Goal: Information Seeking & Learning: Understand process/instructions

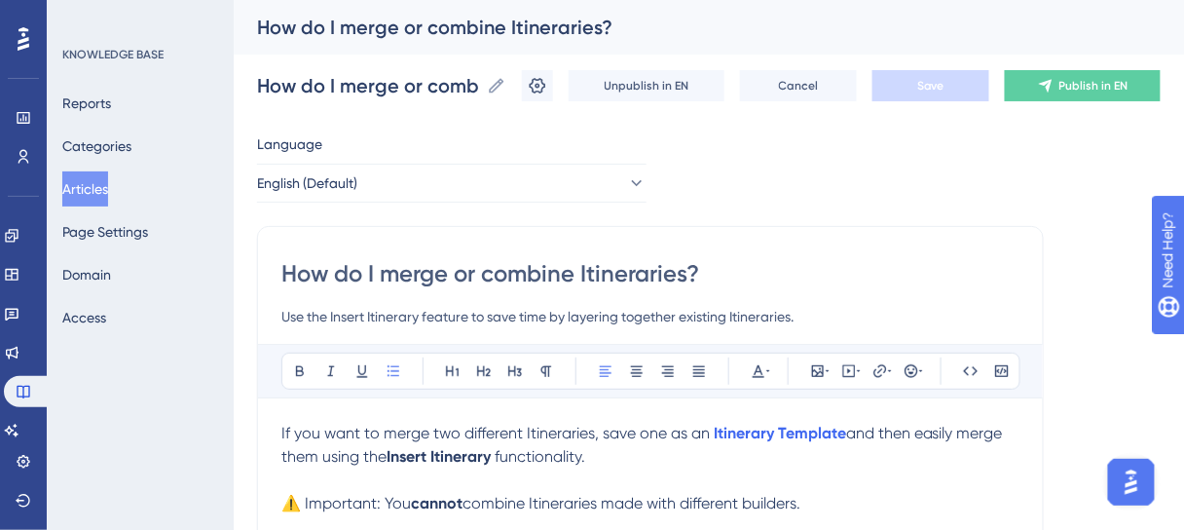
click at [985, 262] on input "How do I merge or combine Itineraries?" at bounding box center [650, 273] width 738 height 31
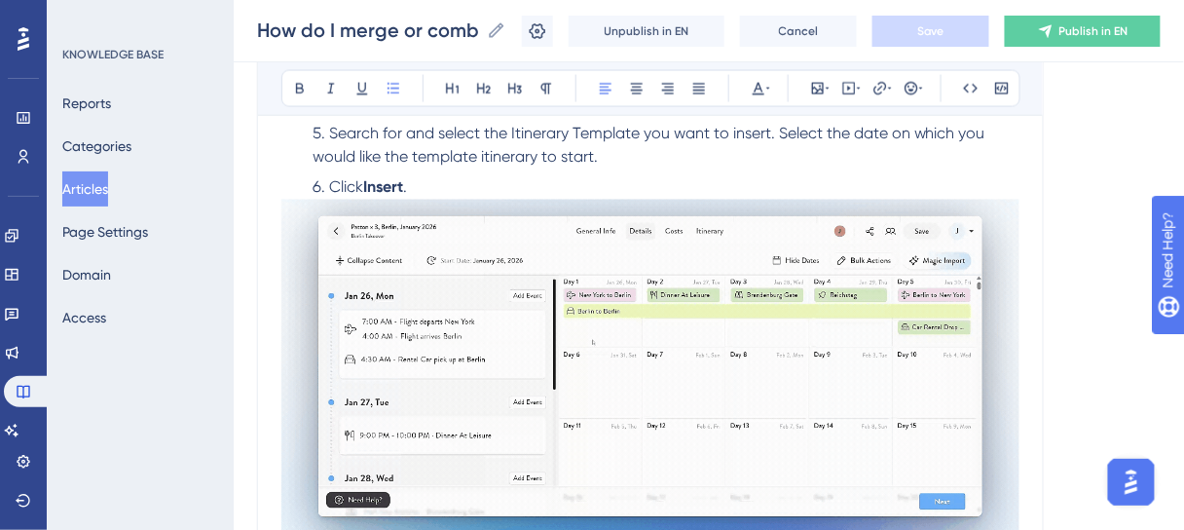
scroll to position [623, 0]
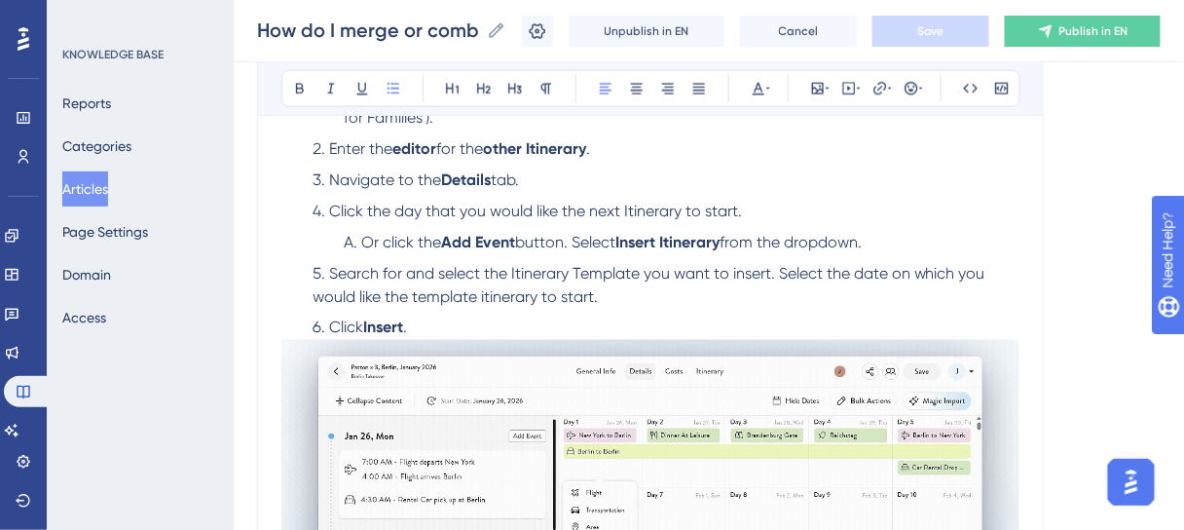
click at [480, 324] on li "Click Insert ." at bounding box center [662, 327] width 715 height 23
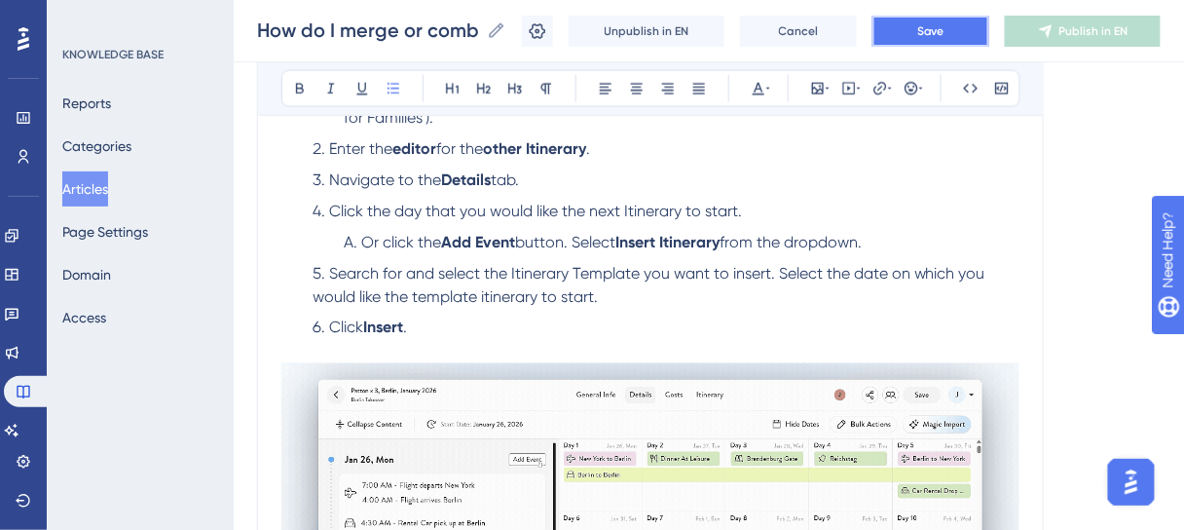
click at [944, 32] on span "Save" at bounding box center [930, 31] width 27 height 16
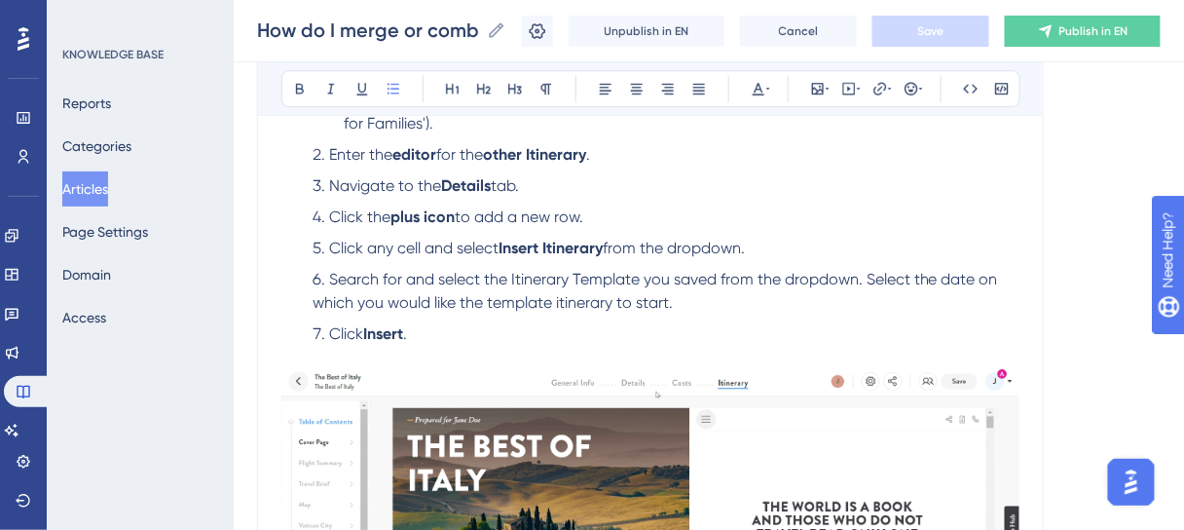
scroll to position [1044, 0]
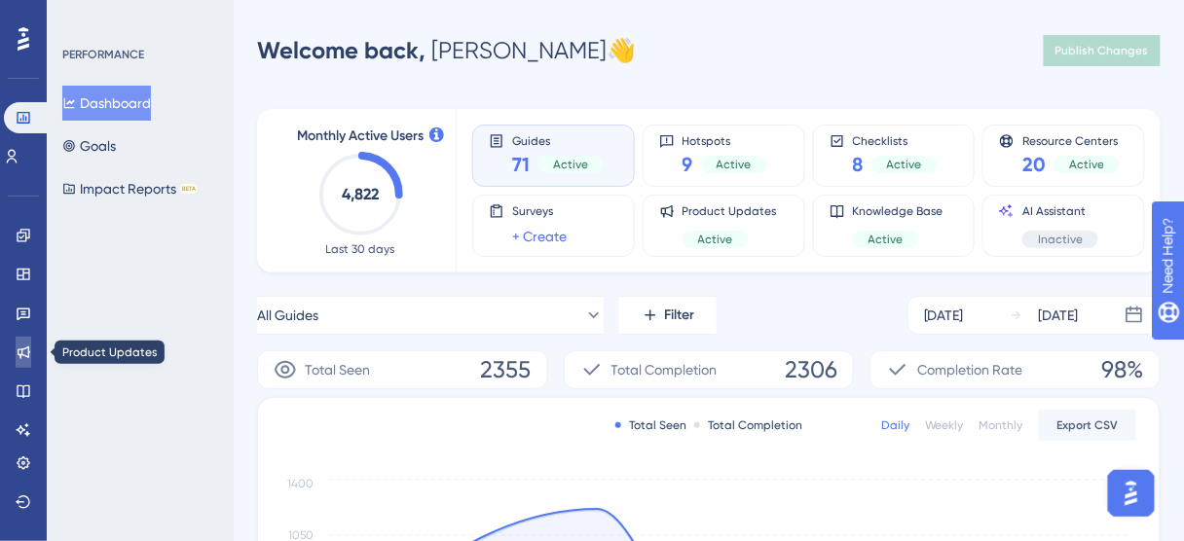
click at [19, 349] on icon at bounding box center [24, 353] width 16 height 16
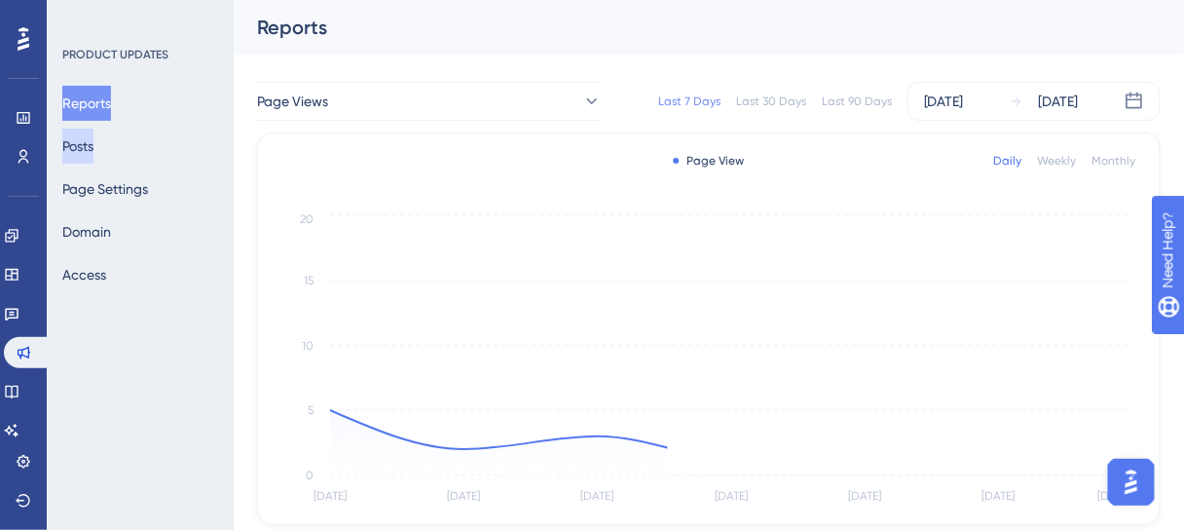
click at [93, 153] on button "Posts" at bounding box center [77, 146] width 31 height 35
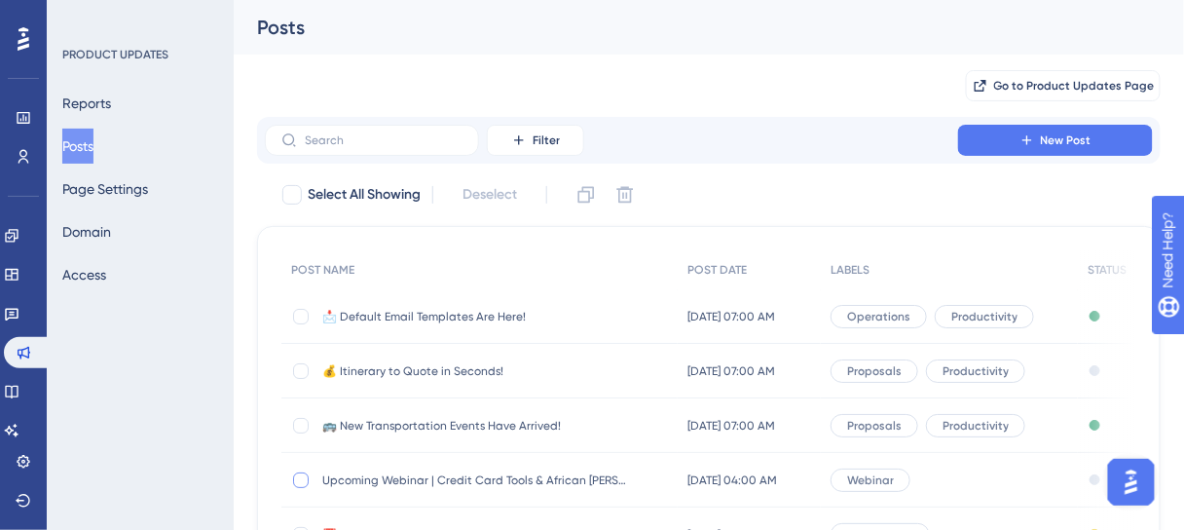
click at [303, 479] on div at bounding box center [301, 480] width 16 height 16
checkbox input "true"
click at [581, 195] on icon at bounding box center [586, 195] width 17 height 17
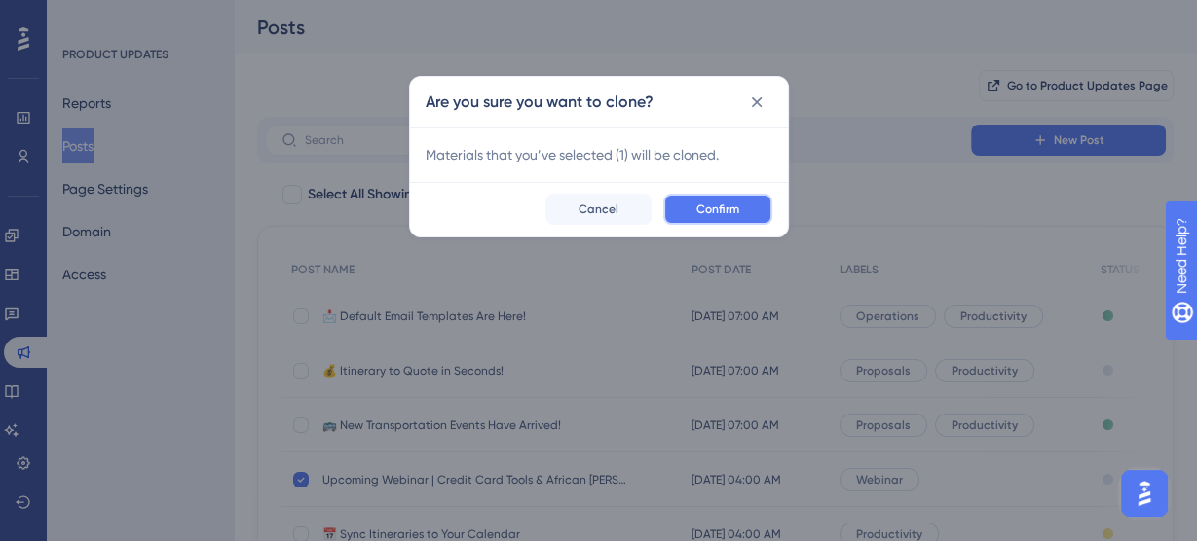
click at [715, 204] on span "Confirm" at bounding box center [717, 210] width 43 height 16
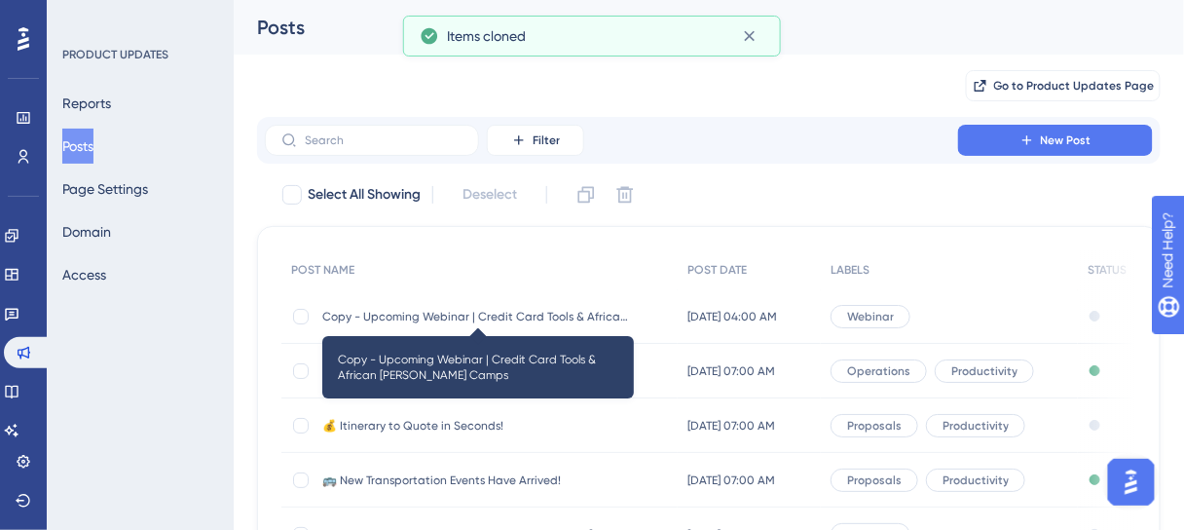
click at [390, 310] on span "Copy - Upcoming Webinar | Credit Card Tools & African Bush Camps" at bounding box center [478, 317] width 312 height 16
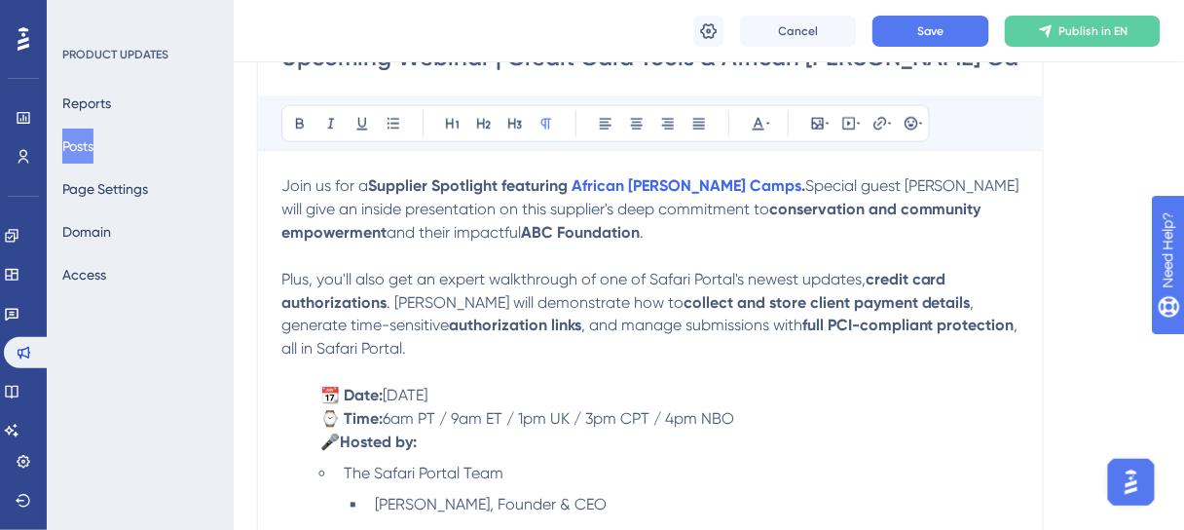
scroll to position [623, 0]
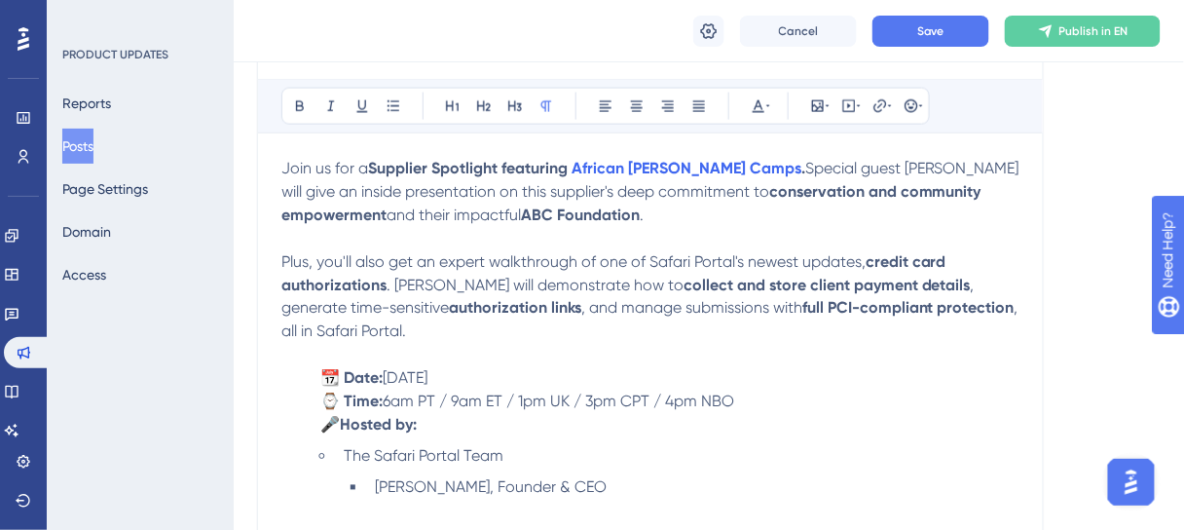
click at [785, 344] on p at bounding box center [650, 355] width 738 height 23
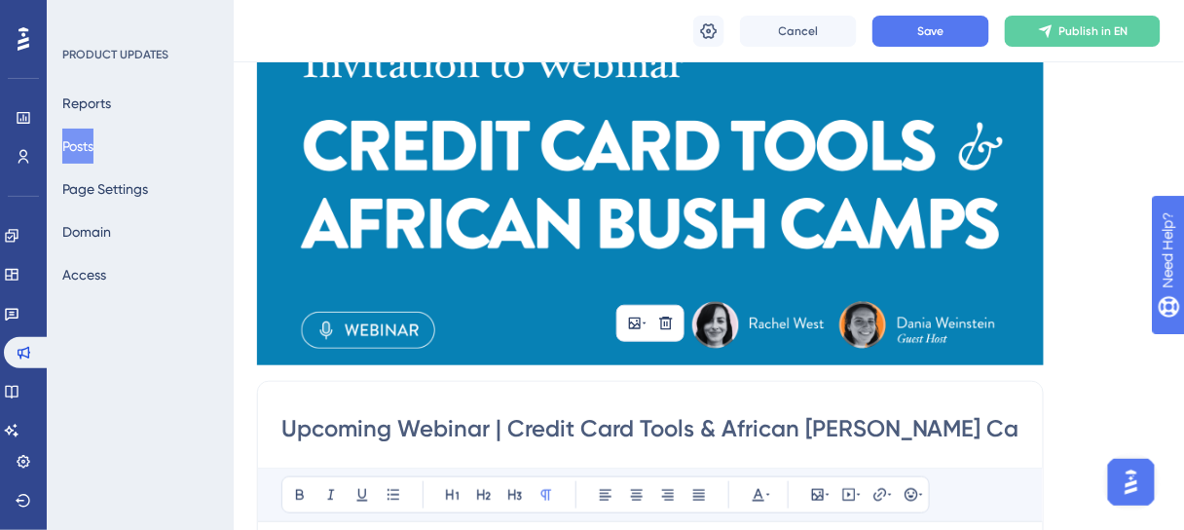
scroll to position [234, 0]
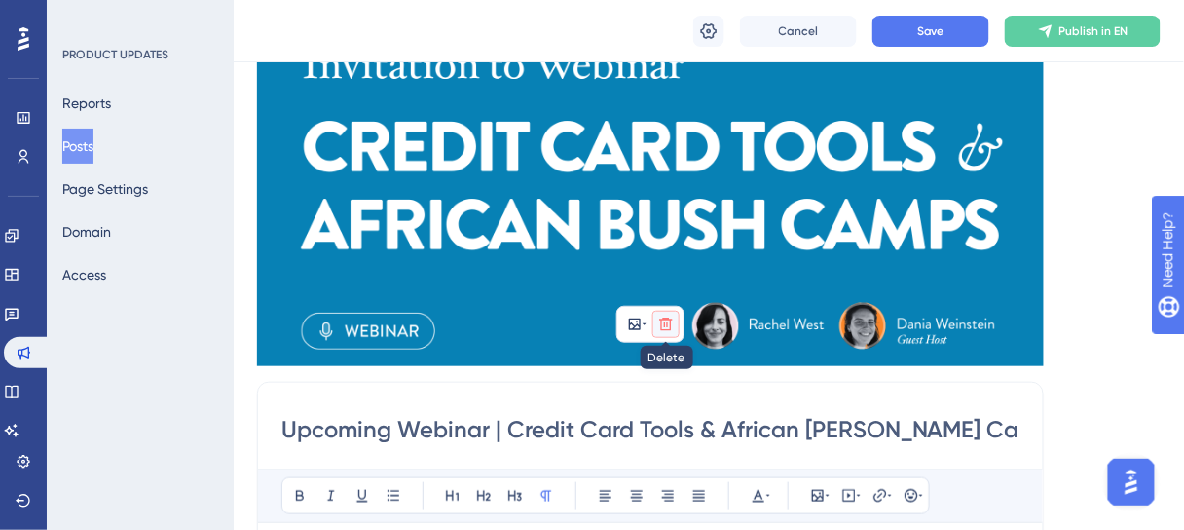
click at [665, 328] on icon at bounding box center [666, 324] width 16 height 16
click at [668, 373] on icon at bounding box center [665, 369] width 19 height 19
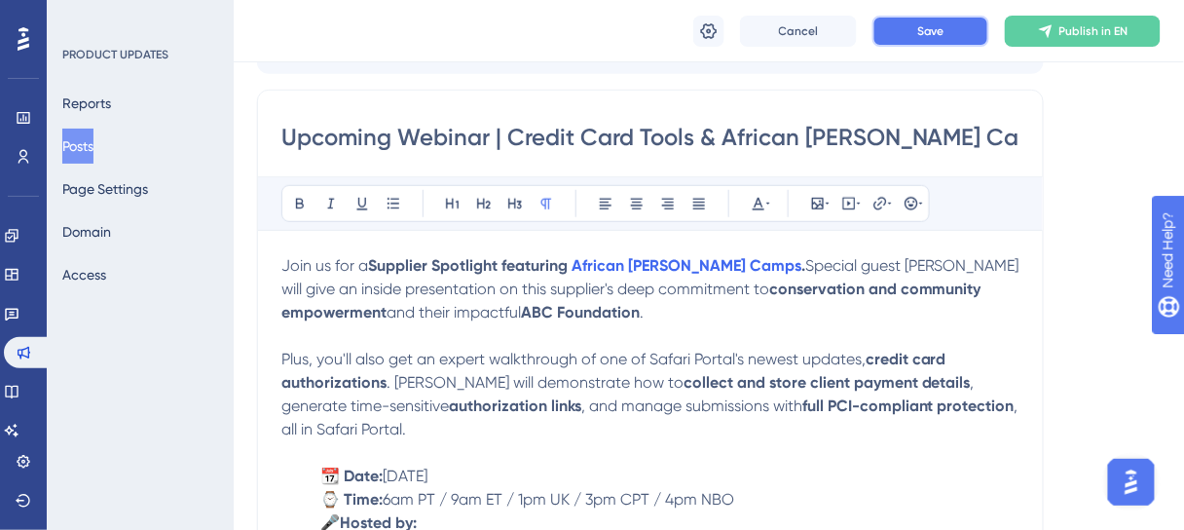
click at [923, 23] on span "Save" at bounding box center [930, 31] width 27 height 16
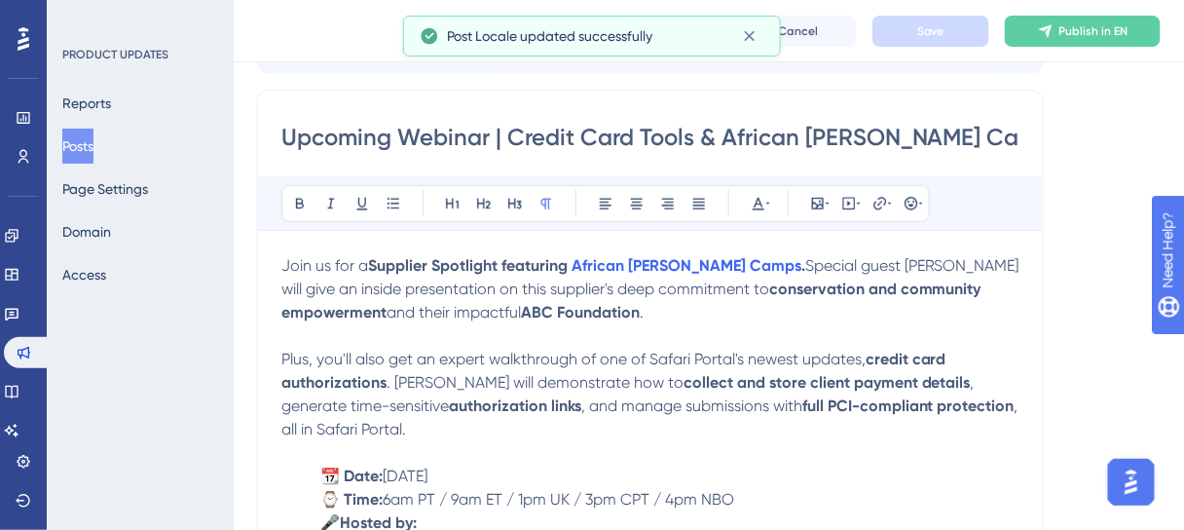
scroll to position [78, 0]
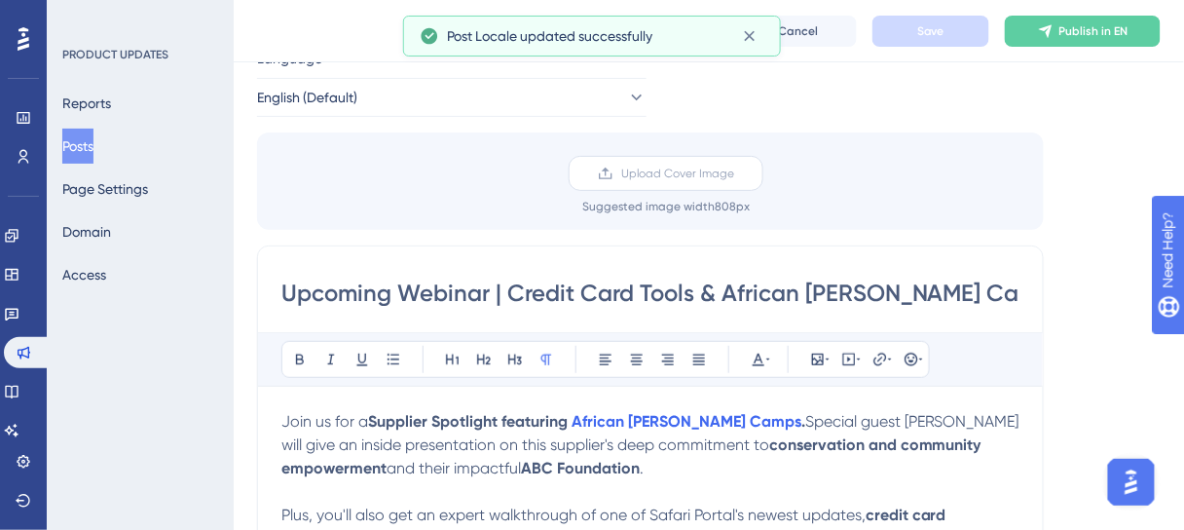
click at [697, 164] on label "Upload Cover Image" at bounding box center [666, 173] width 195 height 35
click at [734, 173] on input "Upload Cover Image" at bounding box center [734, 173] width 0 height 0
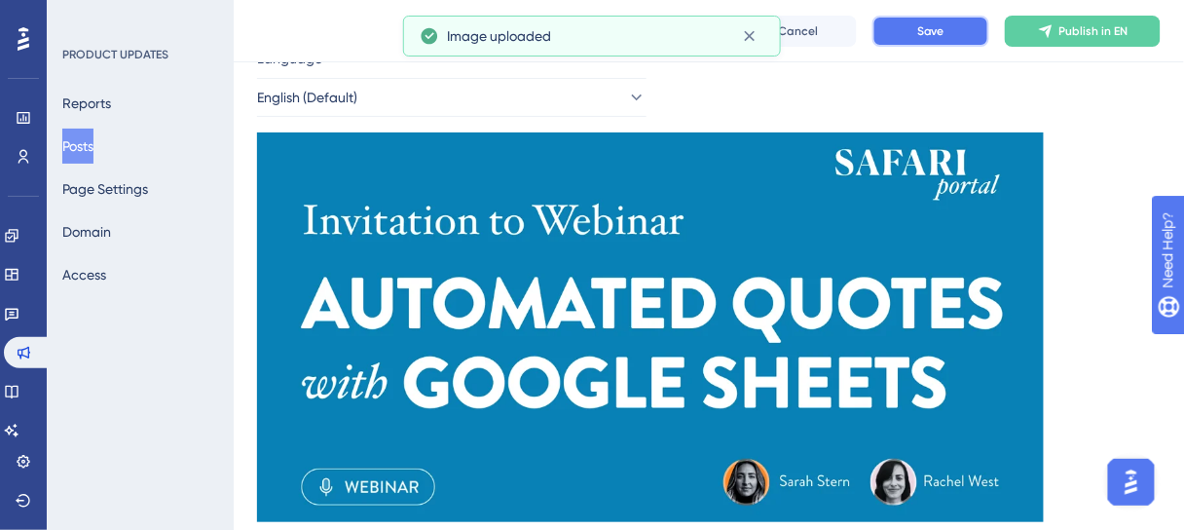
click at [907, 24] on button "Save" at bounding box center [930, 31] width 117 height 31
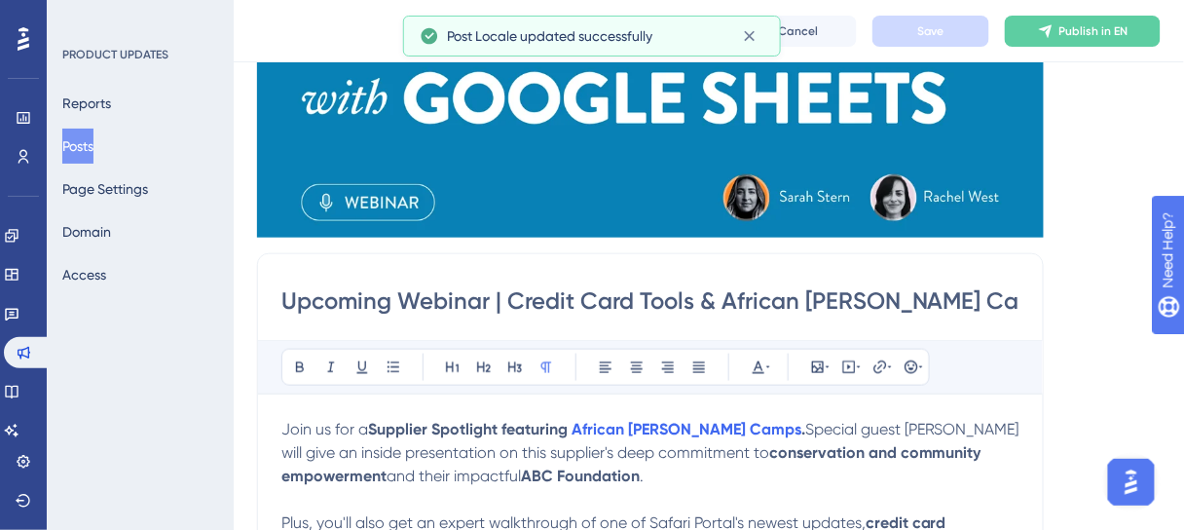
scroll to position [389, 0]
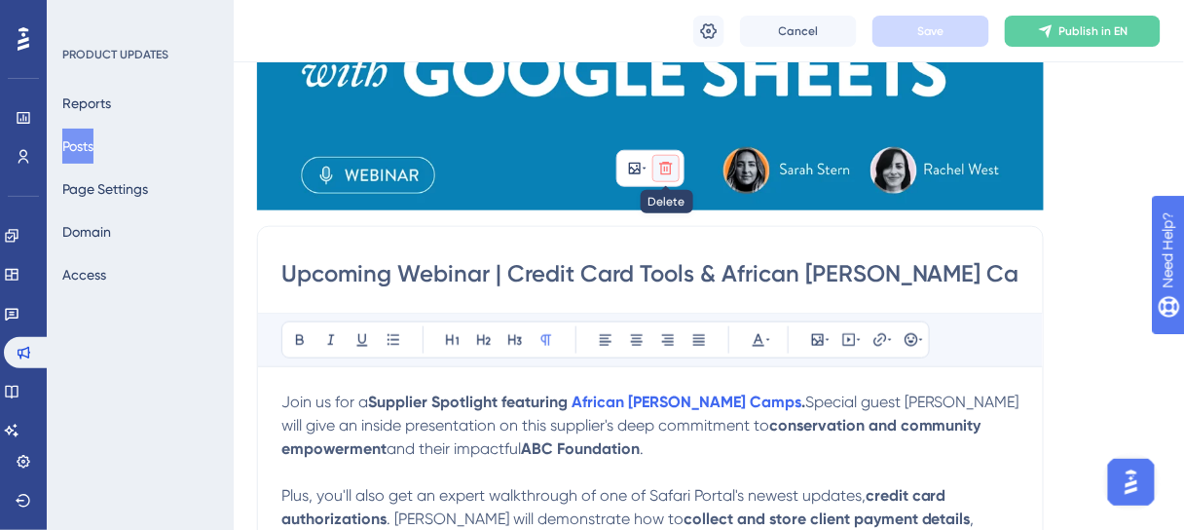
click at [667, 174] on icon at bounding box center [665, 168] width 13 height 13
click at [668, 213] on icon at bounding box center [666, 213] width 17 height 17
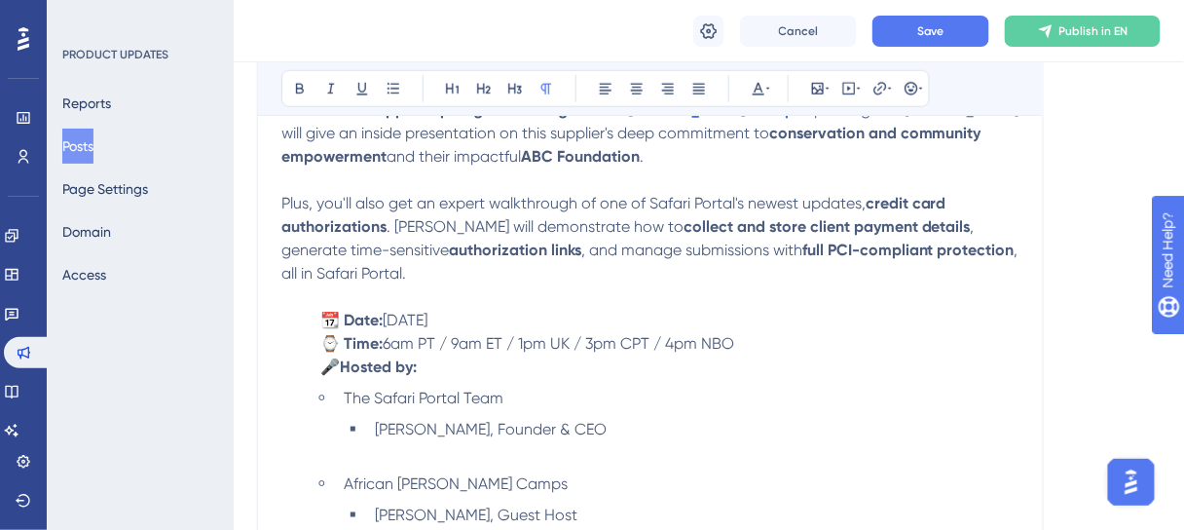
scroll to position [78, 0]
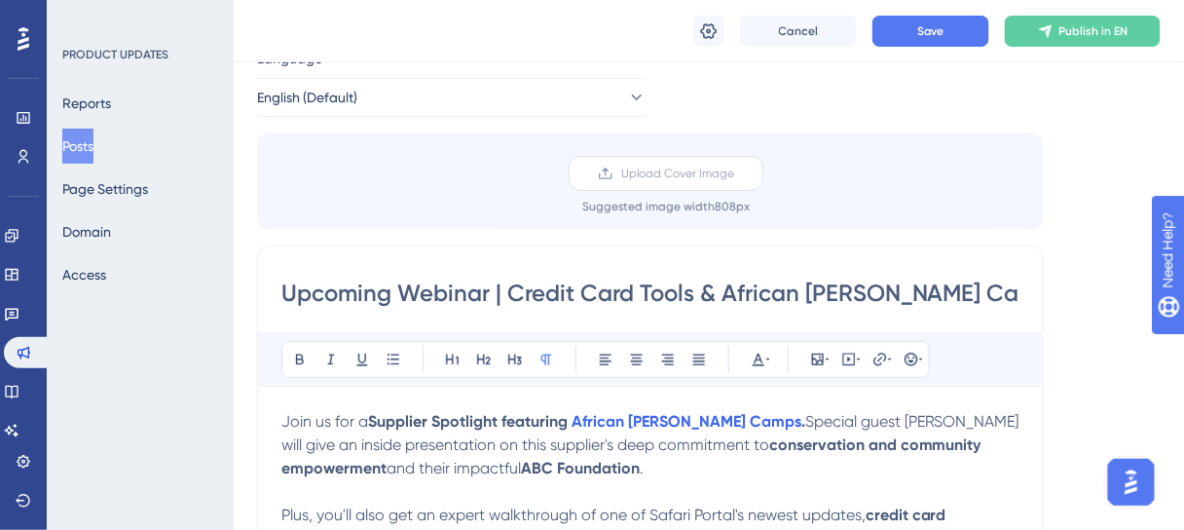
click at [667, 170] on span "Upload Cover Image" at bounding box center [677, 174] width 113 height 16
click at [734, 173] on input "Upload Cover Image" at bounding box center [734, 173] width 0 height 0
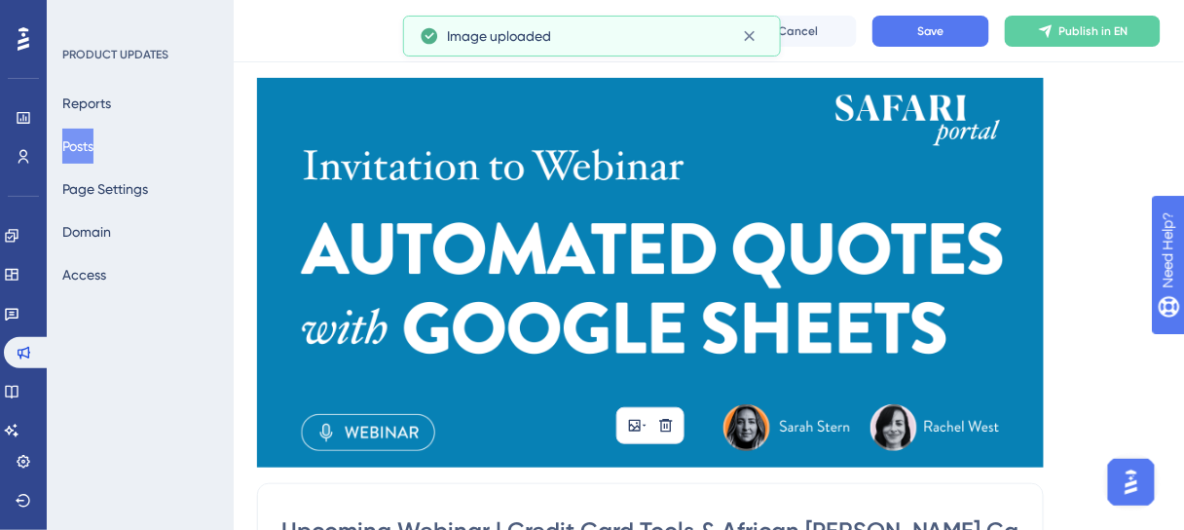
scroll to position [156, 0]
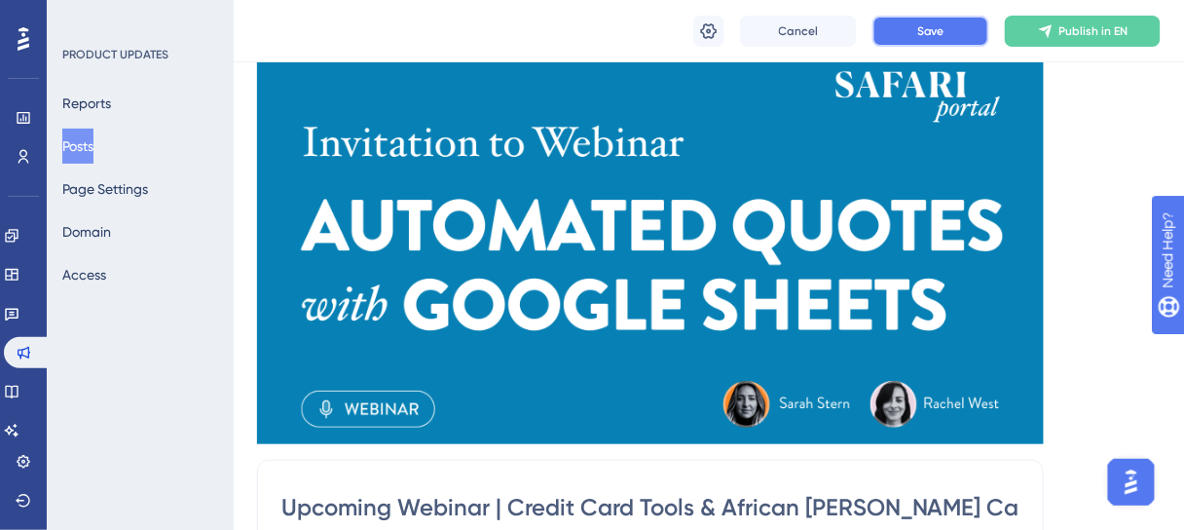
click at [946, 33] on button "Save" at bounding box center [930, 31] width 117 height 31
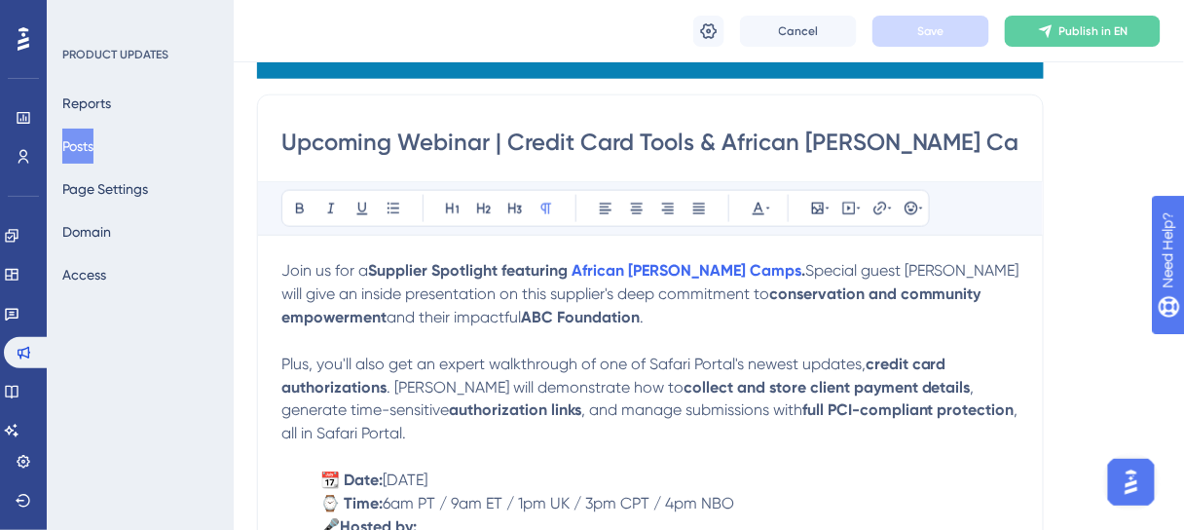
scroll to position [545, 0]
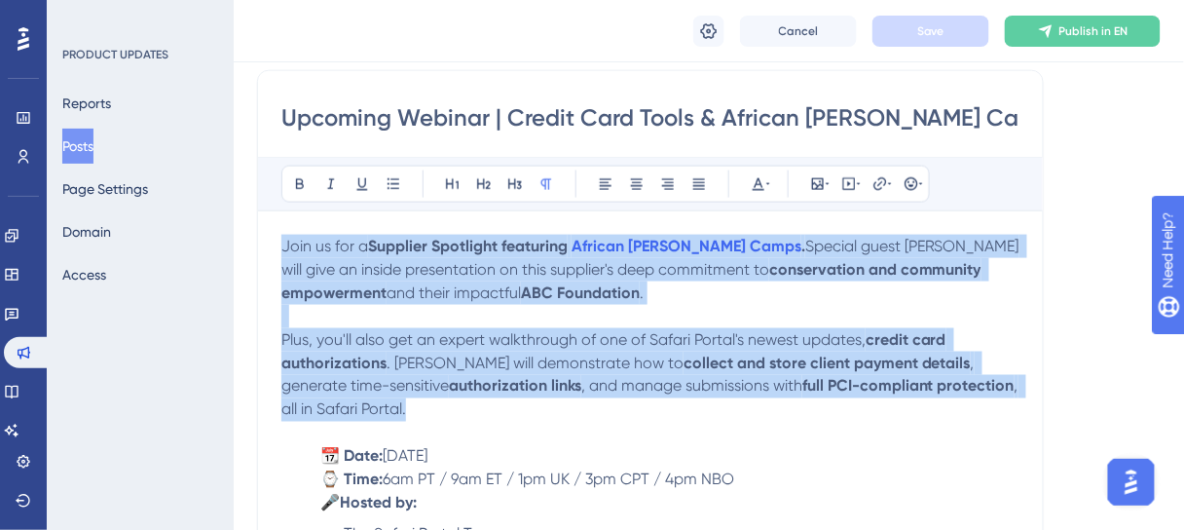
drag, startPoint x: 386, startPoint y: 402, endPoint x: 277, endPoint y: 252, distance: 185.4
click at [277, 252] on div "Upcoming Webinar | Credit Card Tools & African Bush Camps Bold Italic Underline…" at bounding box center [650, 441] width 787 height 742
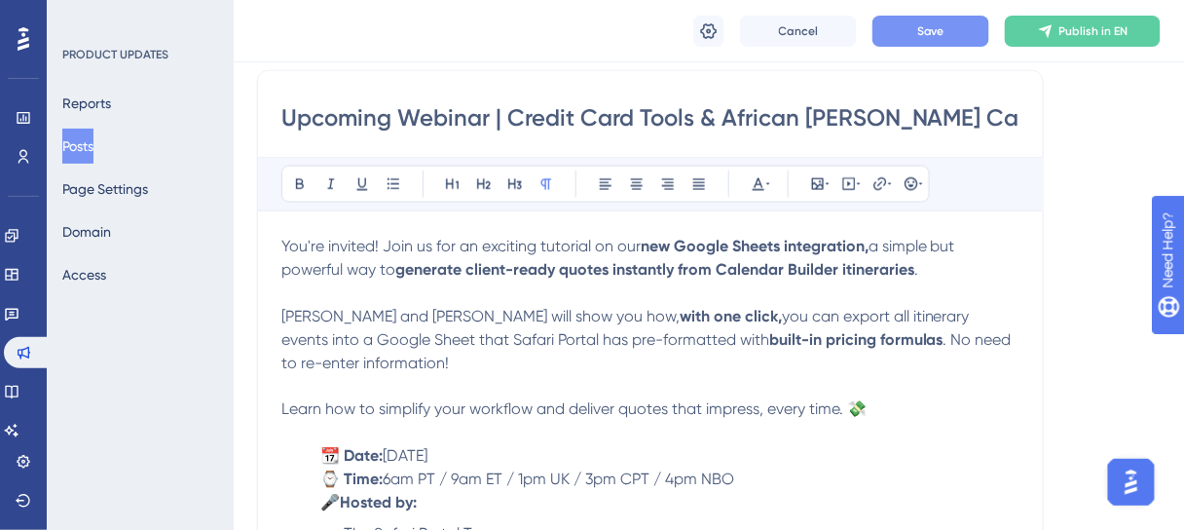
click at [949, 19] on button "Save" at bounding box center [930, 31] width 117 height 31
drag, startPoint x: 580, startPoint y: 454, endPoint x: 391, endPoint y: 458, distance: 188.9
click at [391, 458] on p "📆 Date: Thursday, August 14, 2025" at bounding box center [650, 456] width 738 height 23
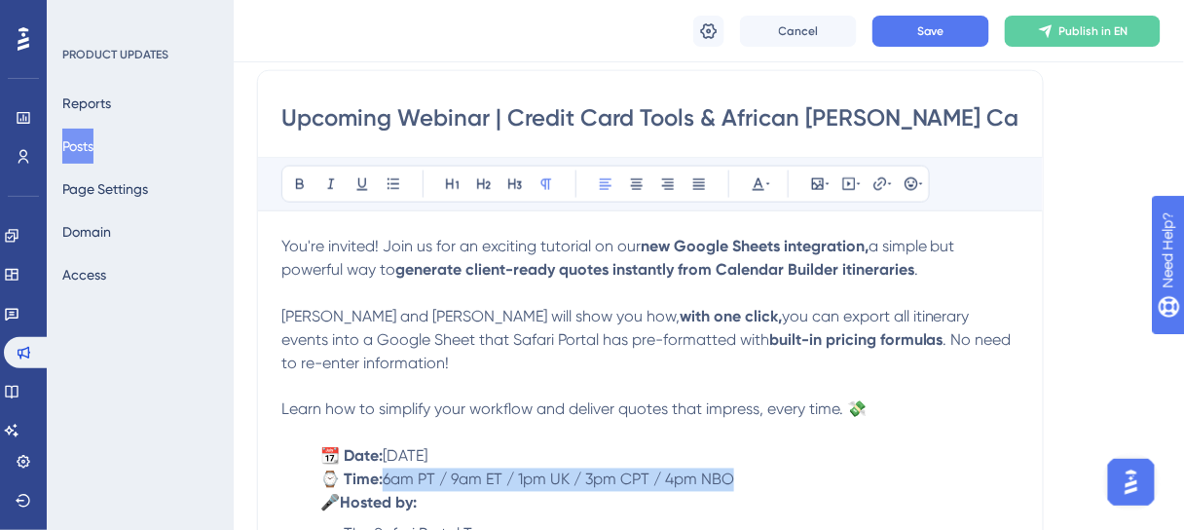
drag, startPoint x: 741, startPoint y: 477, endPoint x: 390, endPoint y: 467, distance: 350.7
click at [390, 468] on p "⌚ Time: 6am PT / 9am ET / 1pm UK / 3pm CPT / 4pm NBO" at bounding box center [650, 479] width 738 height 23
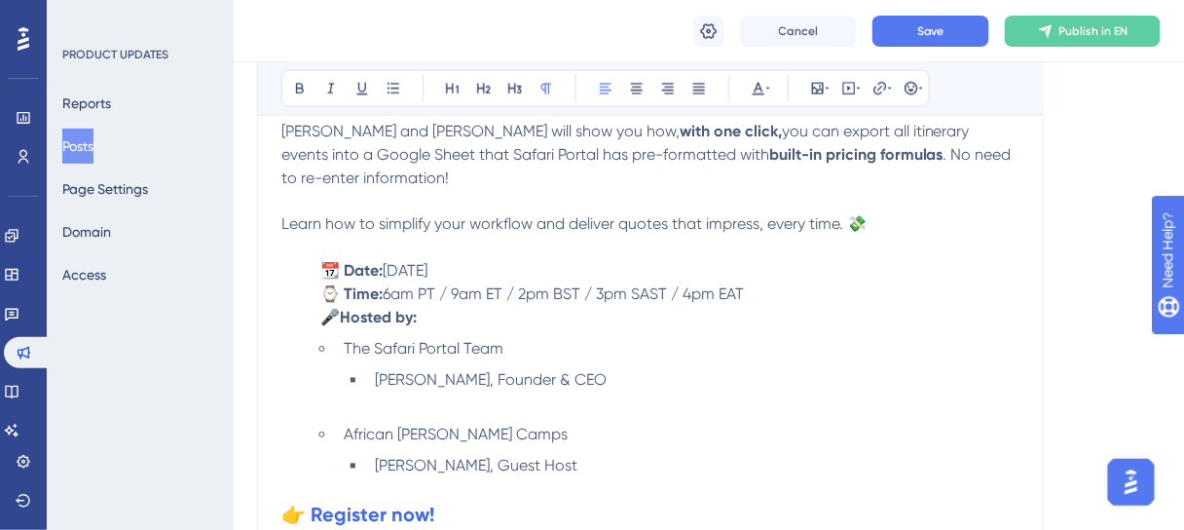
scroll to position [779, 0]
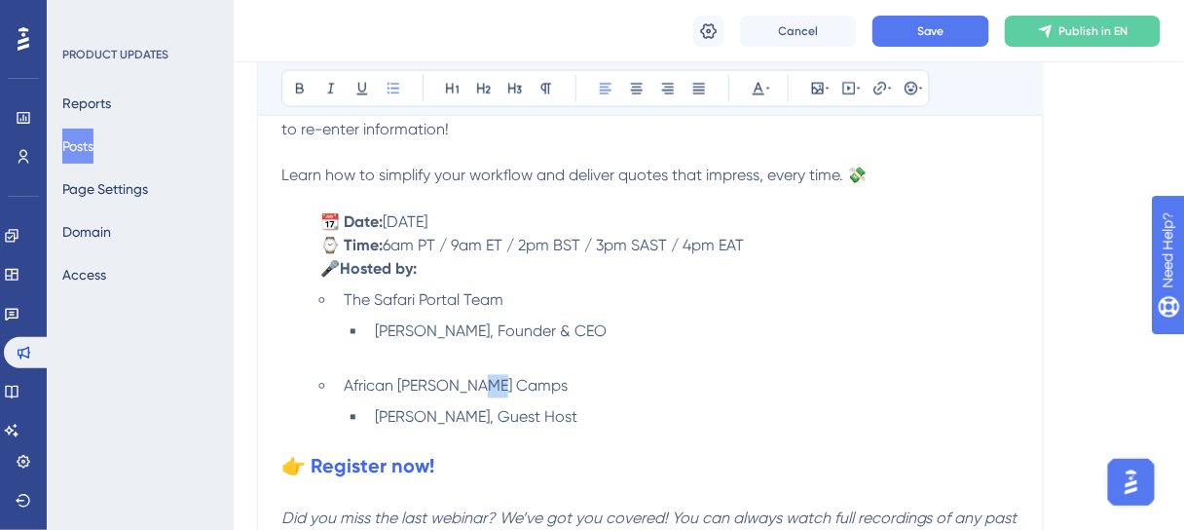
drag, startPoint x: 537, startPoint y: 385, endPoint x: 500, endPoint y: 383, distance: 37.1
click at [500, 383] on li "African Bush Camps" at bounding box center [678, 386] width 684 height 23
drag, startPoint x: 583, startPoint y: 422, endPoint x: 373, endPoint y: 380, distance: 214.4
click at [373, 380] on ul "The Safari Portal Team Rachel West, Founder & CEO African Bush Camps Dania We…" at bounding box center [666, 359] width 707 height 140
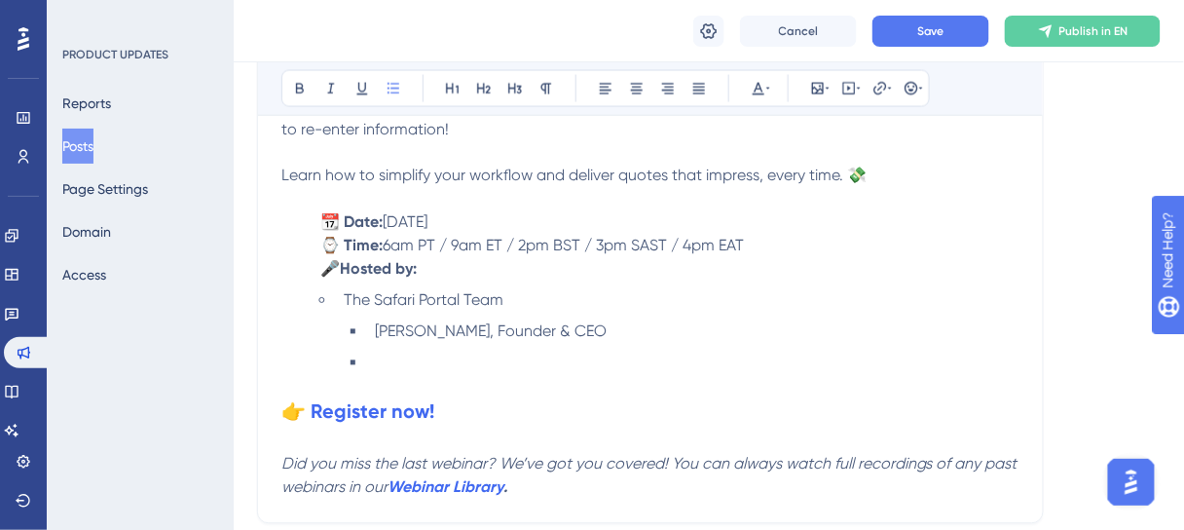
click at [447, 359] on li at bounding box center [693, 363] width 652 height 23
click at [944, 19] on button "Save" at bounding box center [930, 31] width 117 height 31
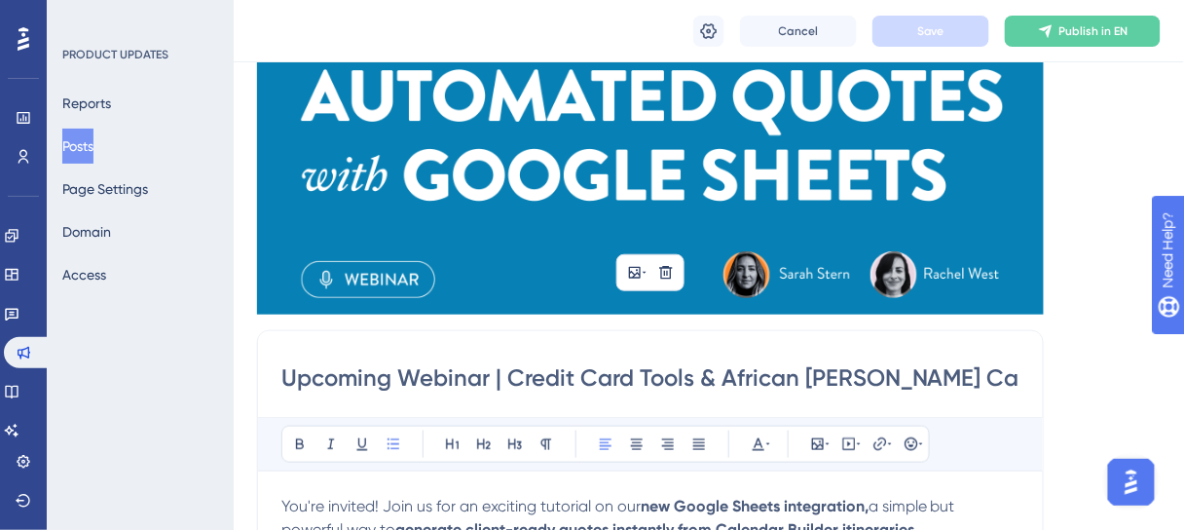
scroll to position [312, 0]
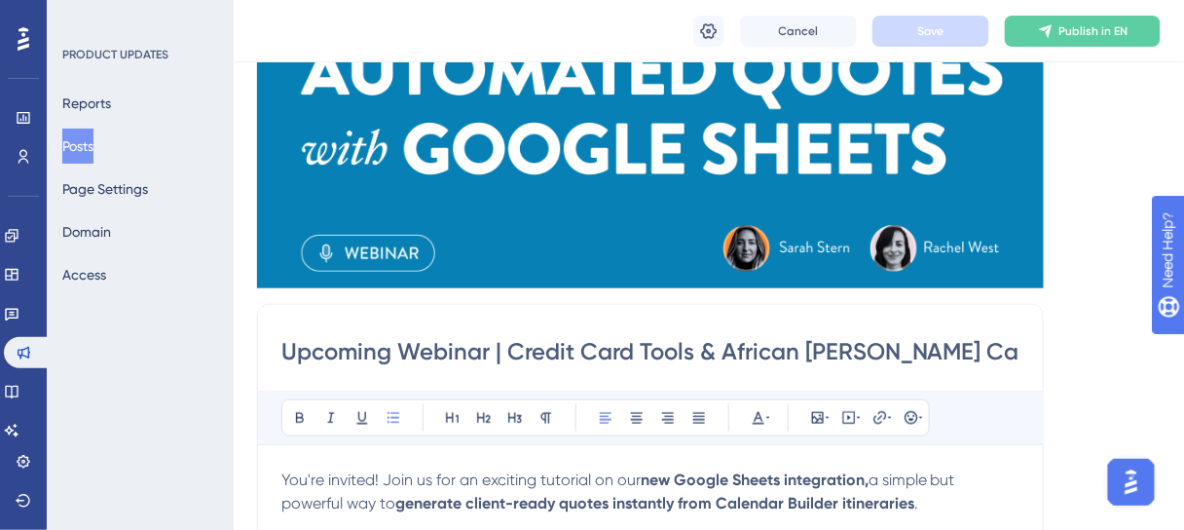
drag, startPoint x: 526, startPoint y: 351, endPoint x: 949, endPoint y: 362, distance: 423.7
click at [949, 362] on input "Upcoming Webinar | Credit Card Tools & African Bush Camps" at bounding box center [650, 351] width 738 height 31
paste input "Automated Quotes with Google Sheet"
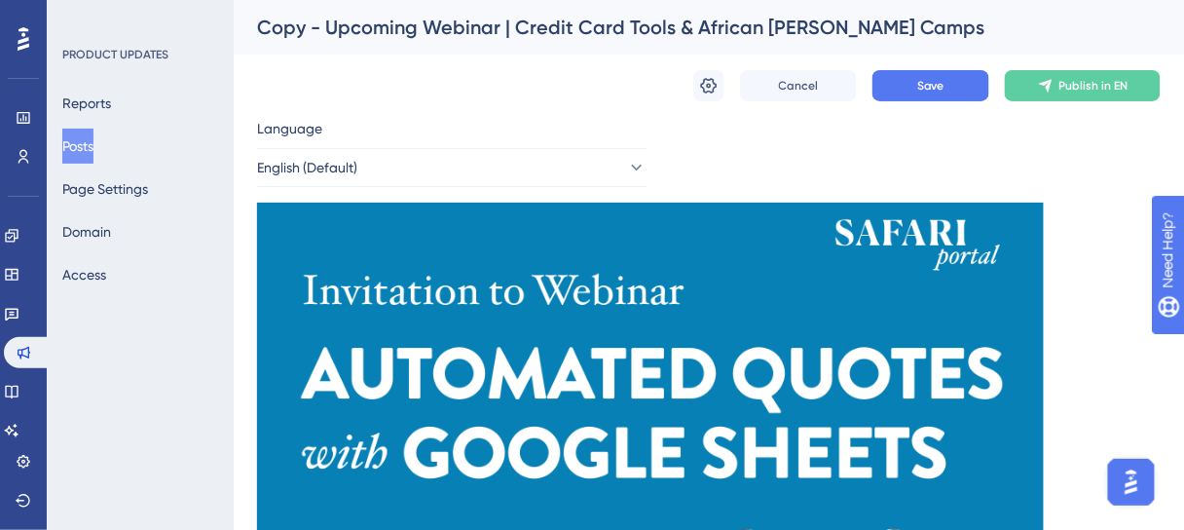
scroll to position [389, 0]
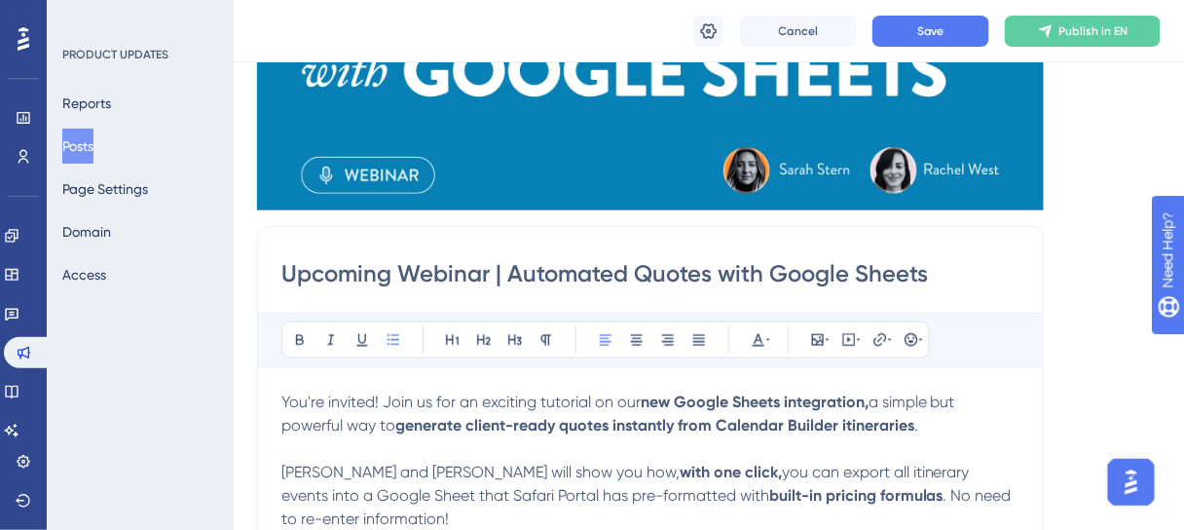
drag, startPoint x: 942, startPoint y: 274, endPoint x: 278, endPoint y: 273, distance: 664.1
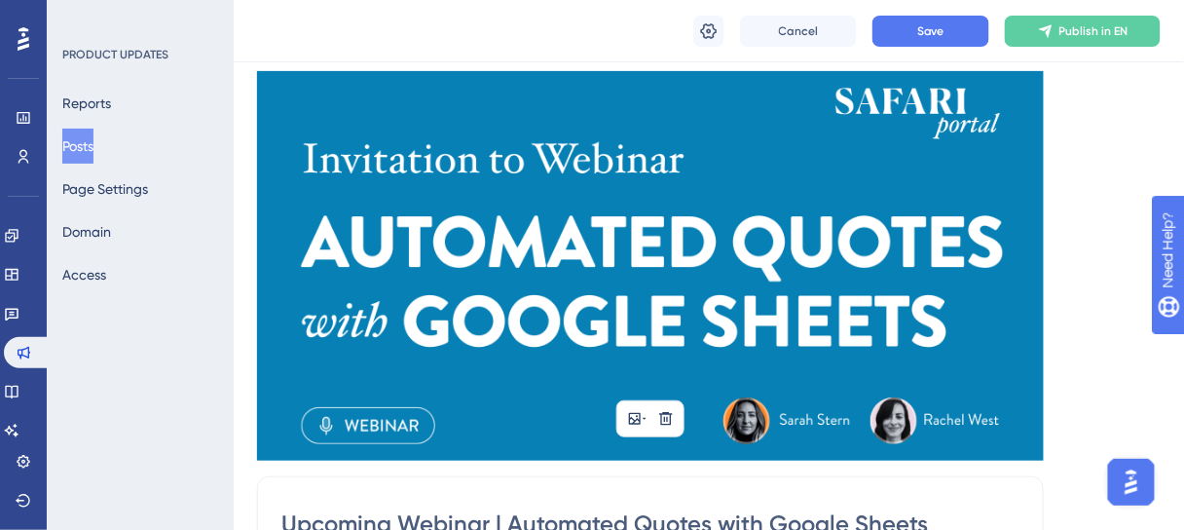
scroll to position [0, 0]
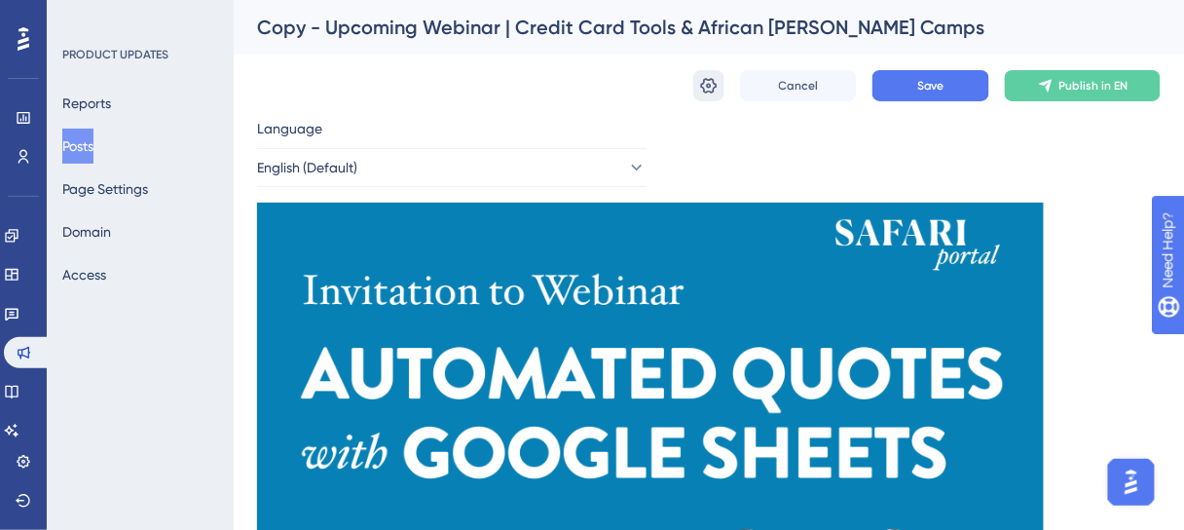
type input "Upcoming Webinar | Automated Quotes with Google Sheets"
click at [709, 83] on icon at bounding box center [709, 86] width 17 height 16
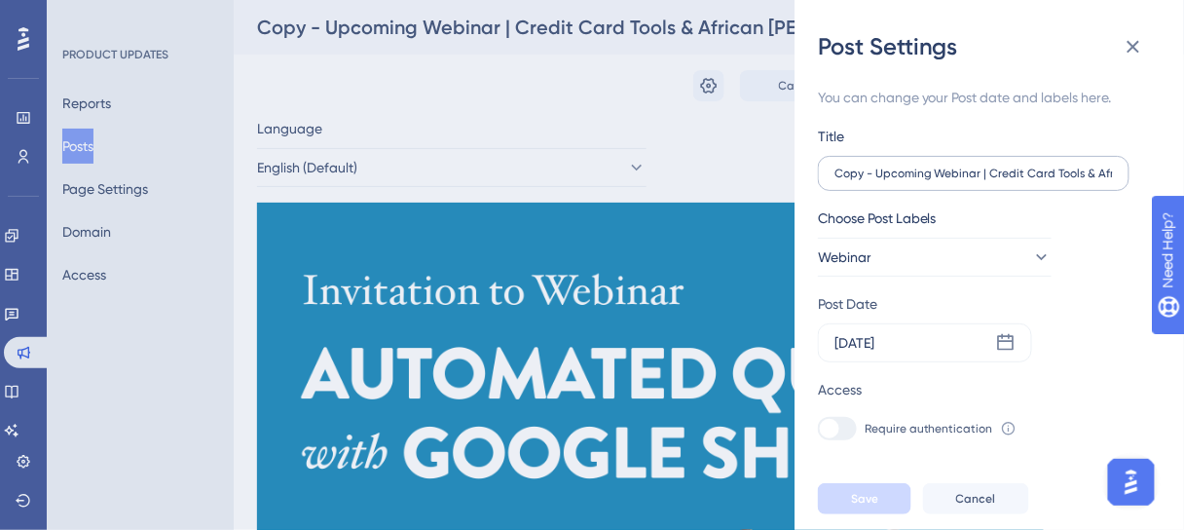
drag, startPoint x: 833, startPoint y: 170, endPoint x: 905, endPoint y: 172, distance: 71.1
click at [905, 172] on label "Copy - Upcoming Webinar | Credit Card Tools & African Bush Camps" at bounding box center [974, 173] width 312 height 35
click at [905, 172] on input "Copy - Upcoming Webinar | Credit Card Tools & African Bush Camps" at bounding box center [973, 174] width 278 height 14
drag, startPoint x: 1122, startPoint y: 174, endPoint x: 887, endPoint y: 172, distance: 234.7
click at [887, 172] on label "Copy - Upcoming Webinar | Credit Card Tools & African Bush Camps" at bounding box center [974, 173] width 312 height 35
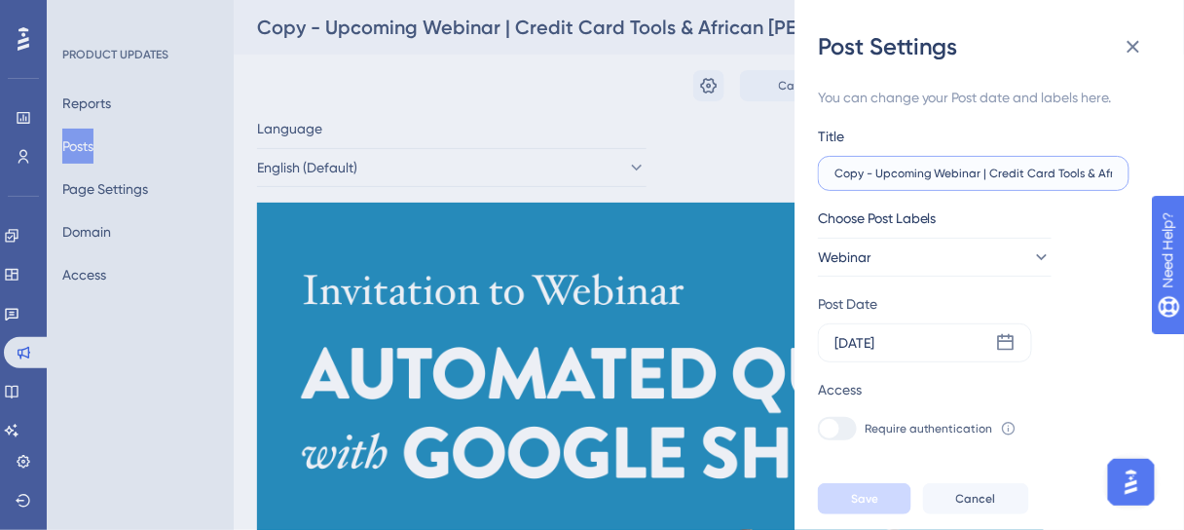
click at [887, 172] on input "Copy - Upcoming Webinar | Credit Card Tools & African Bush Camps" at bounding box center [973, 174] width 278 height 14
click at [848, 172] on input "Copy - Upcoming Webinar | Credit Card Tools & African Bush Camps" at bounding box center [973, 174] width 278 height 14
paste input "Upcoming Webinar | Automated Quotes with Google Sheet"
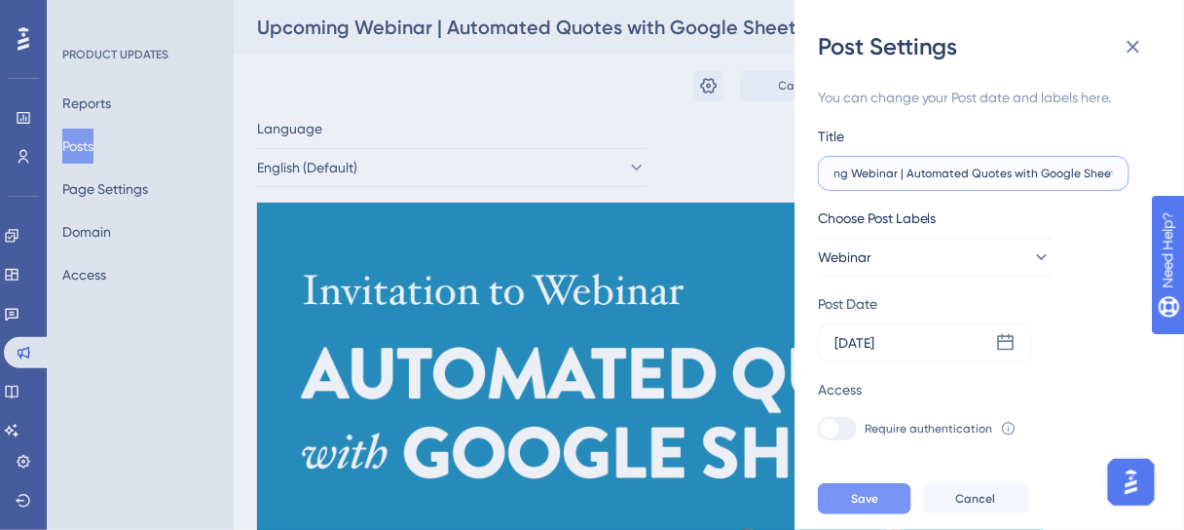
type input "Upcoming Webinar | Automated Quotes with Google Sheets"
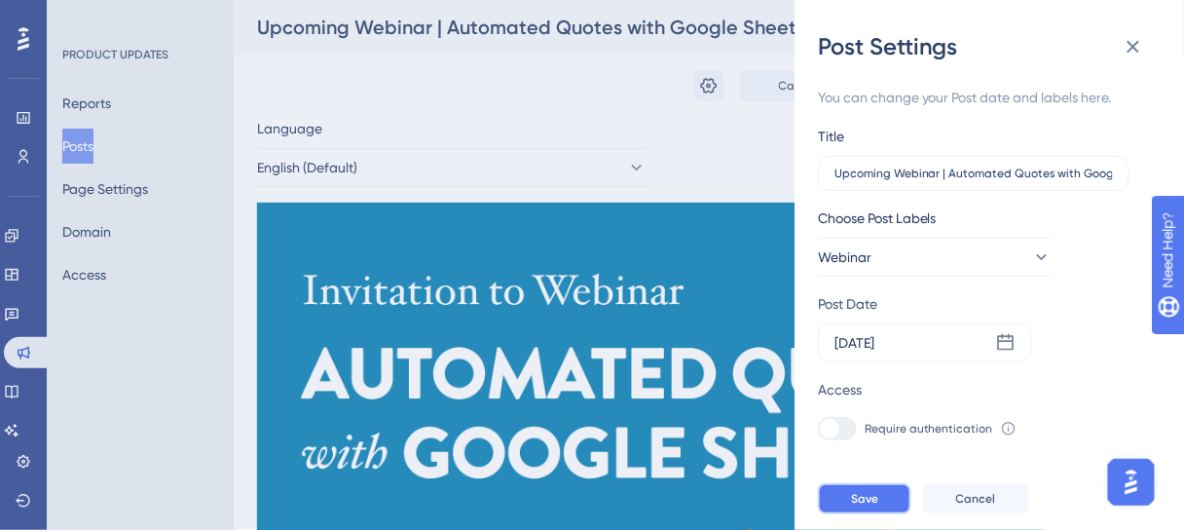
drag, startPoint x: 873, startPoint y: 503, endPoint x: 991, endPoint y: 401, distance: 156.0
click at [991, 405] on div "Post Settings You can change your Post date and labels here. Title Upcoming Web…" at bounding box center [989, 265] width 389 height 530
click at [1000, 344] on icon at bounding box center [1005, 342] width 19 height 19
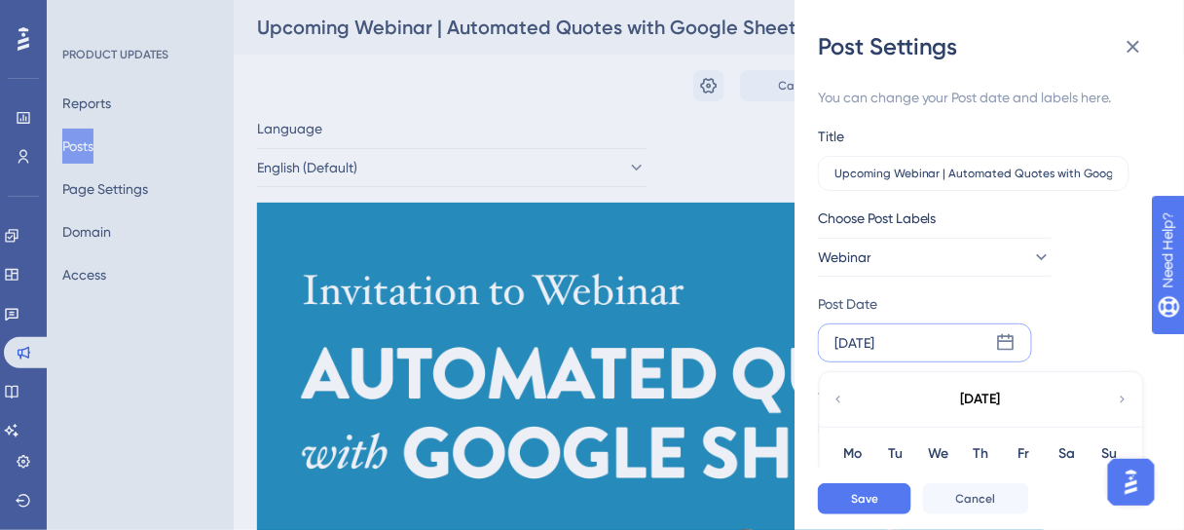
scroll to position [216, 0]
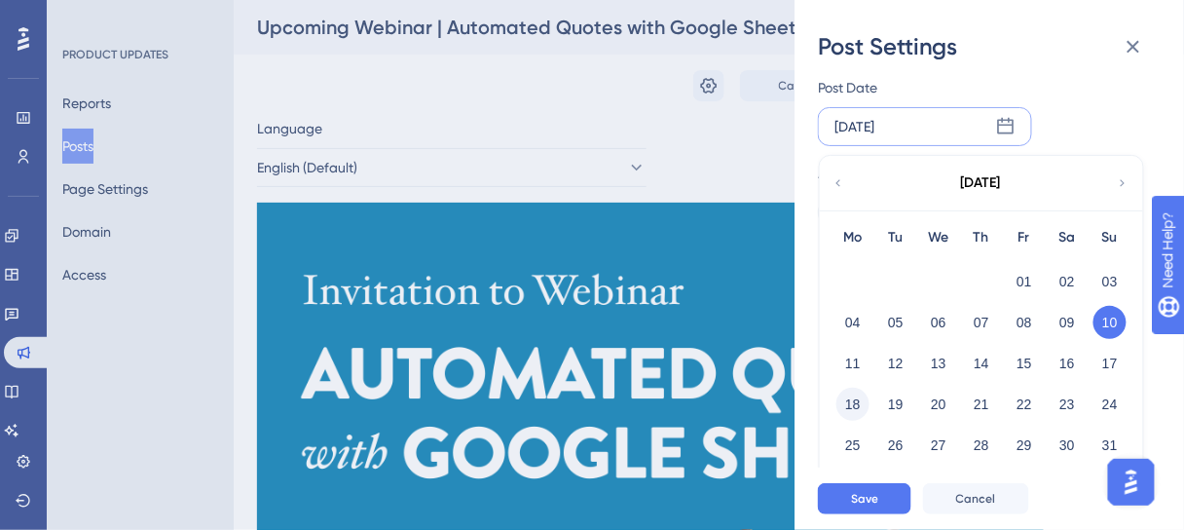
click at [852, 403] on button "18" at bounding box center [852, 404] width 33 height 33
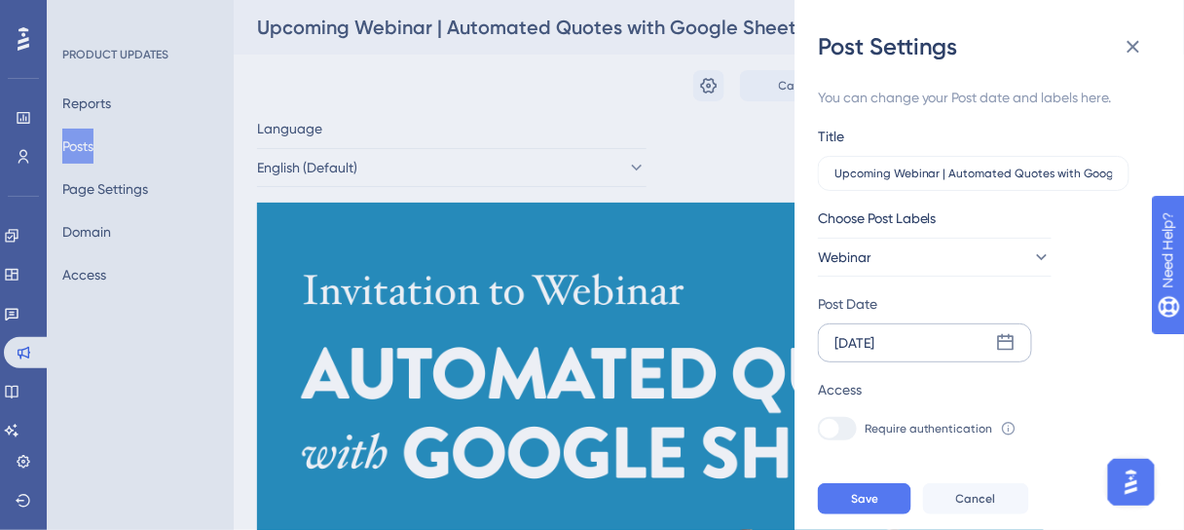
scroll to position [156, 0]
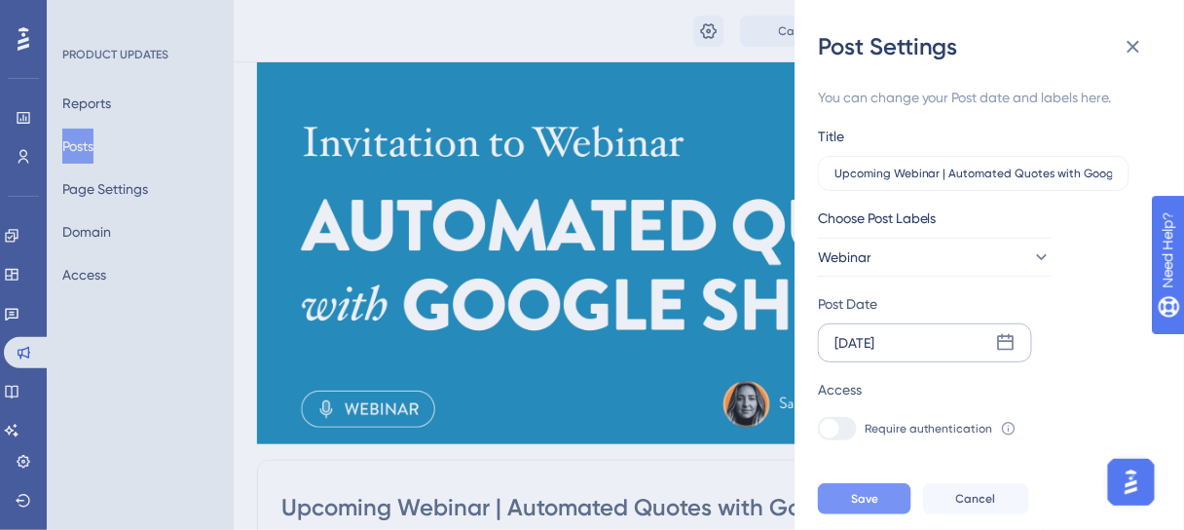
click at [875, 506] on span "Save" at bounding box center [864, 499] width 27 height 16
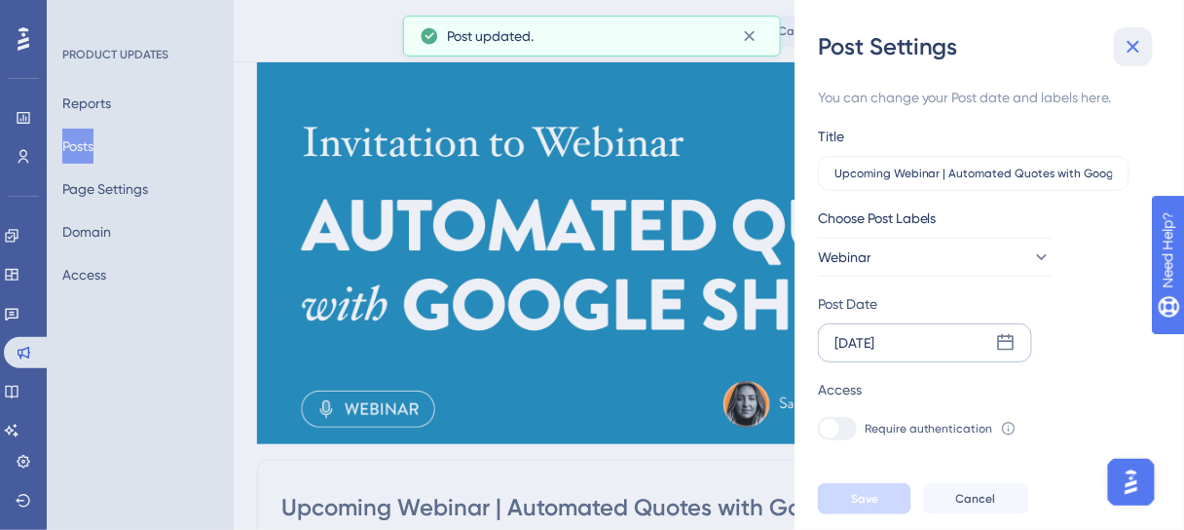
click at [1131, 44] on icon at bounding box center [1134, 47] width 13 height 13
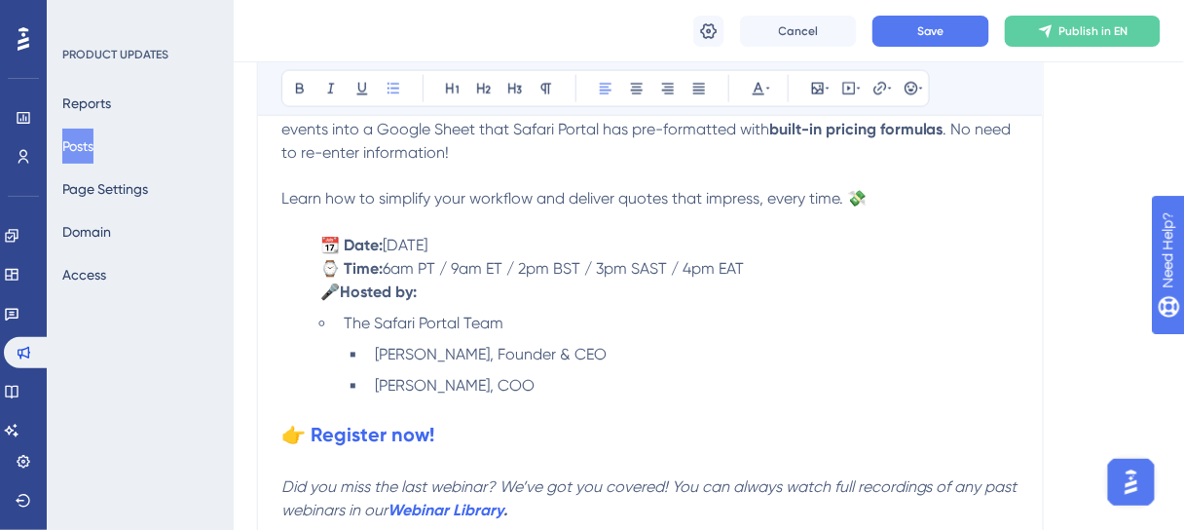
scroll to position [857, 0]
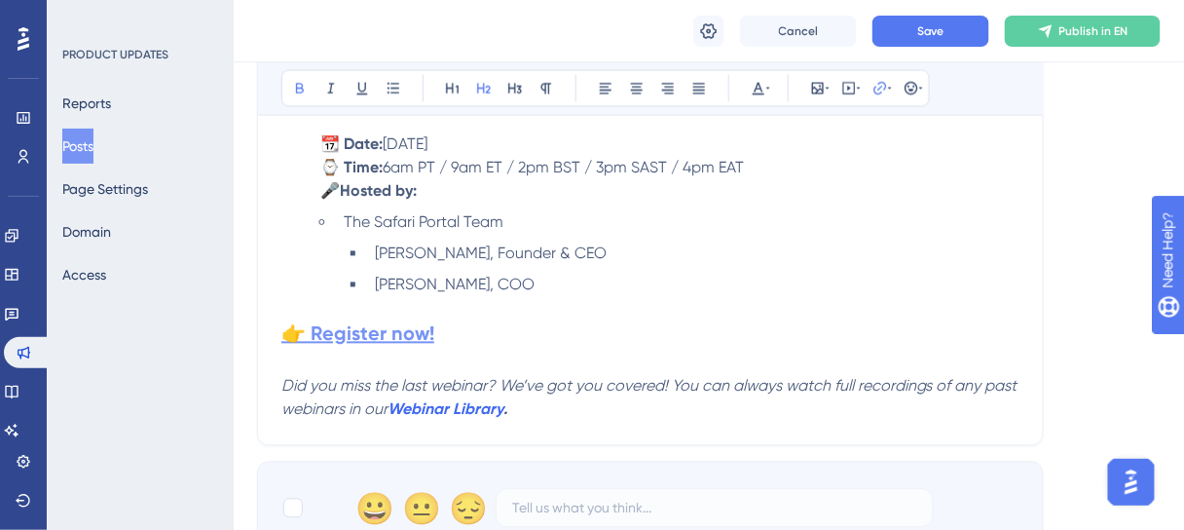
drag, startPoint x: 386, startPoint y: 330, endPoint x: 376, endPoint y: 332, distance: 9.9
click at [376, 332] on strong "👉 Register now!" at bounding box center [357, 333] width 153 height 23
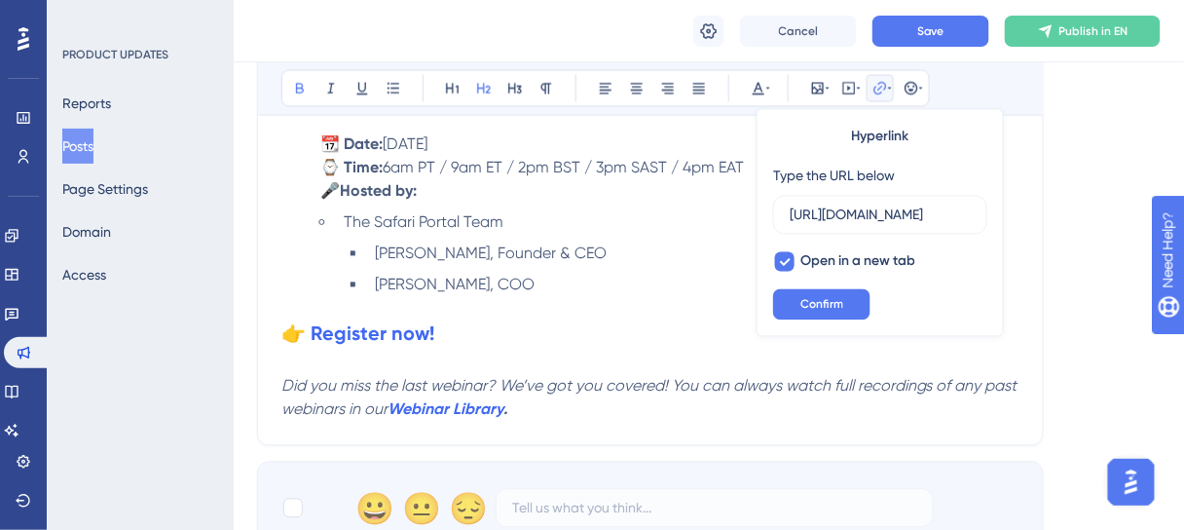
scroll to position [0, 0]
click at [937, 18] on button "Save" at bounding box center [930, 31] width 117 height 31
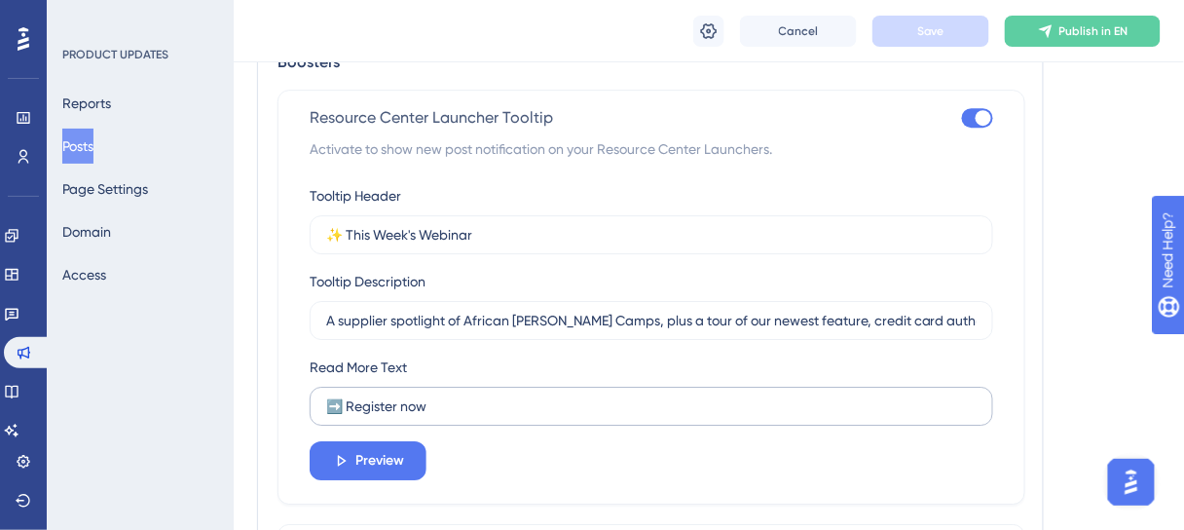
scroll to position [1558, 0]
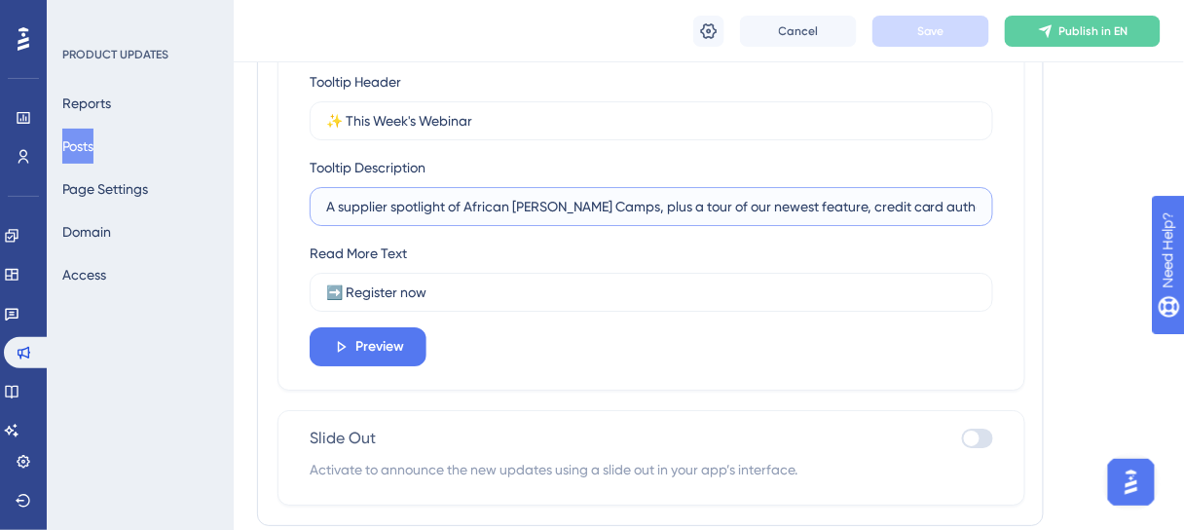
click at [766, 205] on input "A supplier spotlight of African Bush Camps, plus a tour of our newest feature, …" at bounding box center [651, 206] width 650 height 21
paste input "Instantly turn itineraries into quotes with our new Google Sheets integration"
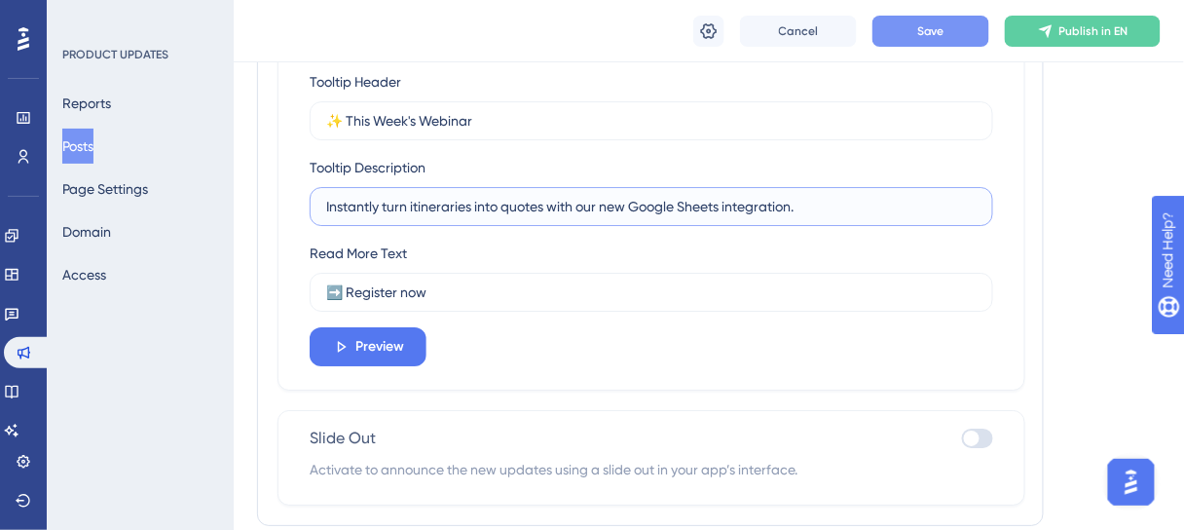
type input "Instantly turn itineraries into quotes with our new Google Sheets integration."
click at [935, 39] on button "Save" at bounding box center [930, 31] width 117 height 31
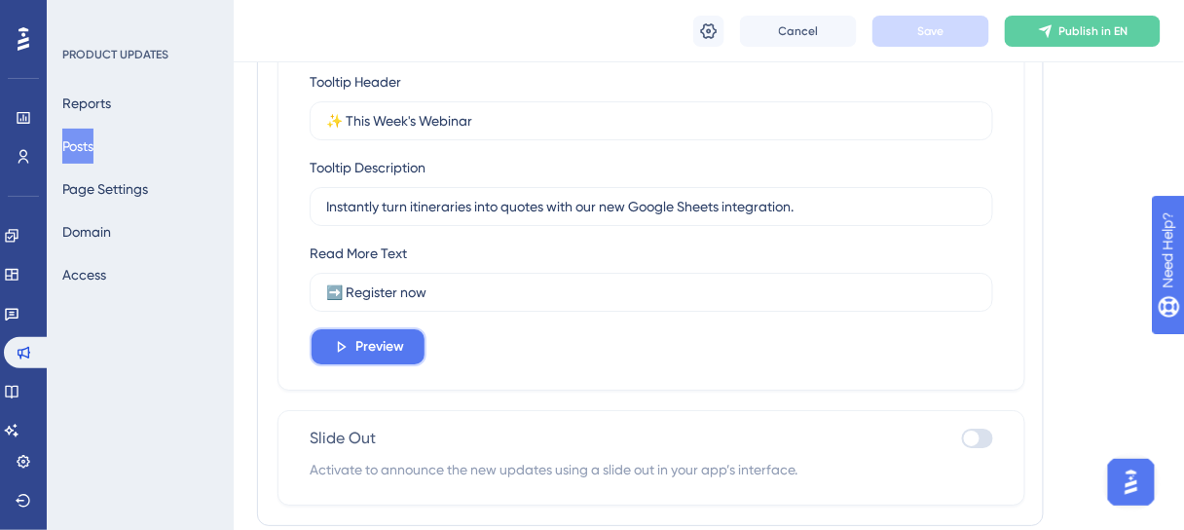
click at [370, 335] on span "Preview" at bounding box center [379, 346] width 49 height 23
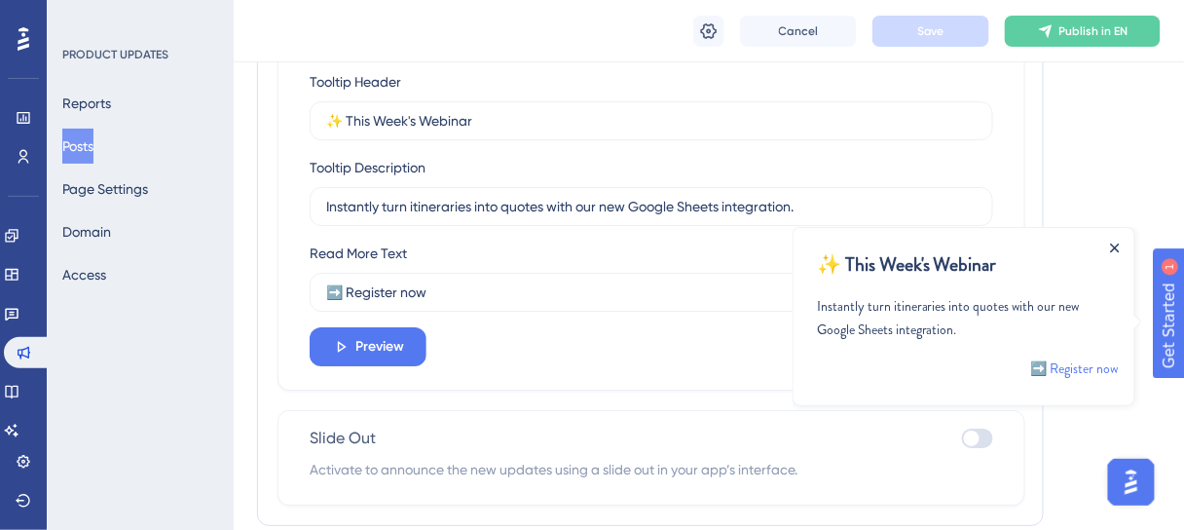
click at [1117, 245] on icon "Close Announcement" at bounding box center [1114, 247] width 10 height 10
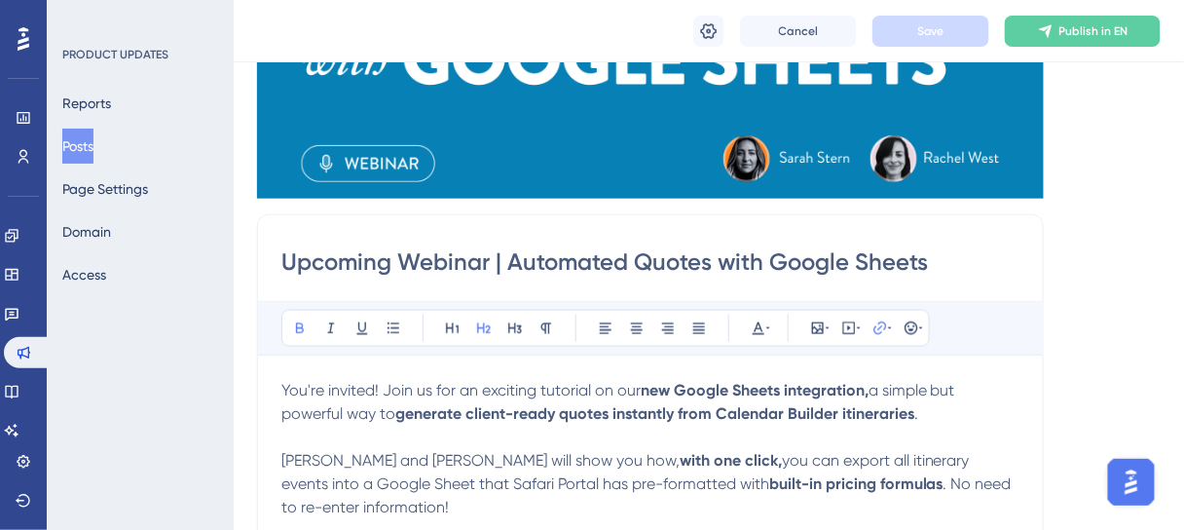
scroll to position [467, 0]
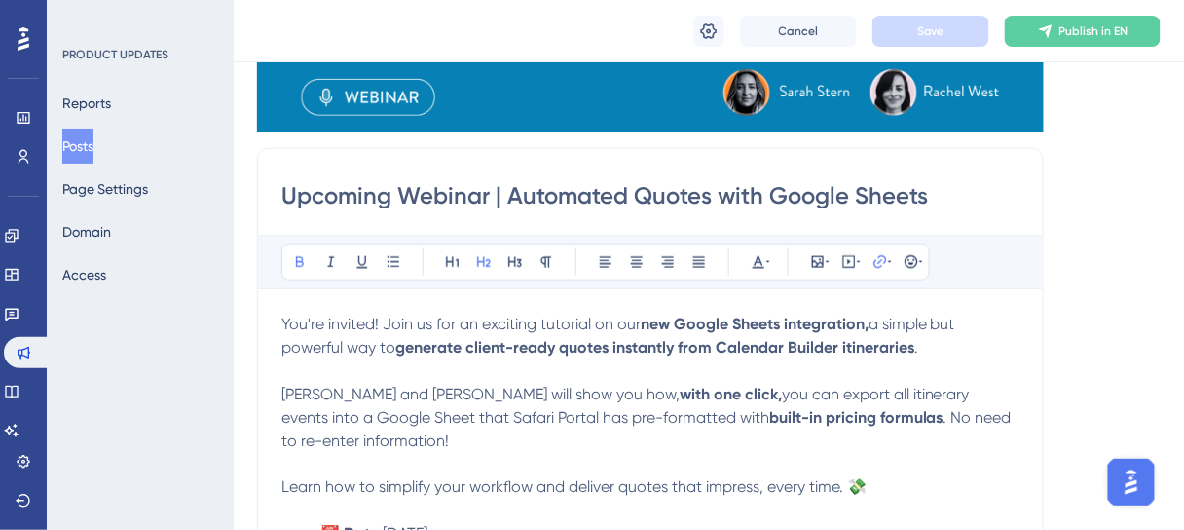
drag, startPoint x: 853, startPoint y: 188, endPoint x: 431, endPoint y: 196, distance: 421.7
click at [544, 196] on input "Upcoming Webinar | Automated Quotes with Google Sheets" at bounding box center [650, 195] width 738 height 31
click at [1106, 315] on div "Language English (Default) Insert an Image Delete Upcoming Webinar | Automated …" at bounding box center [709, 300] width 904 height 1287
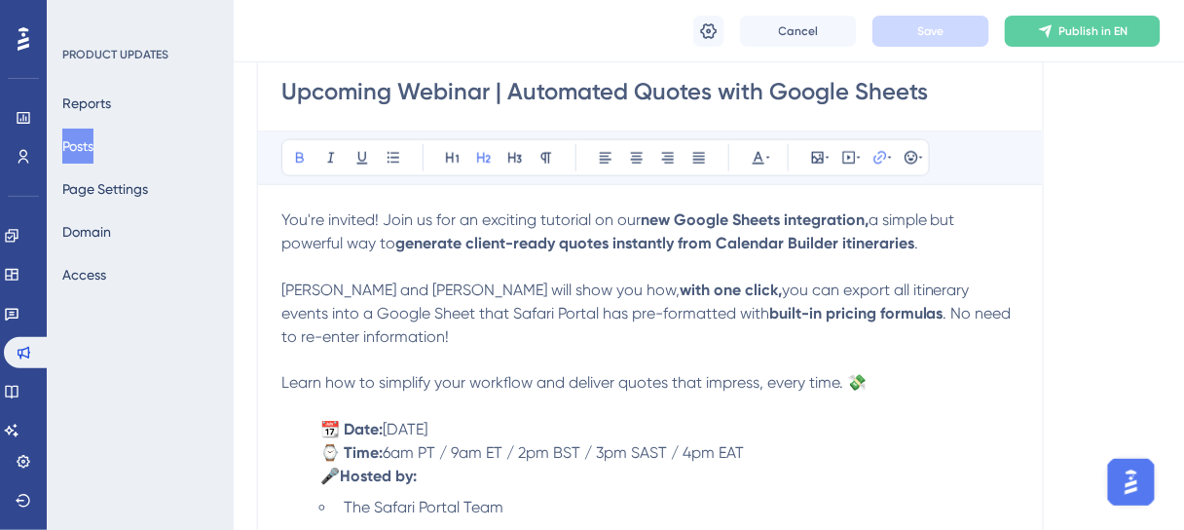
scroll to position [545, 0]
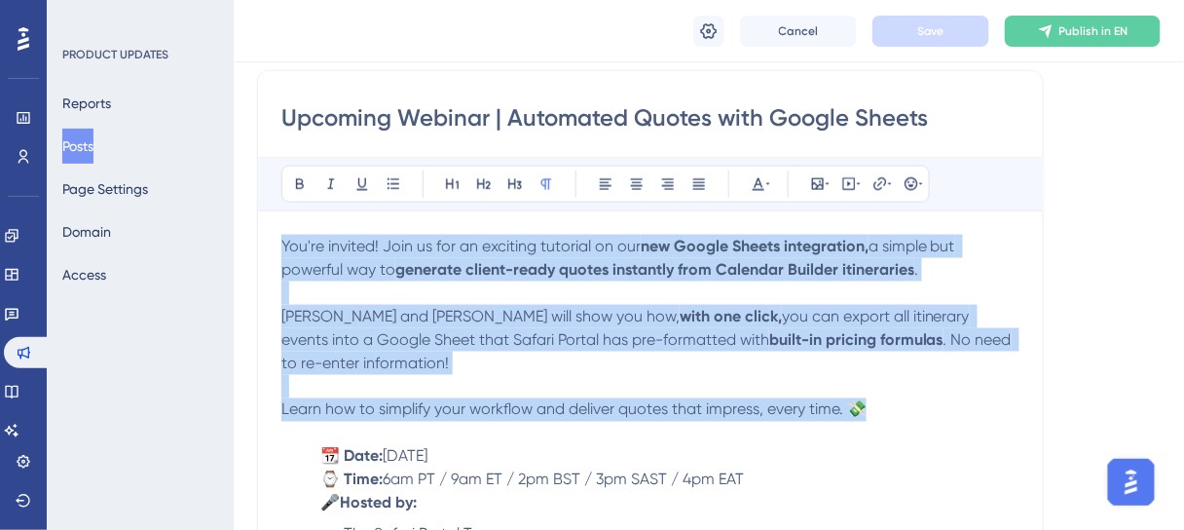
drag, startPoint x: 872, startPoint y: 409, endPoint x: 275, endPoint y: 247, distance: 619.3
click at [275, 247] on div "Upcoming Webinar | Automated Quotes with Google Sheets Bold Italic Underline Bu…" at bounding box center [650, 413] width 787 height 687
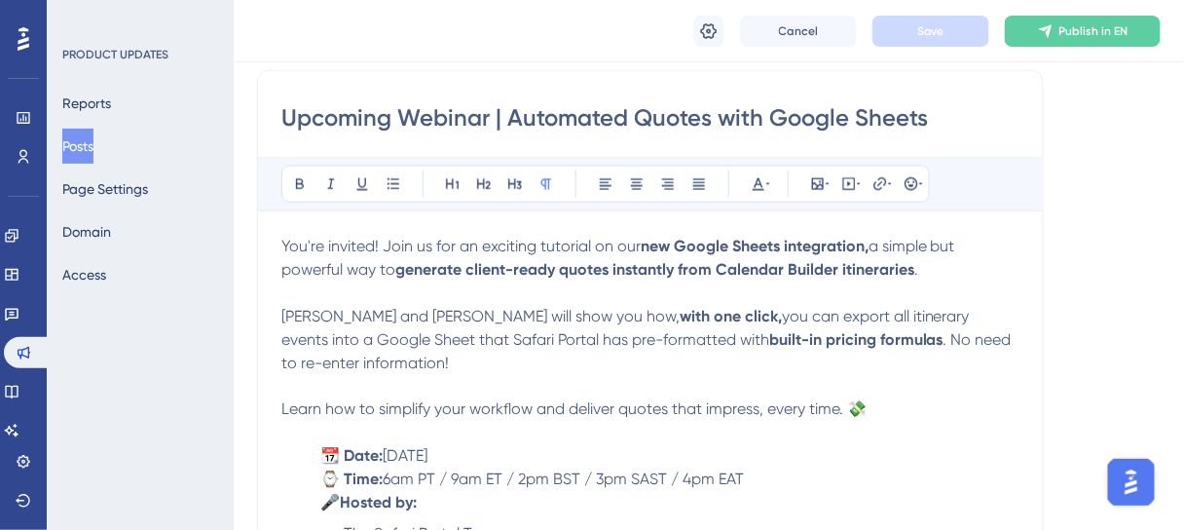
click at [1024, 405] on div "Upcoming Webinar | Automated Quotes with Google Sheets Bold Italic Underline Bu…" at bounding box center [650, 413] width 787 height 687
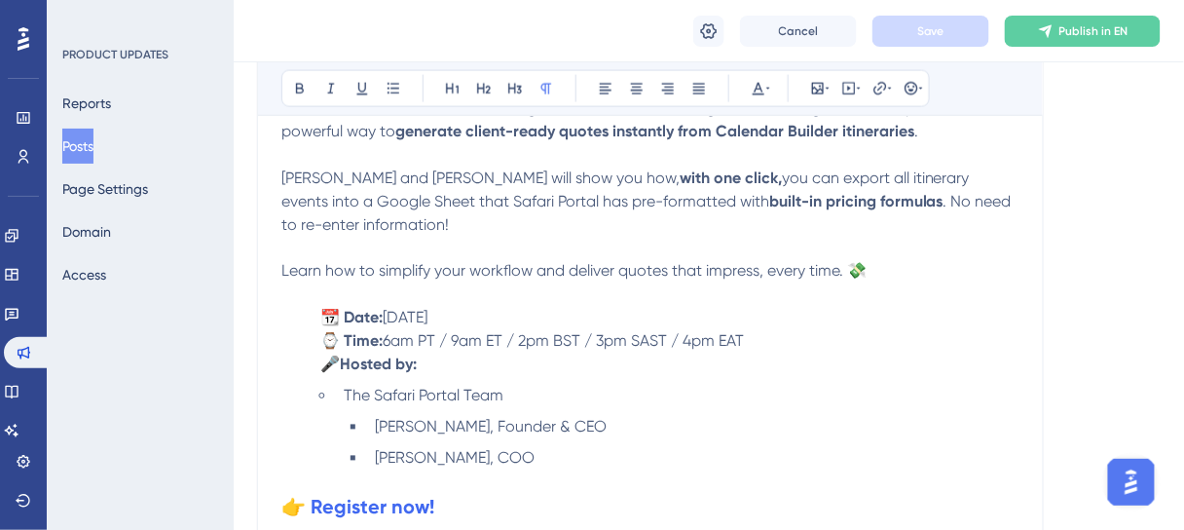
scroll to position [779, 0]
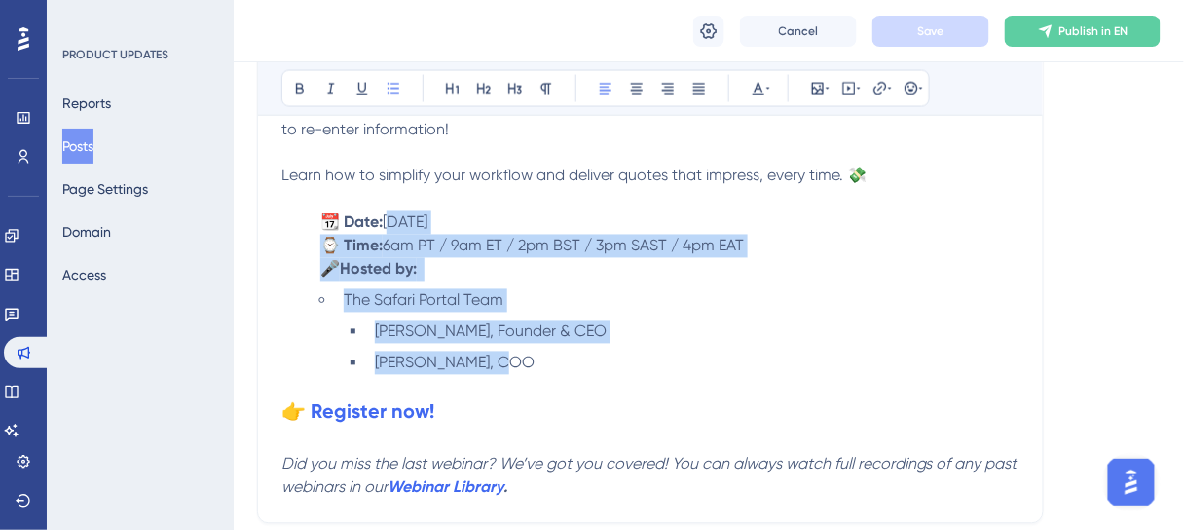
drag, startPoint x: 493, startPoint y: 360, endPoint x: 395, endPoint y: 226, distance: 165.9
click at [395, 226] on div "You're invited! Join us for an exciting tutorial on our new Google Sheets integ…" at bounding box center [650, 250] width 738 height 499
click at [849, 331] on li "Rachel West, Founder & CEO" at bounding box center [693, 331] width 652 height 23
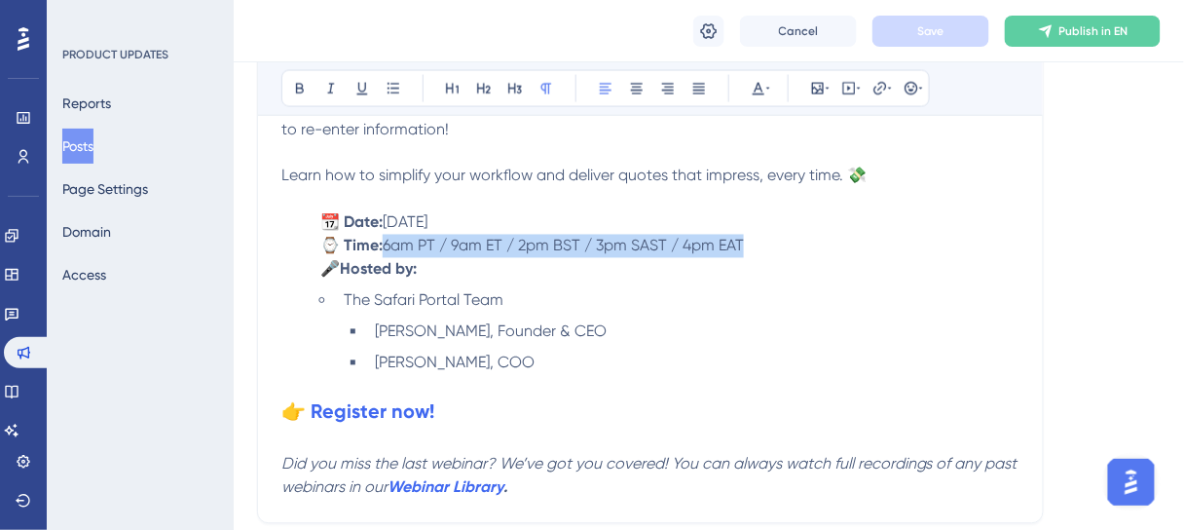
drag, startPoint x: 761, startPoint y: 240, endPoint x: 388, endPoint y: 239, distance: 373.9
click at [388, 239] on p "⌚ Time: 6am PT / 9am ET / 2pm BST / 3pm SAST / 4pm EAT" at bounding box center [650, 246] width 738 height 23
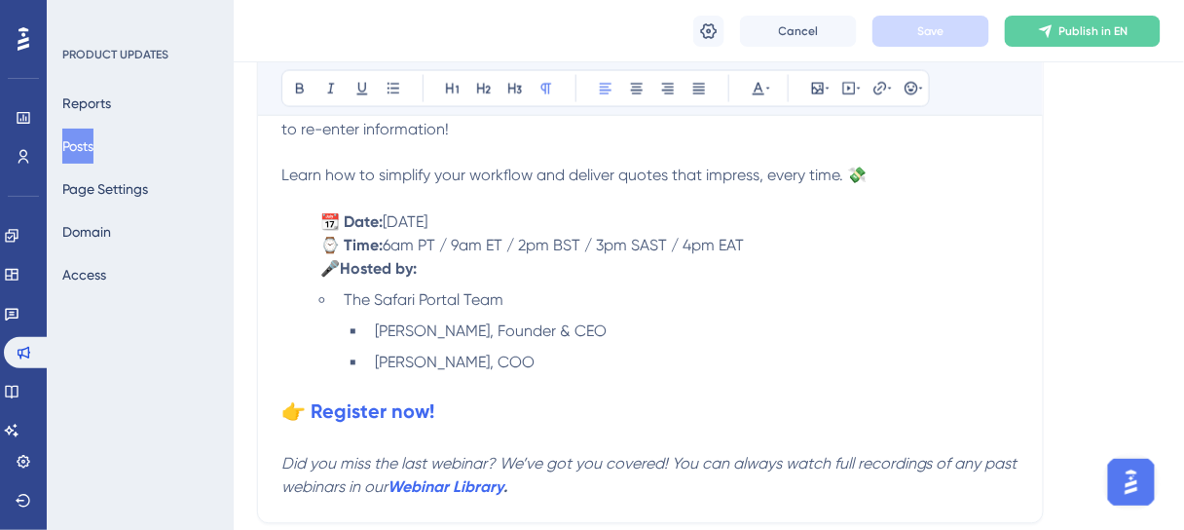
click at [724, 339] on li "Rachel West, Founder & CEO" at bounding box center [693, 331] width 652 height 23
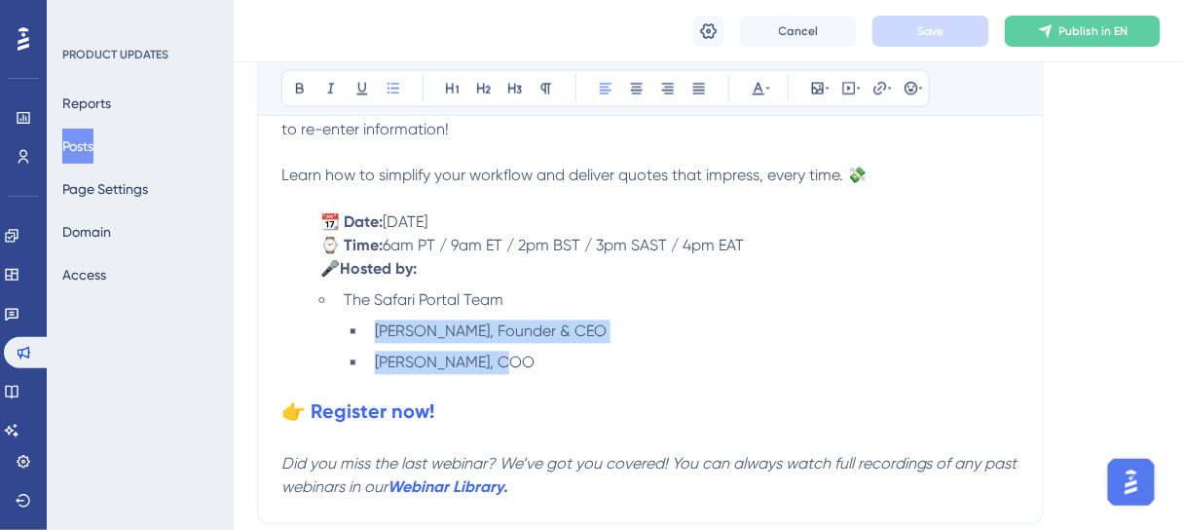
drag, startPoint x: 505, startPoint y: 362, endPoint x: 372, endPoint y: 328, distance: 137.7
click at [372, 328] on ul "Rachel West, Founder & CEO Sarah Stern, COO" at bounding box center [682, 347] width 676 height 55
click at [919, 344] on ul "Rachel West, Founder & CEO Sarah Stern, COO" at bounding box center [682, 347] width 676 height 55
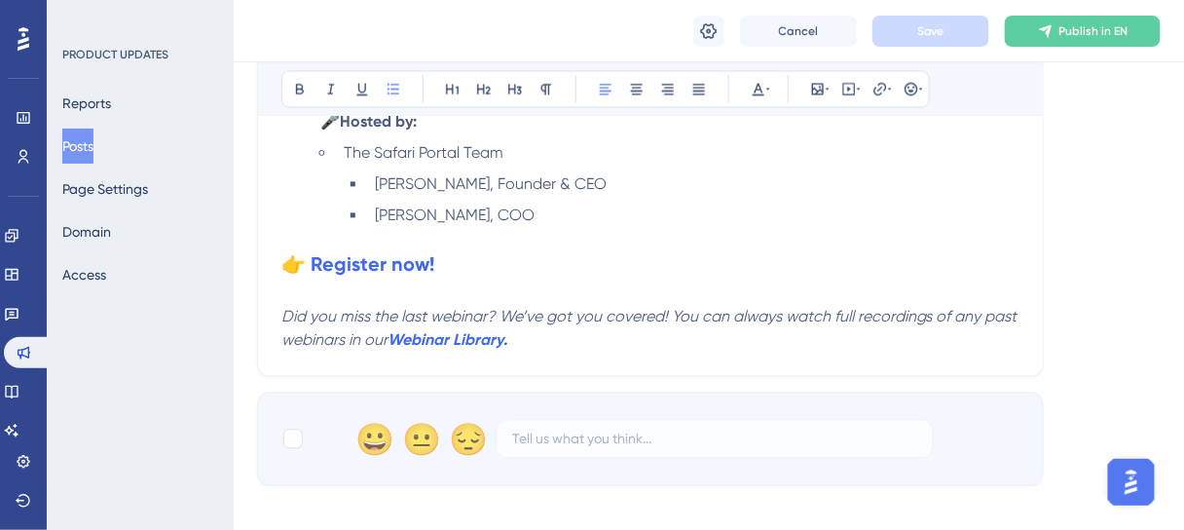
scroll to position [935, 0]
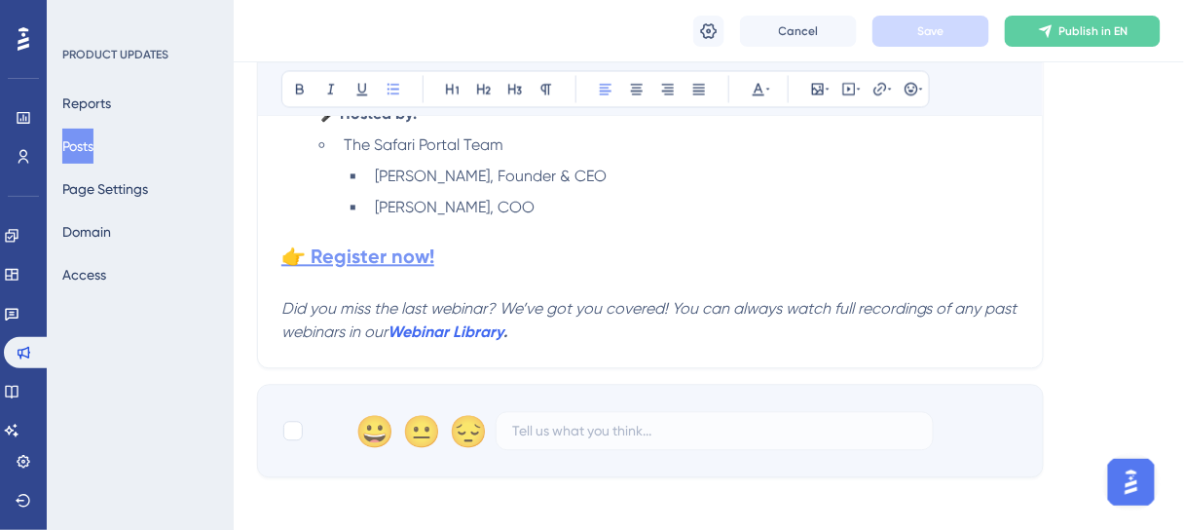
click at [390, 256] on strong "👉 Register now!" at bounding box center [357, 255] width 153 height 23
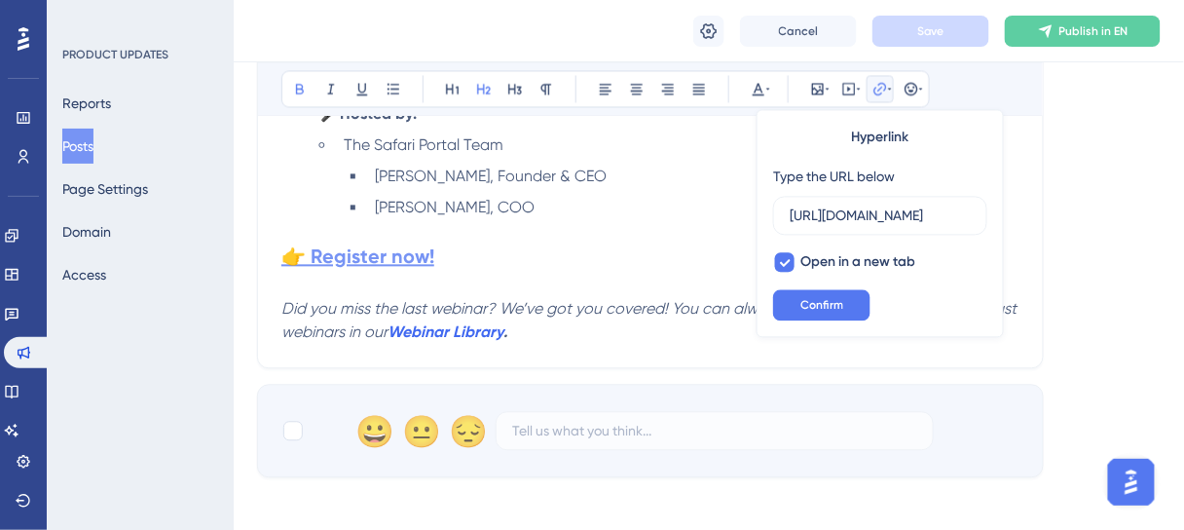
scroll to position [0, 1297]
click at [829, 210] on input "https://us02web.zoom.us/webinar/register/WN_bpV-huj5S0eBa9cIfN5vIQ?utm_source=h…" at bounding box center [880, 214] width 181 height 21
type input "https://us02web.zoom.us/webinar/register/WN_abCma8D0SsCrj7c-RwtsrQ?utm_medium=e…"
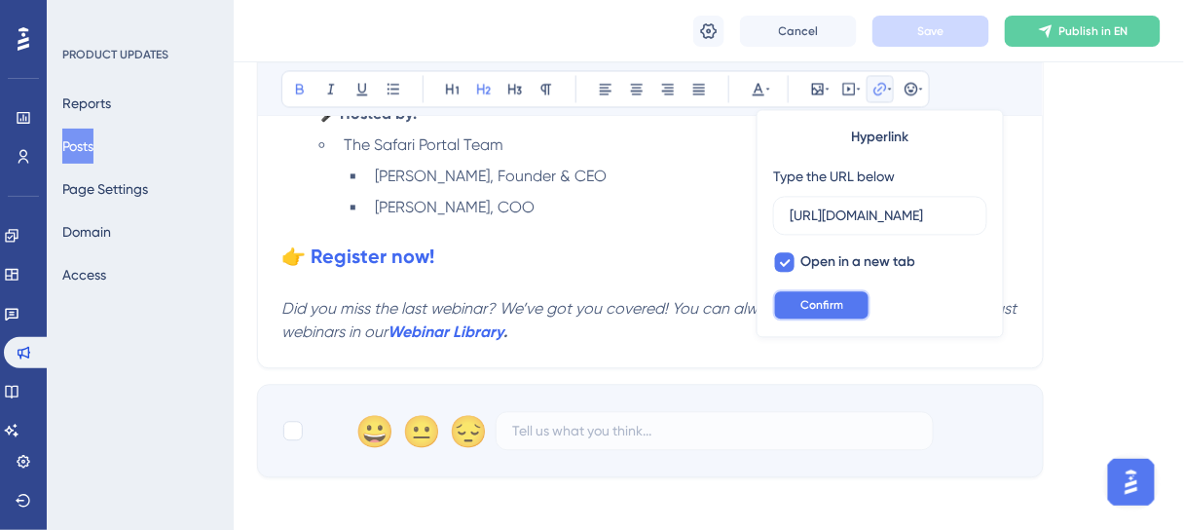
click at [805, 305] on span "Confirm" at bounding box center [821, 305] width 43 height 16
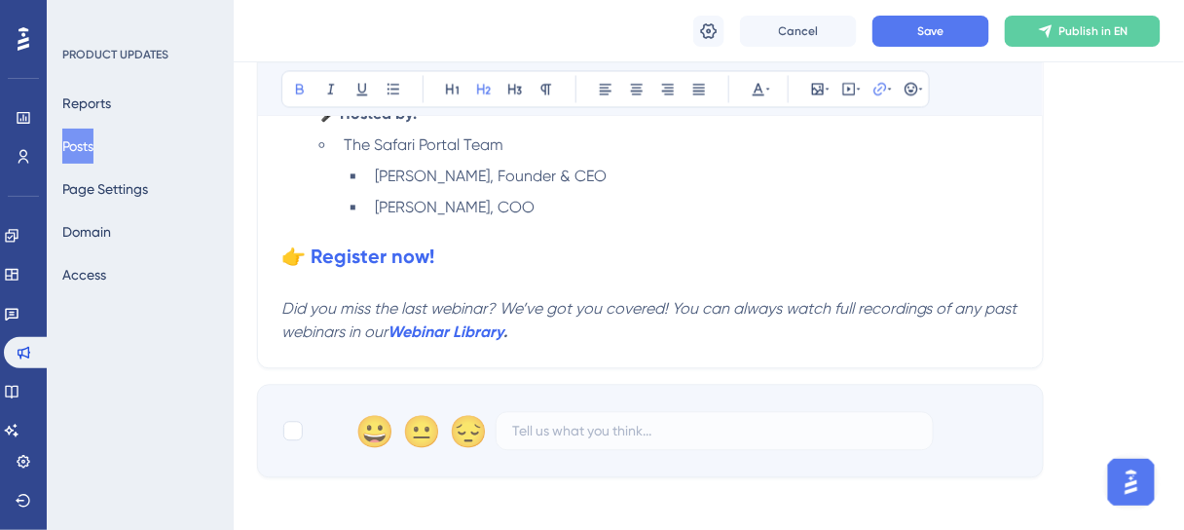
click at [936, 13] on div "Cancel Save Publish in EN" at bounding box center [709, 31] width 950 height 62
click at [933, 38] on span "Save" at bounding box center [930, 31] width 27 height 16
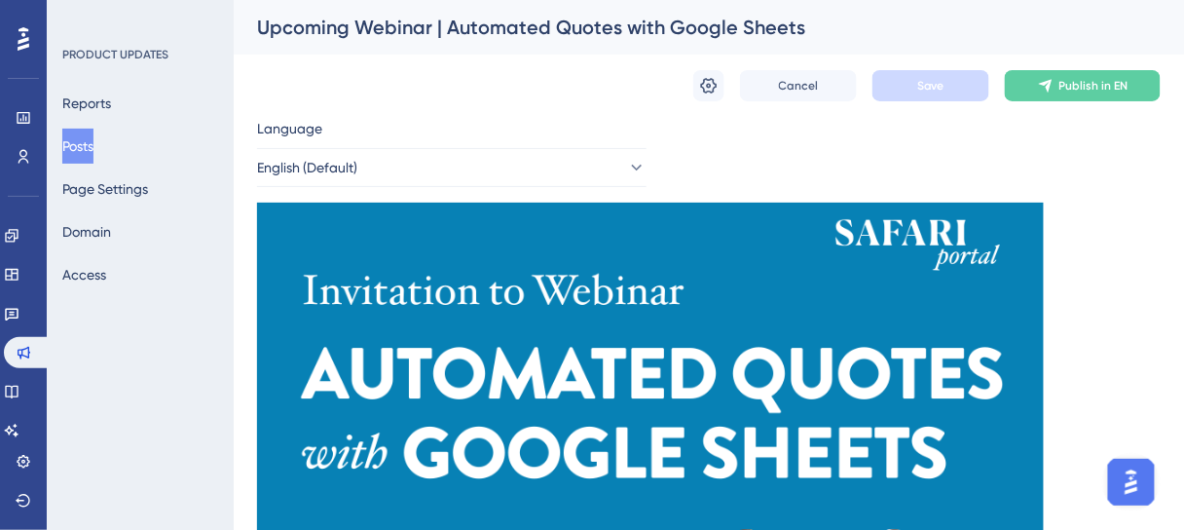
scroll to position [78, 0]
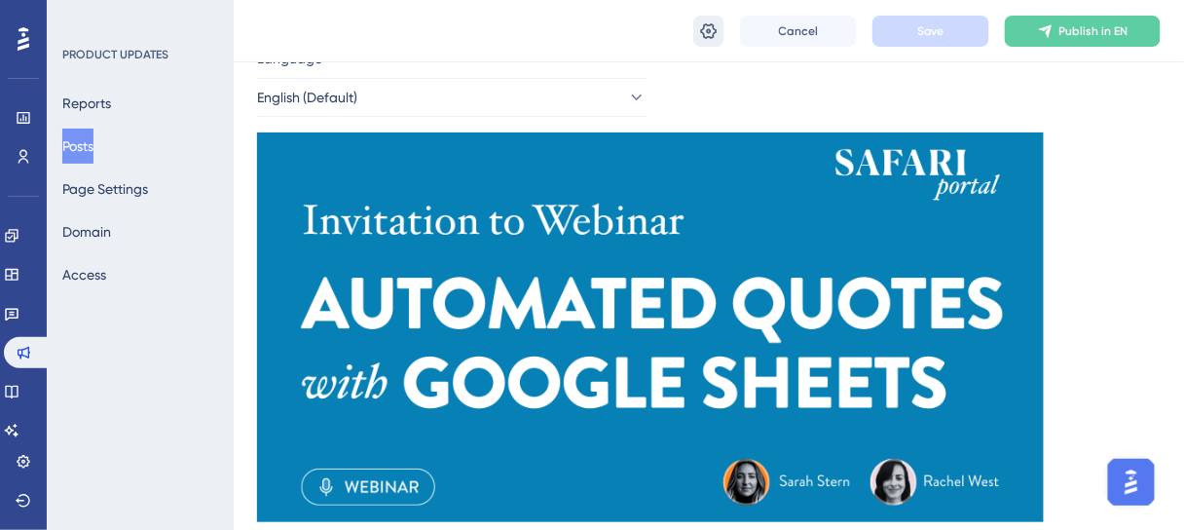
click at [707, 25] on icon at bounding box center [708, 30] width 19 height 19
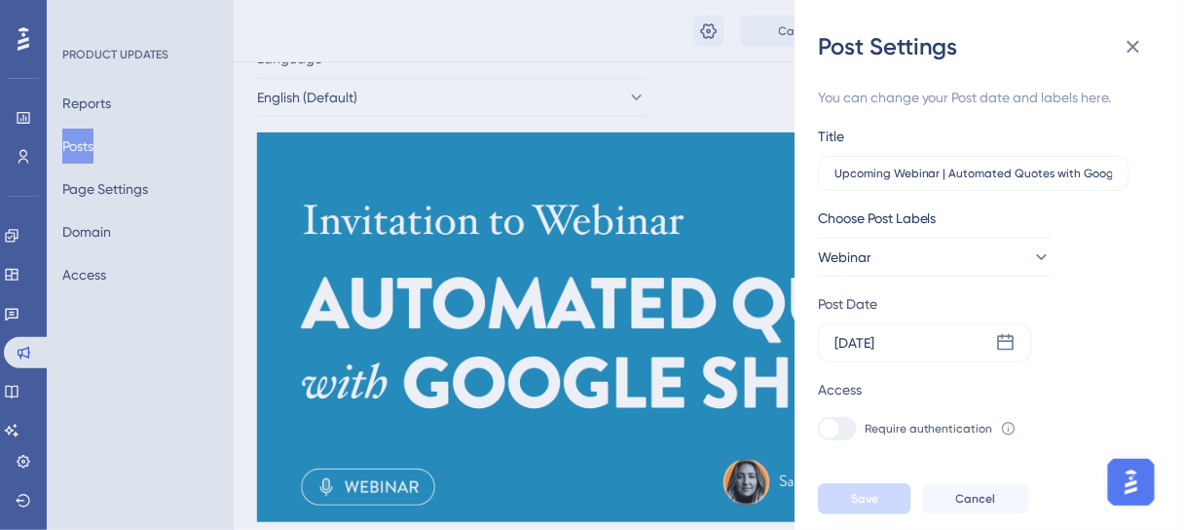
scroll to position [156, 0]
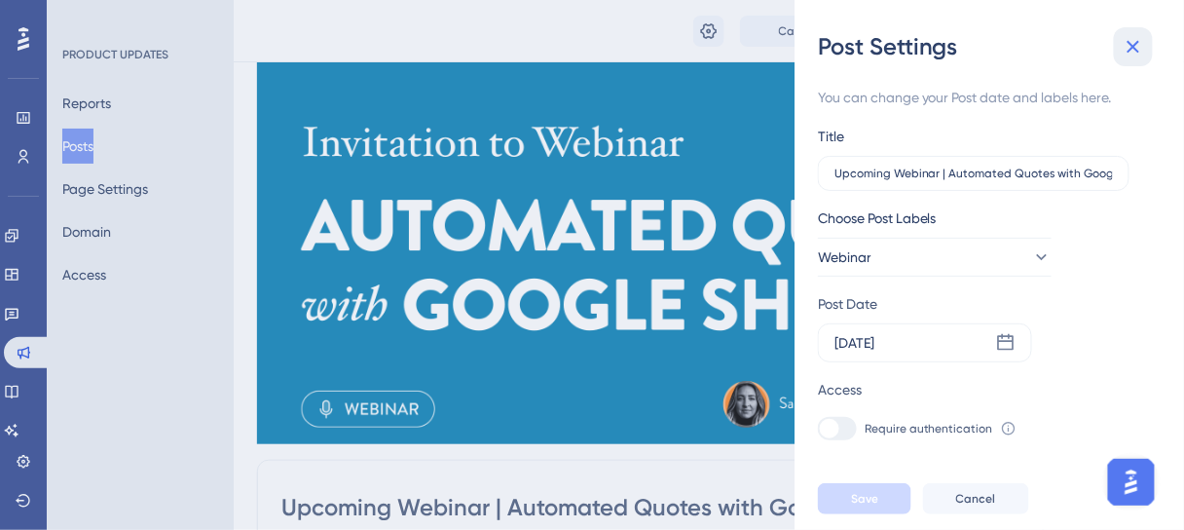
click at [1135, 51] on icon at bounding box center [1133, 46] width 23 height 23
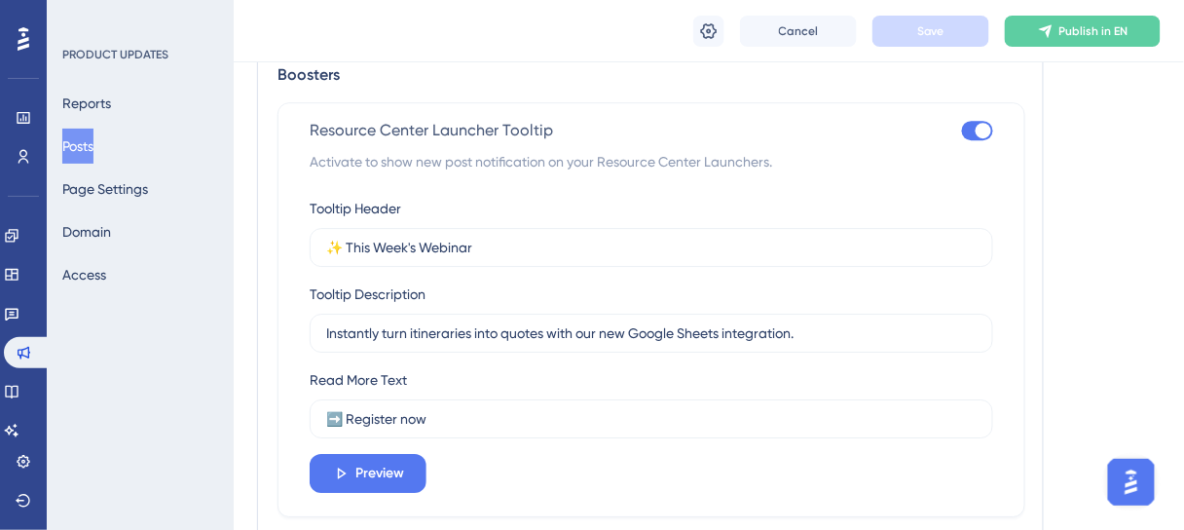
scroll to position [1480, 0]
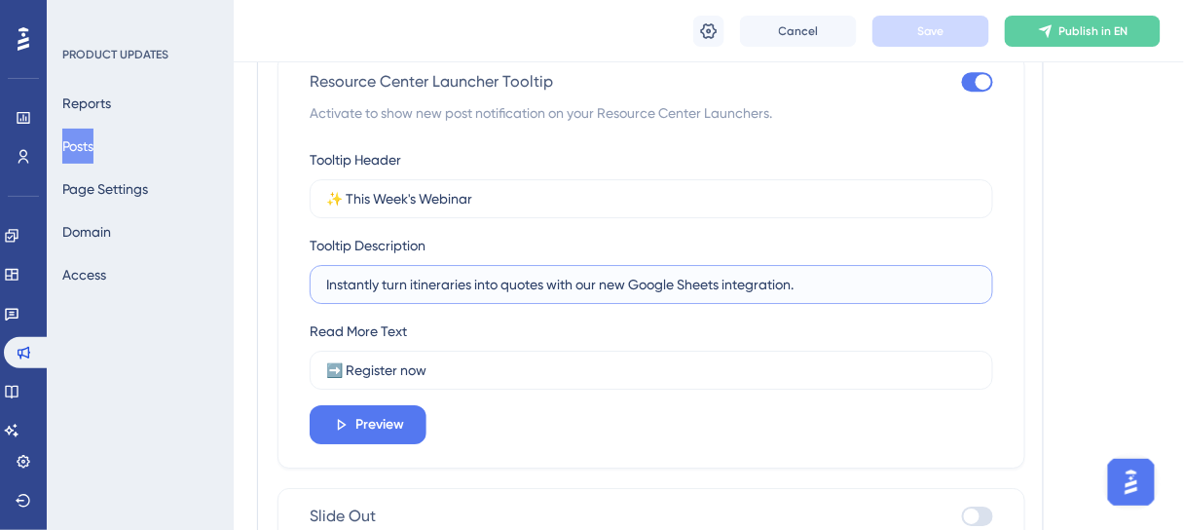
drag, startPoint x: 809, startPoint y: 283, endPoint x: 307, endPoint y: 281, distance: 502.4
click at [307, 281] on div "Resource Center Launcher Tooltip Activate to show new post notification on your…" at bounding box center [652, 261] width 748 height 415
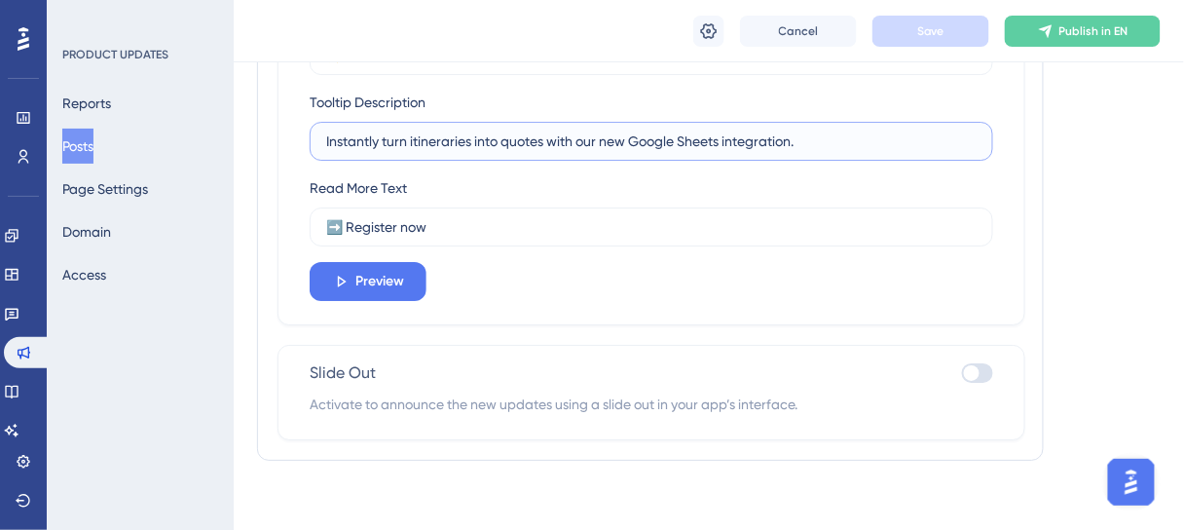
scroll to position [1627, 0]
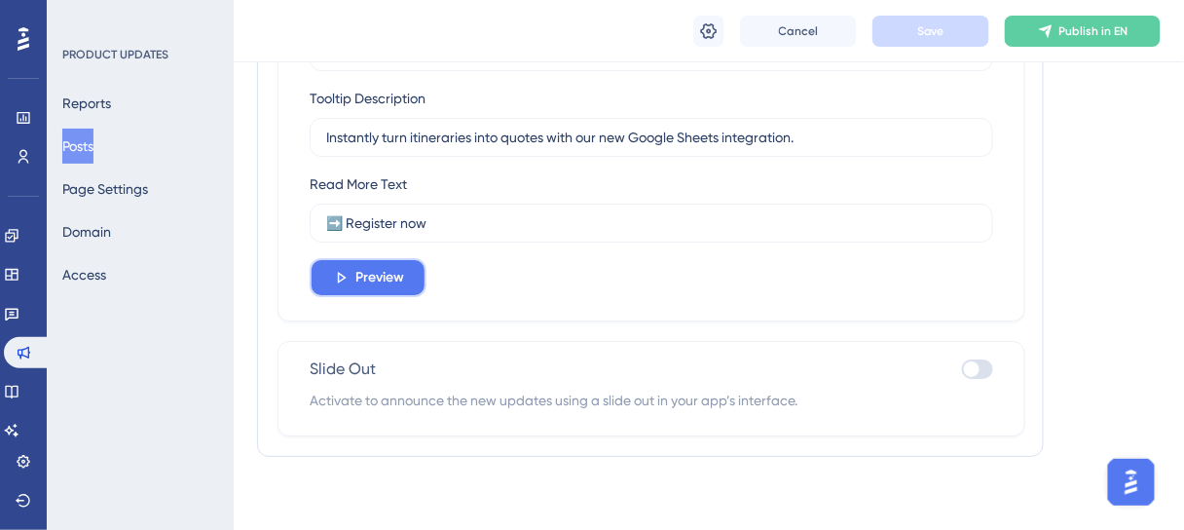
click at [355, 280] on span "Preview" at bounding box center [379, 277] width 49 height 23
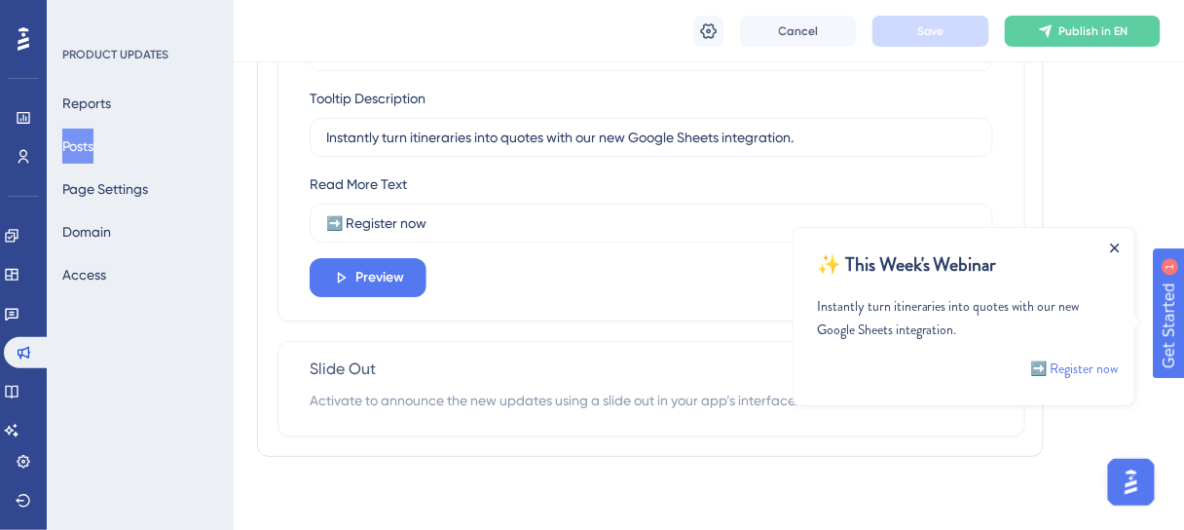
click at [1113, 244] on icon "Close Announcement" at bounding box center [1114, 246] width 9 height 9
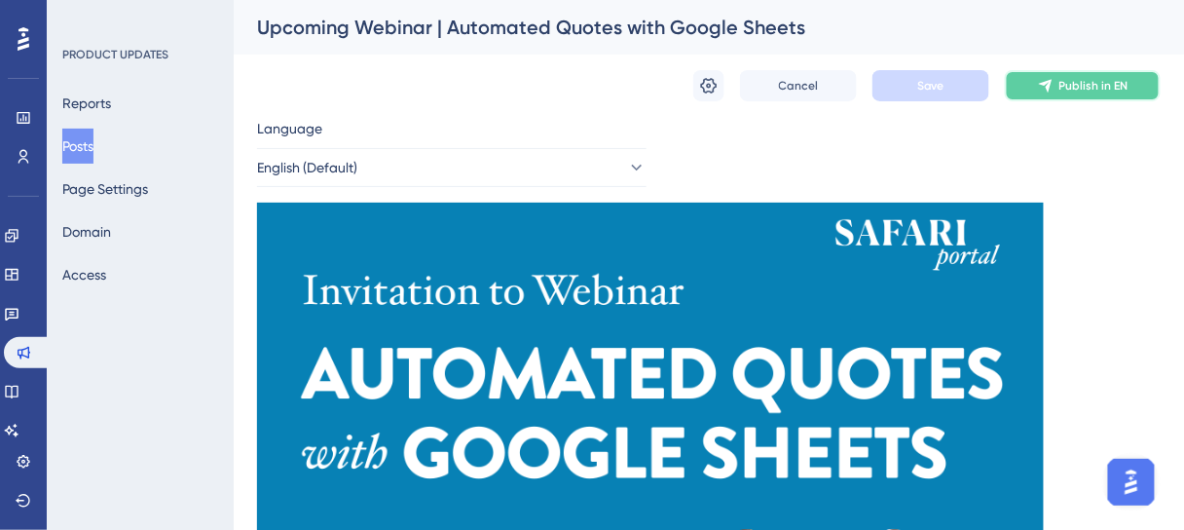
click at [1071, 83] on span "Publish in EN" at bounding box center [1093, 86] width 69 height 16
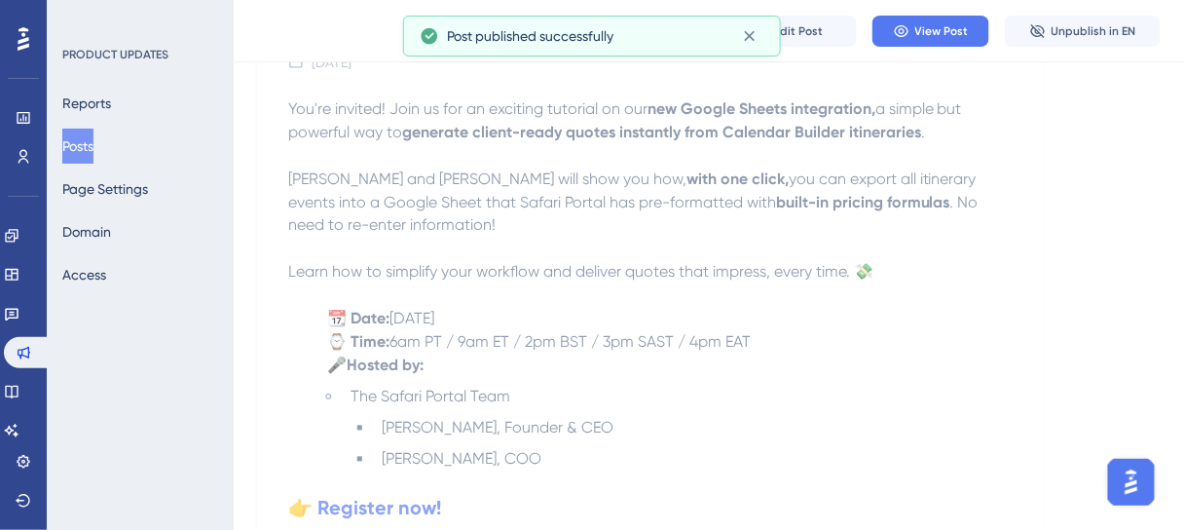
scroll to position [865, 0]
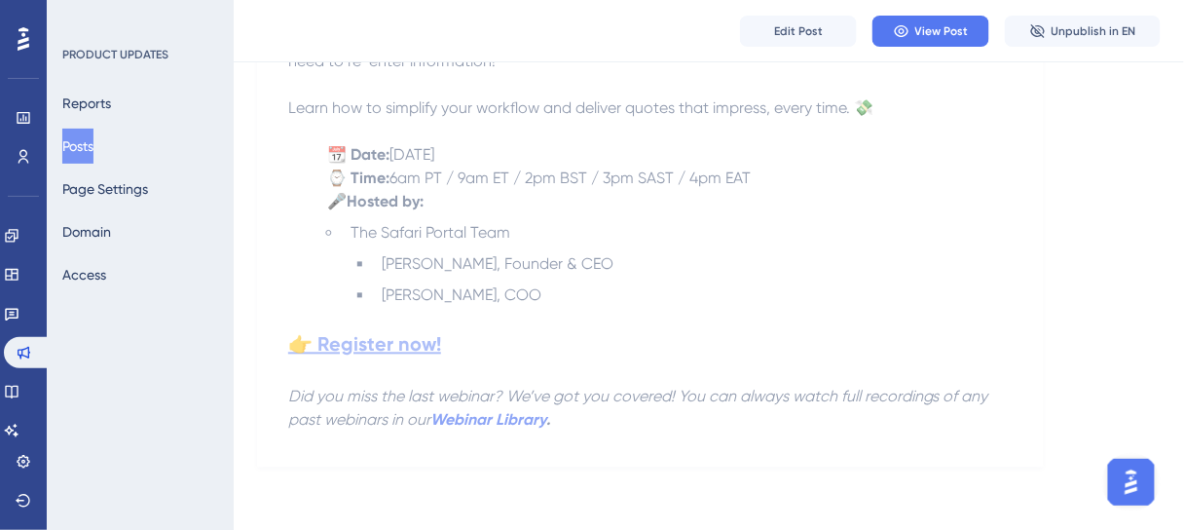
click at [402, 344] on strong "👉 Register now!" at bounding box center [364, 344] width 153 height 23
click at [815, 21] on button "Edit Post" at bounding box center [798, 31] width 117 height 31
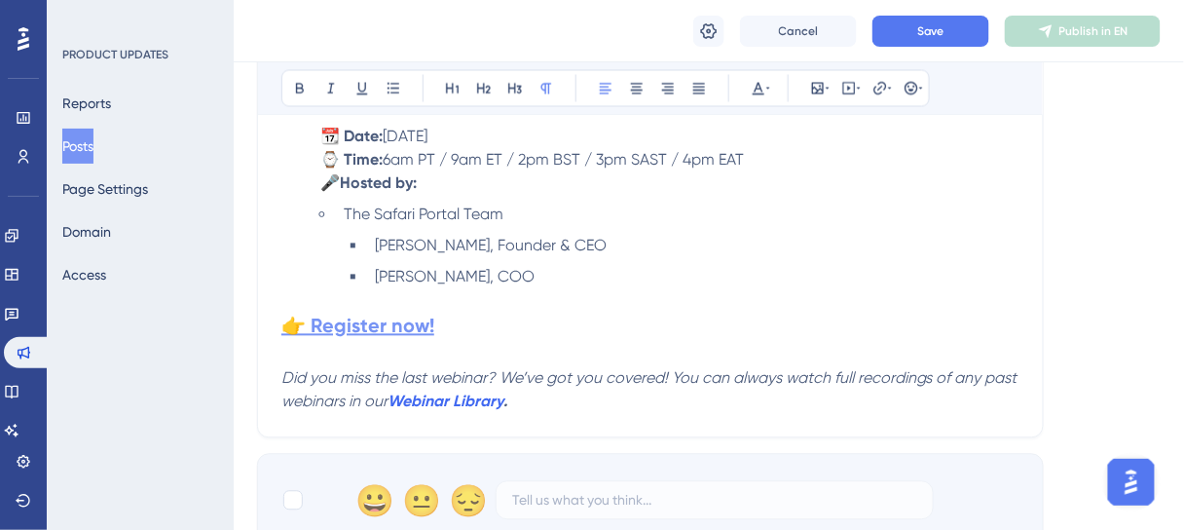
click at [394, 329] on strong "👉 Register now!" at bounding box center [357, 326] width 153 height 23
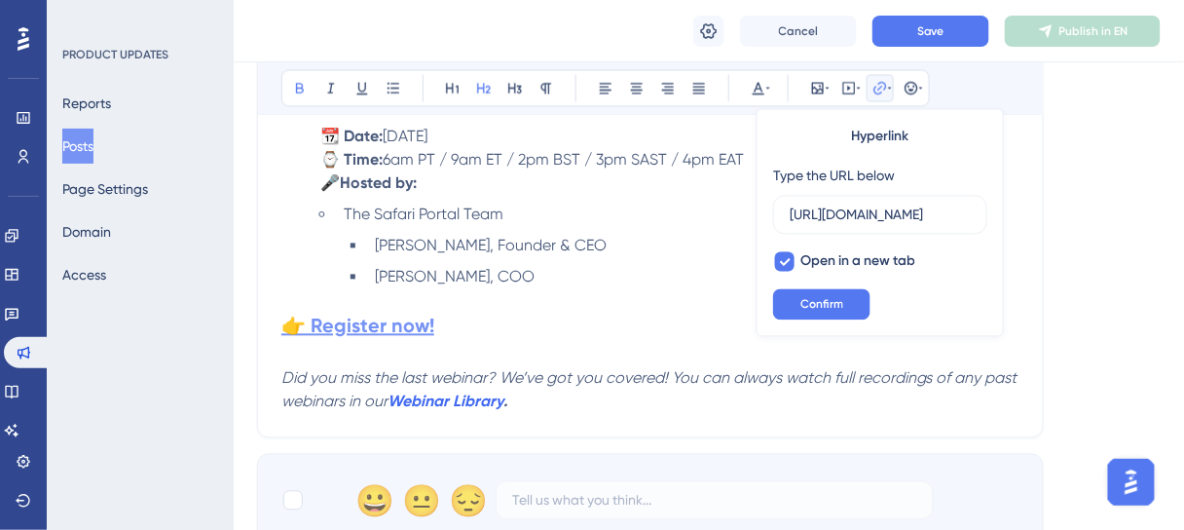
scroll to position [0, 1646]
click at [862, 215] on input "https://us02web.zoom.us/webinar/register/WN_abCma8D0SsCrj7c-RwtsrQ?utm_medium=e…" at bounding box center [880, 214] width 181 height 21
click at [944, 39] on button "Save" at bounding box center [930, 31] width 117 height 31
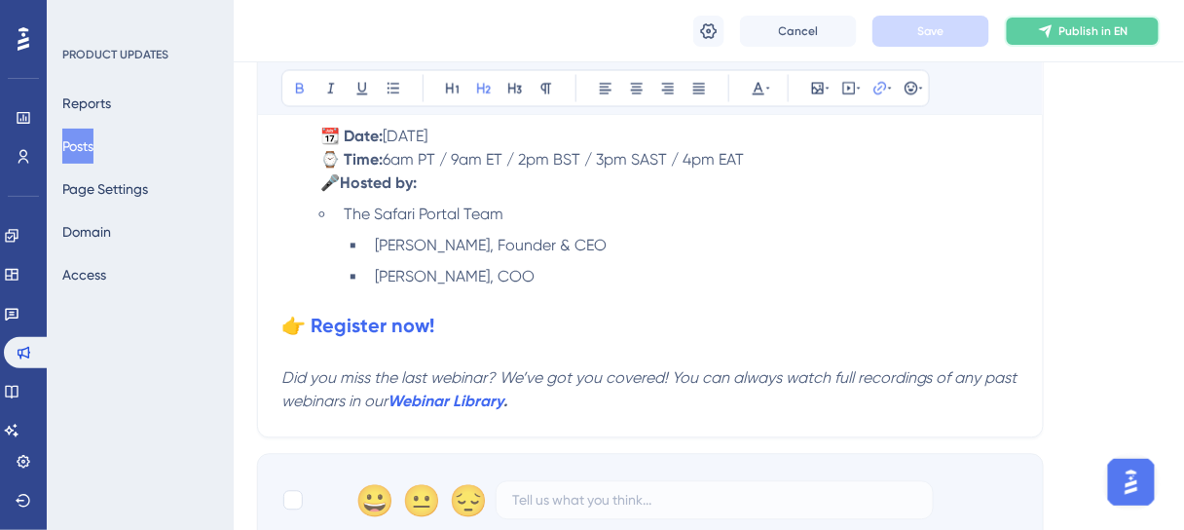
click at [1083, 30] on span "Publish in EN" at bounding box center [1093, 31] width 69 height 16
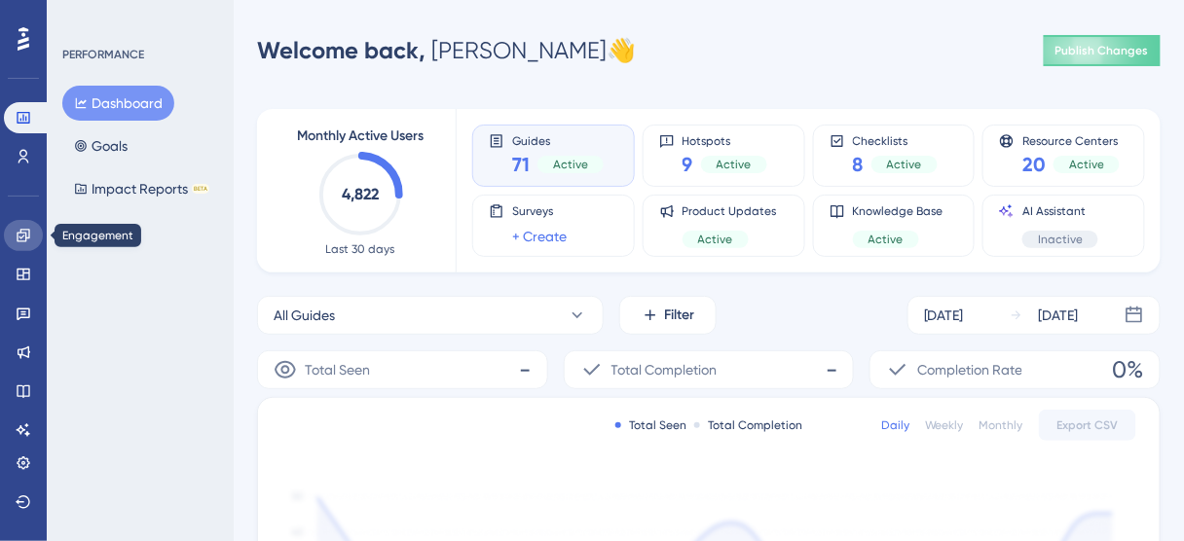
click at [30, 233] on icon at bounding box center [24, 236] width 16 height 16
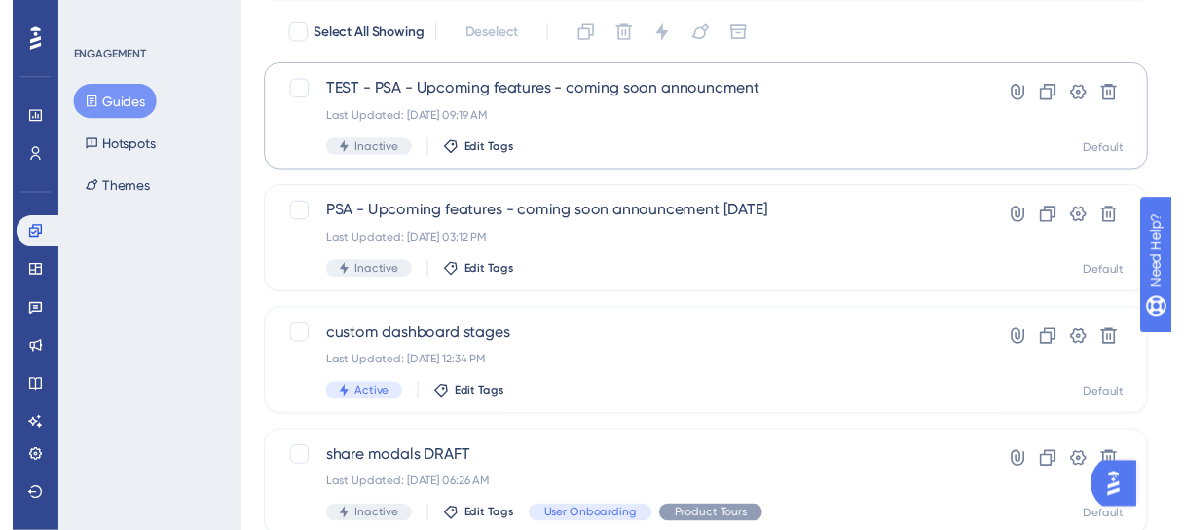
scroll to position [34, 0]
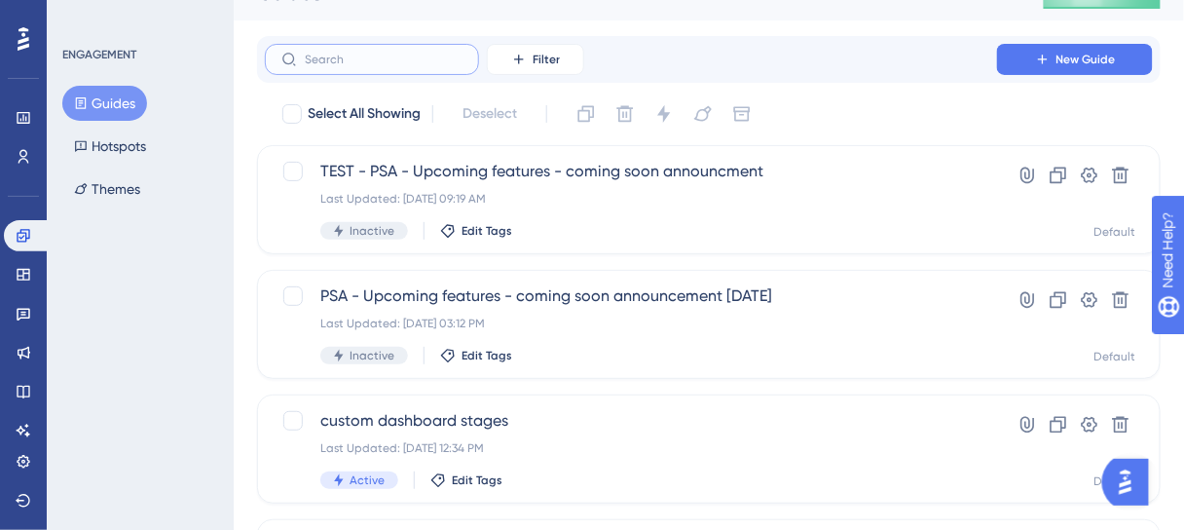
click at [348, 53] on input "text" at bounding box center [384, 60] width 158 height 14
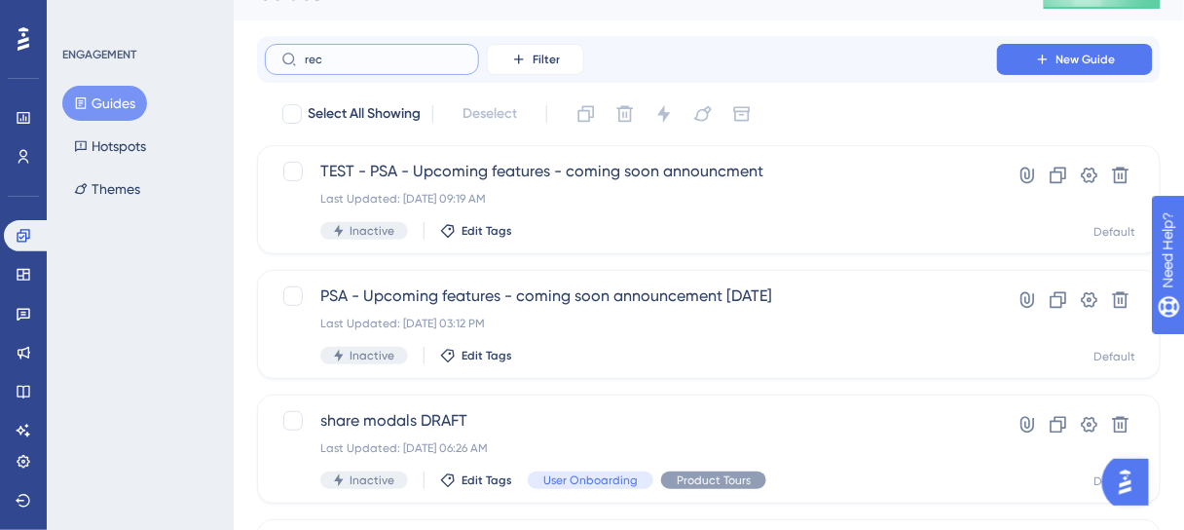
scroll to position [0, 0]
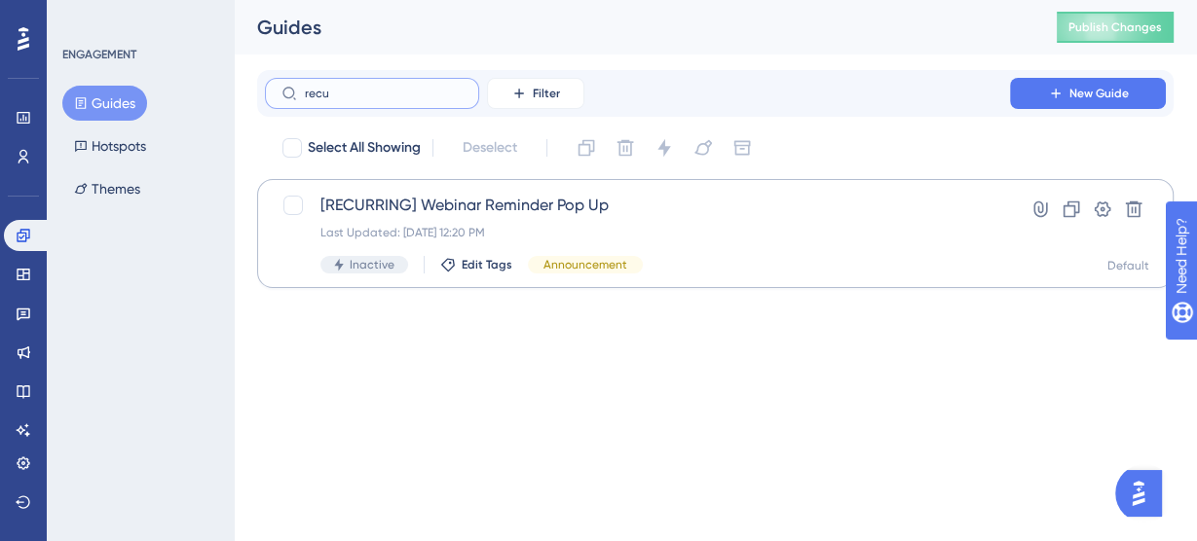
type input "recu"
click at [443, 200] on span "[RECURRING] Webinar Reminder Pop Up" at bounding box center [637, 205] width 634 height 23
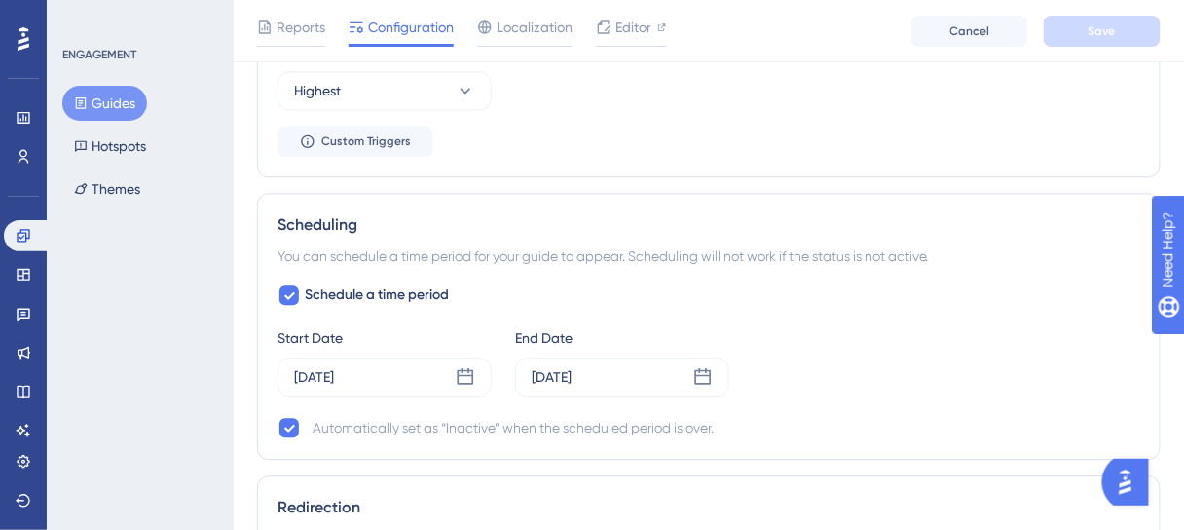
scroll to position [1168, 0]
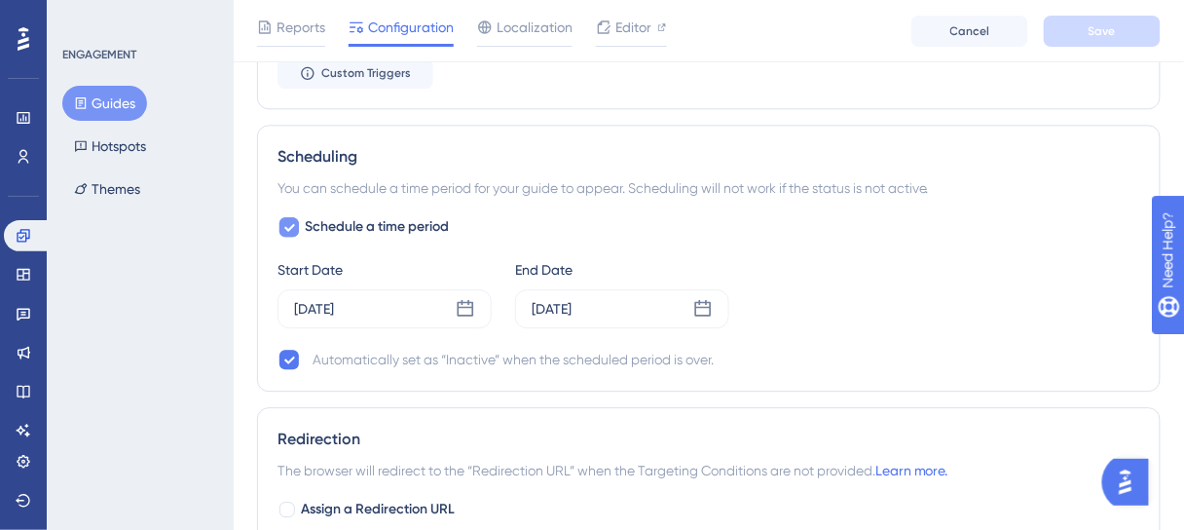
click at [285, 223] on icon at bounding box center [289, 227] width 12 height 16
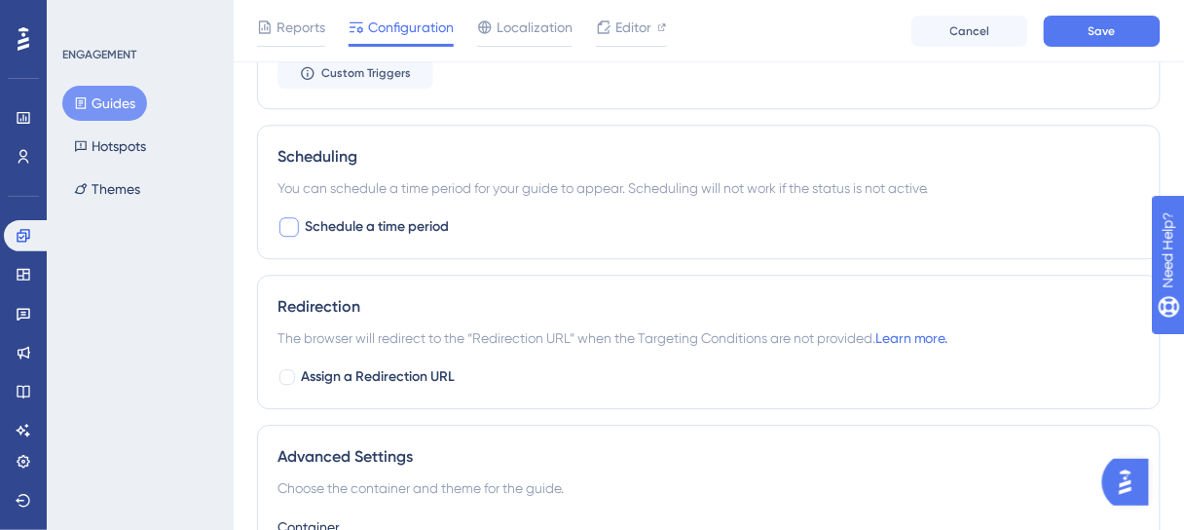
click at [285, 223] on div at bounding box center [288, 226] width 19 height 19
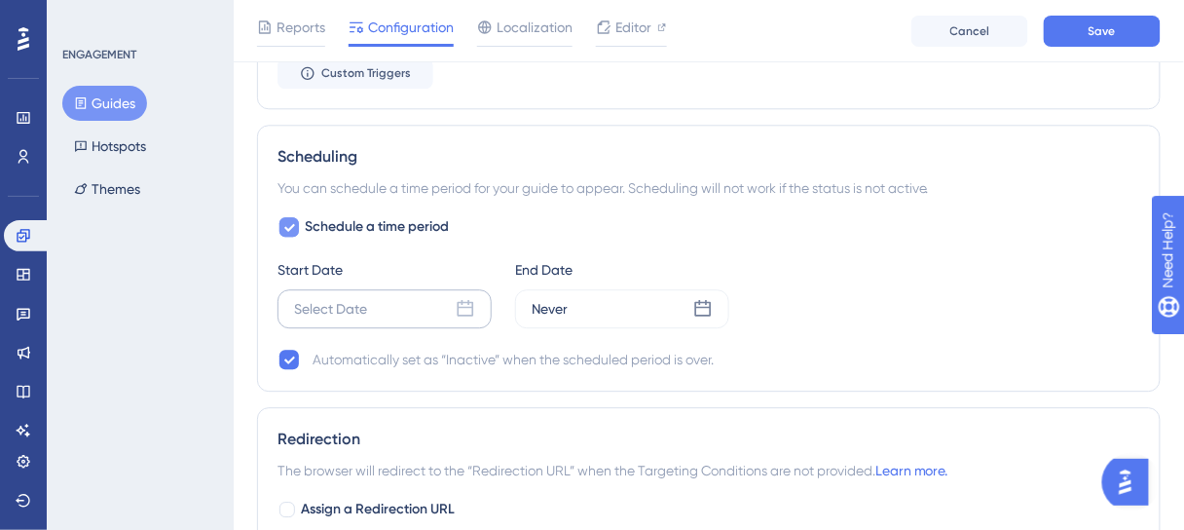
click at [468, 302] on icon at bounding box center [465, 308] width 19 height 19
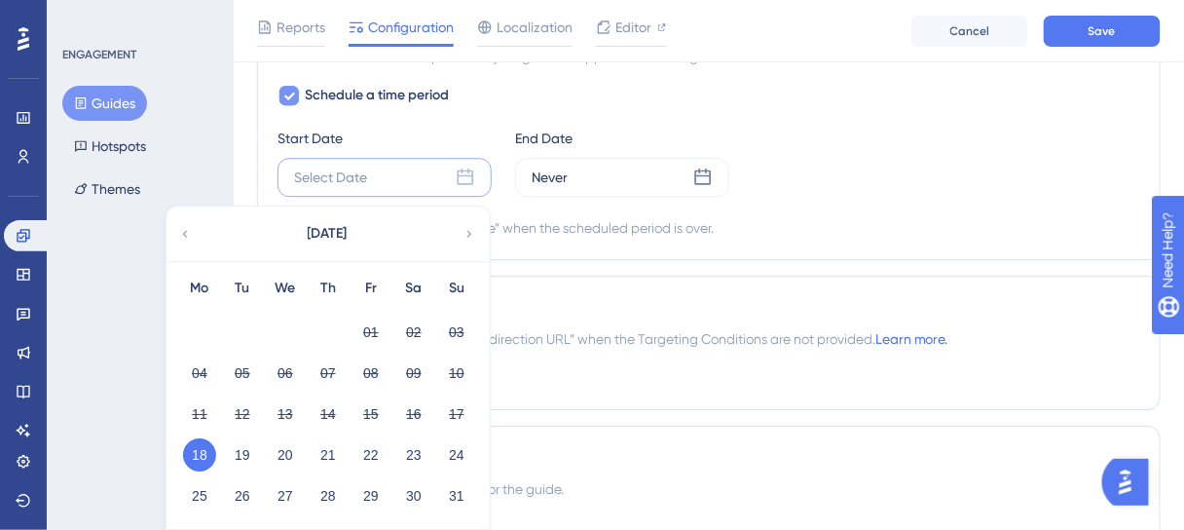
scroll to position [1324, 0]
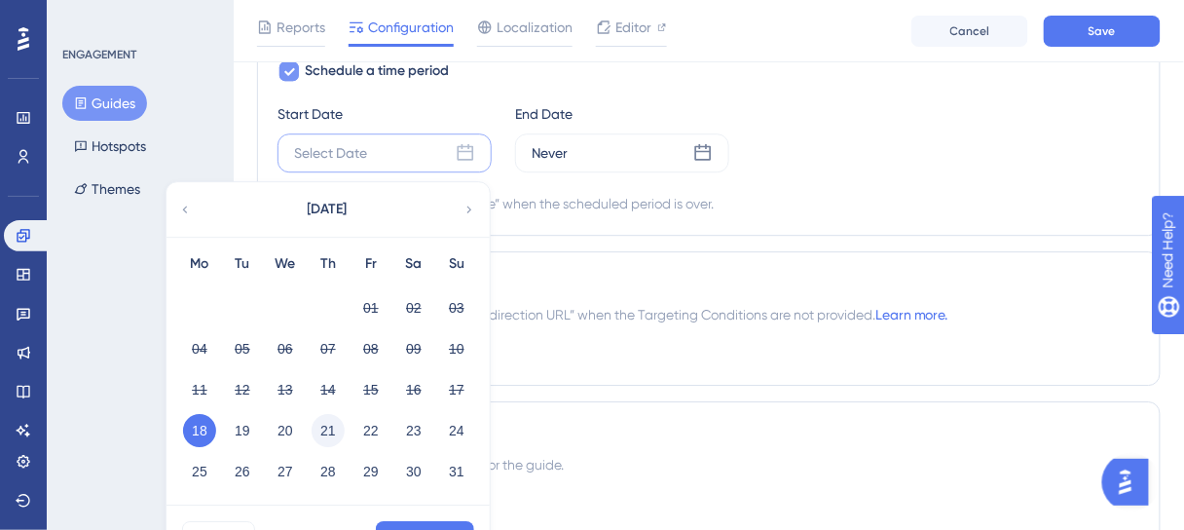
click at [323, 420] on button "21" at bounding box center [328, 430] width 33 height 33
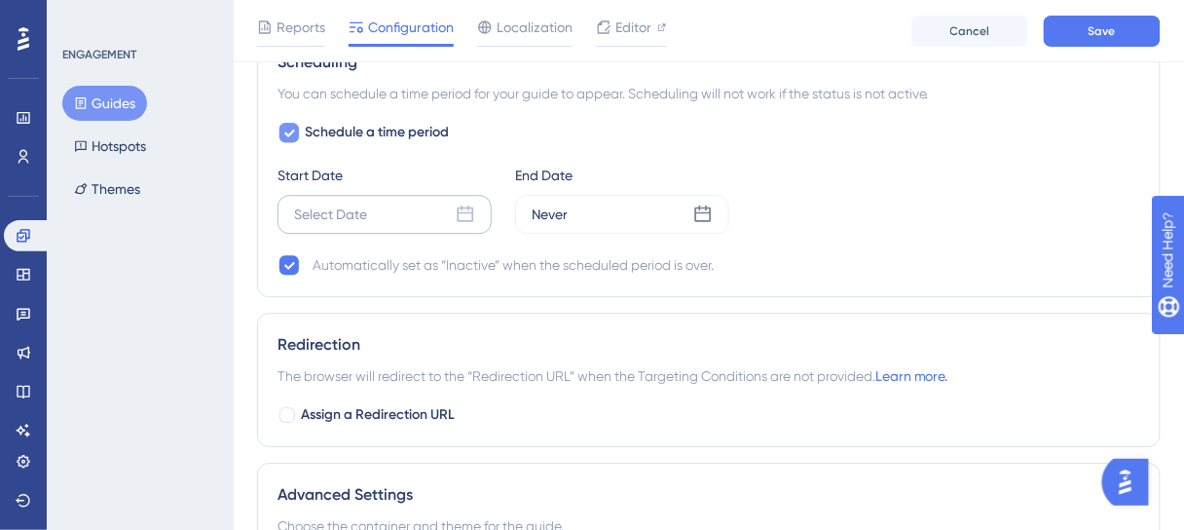
scroll to position [1246, 0]
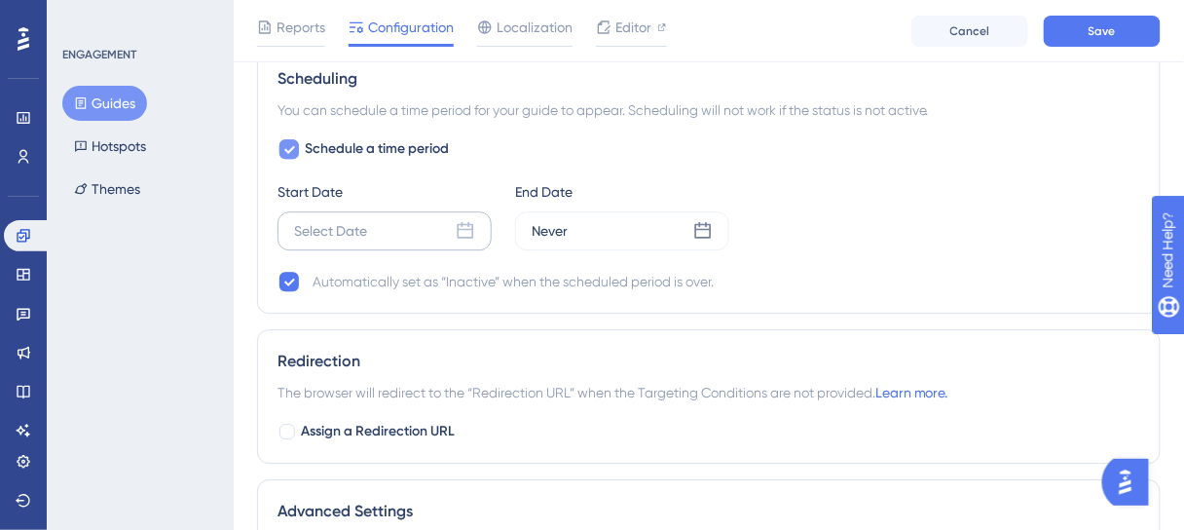
click at [451, 223] on div "Select Date" at bounding box center [385, 230] width 214 height 39
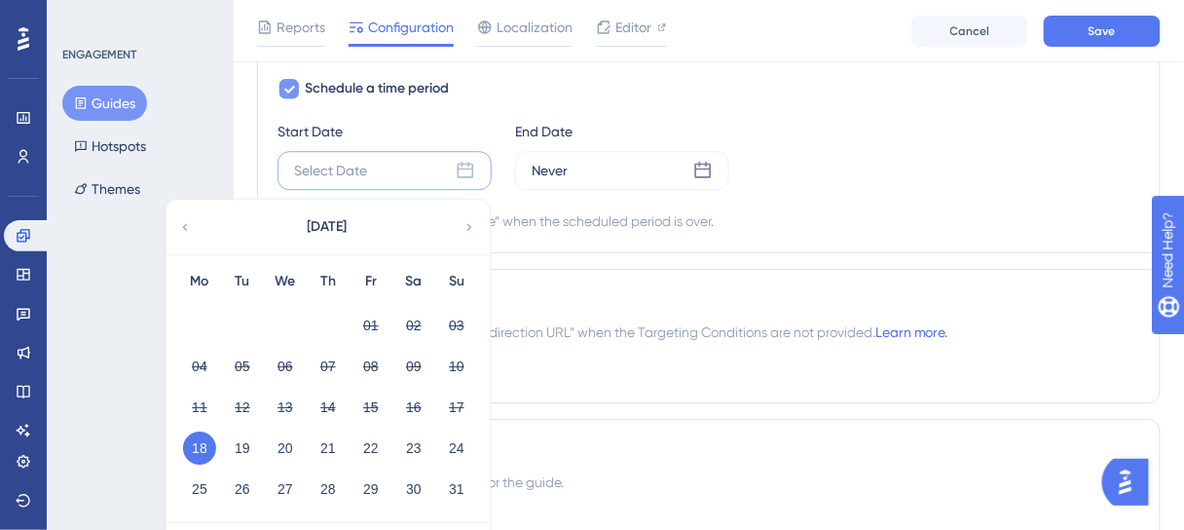
scroll to position [1324, 0]
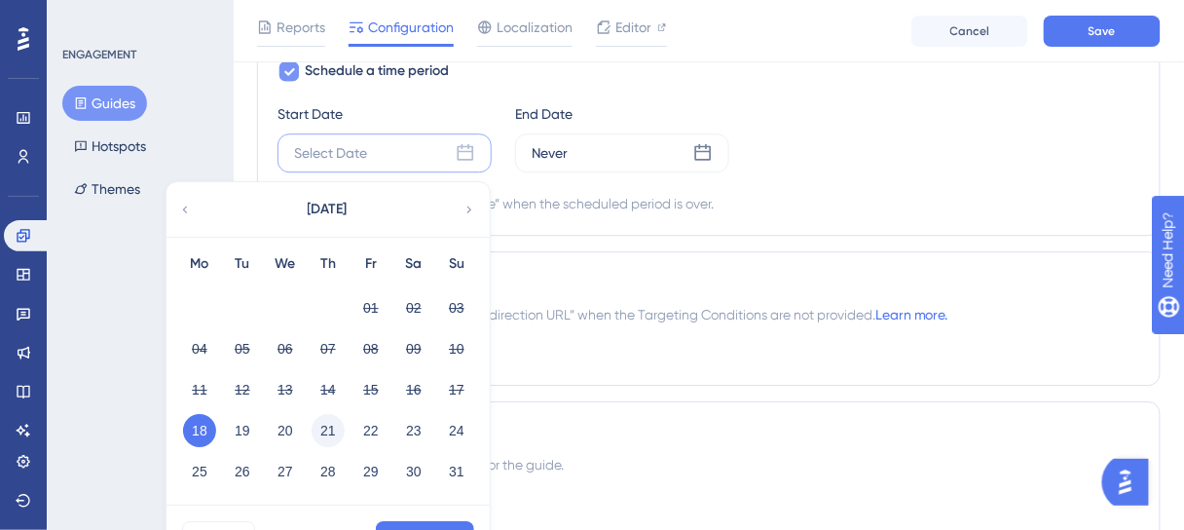
click at [329, 423] on button "21" at bounding box center [328, 430] width 33 height 33
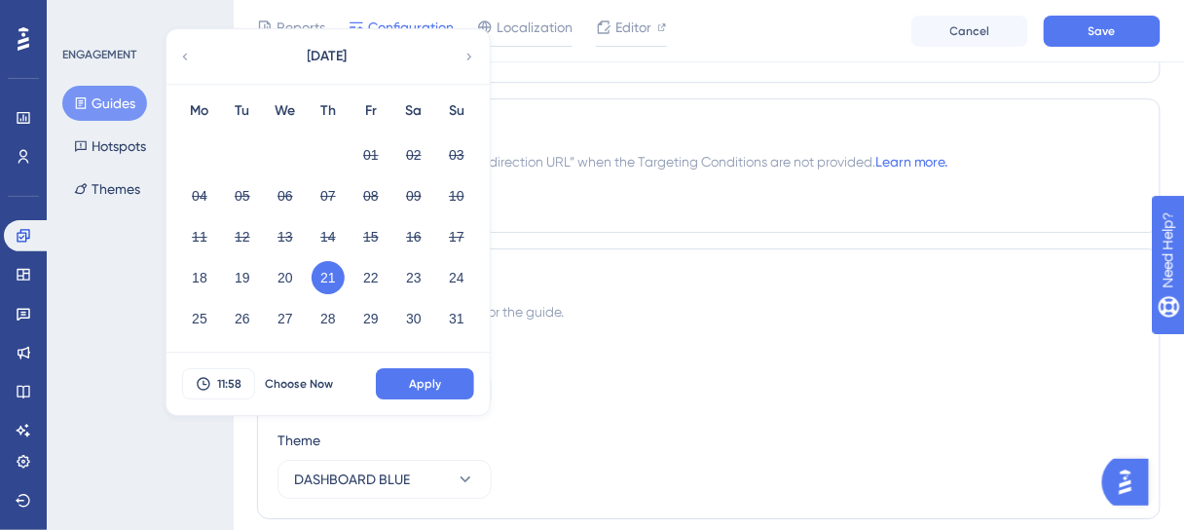
scroll to position [1480, 0]
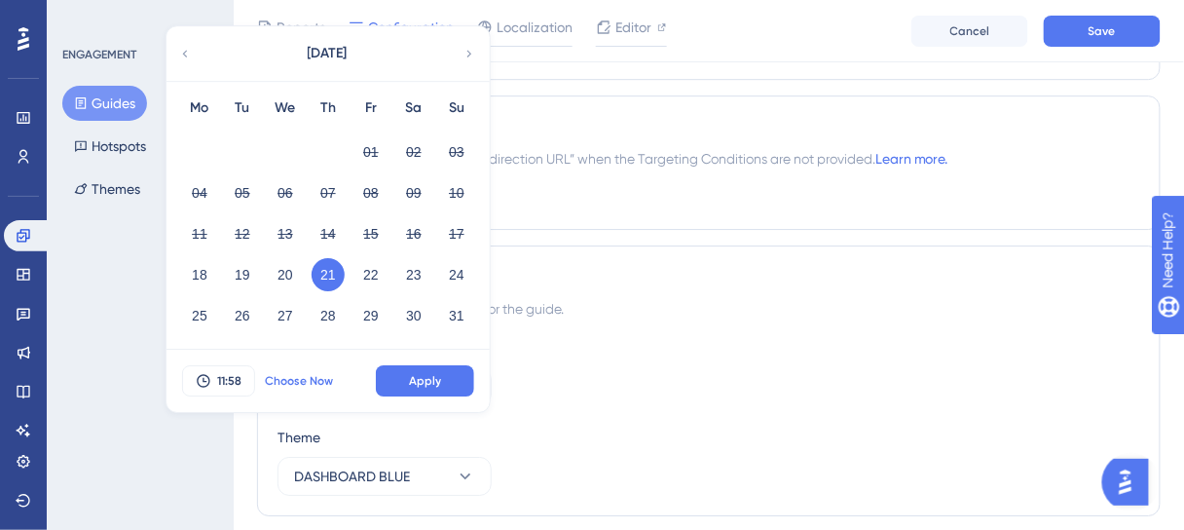
click at [287, 375] on span "Choose Now" at bounding box center [299, 381] width 68 height 16
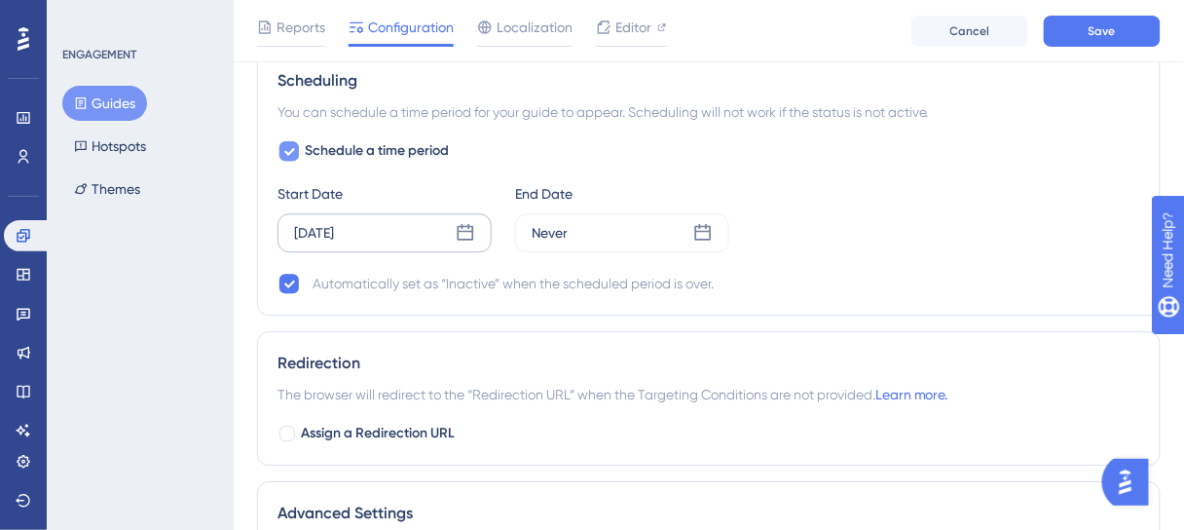
scroll to position [1168, 0]
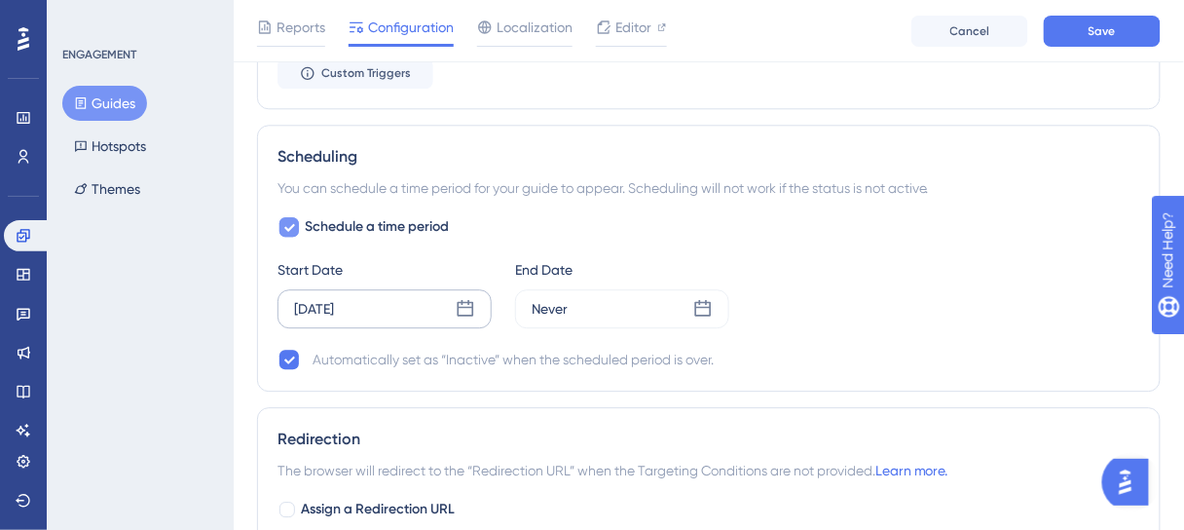
click at [466, 301] on icon at bounding box center [466, 308] width 17 height 17
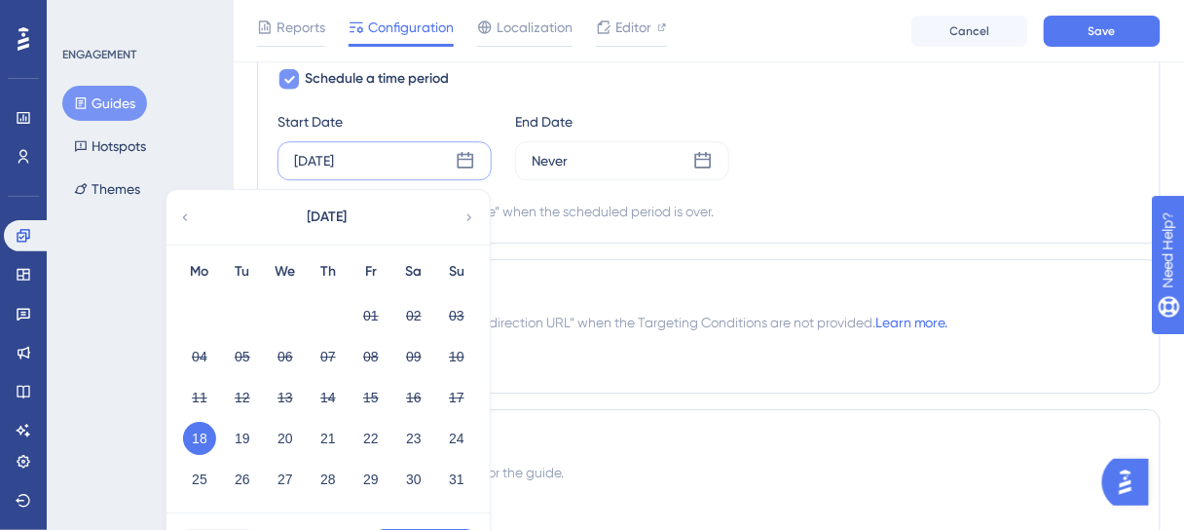
scroll to position [1402, 0]
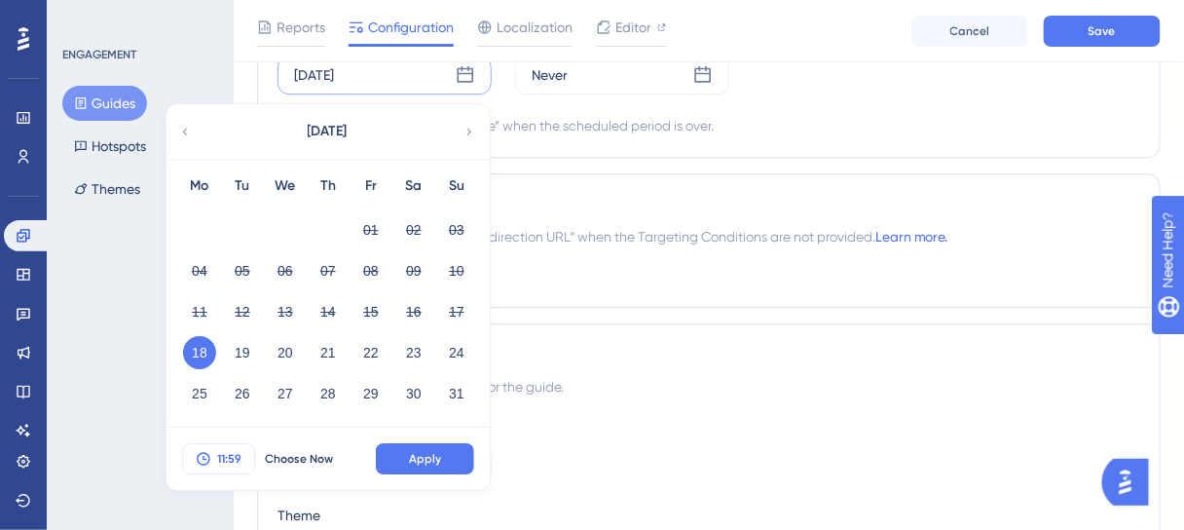
click at [237, 451] on span "11:59" at bounding box center [229, 459] width 24 height 16
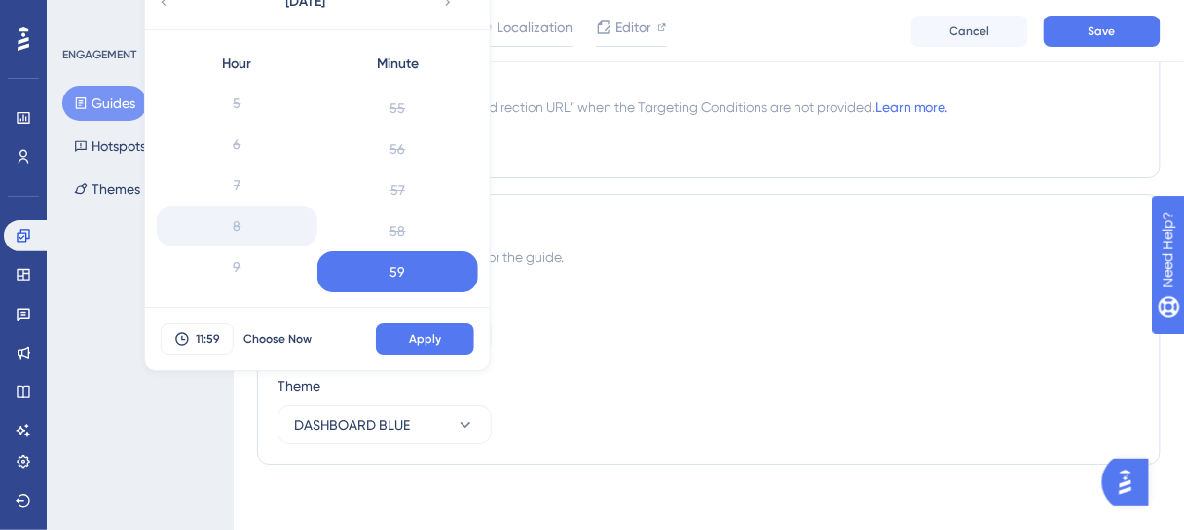
scroll to position [234, 0]
click at [245, 196] on div "8" at bounding box center [237, 197] width 161 height 41
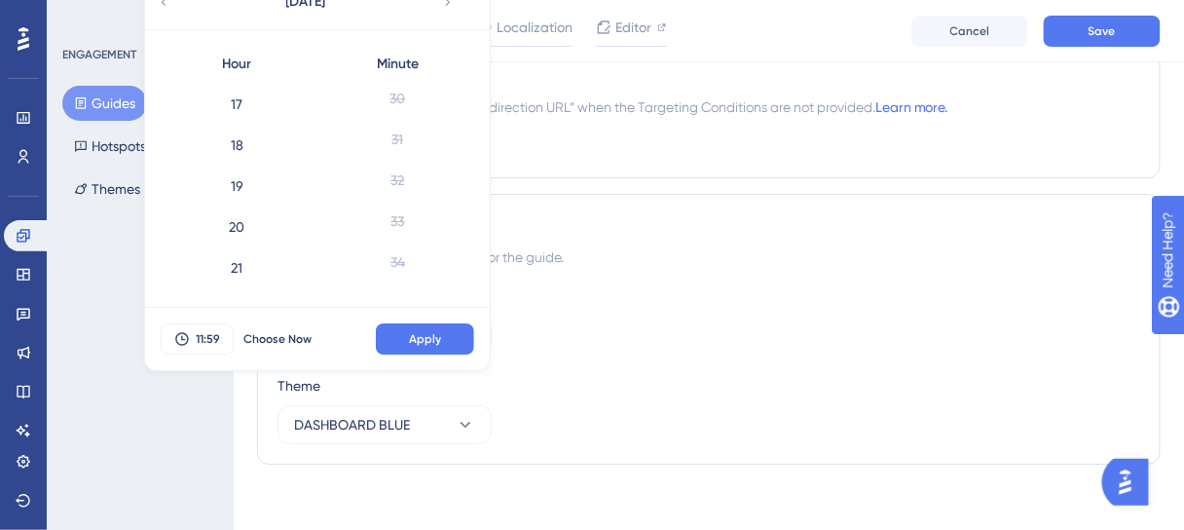
scroll to position [773, 0]
click at [594, 339] on div "Container Default" at bounding box center [709, 319] width 863 height 70
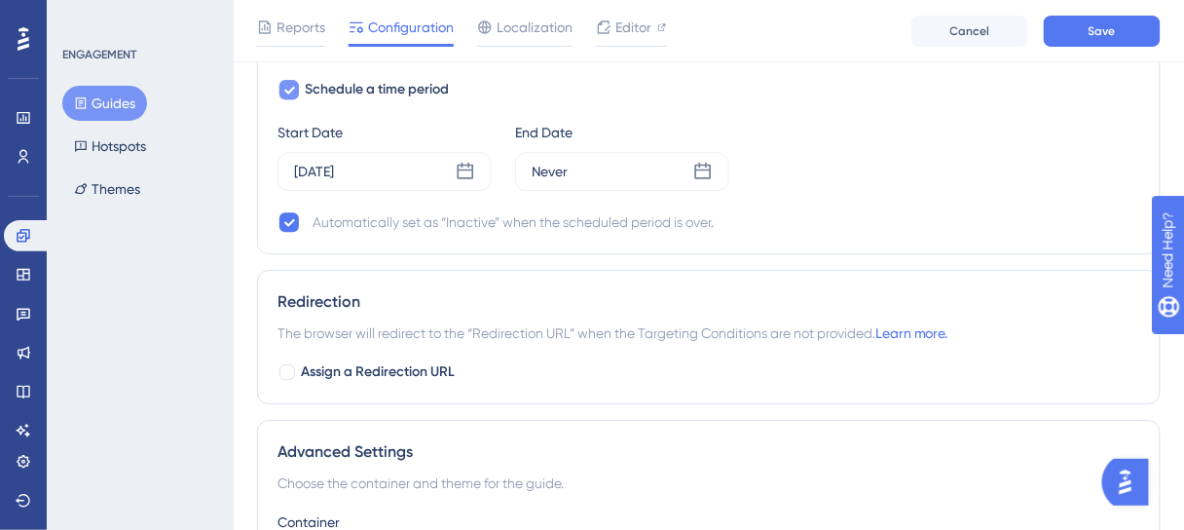
scroll to position [1298, 0]
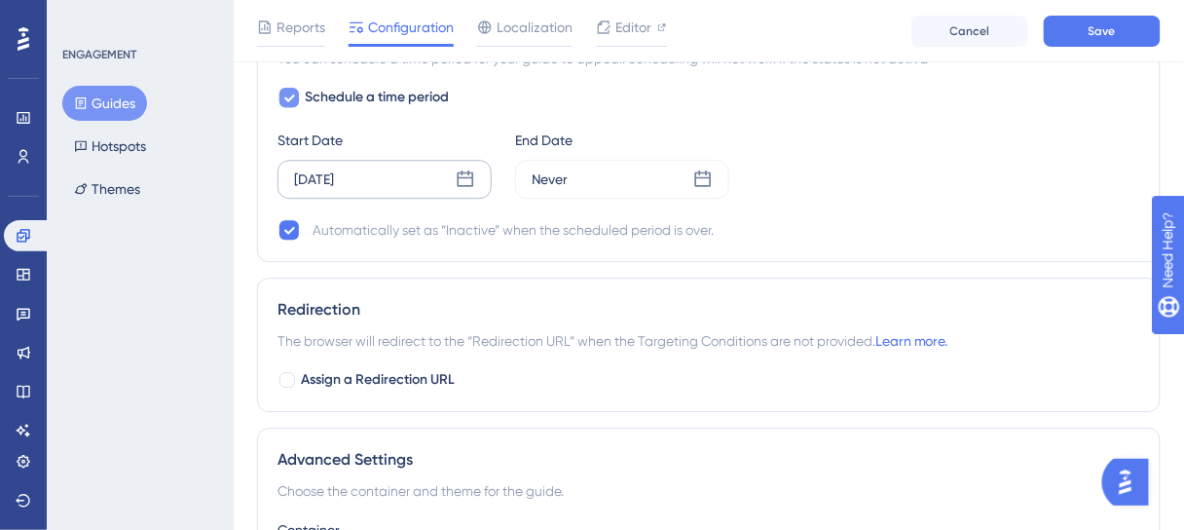
click at [470, 179] on icon at bounding box center [465, 178] width 19 height 19
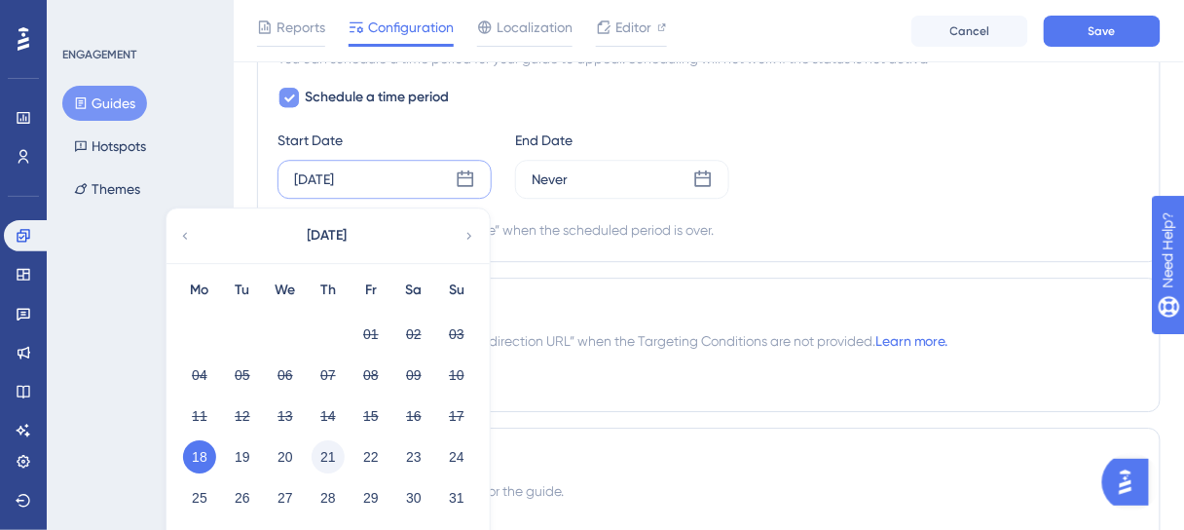
click at [327, 446] on button "21" at bounding box center [328, 456] width 33 height 33
click at [1091, 35] on span "Save" at bounding box center [1102, 31] width 27 height 16
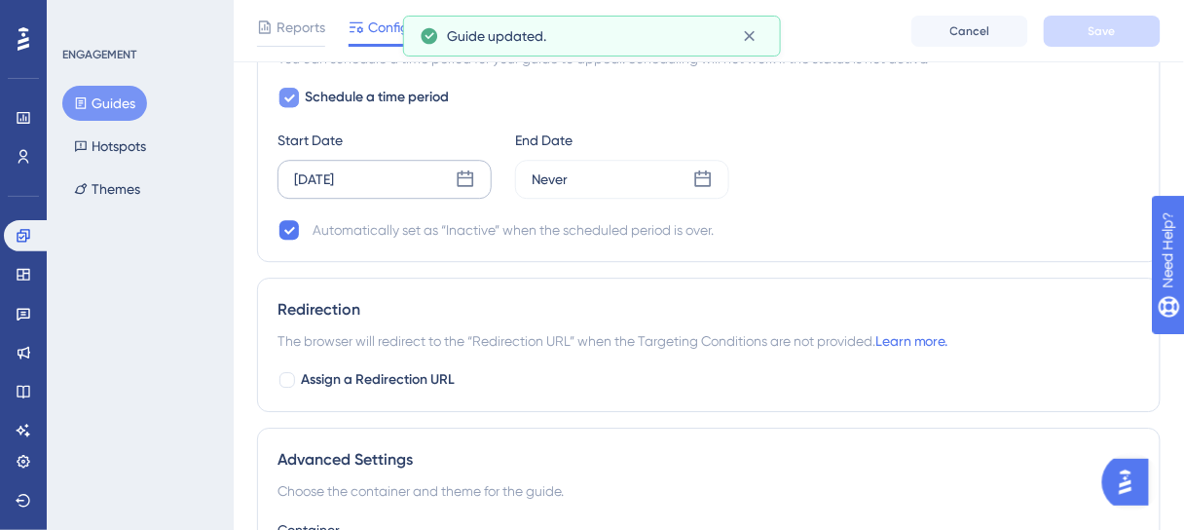
click at [431, 173] on div "[DATE]" at bounding box center [385, 179] width 214 height 39
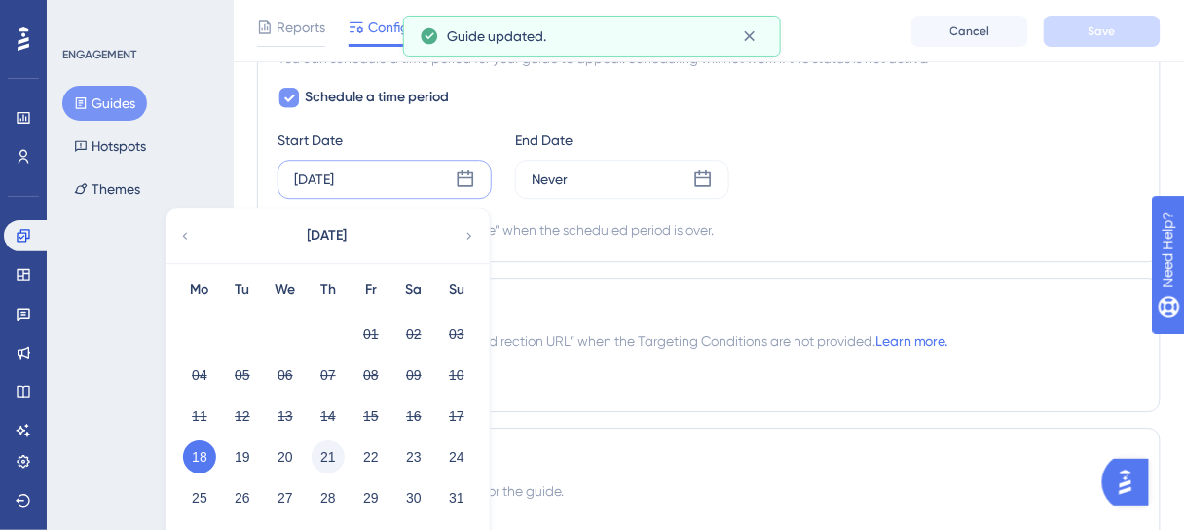
click at [318, 453] on button "21" at bounding box center [328, 456] width 33 height 33
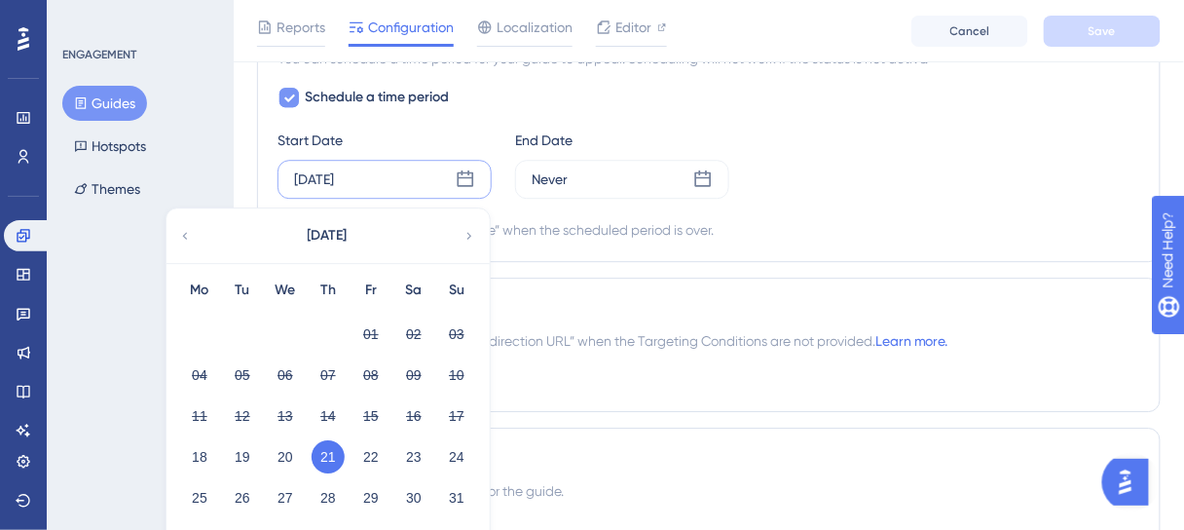
click at [324, 449] on button "21" at bounding box center [328, 456] width 33 height 33
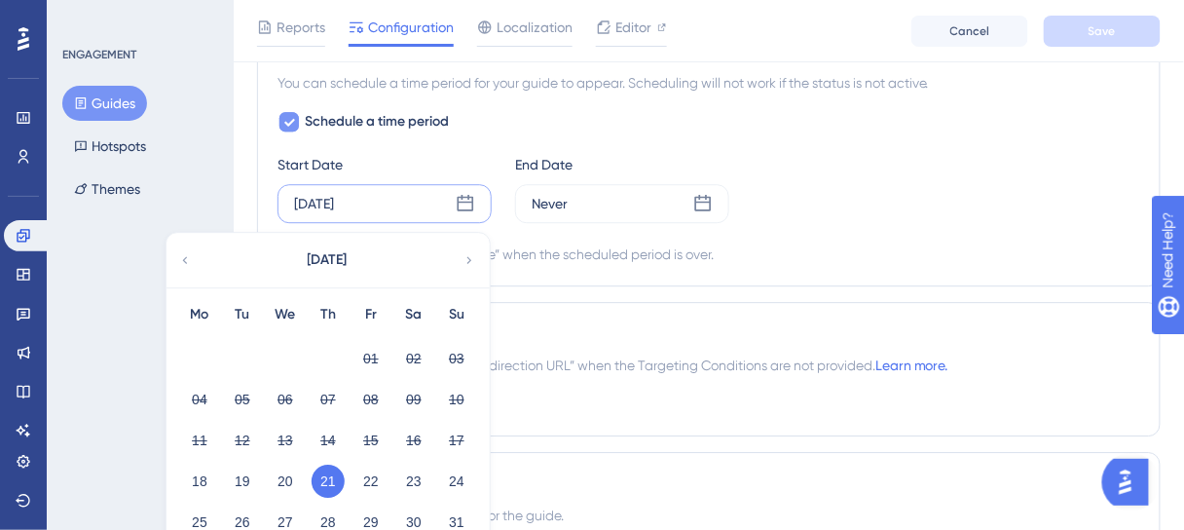
scroll to position [1324, 0]
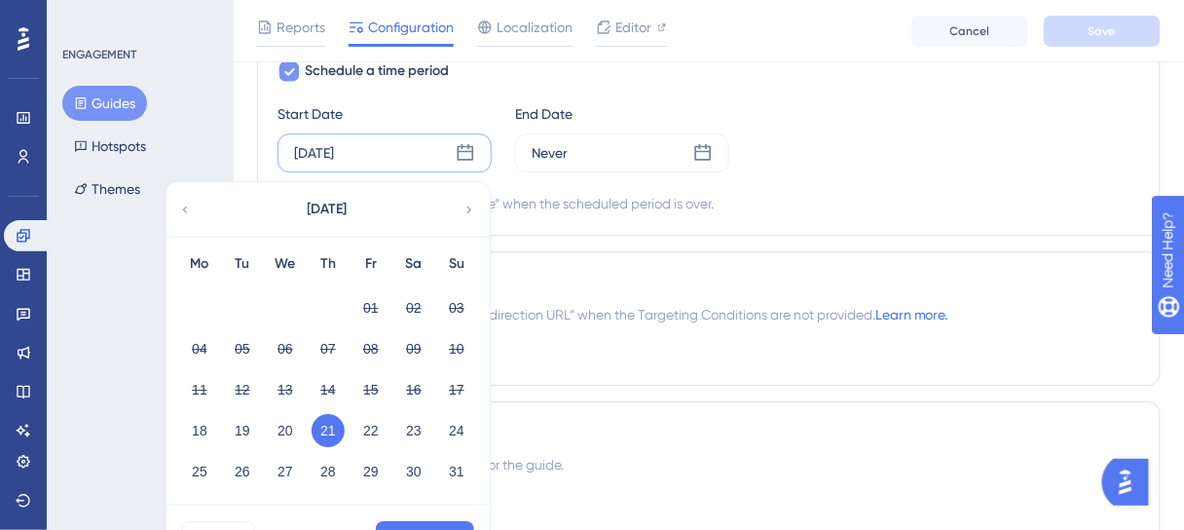
click at [509, 93] on div "Schedule a time period Start Date Aug 18 2025 August 2025 Mo Tu We Th Fr Sa Su …" at bounding box center [709, 137] width 863 height 156
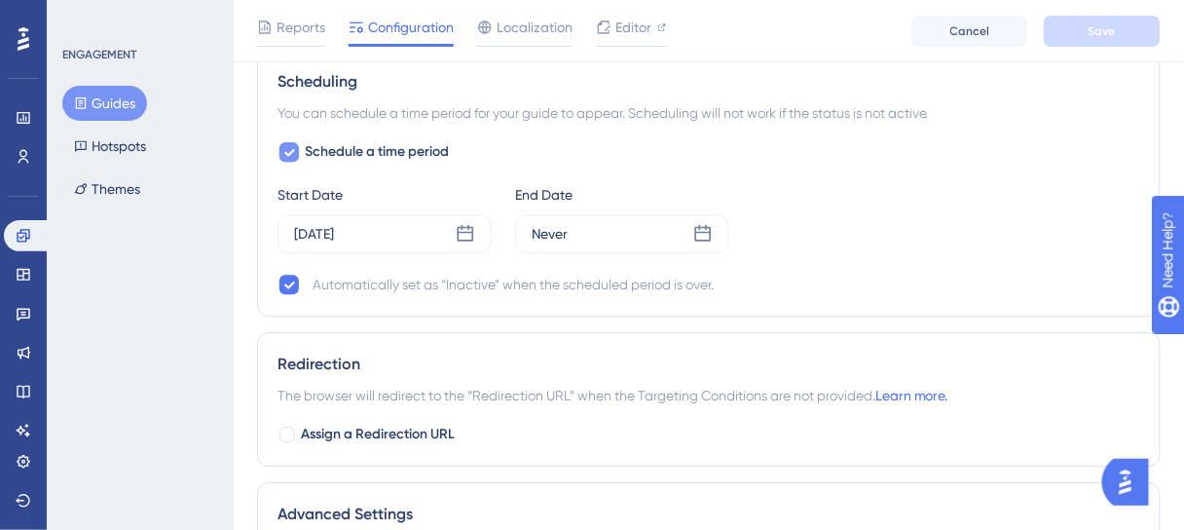
scroll to position [1168, 0]
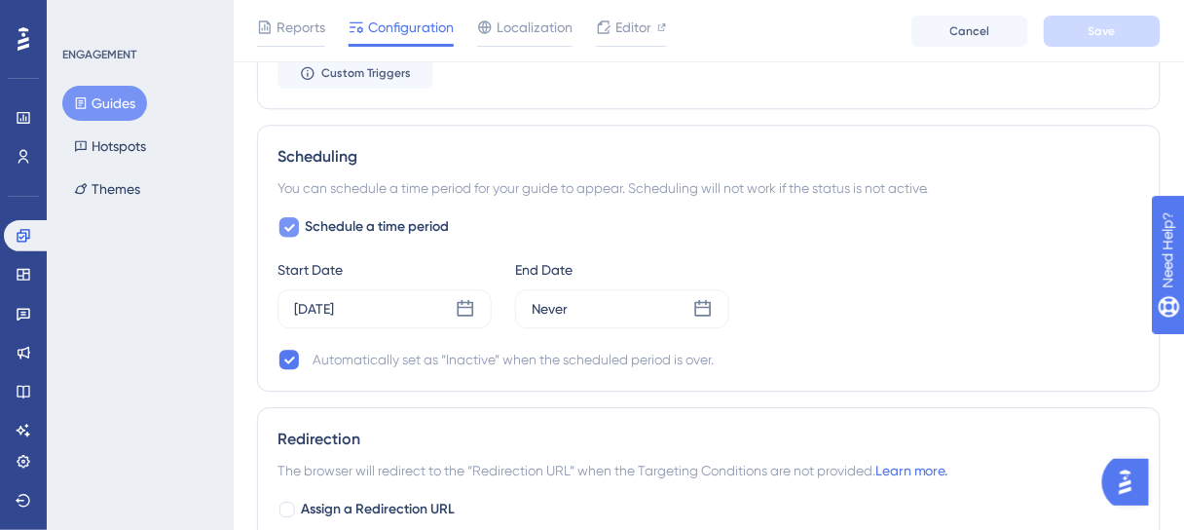
click at [292, 224] on icon at bounding box center [289, 228] width 11 height 8
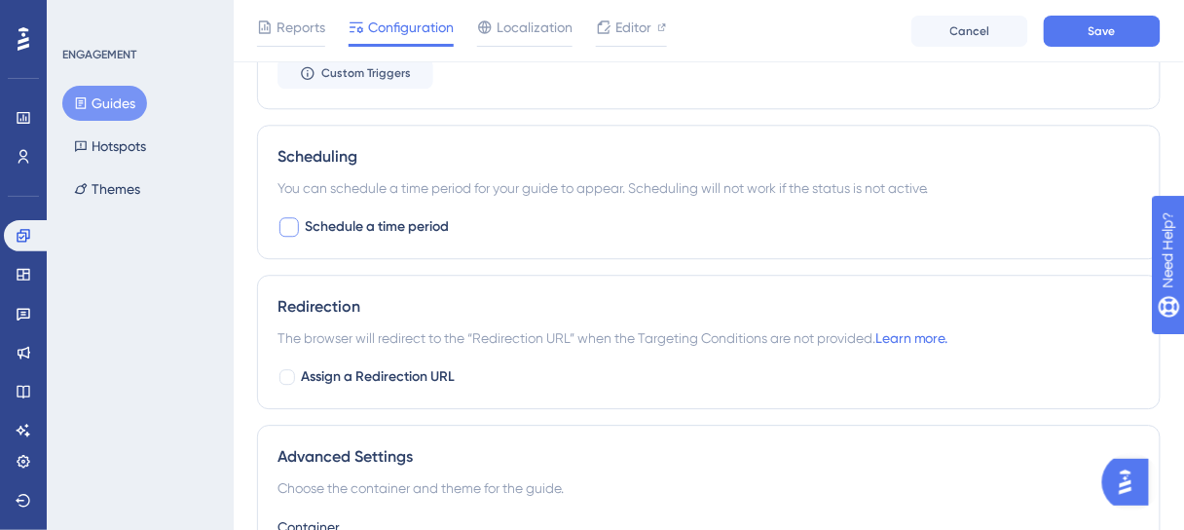
click at [292, 220] on div at bounding box center [288, 226] width 19 height 19
checkbox input "true"
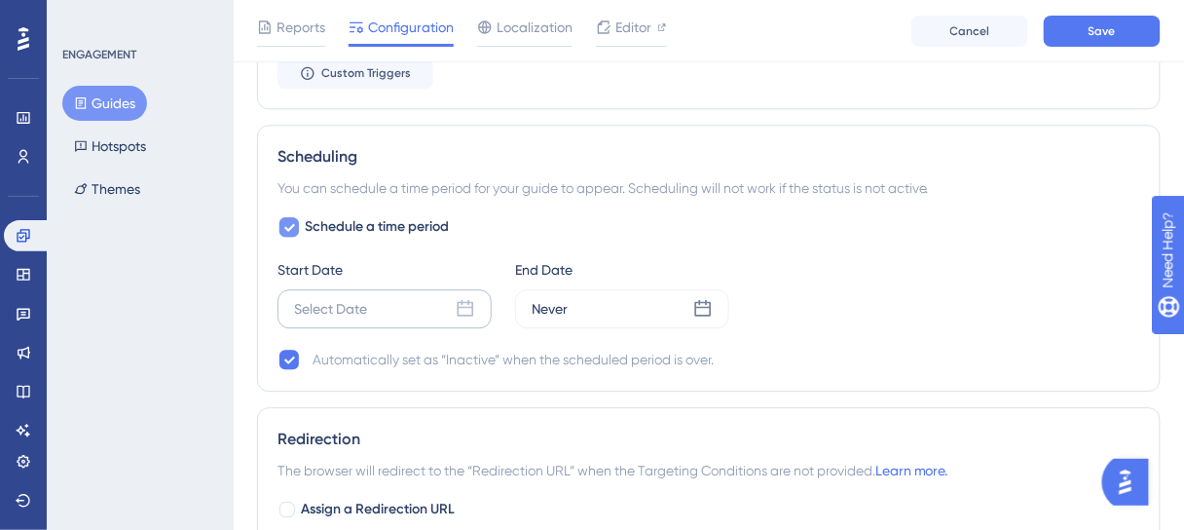
click at [447, 300] on div "Select Date" at bounding box center [385, 308] width 214 height 39
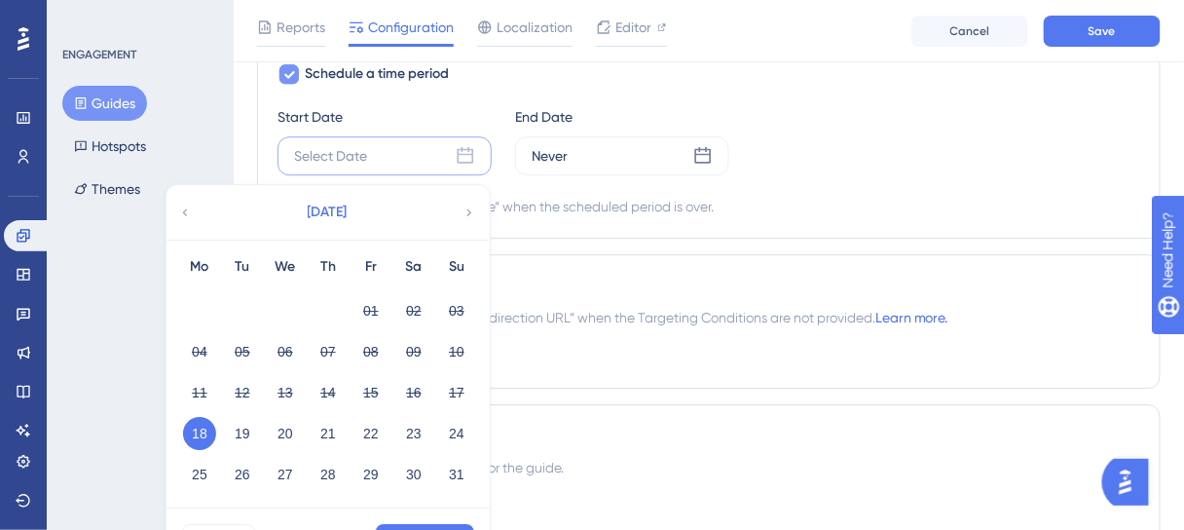
scroll to position [1324, 0]
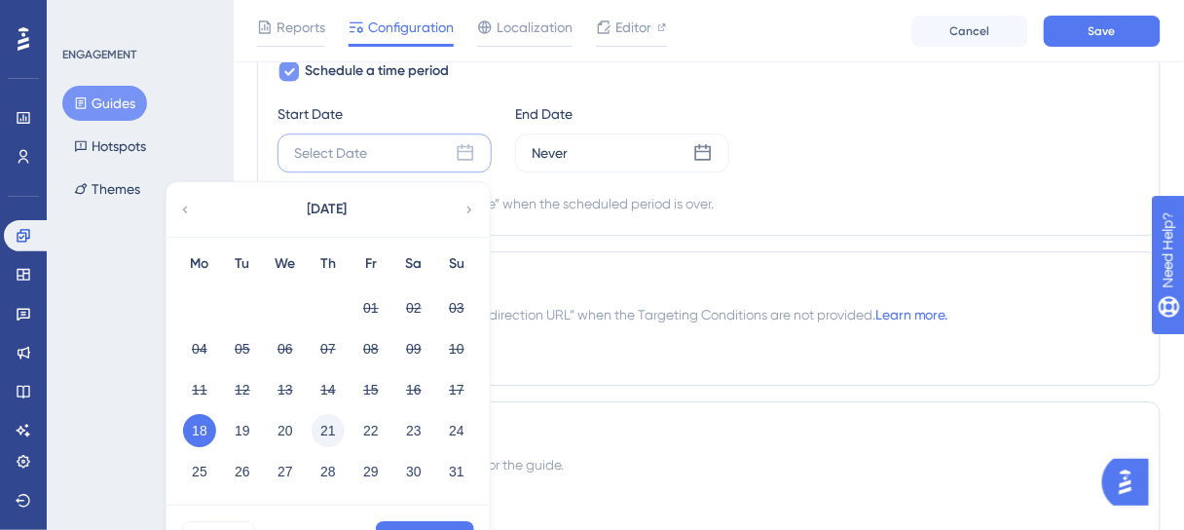
click at [331, 423] on button "21" at bounding box center [328, 430] width 33 height 33
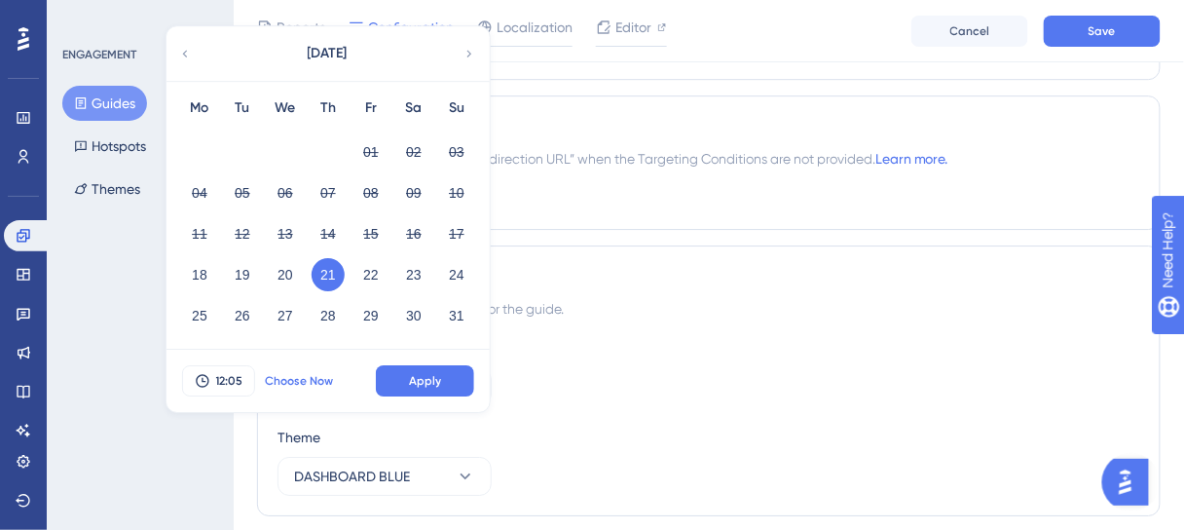
click at [292, 373] on span "Choose Now" at bounding box center [299, 381] width 68 height 16
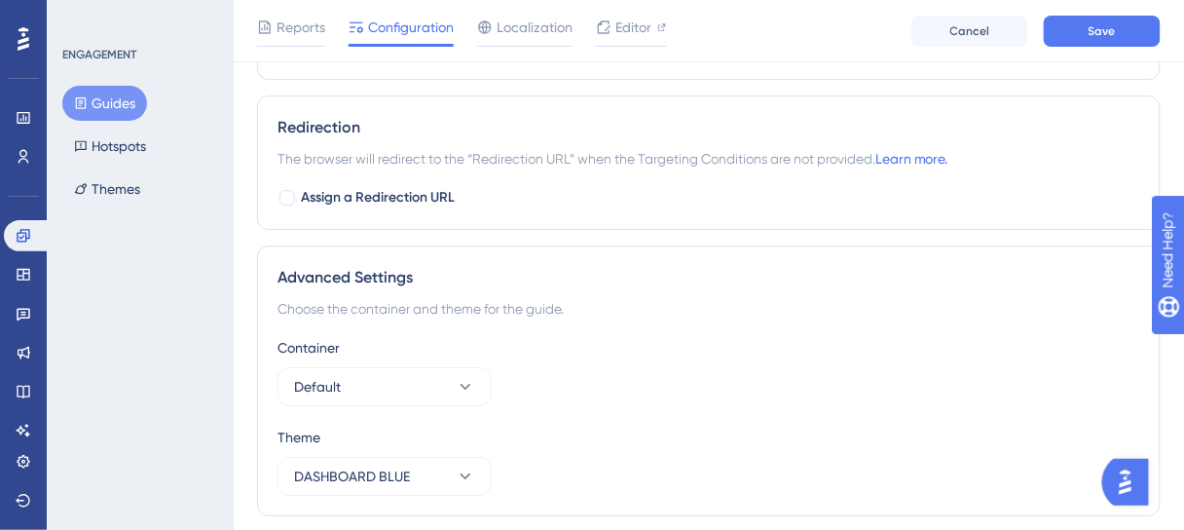
scroll to position [1246, 0]
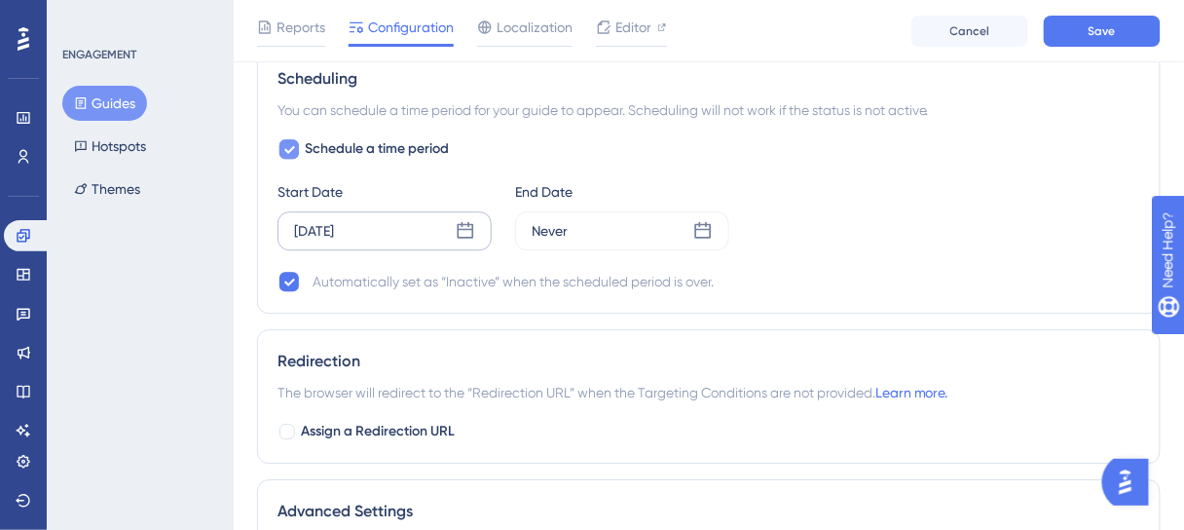
click at [463, 224] on icon at bounding box center [465, 230] width 19 height 19
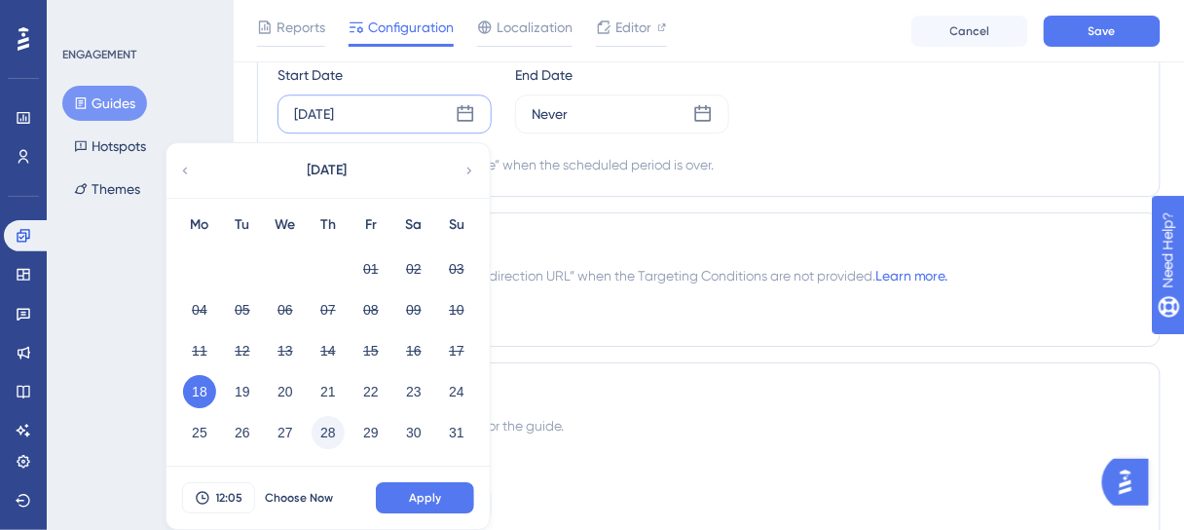
scroll to position [1402, 0]
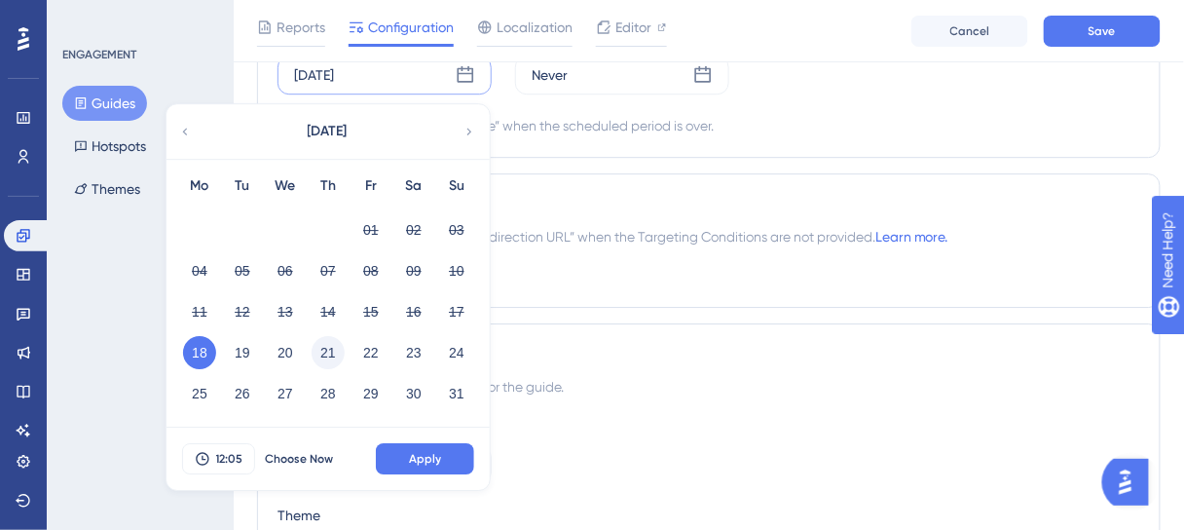
click at [331, 341] on button "21" at bounding box center [328, 352] width 33 height 33
click at [233, 451] on span "12:05" at bounding box center [229, 459] width 27 height 16
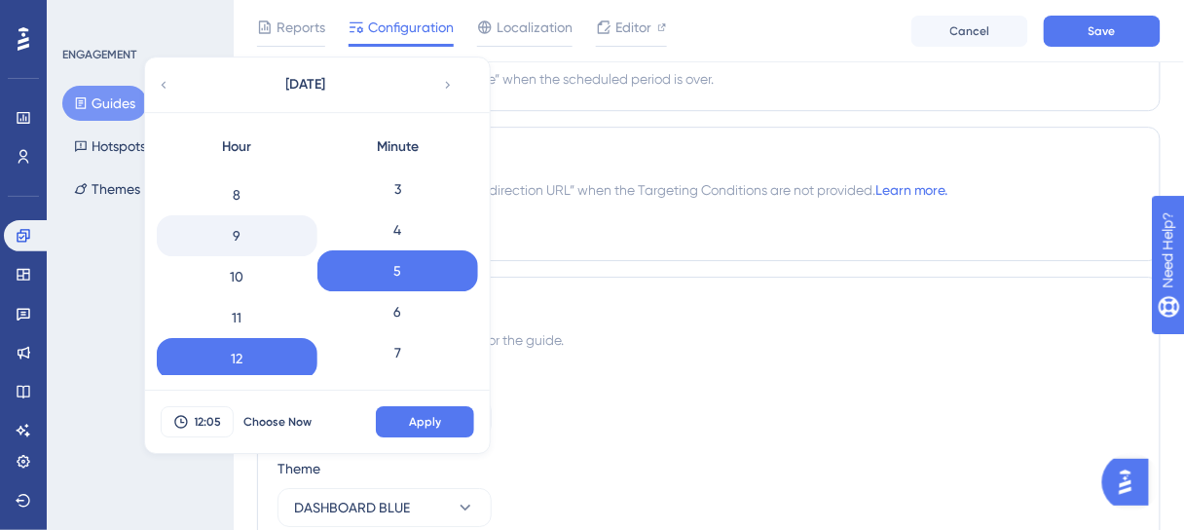
scroll to position [250, 0]
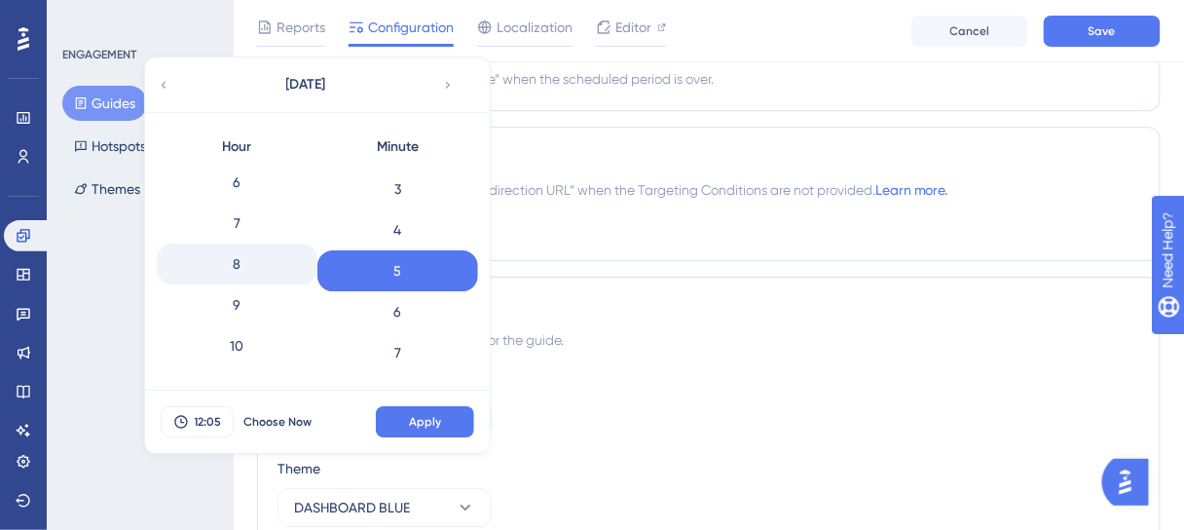
click at [247, 255] on div "8" at bounding box center [237, 263] width 161 height 41
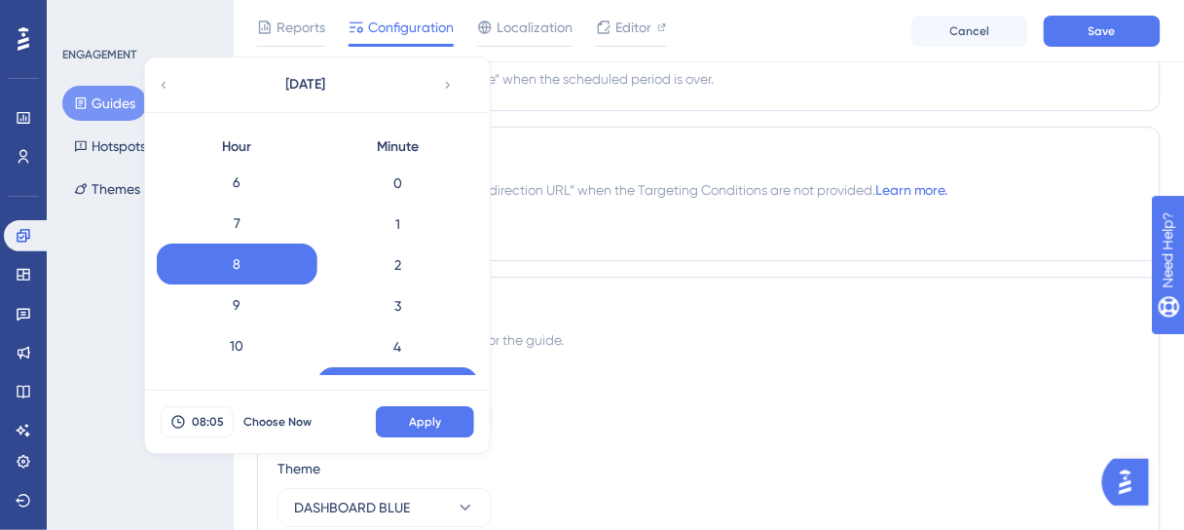
scroll to position [0, 0]
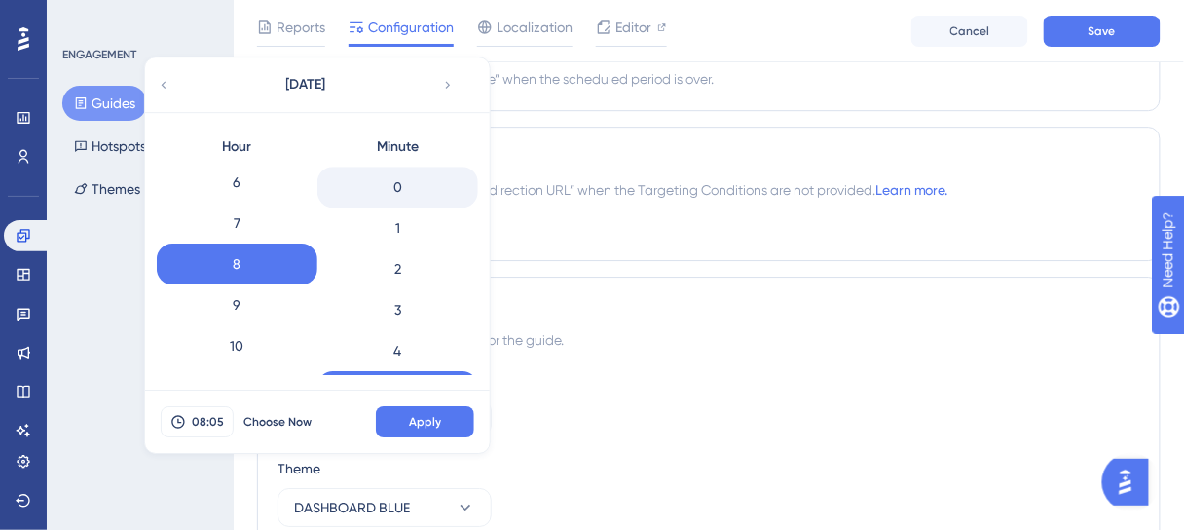
click at [413, 184] on div "0" at bounding box center [397, 187] width 161 height 41
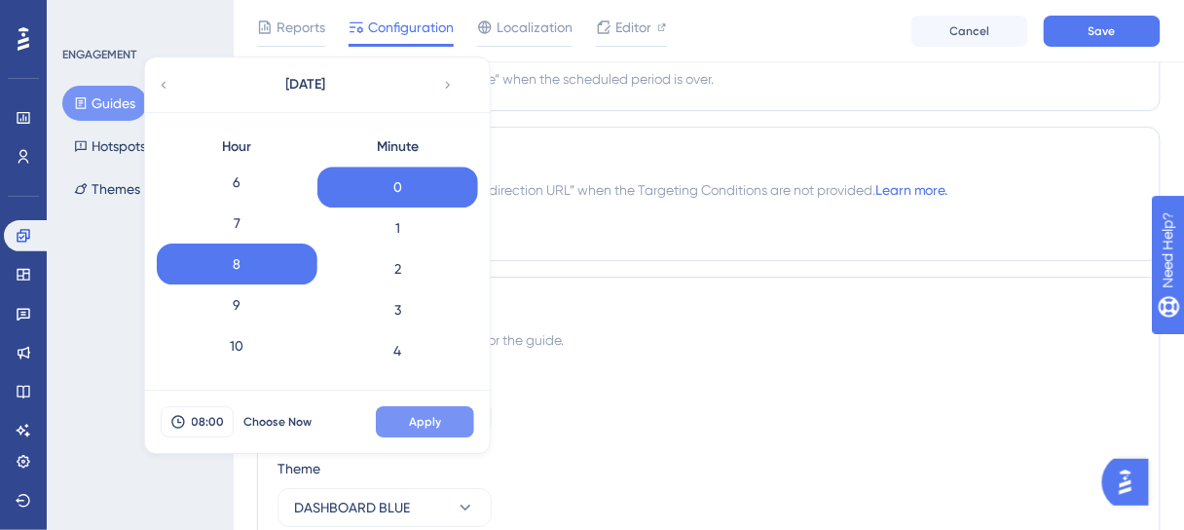
click at [424, 415] on span "Apply" at bounding box center [425, 422] width 32 height 16
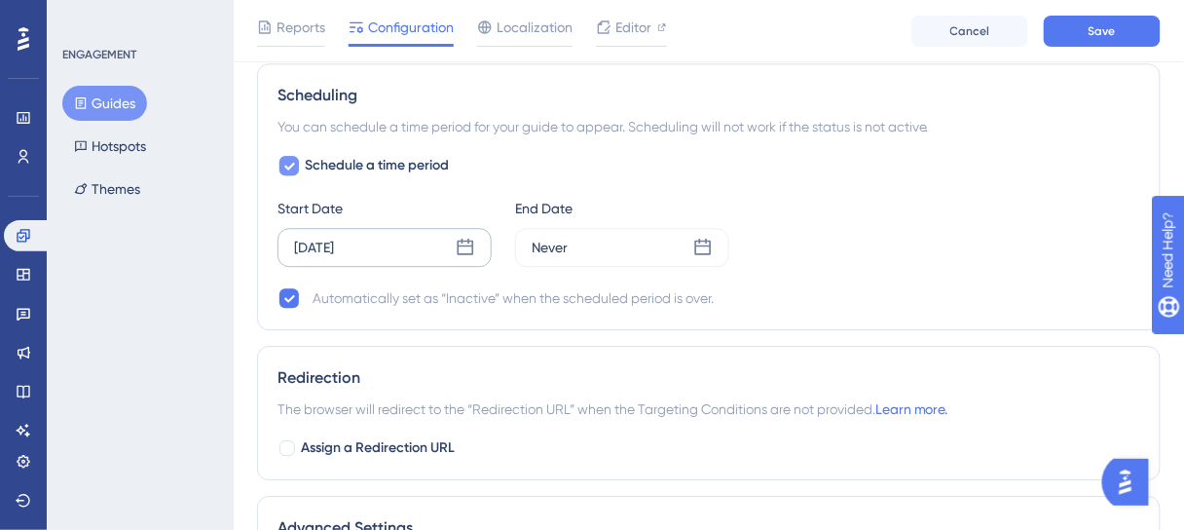
scroll to position [1215, 0]
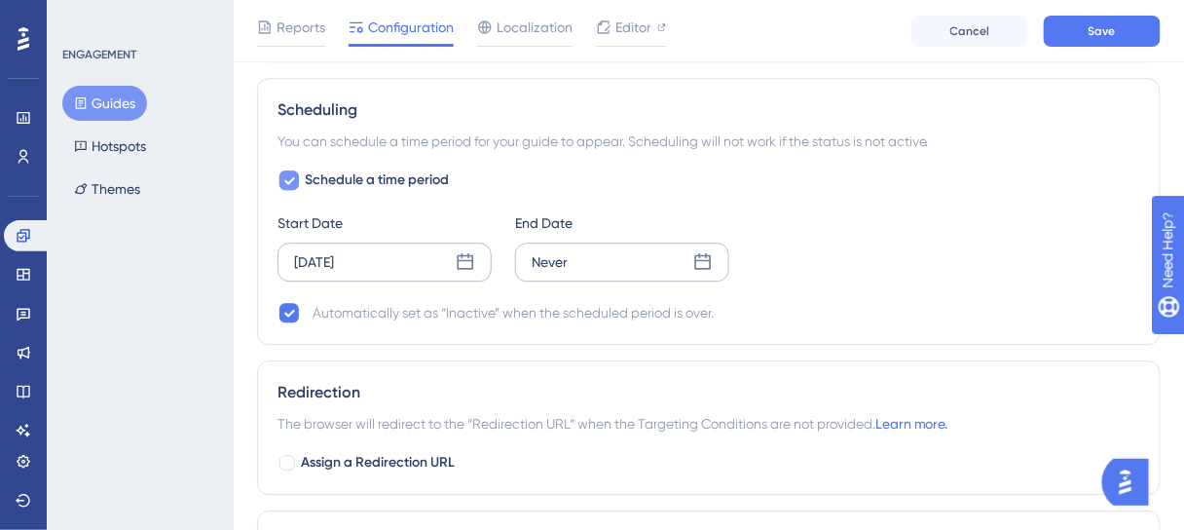
click at [697, 252] on icon at bounding box center [702, 261] width 19 height 19
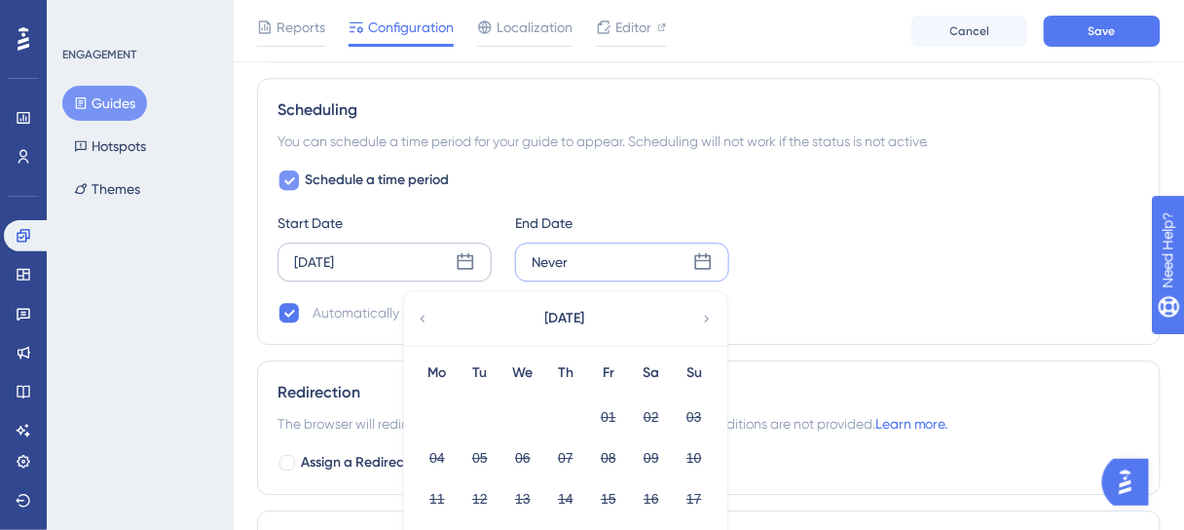
scroll to position [1371, 0]
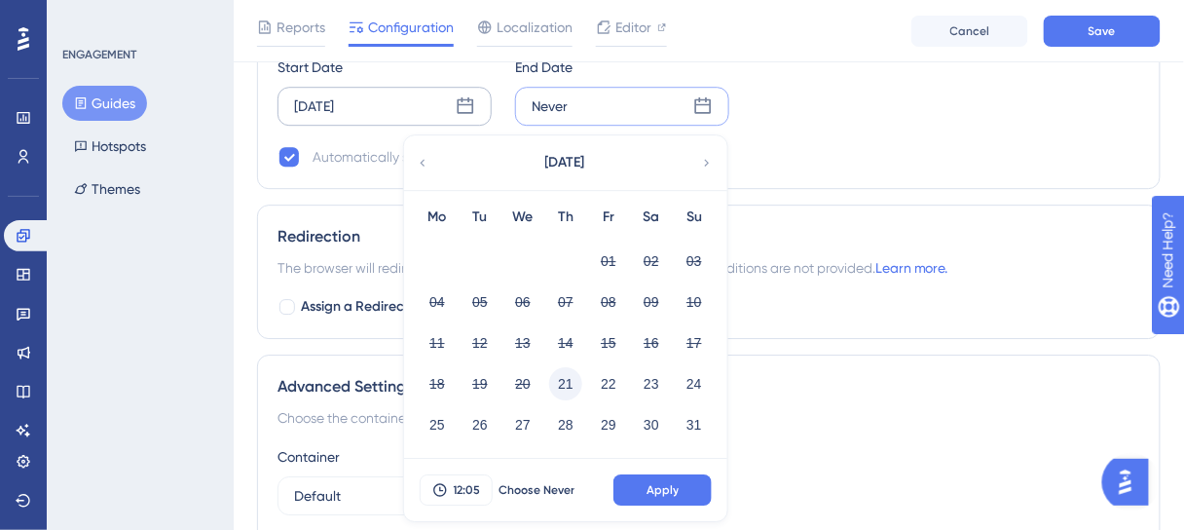
click at [570, 373] on button "21" at bounding box center [565, 383] width 33 height 33
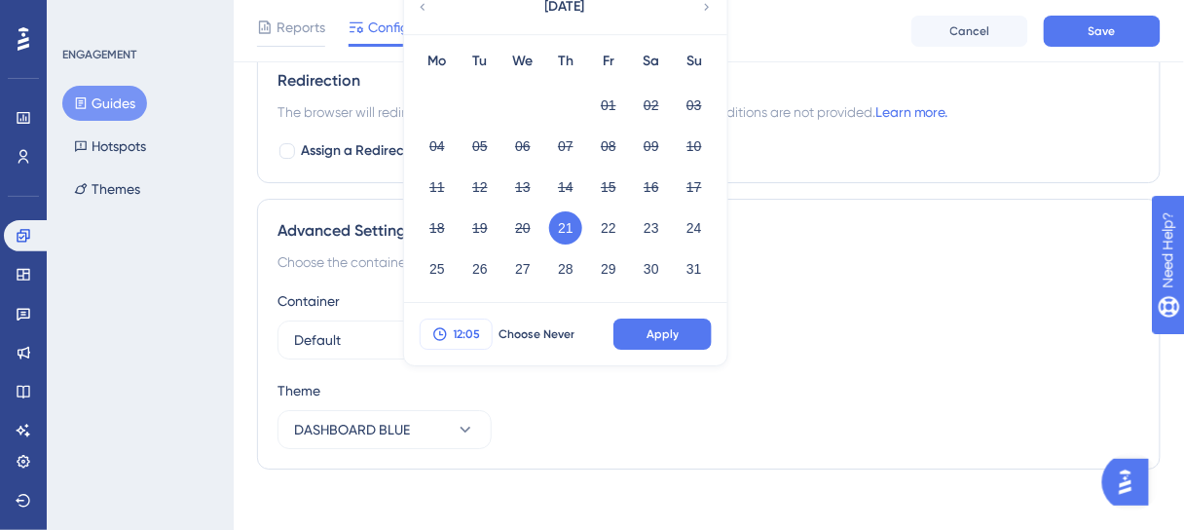
click at [475, 326] on span "12:05" at bounding box center [467, 334] width 27 height 16
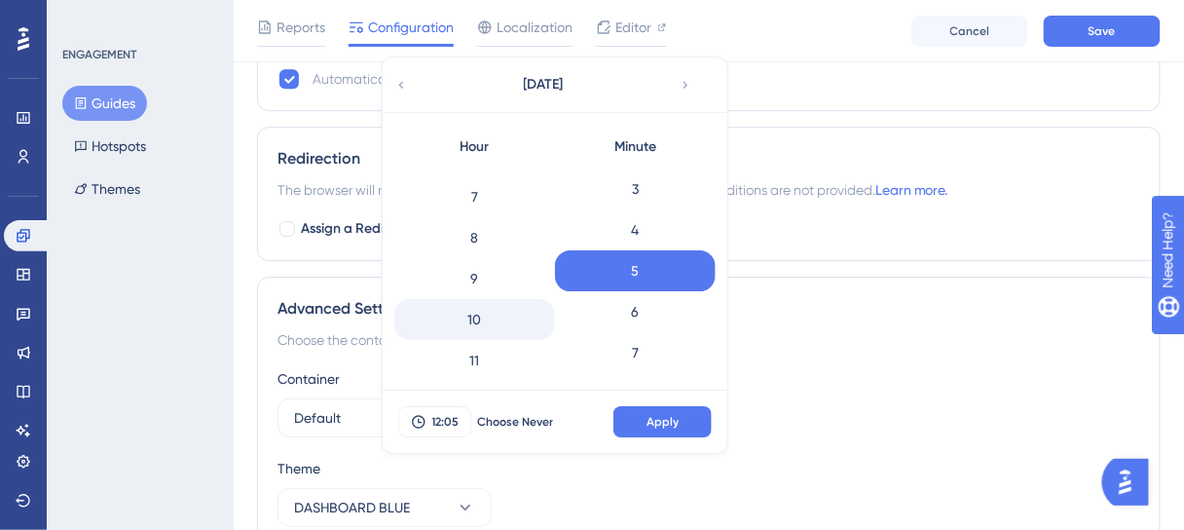
scroll to position [250, 0]
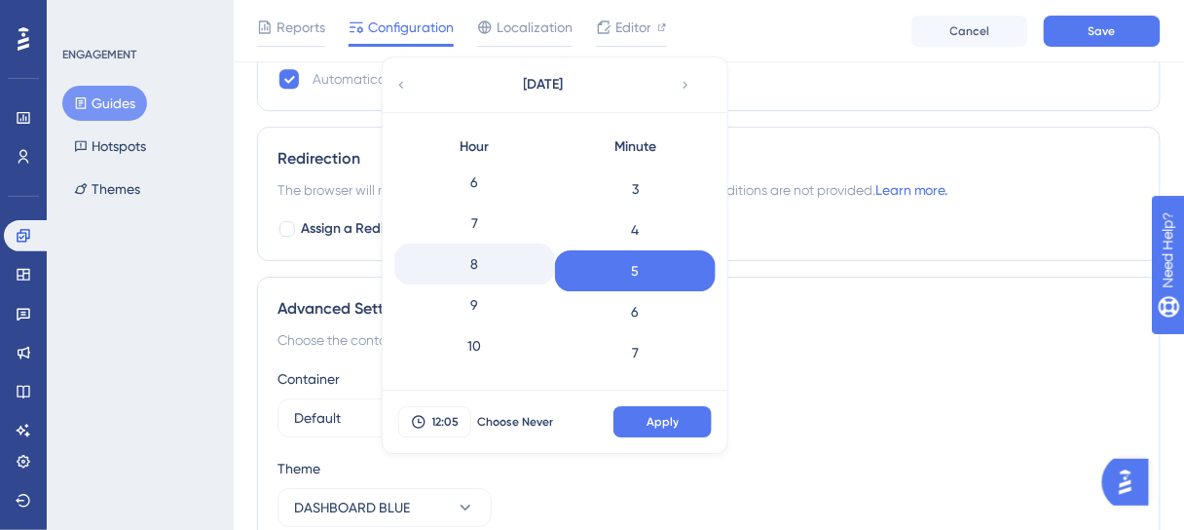
click at [475, 251] on div "8" at bounding box center [474, 263] width 161 height 41
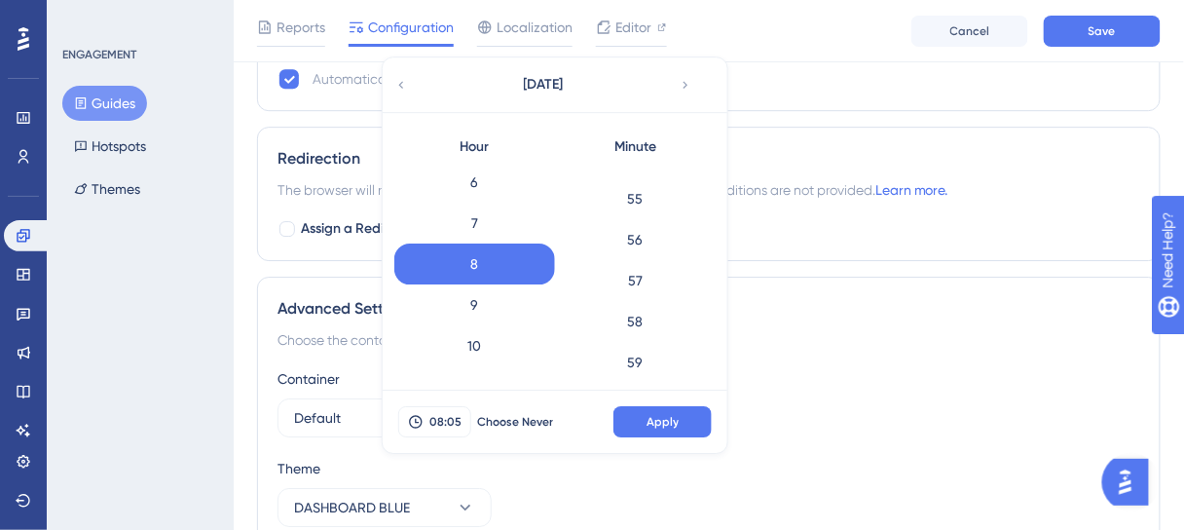
scroll to position [2244, 0]
click at [633, 339] on div "59" at bounding box center [635, 355] width 161 height 41
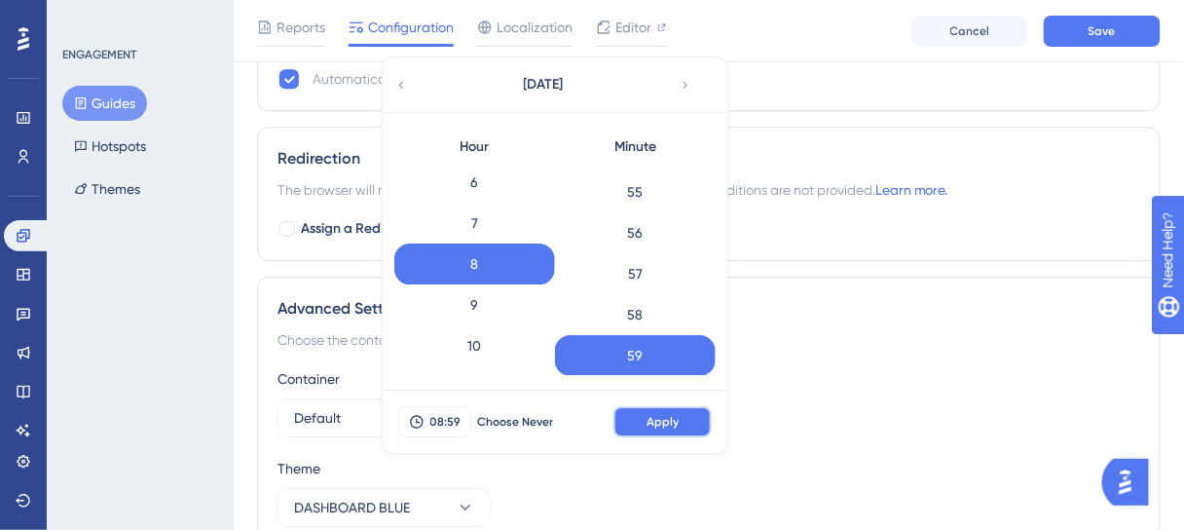
click at [668, 417] on span "Apply" at bounding box center [663, 422] width 32 height 16
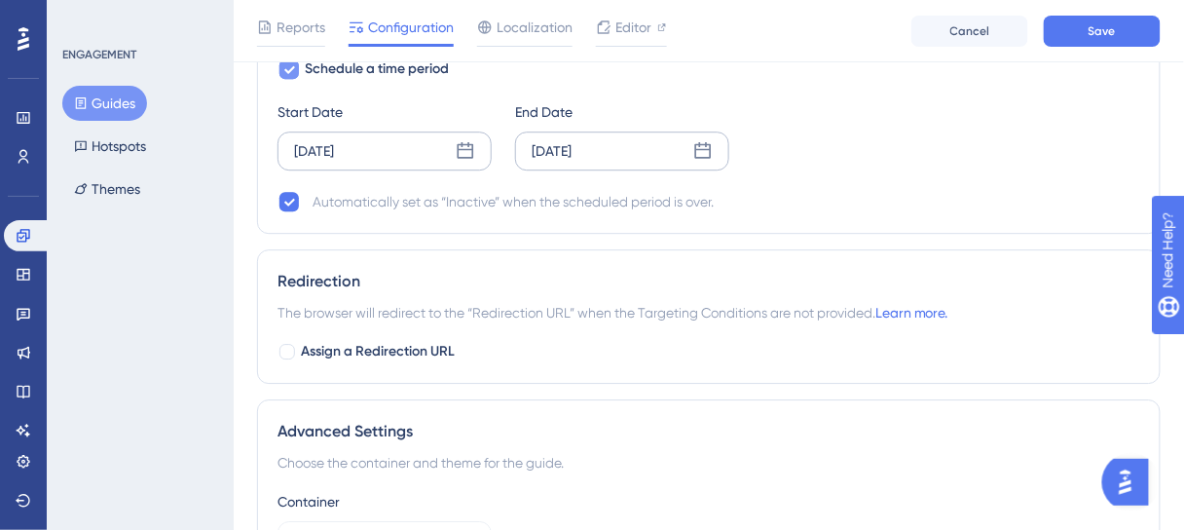
scroll to position [1215, 0]
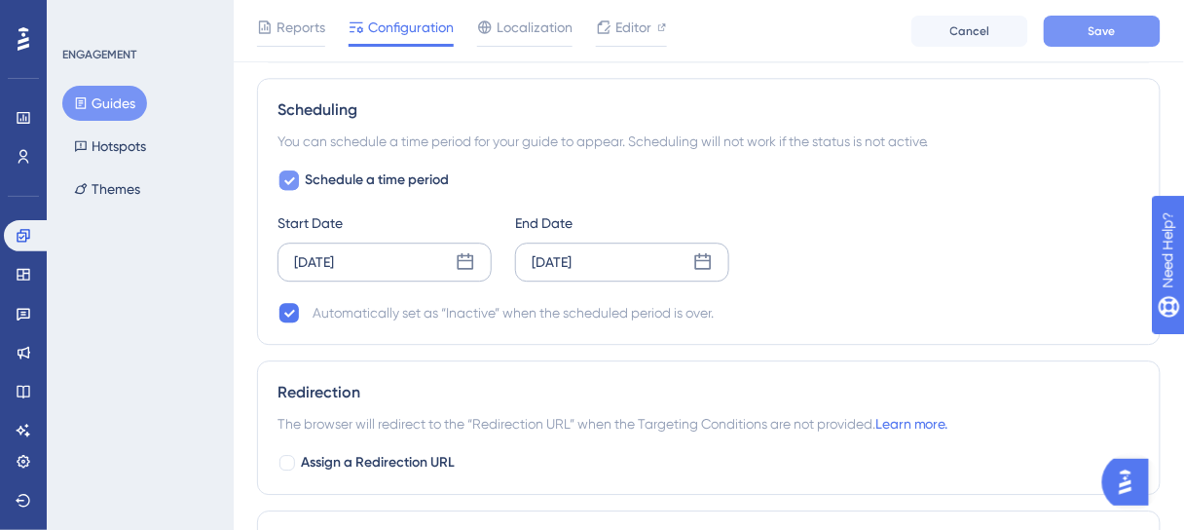
click at [1106, 21] on button "Save" at bounding box center [1102, 31] width 117 height 31
click at [432, 253] on div "Aug 21 2025" at bounding box center [385, 261] width 214 height 39
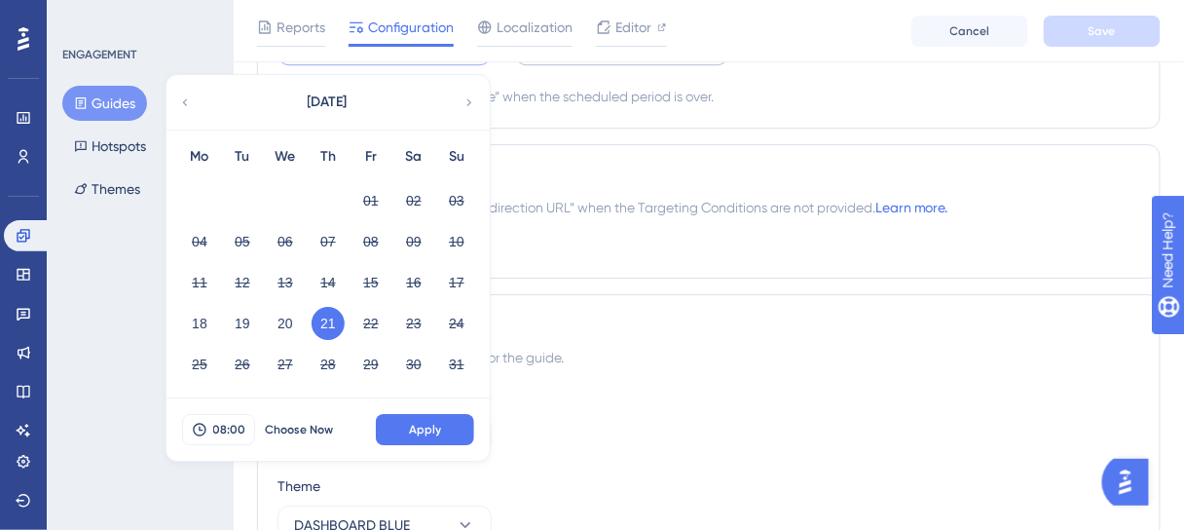
scroll to position [1449, 0]
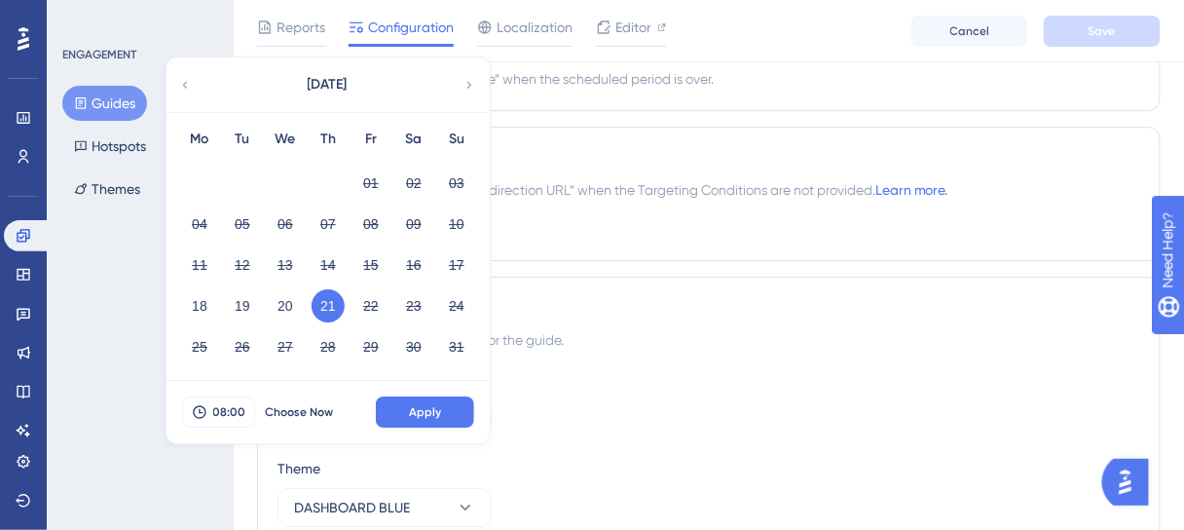
click at [635, 391] on div "Container Default" at bounding box center [709, 402] width 863 height 70
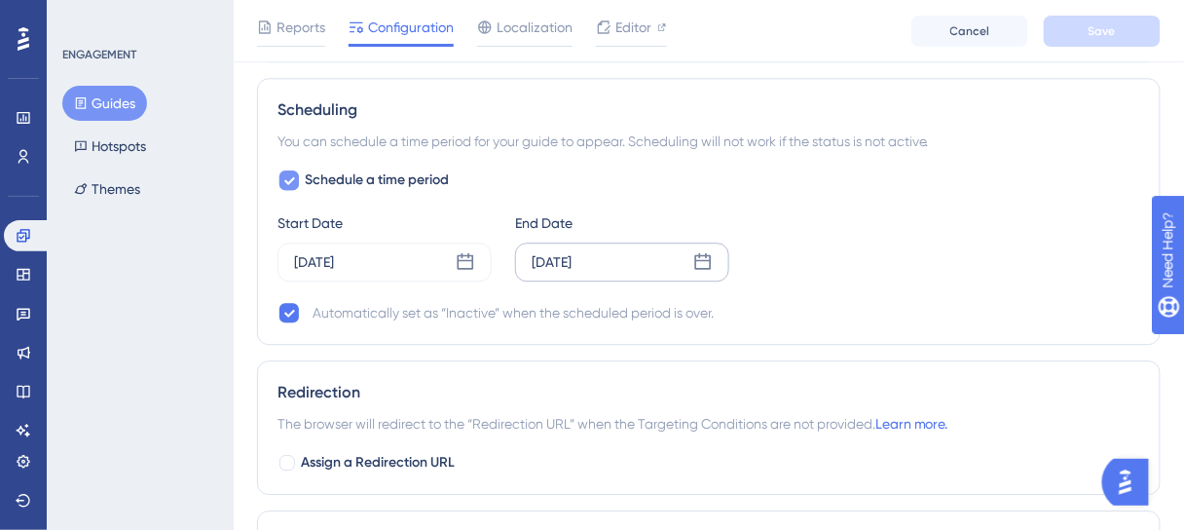
scroll to position [1215, 0]
click at [462, 252] on icon at bounding box center [465, 261] width 19 height 19
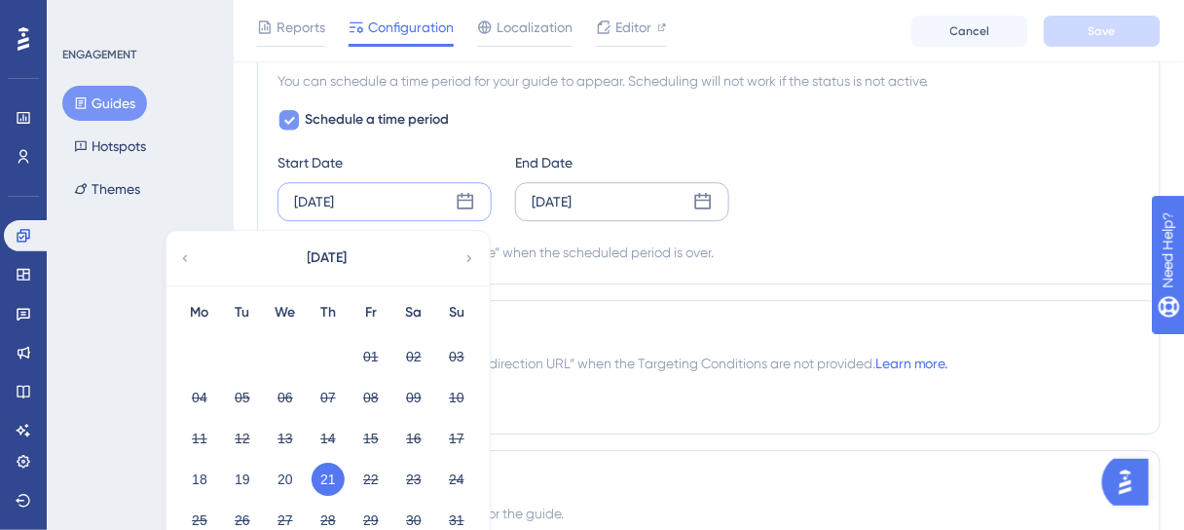
scroll to position [1293, 0]
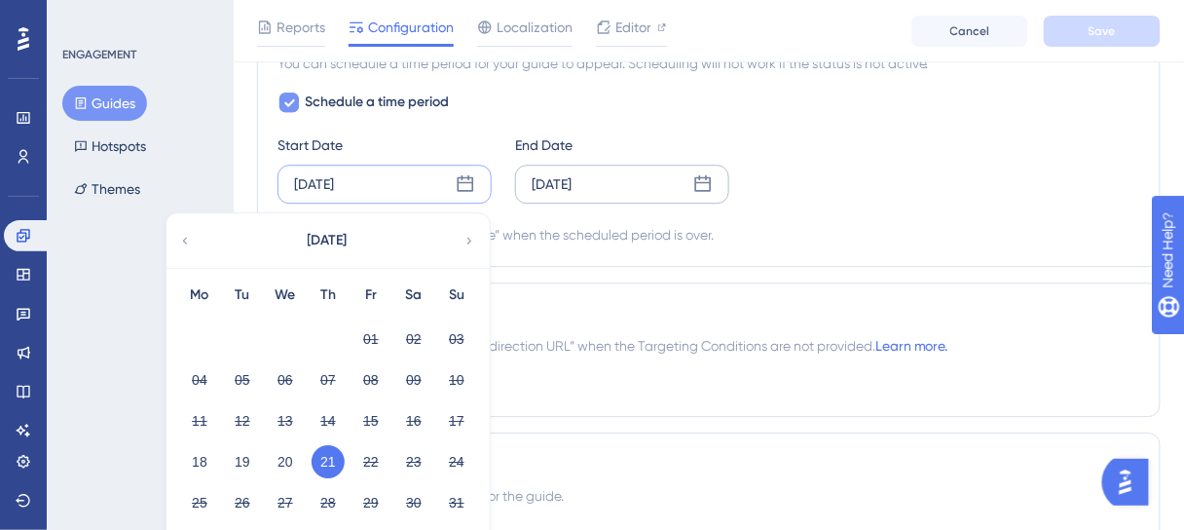
click at [620, 167] on div "Aug 21 2025" at bounding box center [622, 184] width 214 height 39
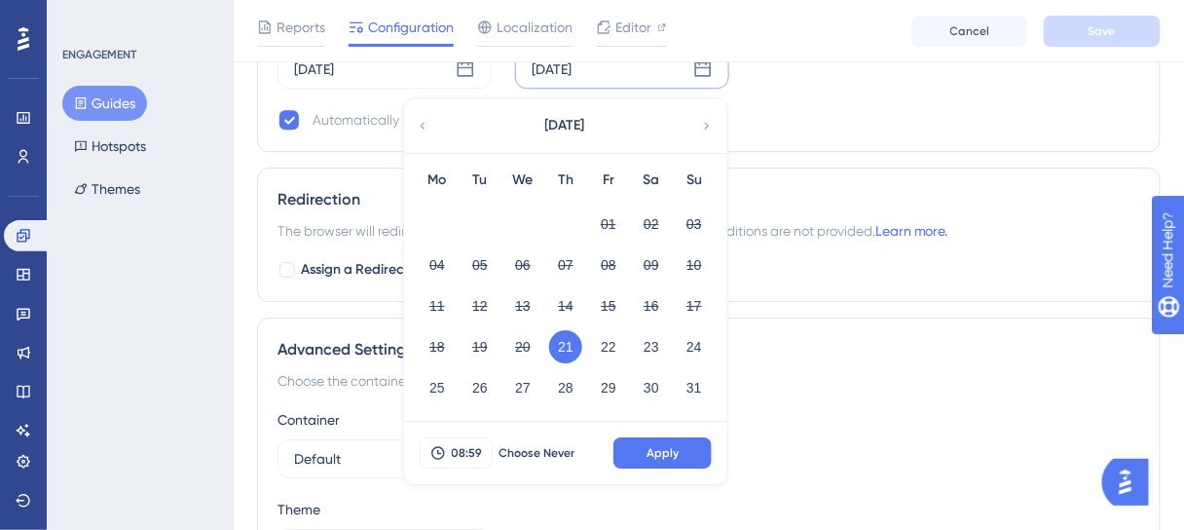
scroll to position [1449, 0]
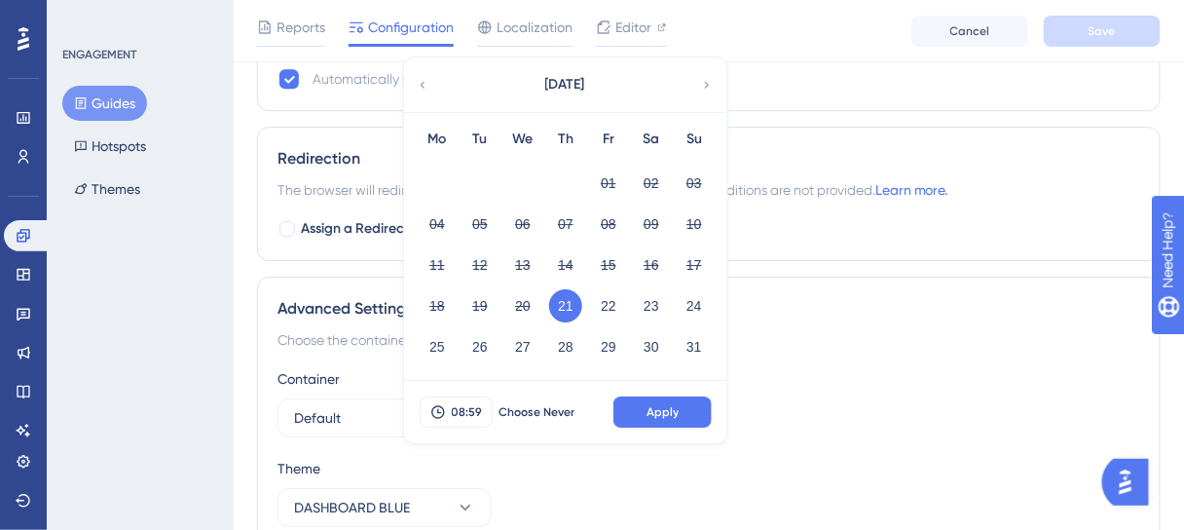
click at [904, 370] on div "Container" at bounding box center [709, 378] width 863 height 23
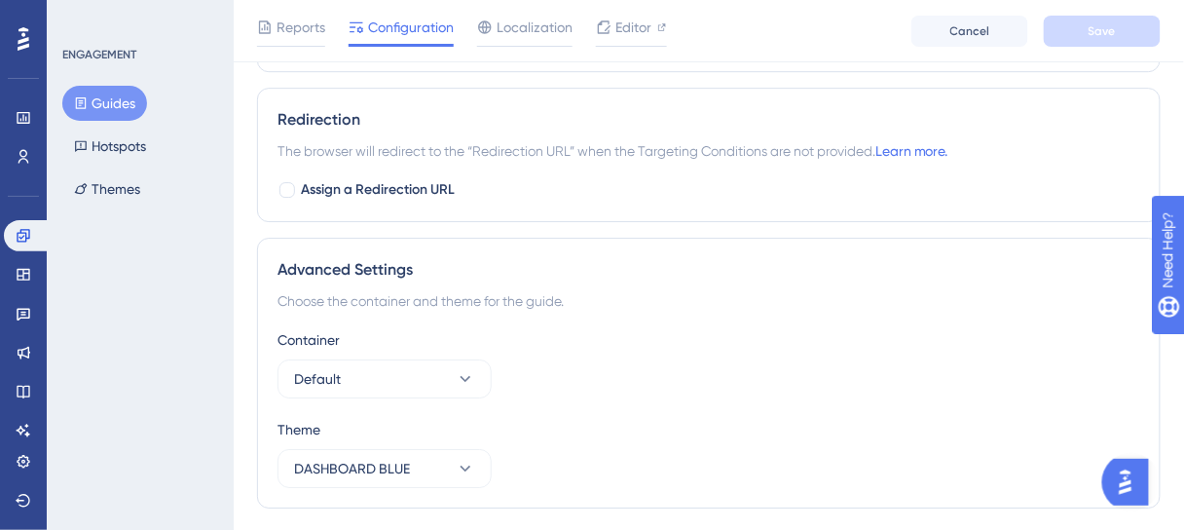
scroll to position [1527, 0]
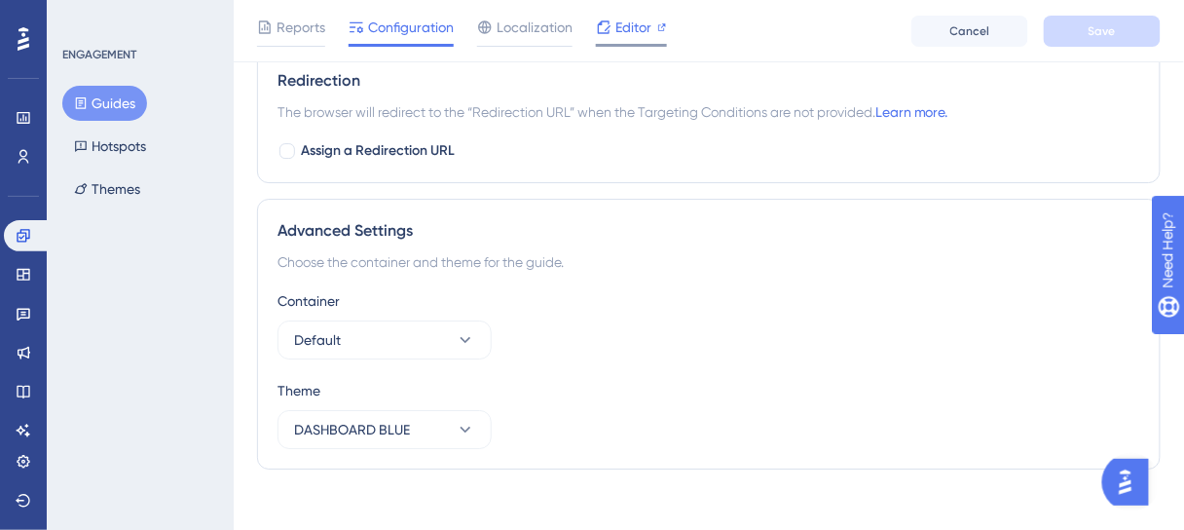
click at [621, 29] on span "Editor" at bounding box center [633, 27] width 36 height 23
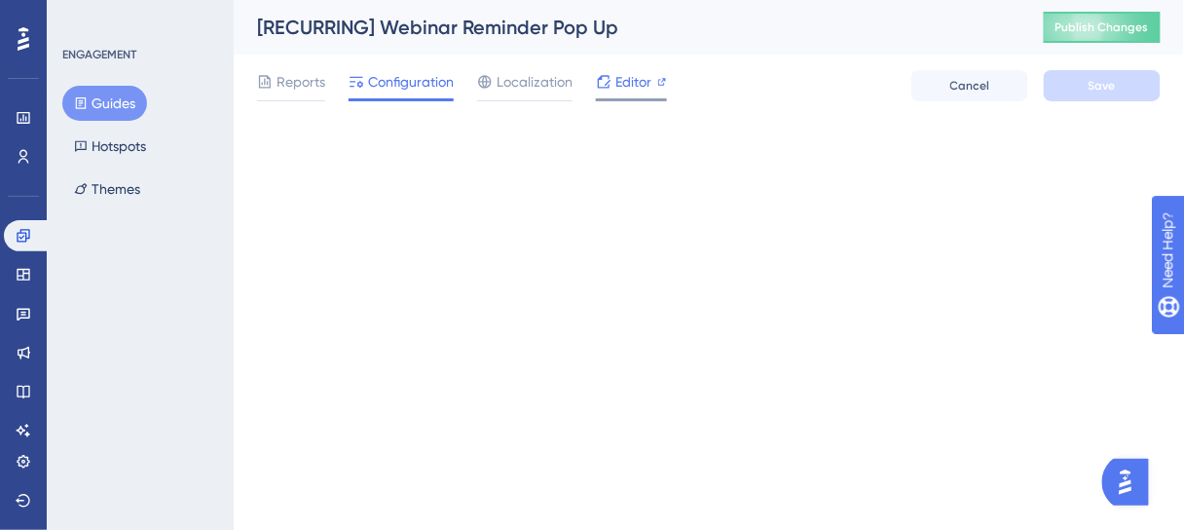
scroll to position [0, 0]
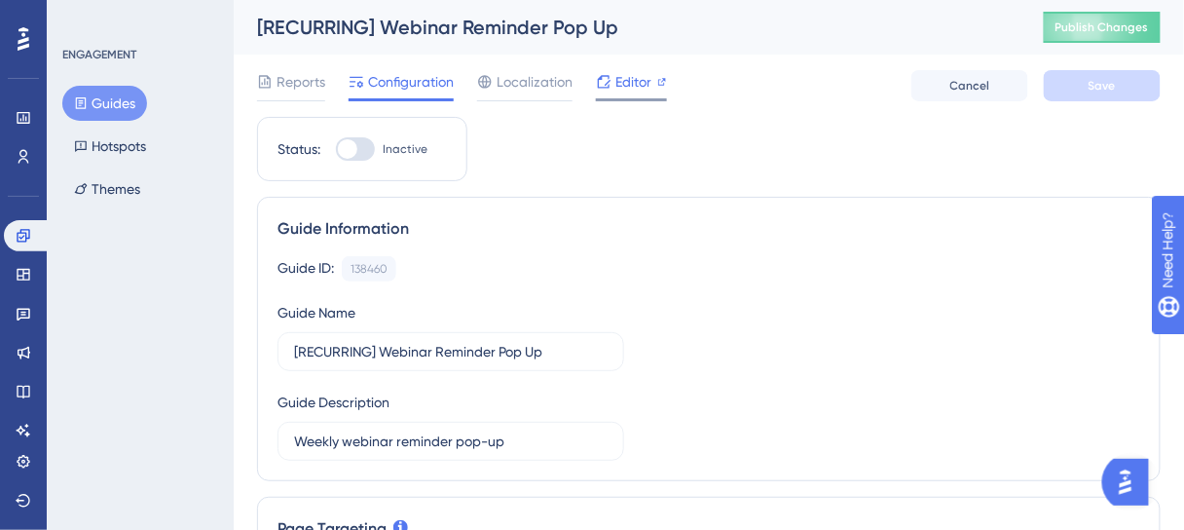
click at [621, 80] on span "Editor" at bounding box center [633, 81] width 36 height 23
click at [366, 150] on div at bounding box center [355, 148] width 39 height 23
click at [336, 150] on input "Inactive" at bounding box center [335, 149] width 1 height 1
checkbox input "true"
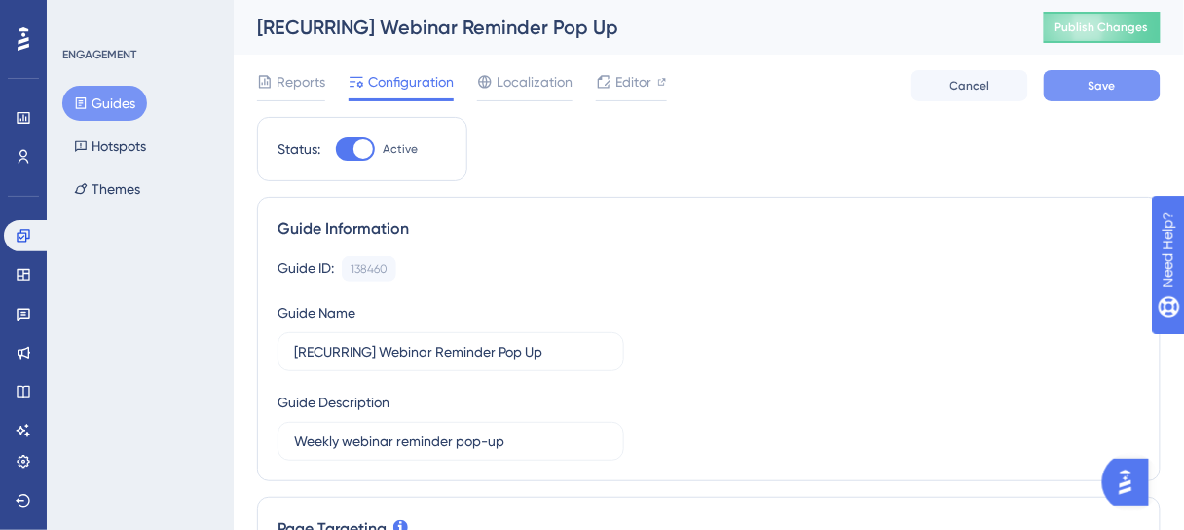
click at [1123, 75] on button "Save" at bounding box center [1102, 85] width 117 height 31
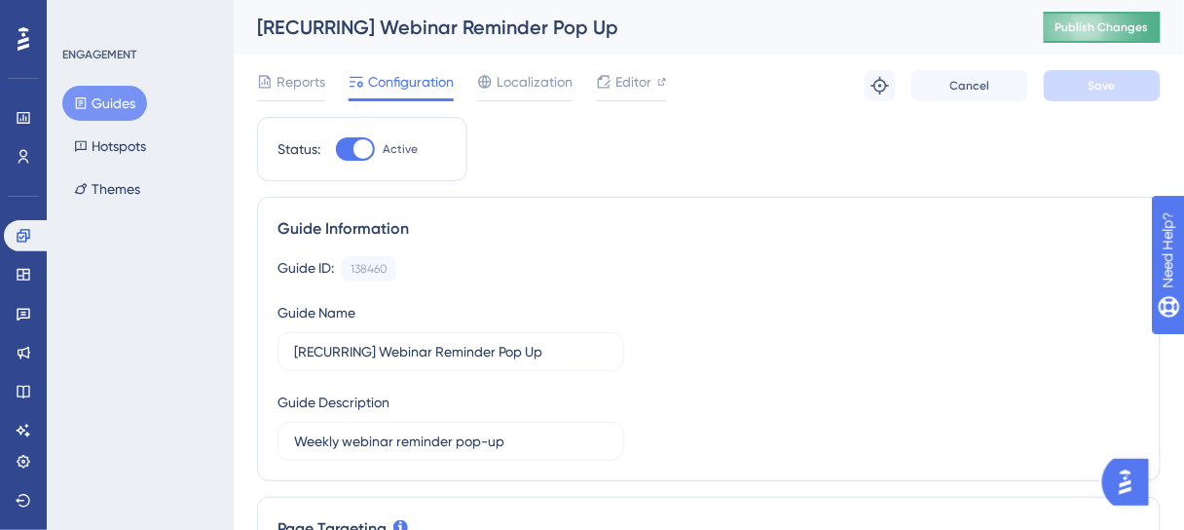
click at [1122, 25] on span "Publish Changes" at bounding box center [1101, 27] width 93 height 16
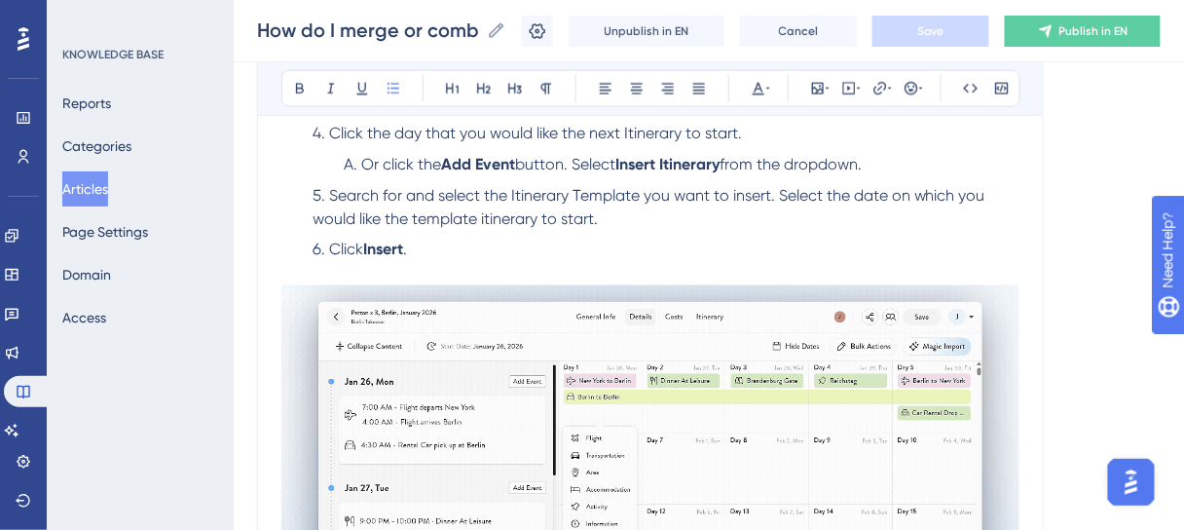
scroll to position [623, 0]
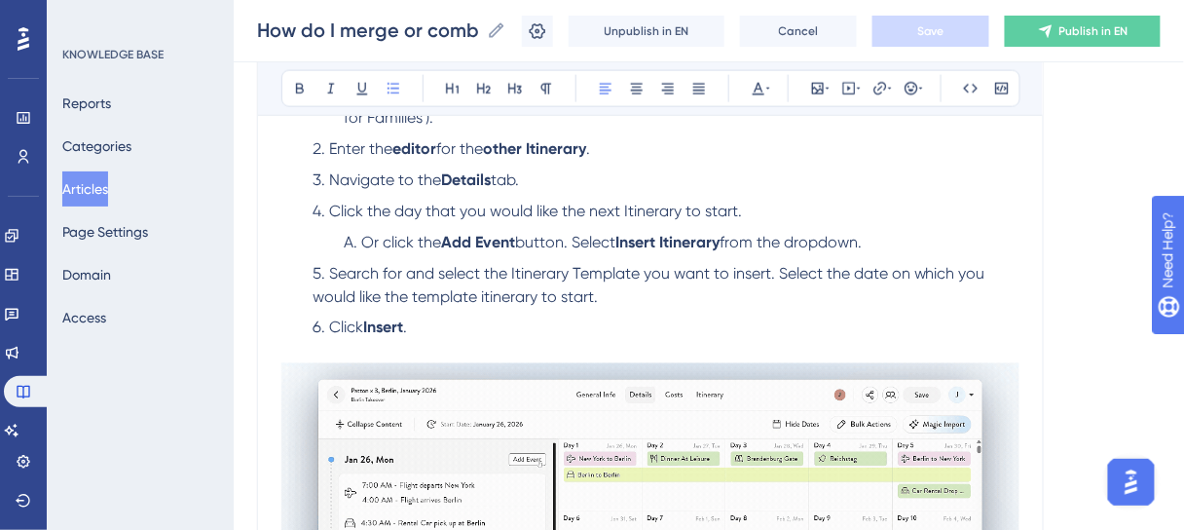
click at [486, 293] on span "Search for and select the Itinerary Template you want to insert. Select the dat…" at bounding box center [651, 285] width 677 height 42
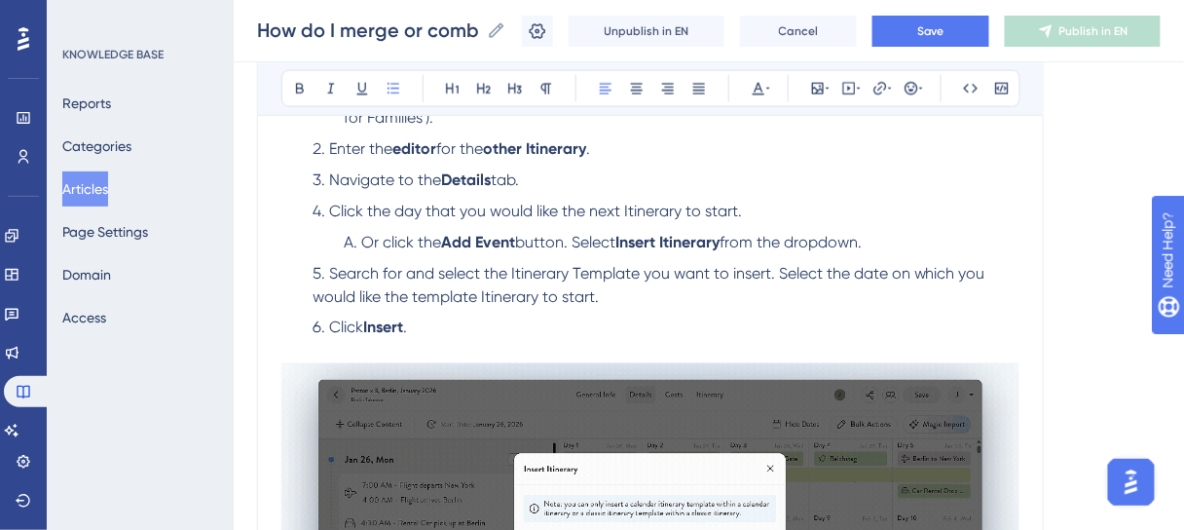
click at [780, 272] on span "Search for and select the Itinerary Template you want to insert. Select the dat…" at bounding box center [651, 285] width 677 height 42
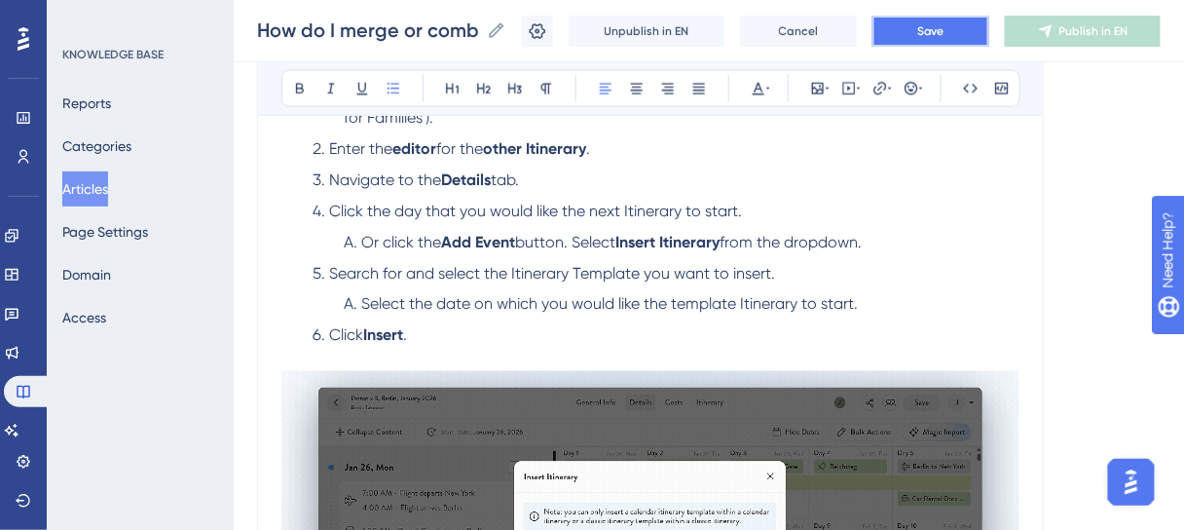
click at [988, 21] on button "Save" at bounding box center [930, 31] width 117 height 31
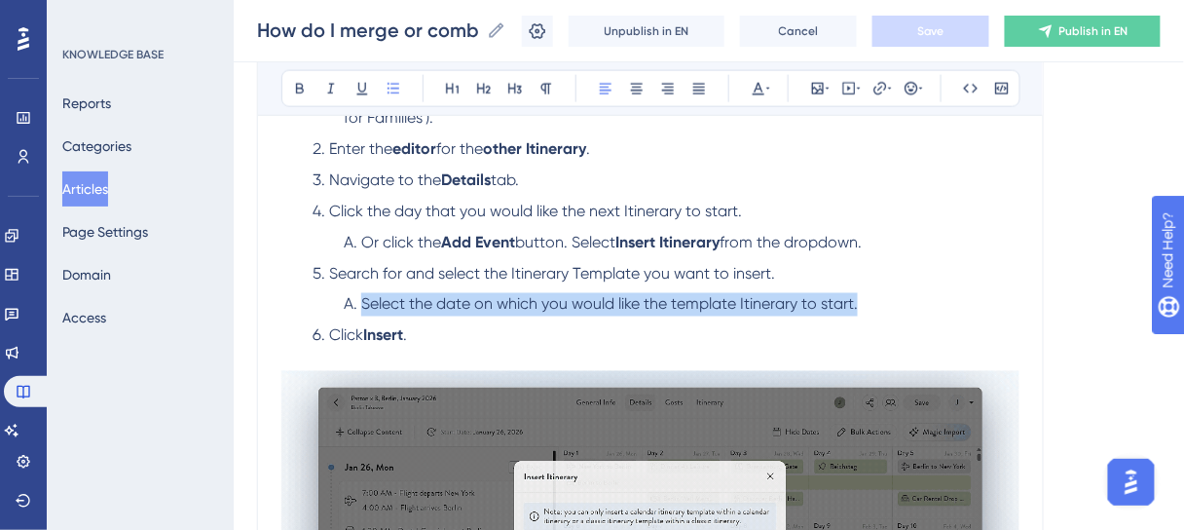
drag, startPoint x: 877, startPoint y: 303, endPoint x: 330, endPoint y: 301, distance: 547.2
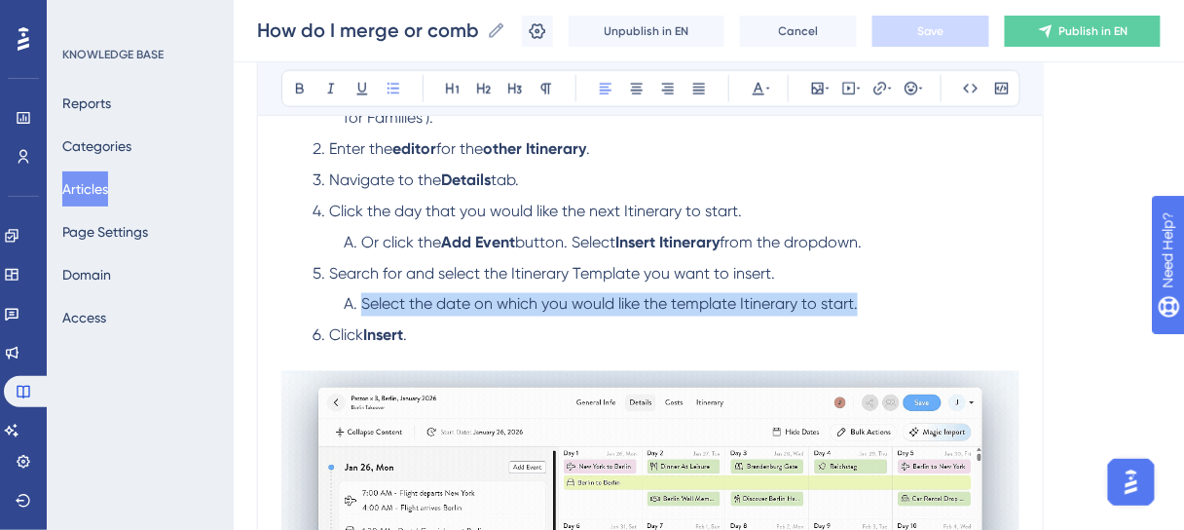
click at [330, 301] on ol "Select the date on which you would like the template Itinerary to start." at bounding box center [666, 304] width 707 height 23
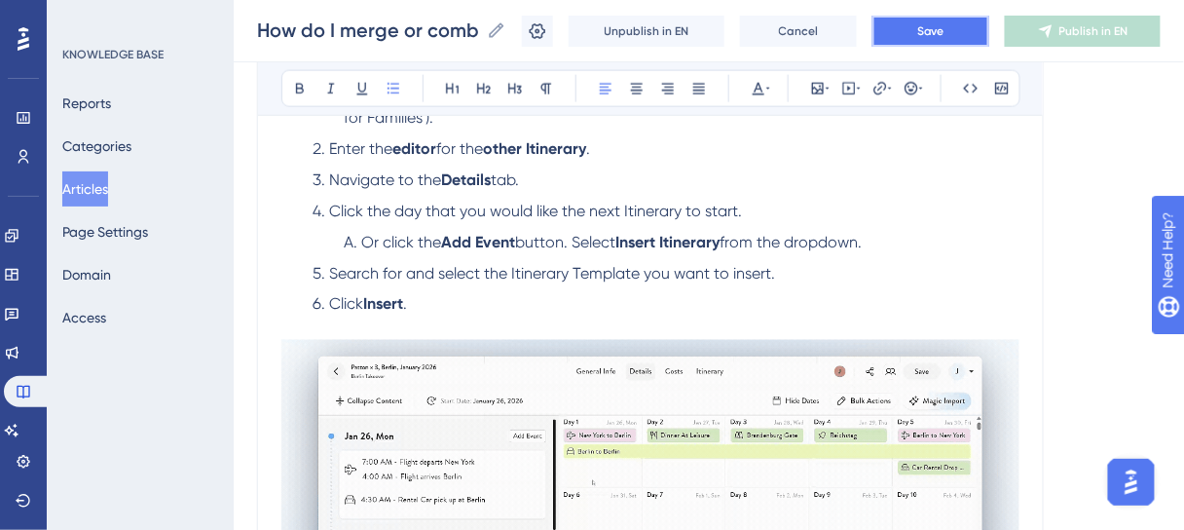
click at [936, 32] on span "Save" at bounding box center [930, 31] width 27 height 16
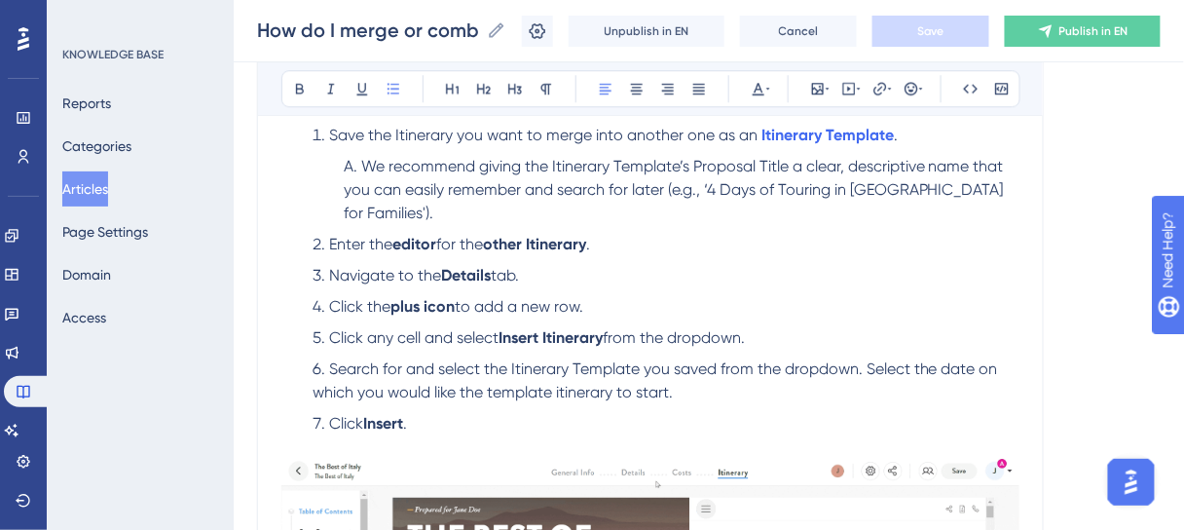
scroll to position [1324, 0]
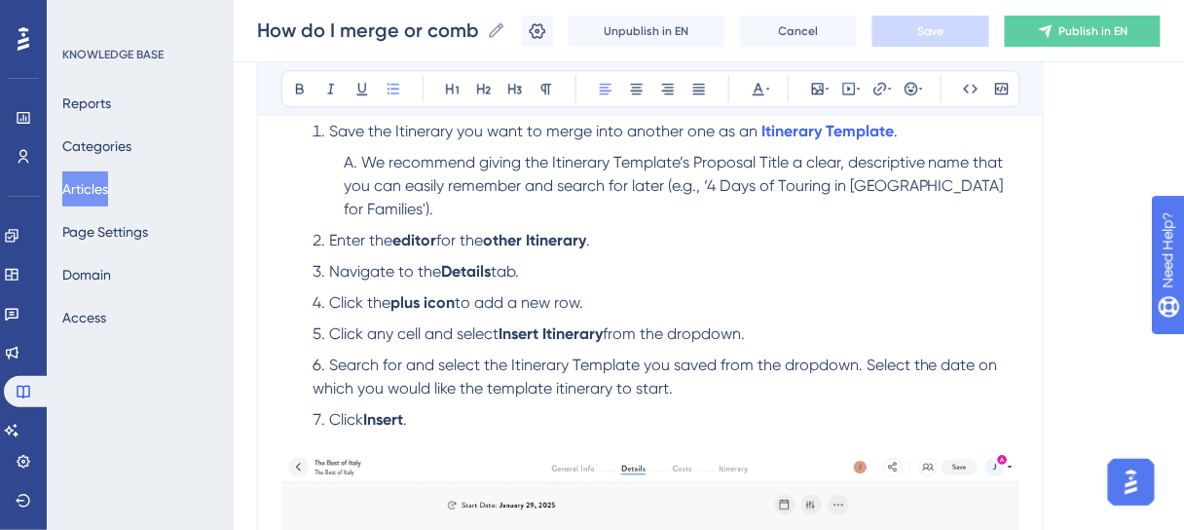
click at [869, 364] on span "Search for and select the Itinerary Template you saved from the dropdown. Selec…" at bounding box center [657, 376] width 689 height 42
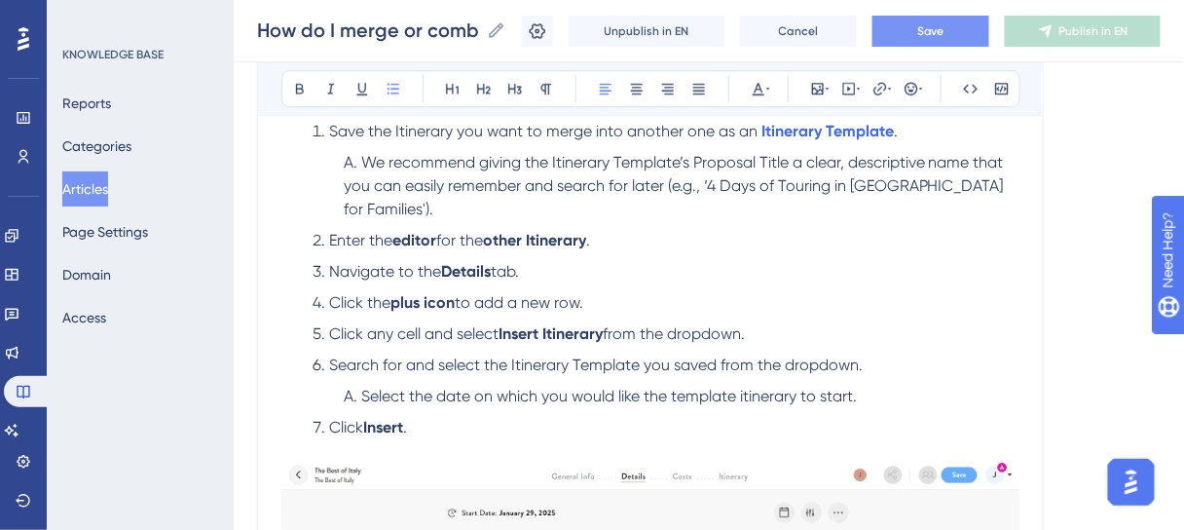
click at [744, 393] on span "Select the date on which you would like the template itinerary to start." at bounding box center [609, 396] width 496 height 19
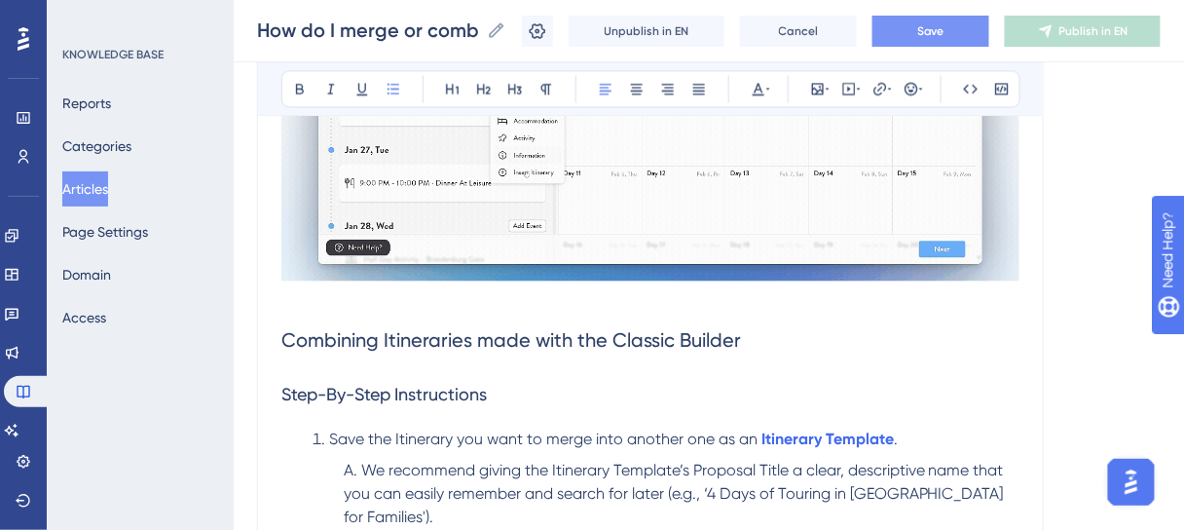
scroll to position [1091, 0]
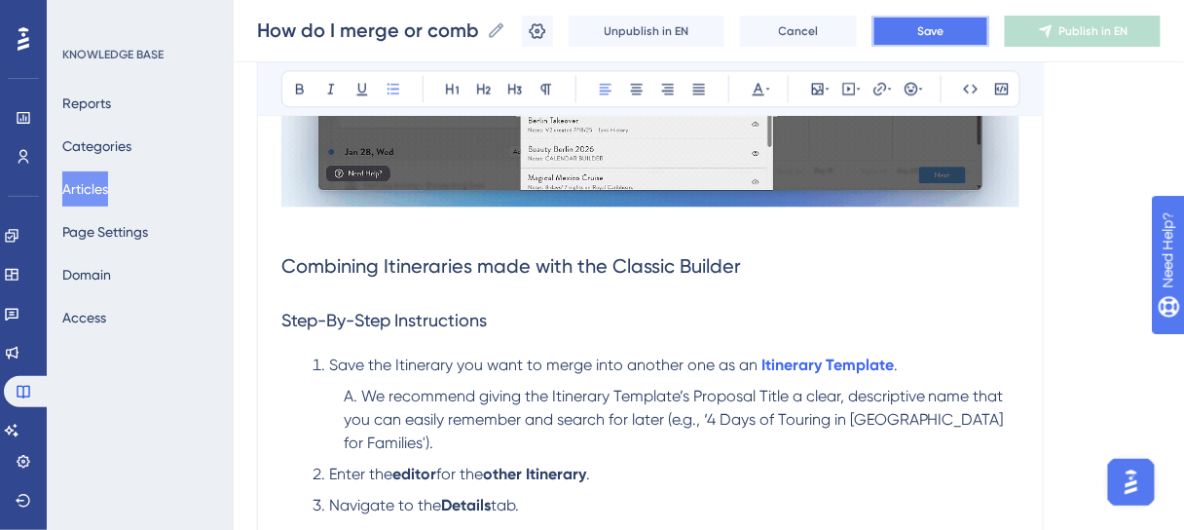
click at [960, 37] on button "Save" at bounding box center [930, 31] width 117 height 31
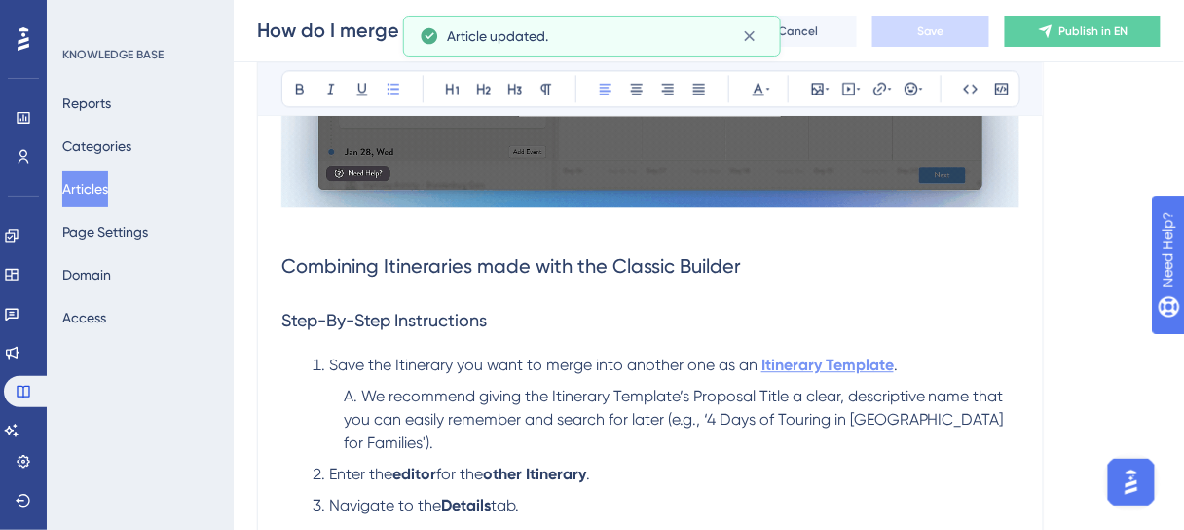
click at [857, 366] on strong "Itinerary Template" at bounding box center [827, 364] width 132 height 19
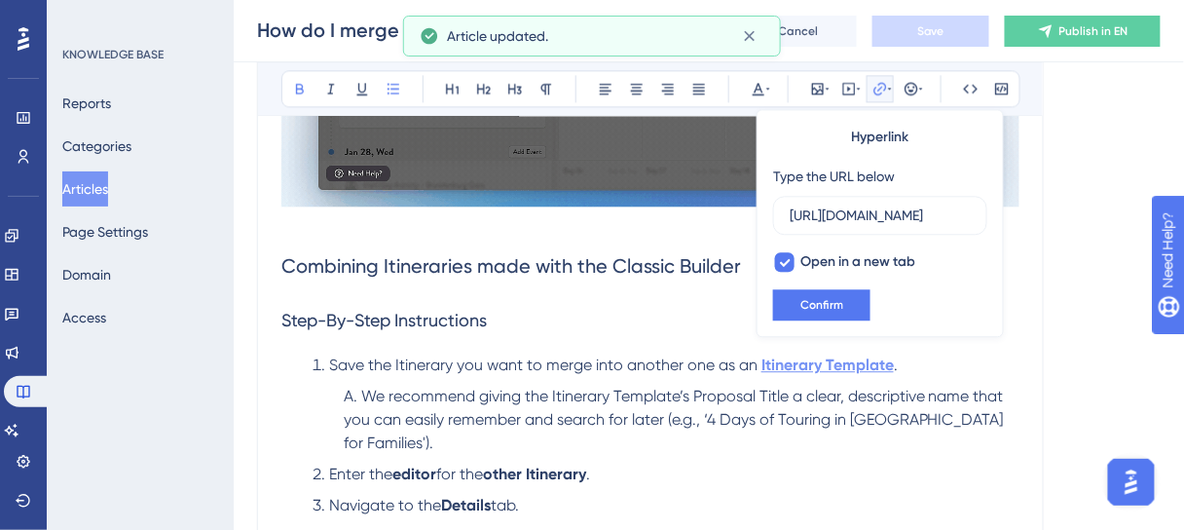
scroll to position [0, 534]
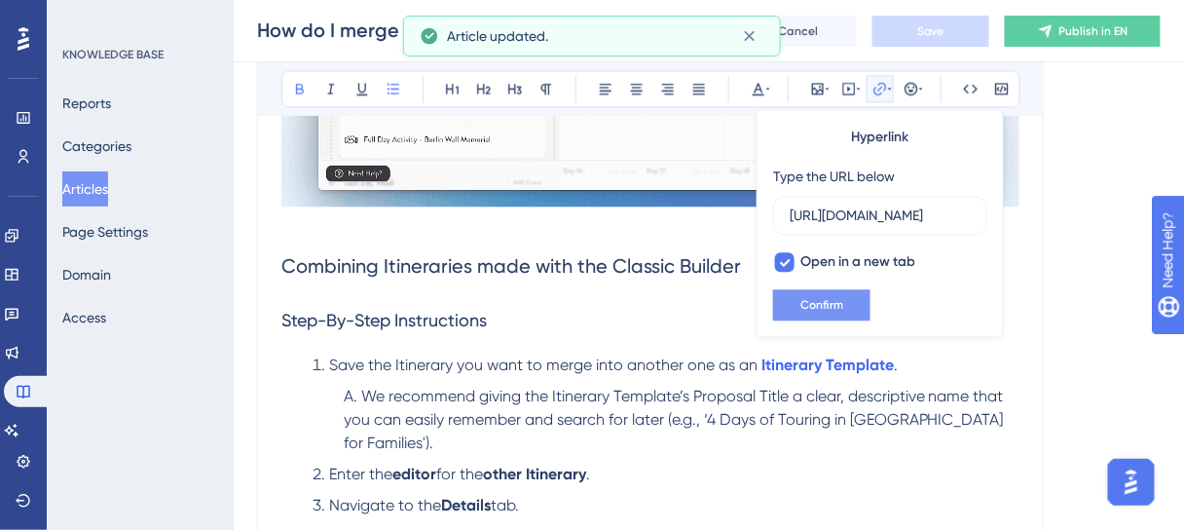
click at [835, 300] on span "Confirm" at bounding box center [821, 305] width 43 height 16
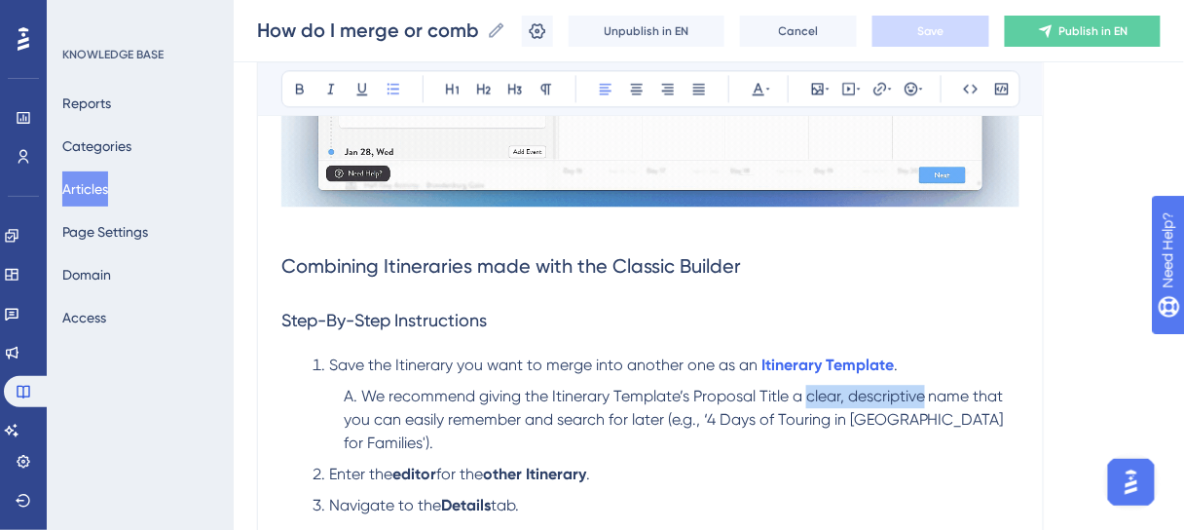
drag, startPoint x: 806, startPoint y: 396, endPoint x: 925, endPoint y: 395, distance: 118.8
click at [925, 395] on span "We recommend giving the Itinerary Template’s Proposal Title a clear, descriptiv…" at bounding box center [676, 419] width 664 height 65
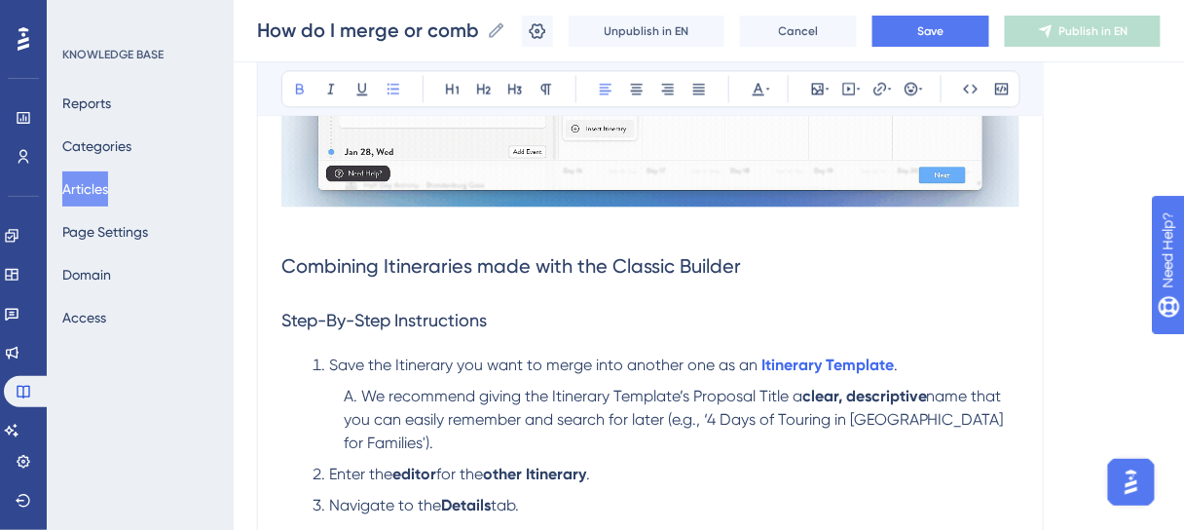
click at [1039, 373] on div "How do I merge or combine Itineraries? Use the Insert Itinerary feature to save…" at bounding box center [650, 138] width 787 height 2020
click at [944, 25] on span "Save" at bounding box center [930, 31] width 27 height 16
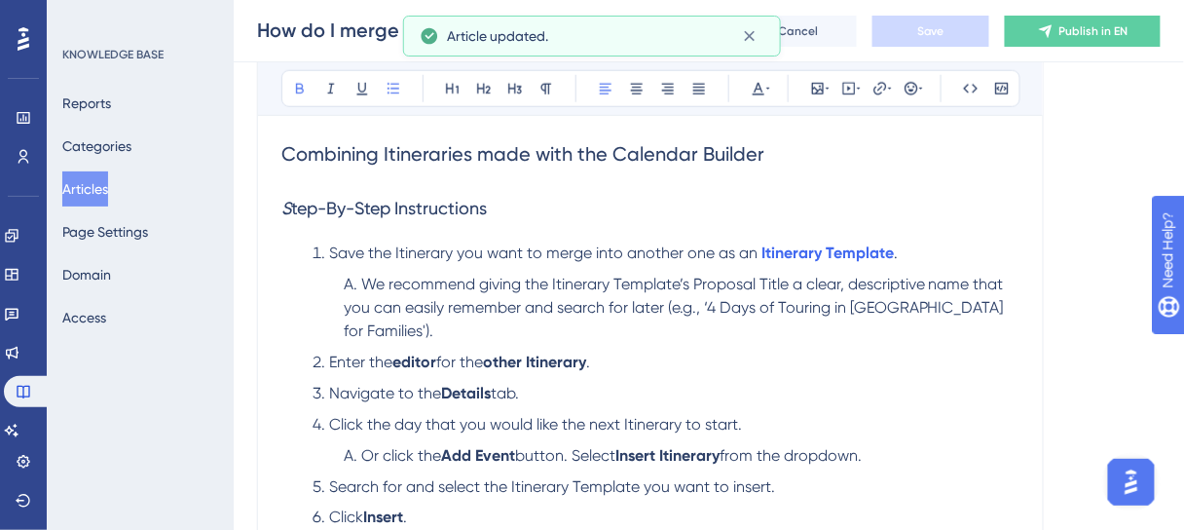
scroll to position [389, 0]
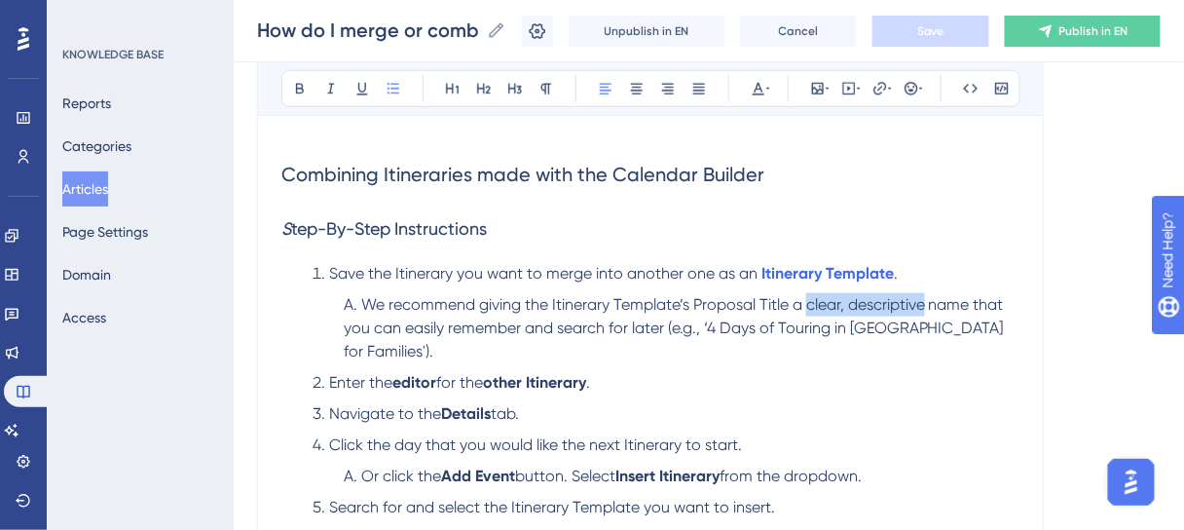
drag, startPoint x: 807, startPoint y: 305, endPoint x: 923, endPoint y: 305, distance: 115.9
click at [923, 305] on span "We recommend giving the Itinerary Template’s Proposal Title a clear, descriptiv…" at bounding box center [676, 327] width 664 height 65
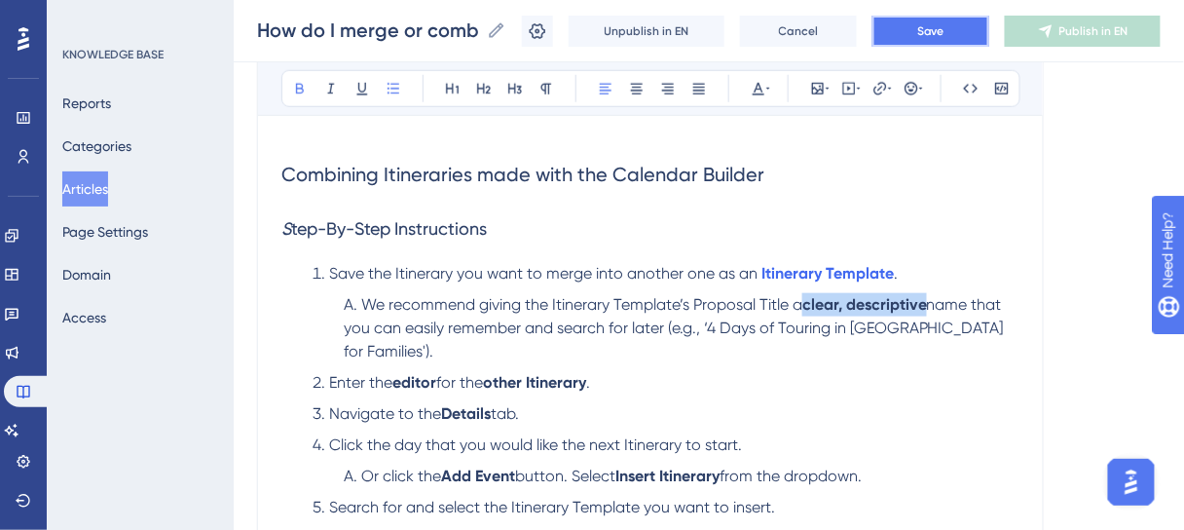
click at [944, 31] on span "Save" at bounding box center [930, 31] width 27 height 16
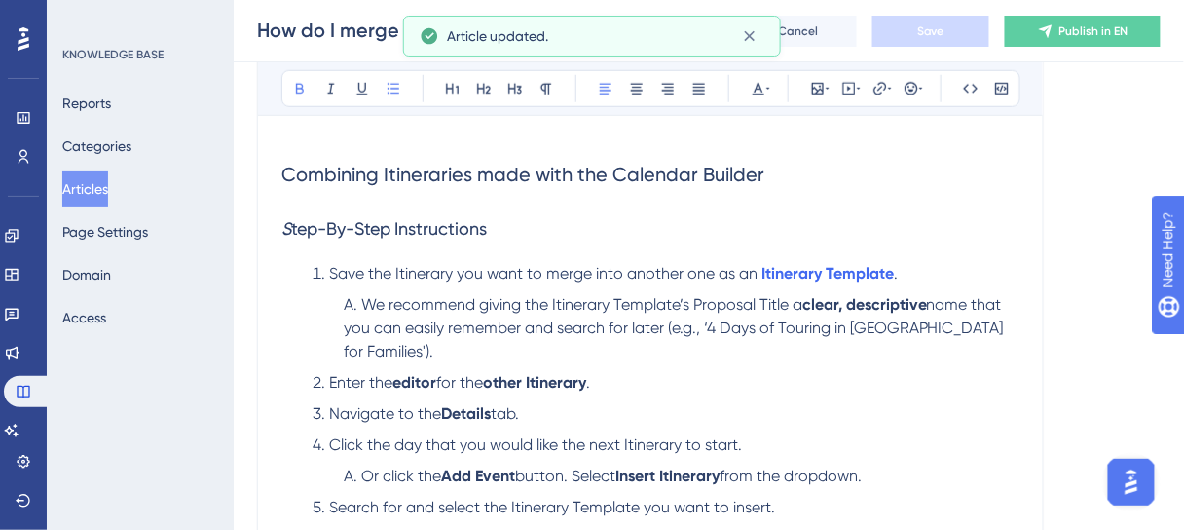
click at [1011, 413] on li "Navigate to the Details tab." at bounding box center [662, 413] width 715 height 23
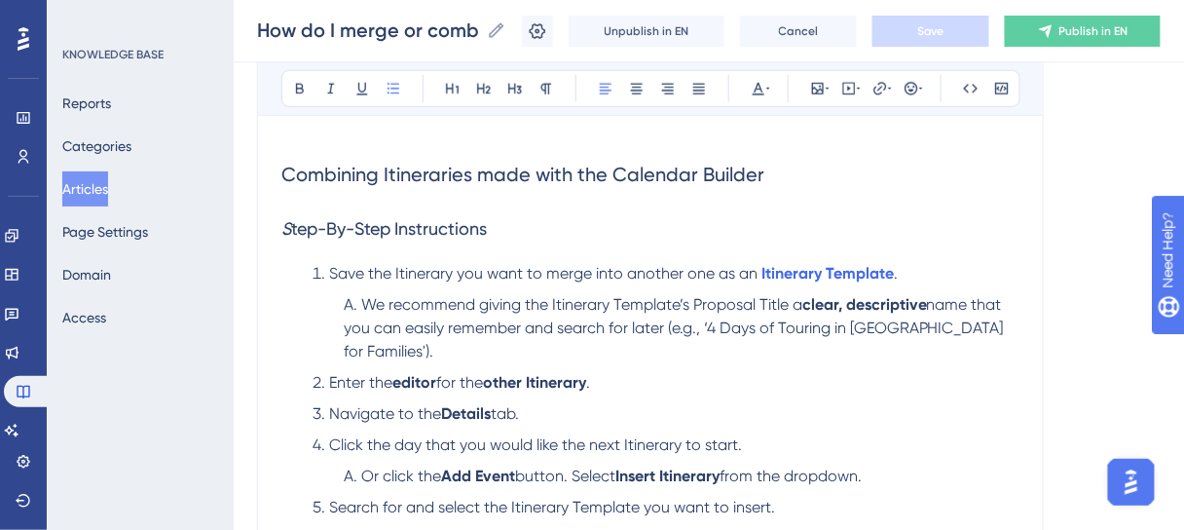
click at [669, 323] on span "name that you can easily remember and search for later (e.g., ‘4 Days of Tourin…" at bounding box center [676, 327] width 664 height 65
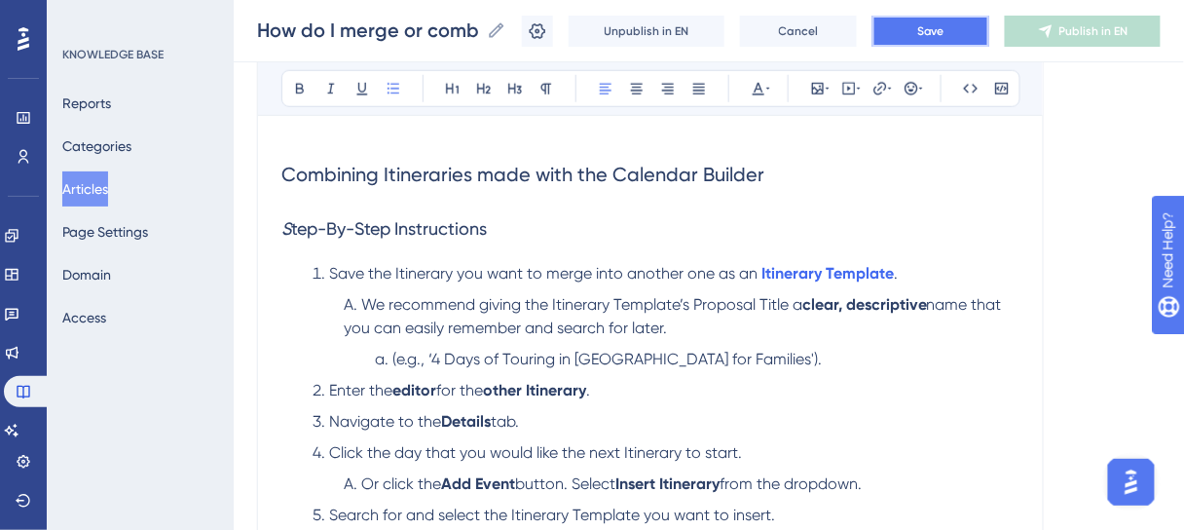
click at [921, 35] on button "Save" at bounding box center [930, 31] width 117 height 31
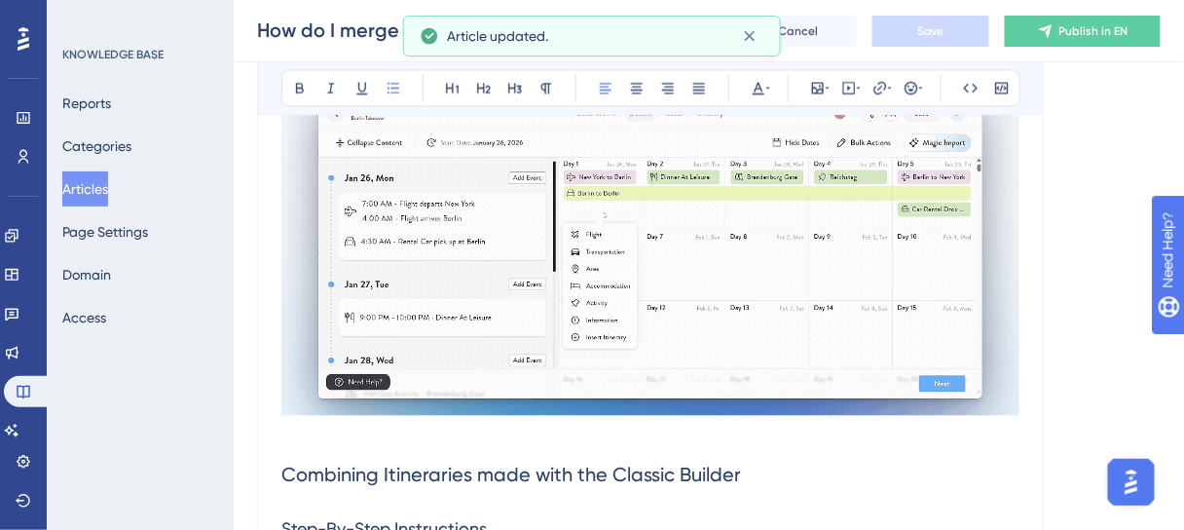
scroll to position [1168, 0]
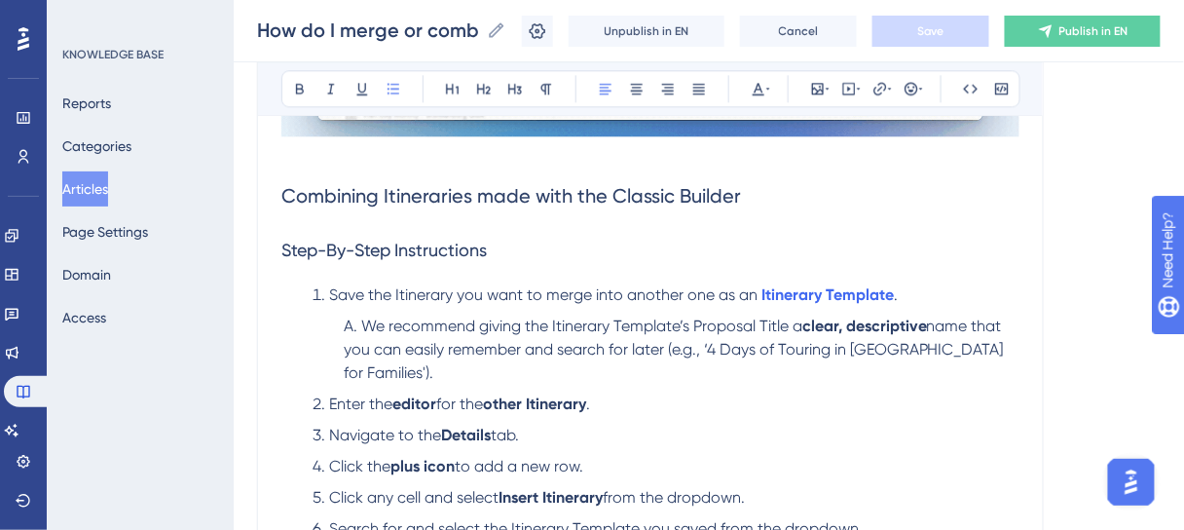
click at [662, 349] on span "name that you can easily remember and search for later (e.g., ‘4 Days of Tourin…" at bounding box center [676, 348] width 664 height 65
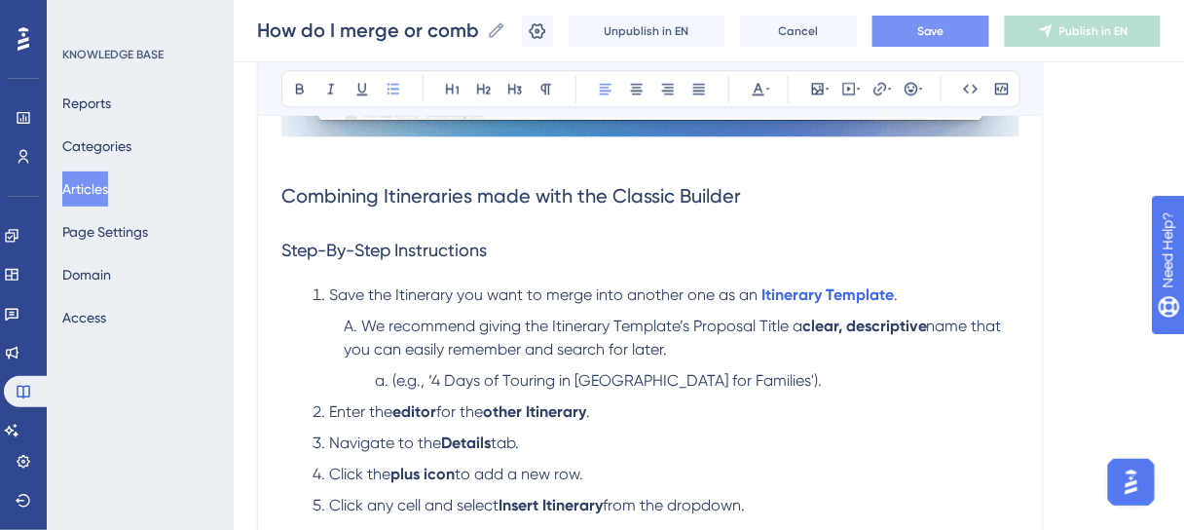
click at [942, 37] on span "Save" at bounding box center [930, 31] width 27 height 16
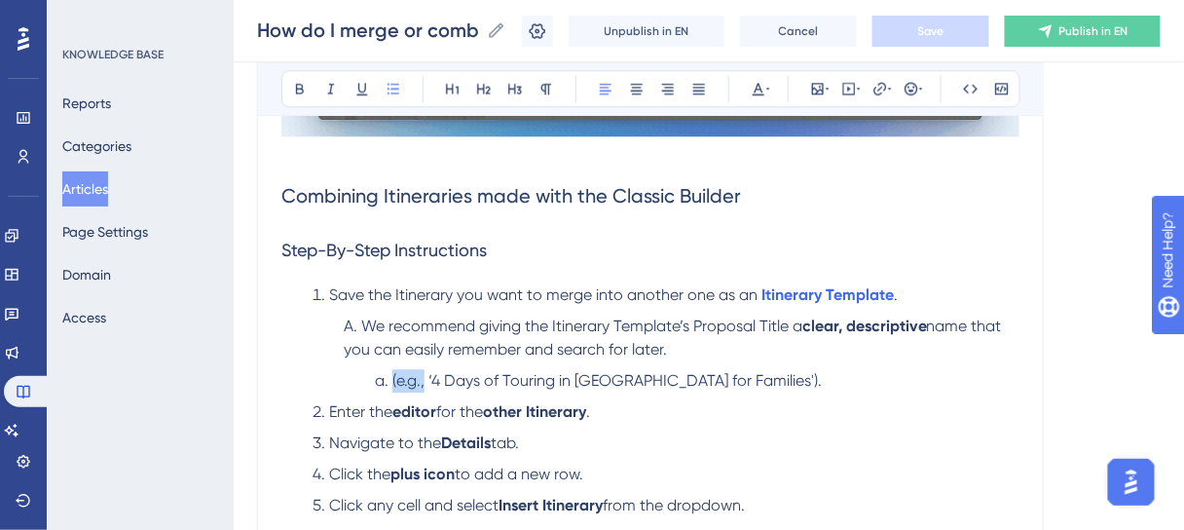
drag, startPoint x: 424, startPoint y: 378, endPoint x: 391, endPoint y: 379, distance: 32.1
click at [392, 379] on span "(e.g., ‘4 Days of Touring in Cape Town for Families')." at bounding box center [606, 380] width 429 height 19
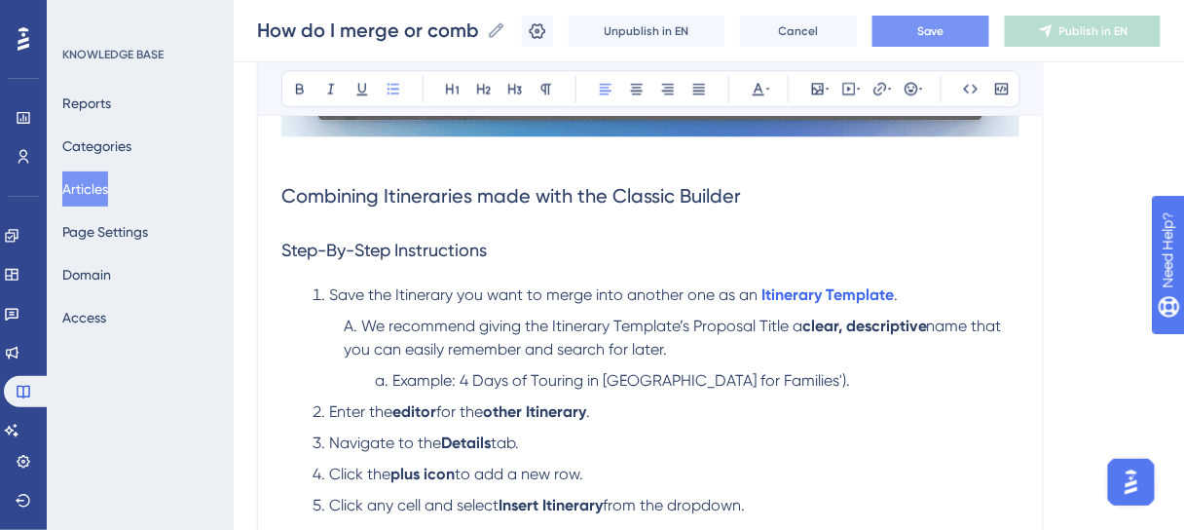
click at [768, 376] on span "Example: 4 Days of Touring in Cape Town for Families')." at bounding box center [621, 380] width 458 height 19
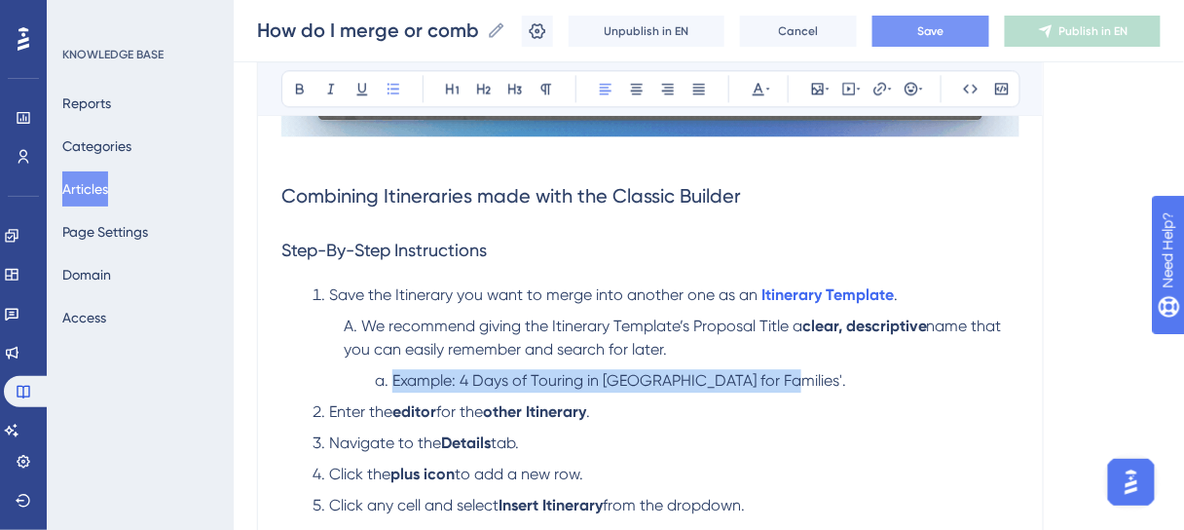
drag, startPoint x: 784, startPoint y: 383, endPoint x: 392, endPoint y: 371, distance: 391.6
click at [392, 371] on li "Example: 4 Days of Touring in Cape Town for Families'." at bounding box center [693, 380] width 652 height 23
copy span "Example: 4 Days of Touring in Cape Town for Families'."
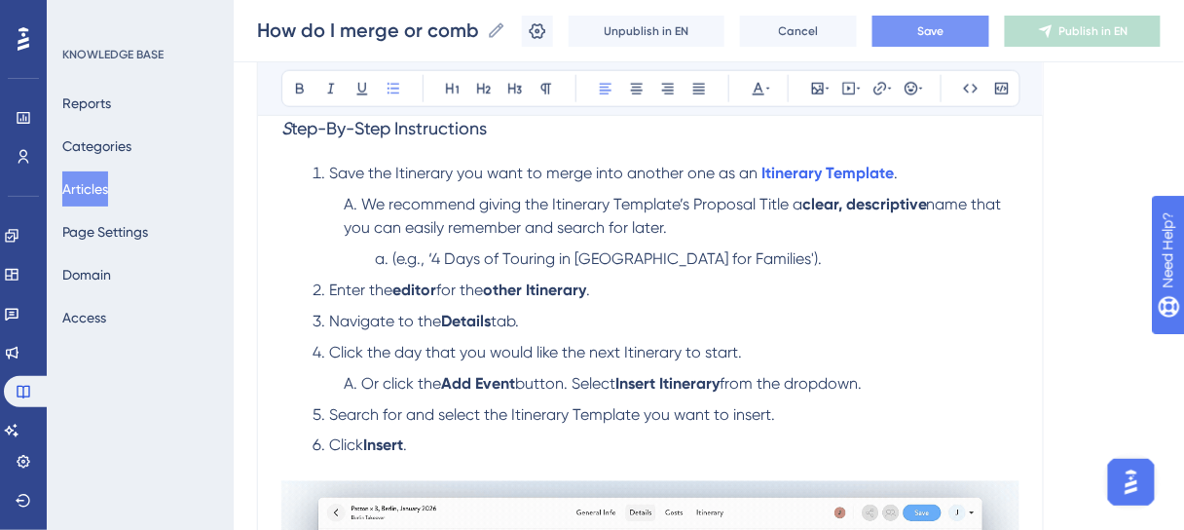
scroll to position [467, 0]
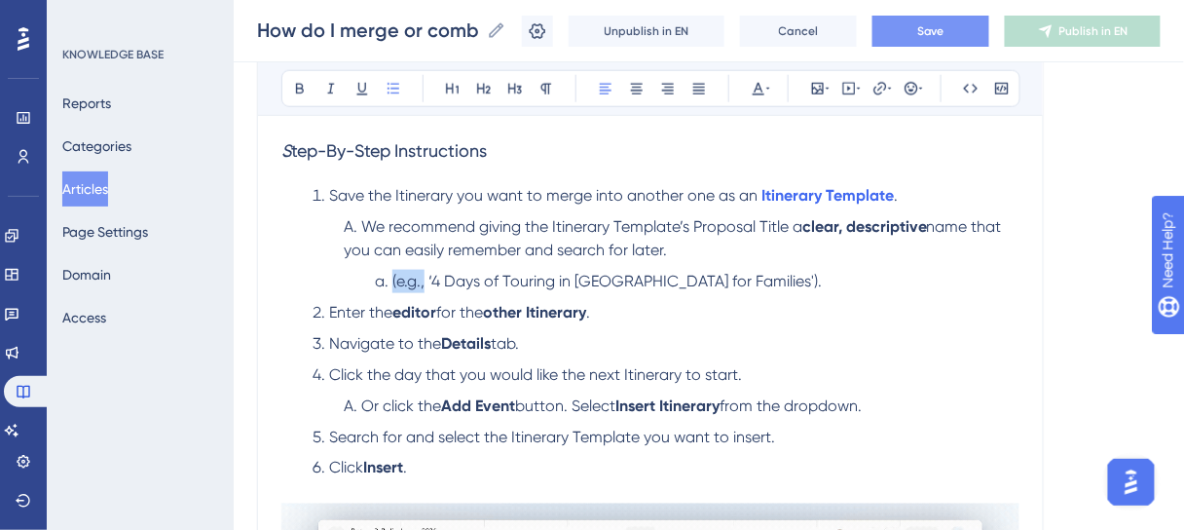
drag, startPoint x: 426, startPoint y: 277, endPoint x: 392, endPoint y: 279, distance: 33.2
click at [392, 279] on span "(e.g., ‘4 Days of Touring in Cape Town for Families')." at bounding box center [606, 281] width 429 height 19
click at [771, 277] on span "Example: 4 Days of Touring in Cape Town for Families')." at bounding box center [621, 281] width 458 height 19
click at [897, 41] on button "Save" at bounding box center [930, 31] width 117 height 31
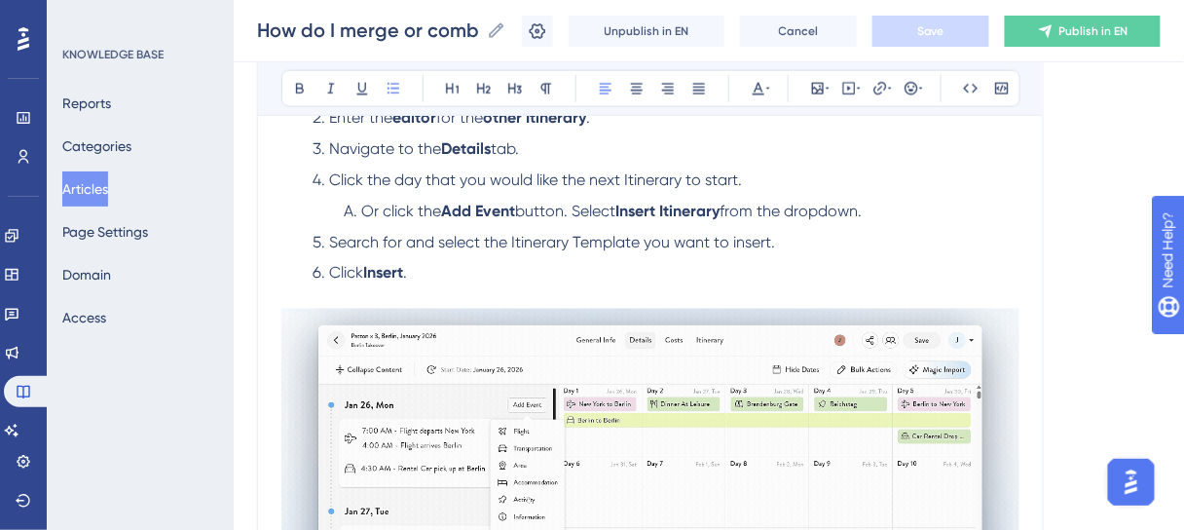
scroll to position [701, 0]
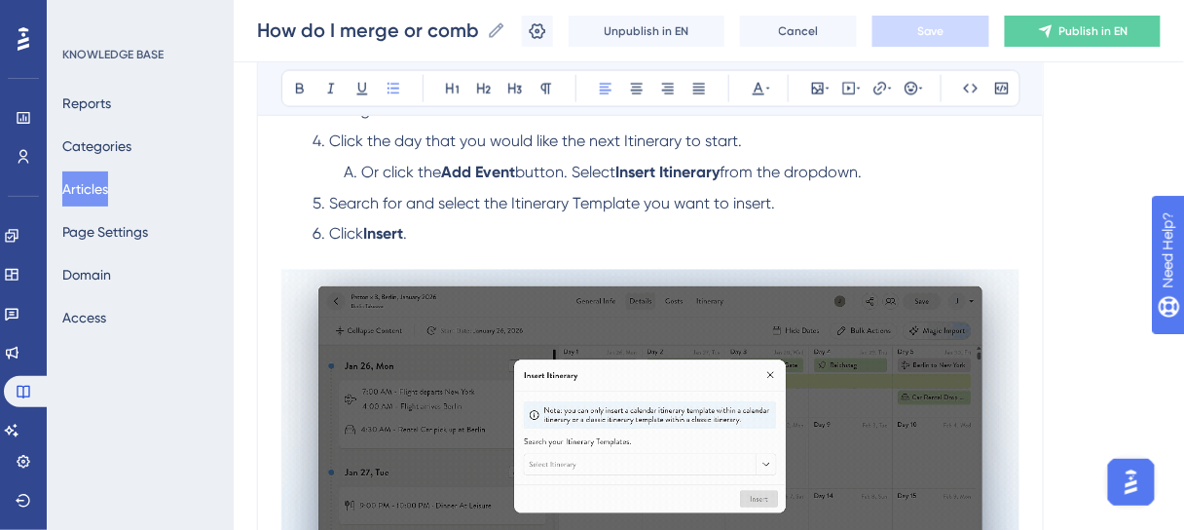
click at [586, 168] on span "button. Select" at bounding box center [565, 172] width 100 height 19
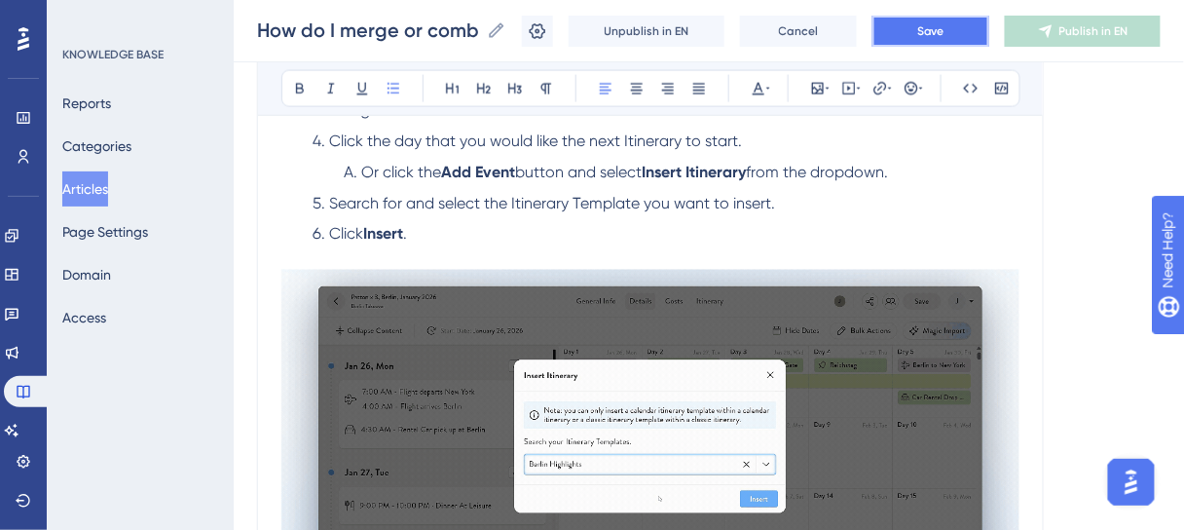
click at [932, 30] on span "Save" at bounding box center [930, 31] width 27 height 16
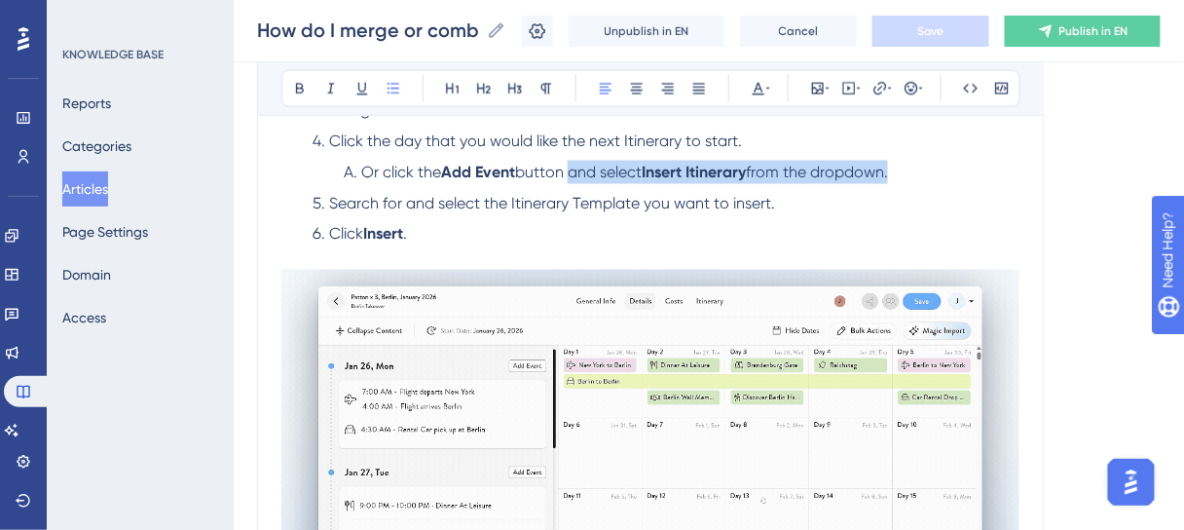
drag, startPoint x: 903, startPoint y: 169, endPoint x: 575, endPoint y: 172, distance: 327.2
click at [575, 172] on li "Or click the Add Event button and select Insert Itinerary from the dropdown." at bounding box center [678, 172] width 684 height 23
copy li "and select Insert Itinerary from the dropdown."
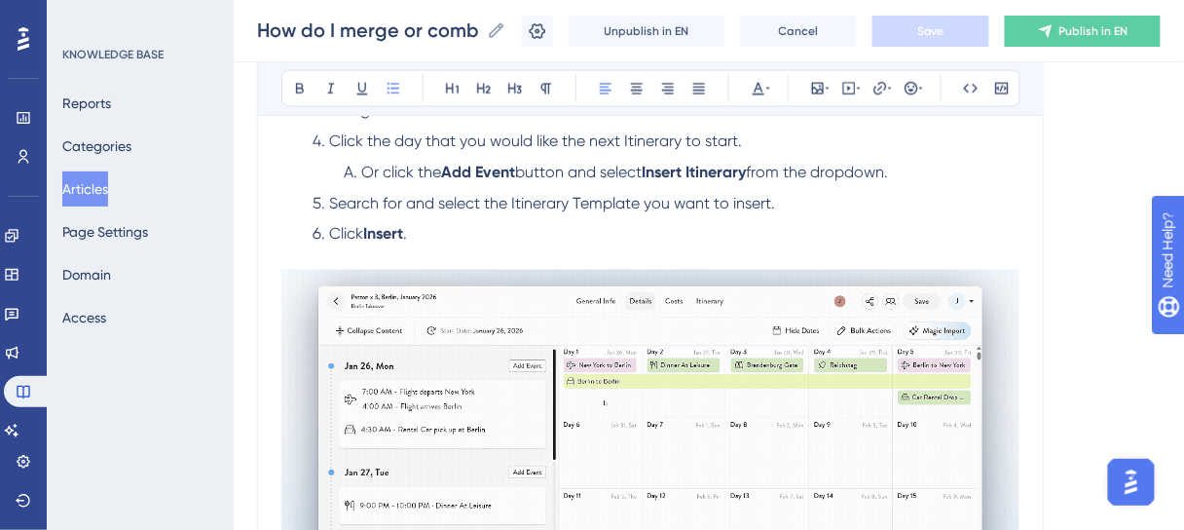
click at [754, 137] on li "Click the day that you would like the next Itinerary to start." at bounding box center [662, 141] width 715 height 23
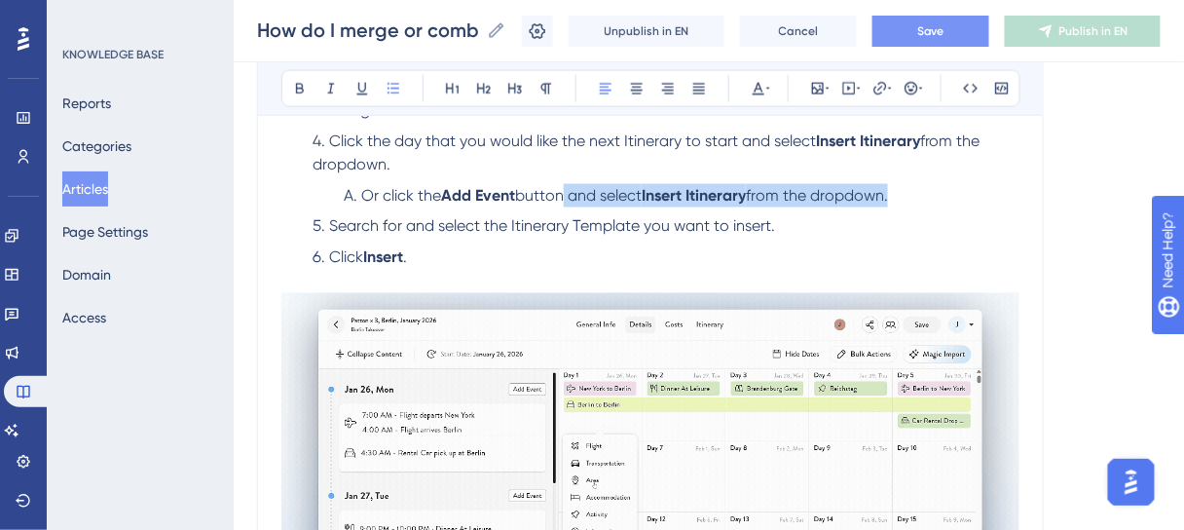
drag, startPoint x: 904, startPoint y: 191, endPoint x: 568, endPoint y: 193, distance: 335.9
click at [568, 193] on li "Or click the Add Event button and select Insert Itinerary from the dropdown." at bounding box center [678, 195] width 684 height 23
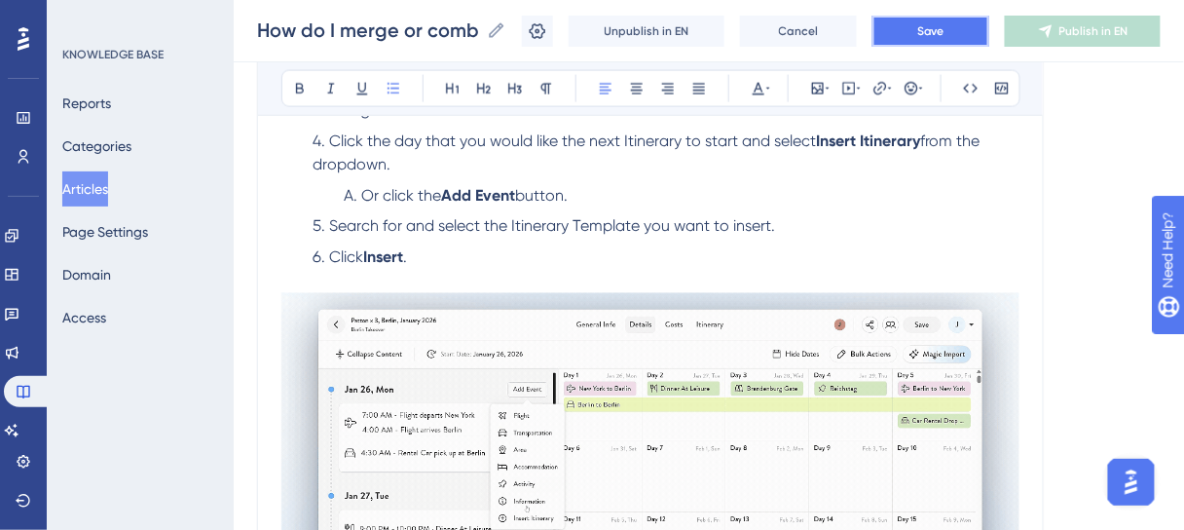
click at [933, 39] on button "Save" at bounding box center [930, 31] width 117 height 31
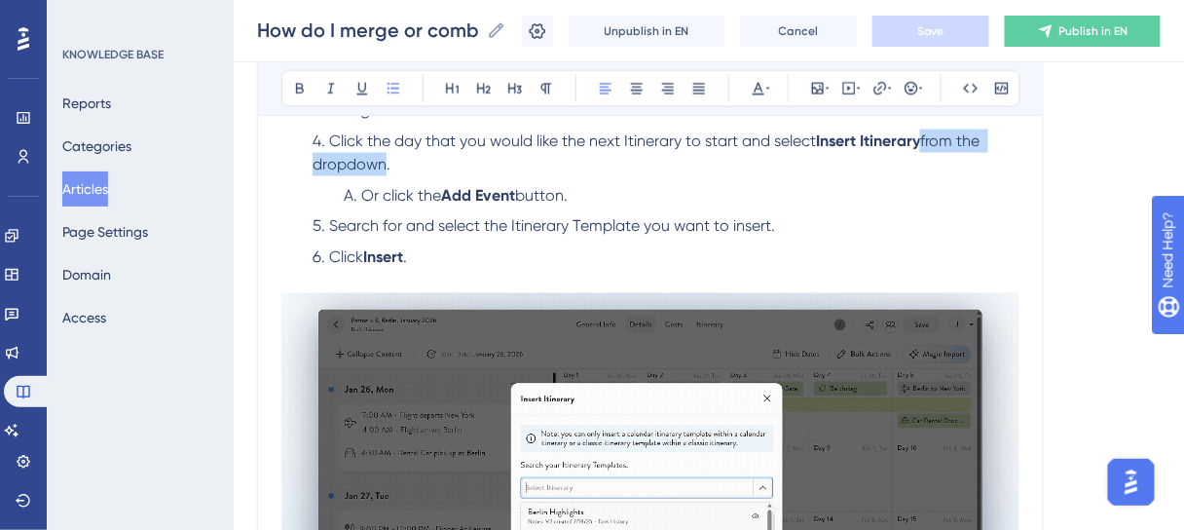
drag, startPoint x: 387, startPoint y: 165, endPoint x: 924, endPoint y: 143, distance: 537.9
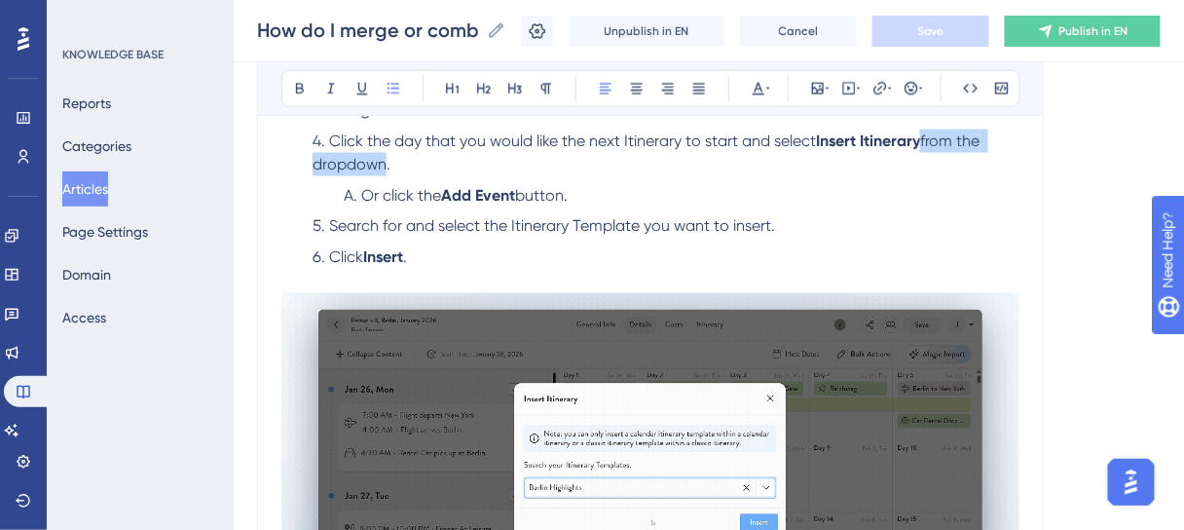
click at [924, 143] on li "Click the day that you would like the next Itinerary to start and select Insert…" at bounding box center [662, 153] width 715 height 47
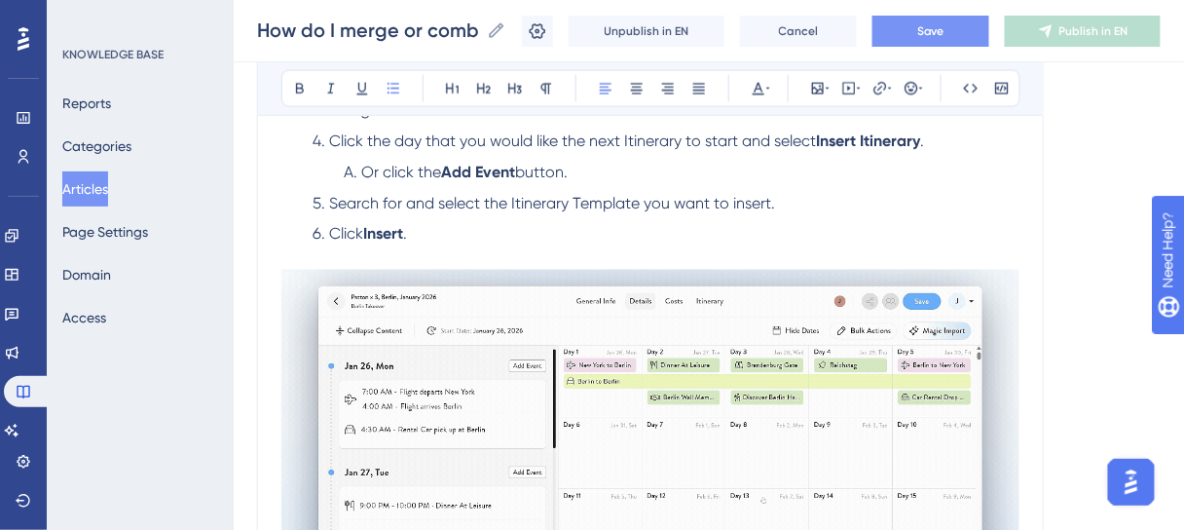
click at [944, 27] on span "Save" at bounding box center [930, 31] width 27 height 16
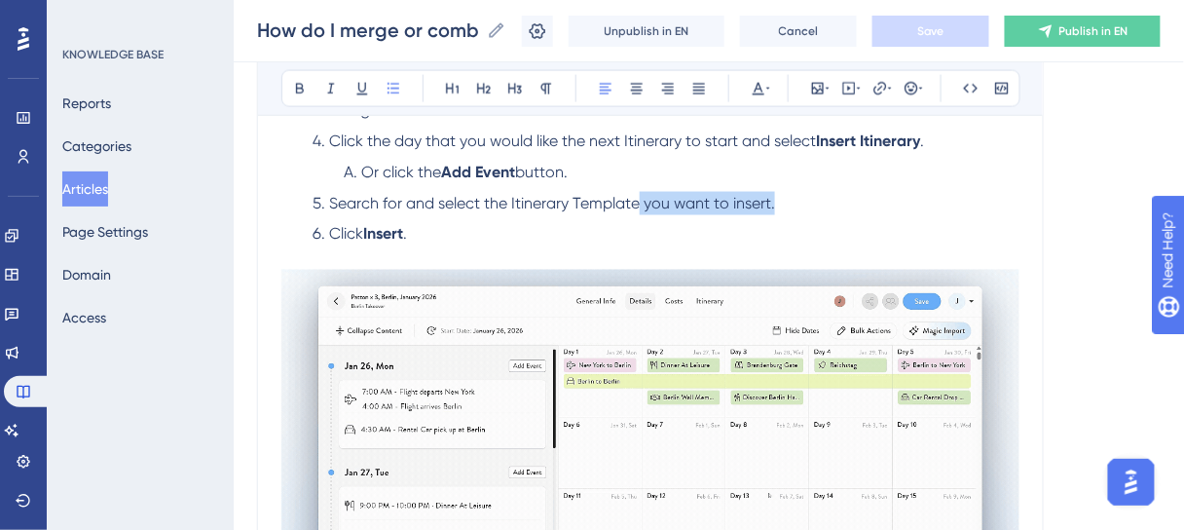
drag, startPoint x: 775, startPoint y: 204, endPoint x: 640, endPoint y: 205, distance: 135.4
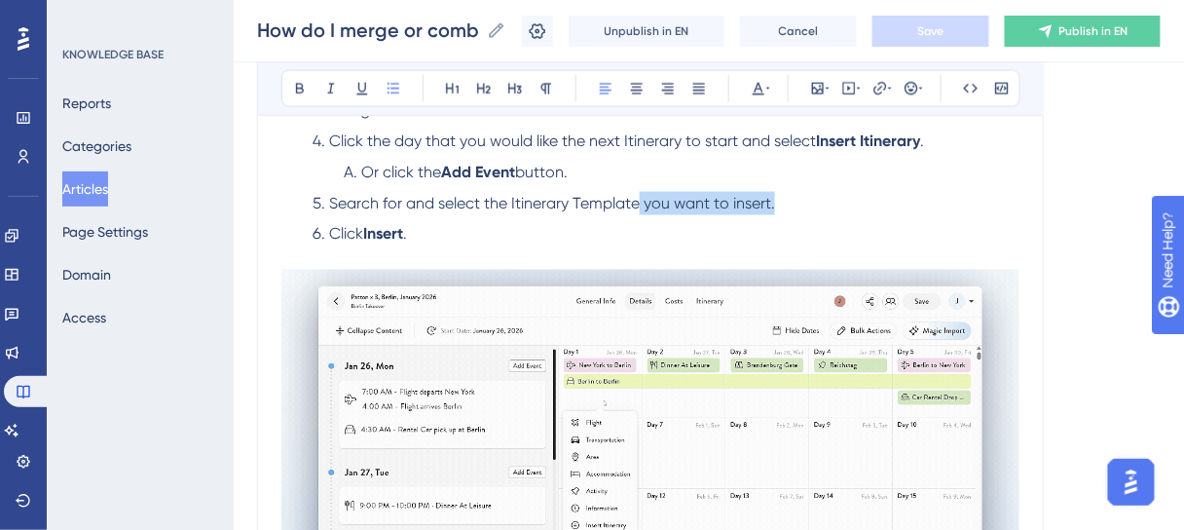
click at [640, 205] on li "Search for and select the Itinerary Template you want to insert." at bounding box center [662, 203] width 715 height 23
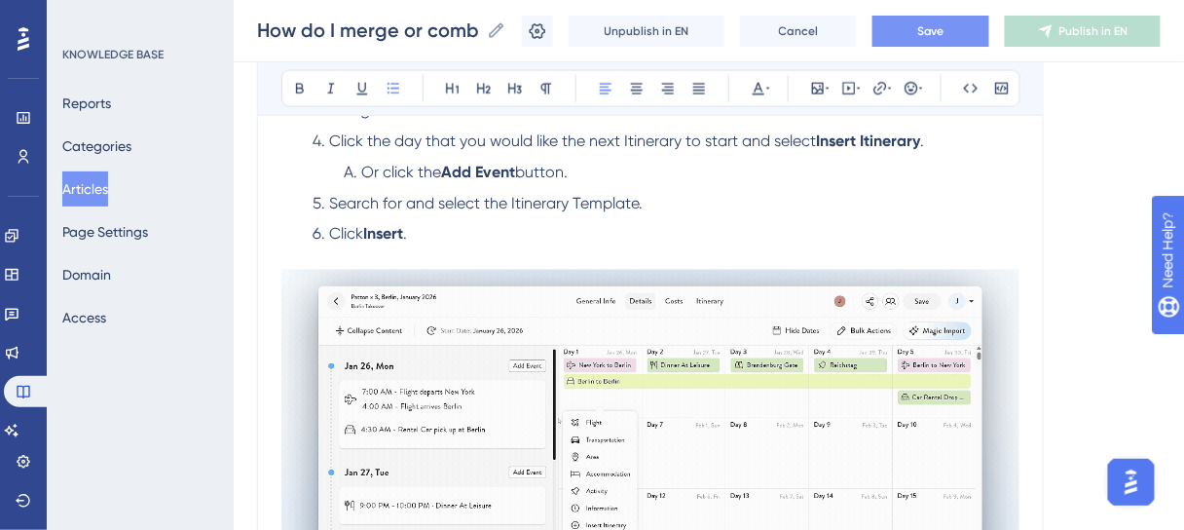
click at [510, 205] on span "Search for and select the Itinerary Template." at bounding box center [486, 203] width 314 height 19
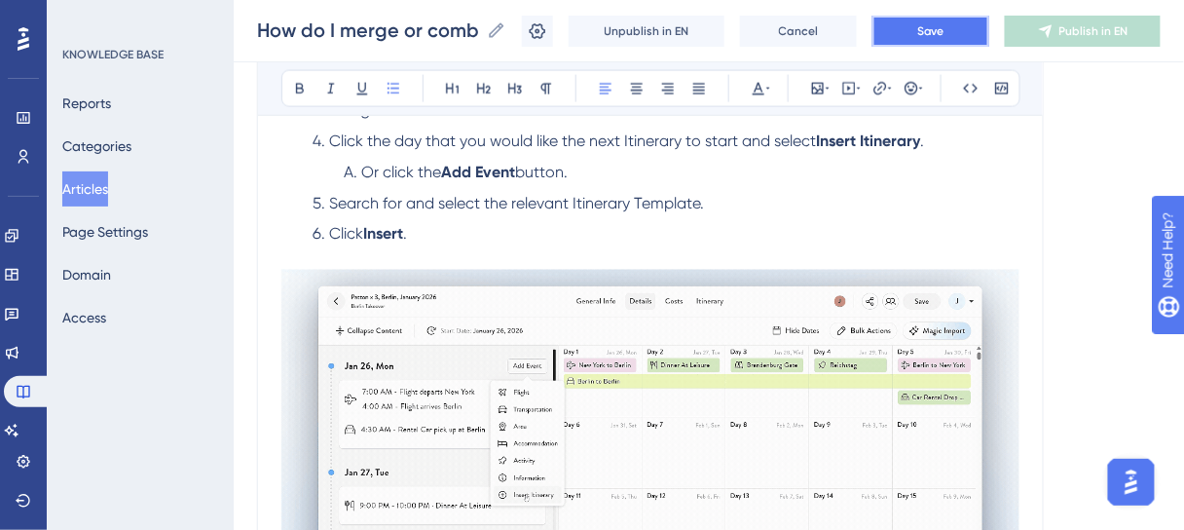
click at [957, 39] on button "Save" at bounding box center [930, 31] width 117 height 31
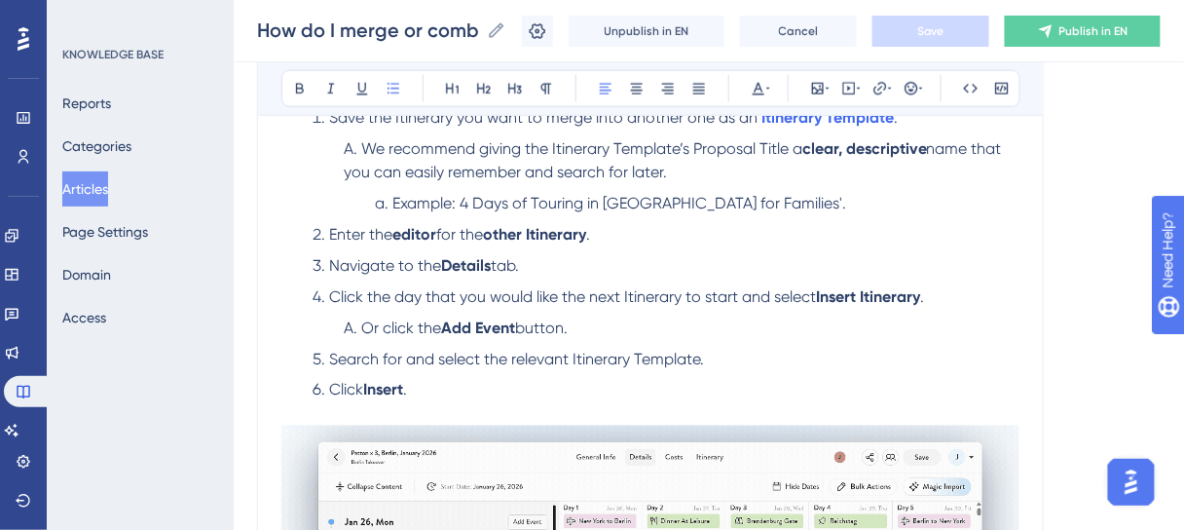
scroll to position [467, 0]
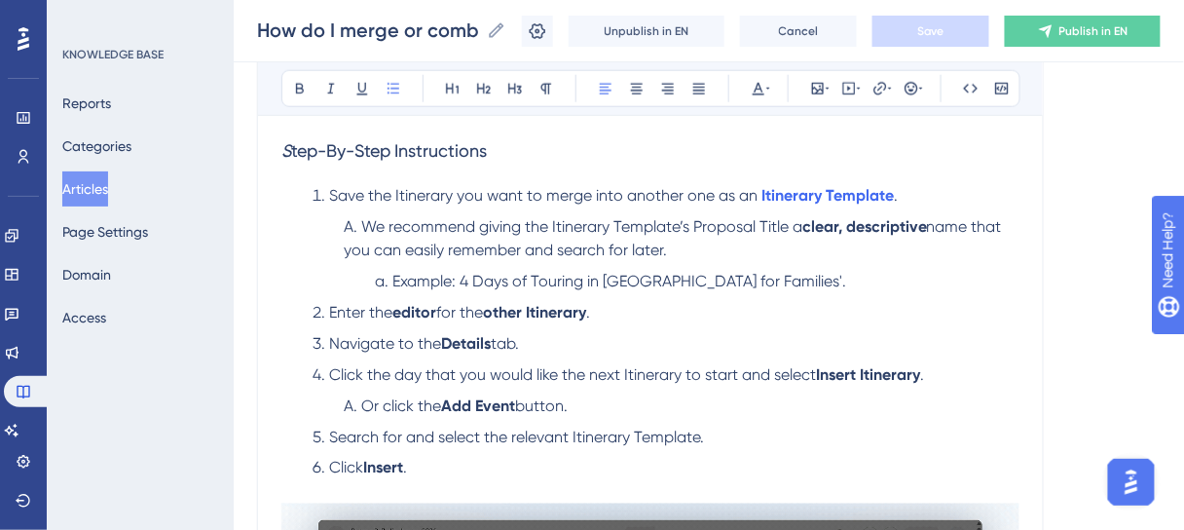
click at [768, 278] on span "Example: 4 Days of Touring in Cape Town for Families'." at bounding box center [619, 281] width 454 height 19
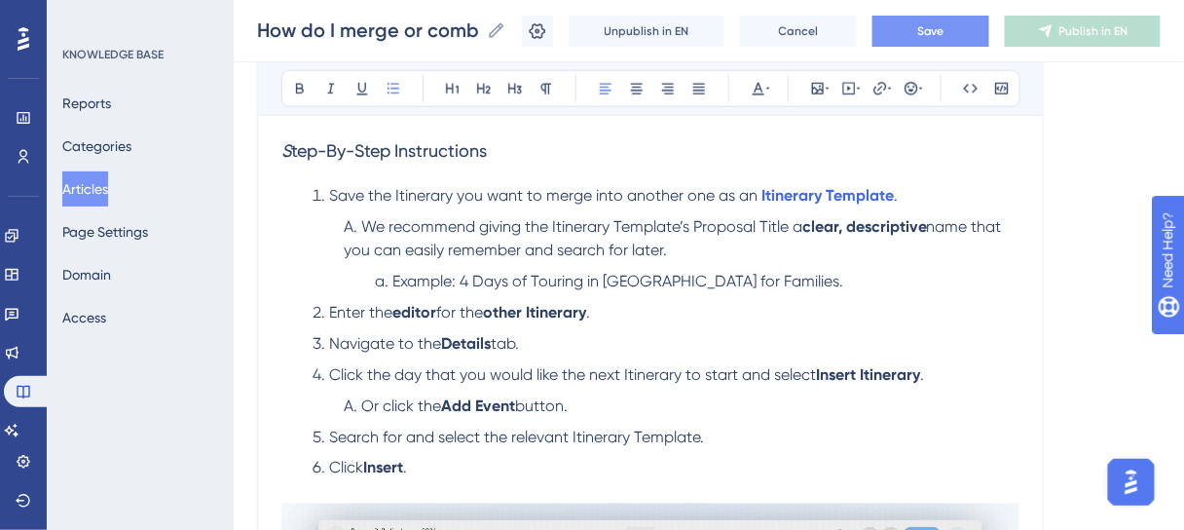
click at [977, 28] on button "Save" at bounding box center [930, 31] width 117 height 31
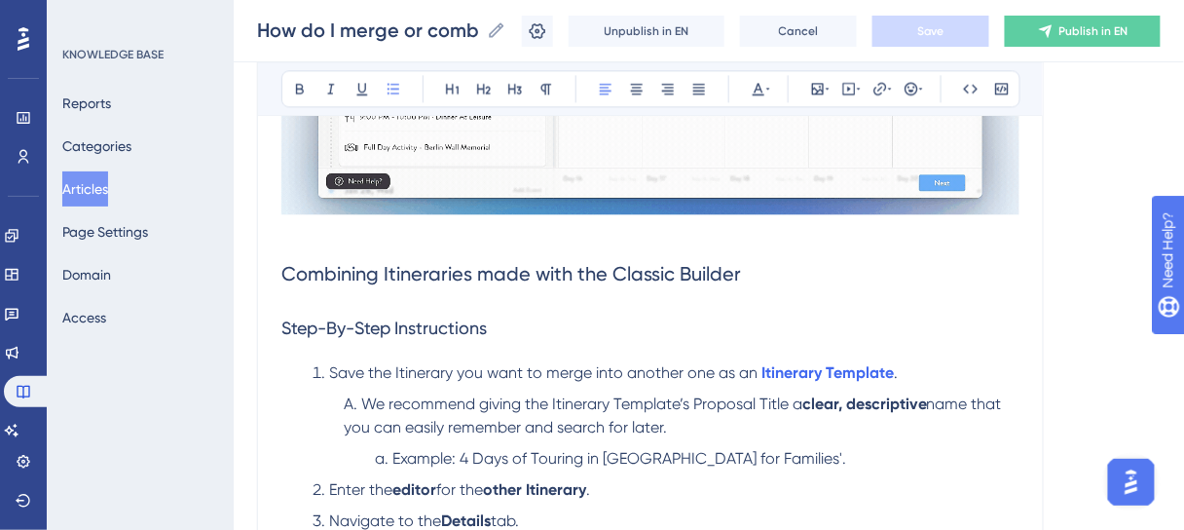
scroll to position [1168, 0]
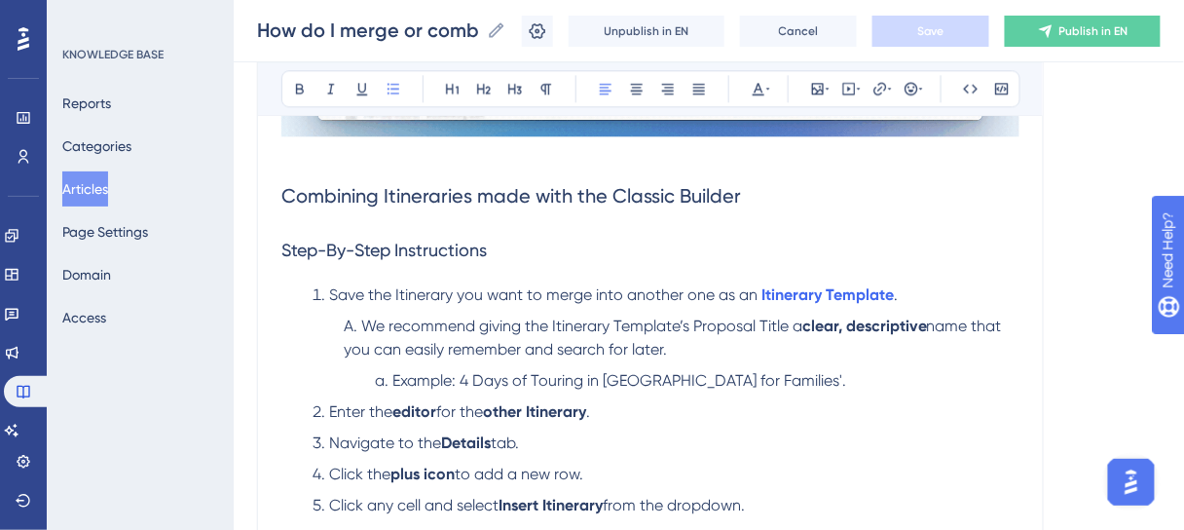
click at [767, 376] on span "Example: 4 Days of Touring in Cape Town for Families'." at bounding box center [619, 380] width 454 height 19
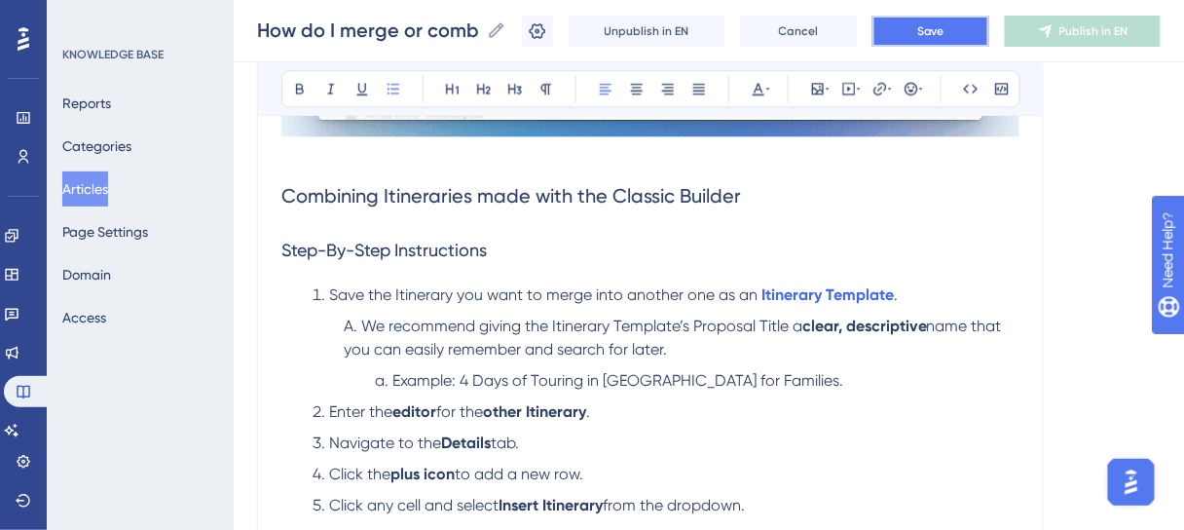
click at [979, 35] on button "Save" at bounding box center [930, 31] width 117 height 31
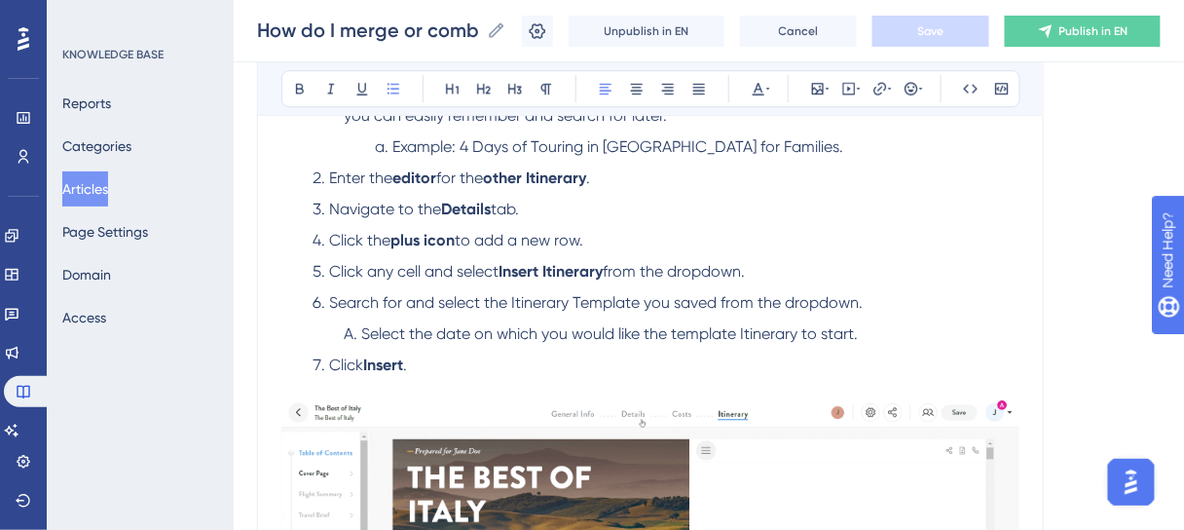
scroll to position [1480, 0]
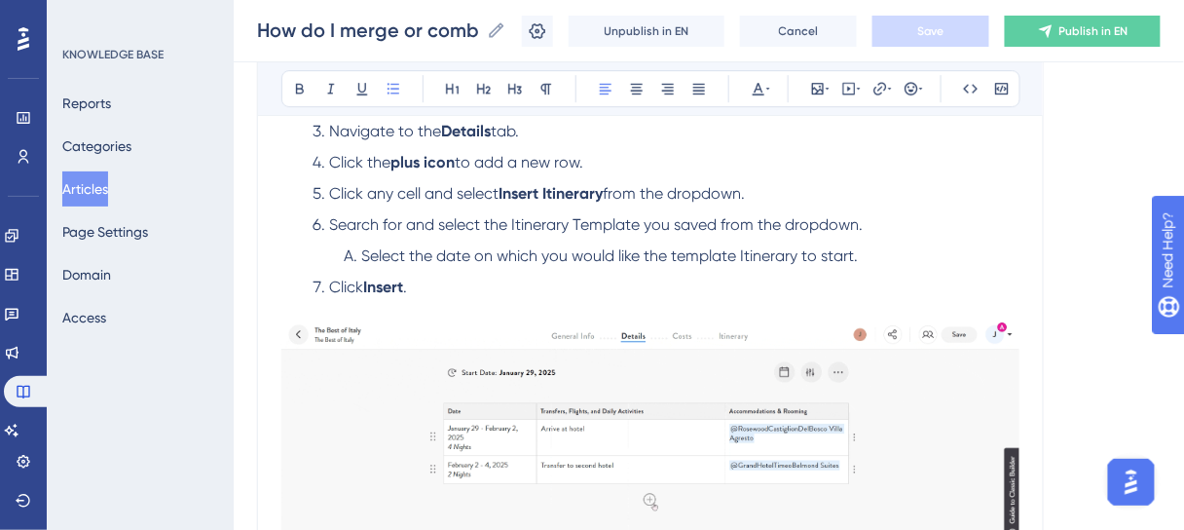
click at [512, 221] on span "Search for and select the Itinerary Template you saved from the dropdown." at bounding box center [596, 224] width 534 height 19
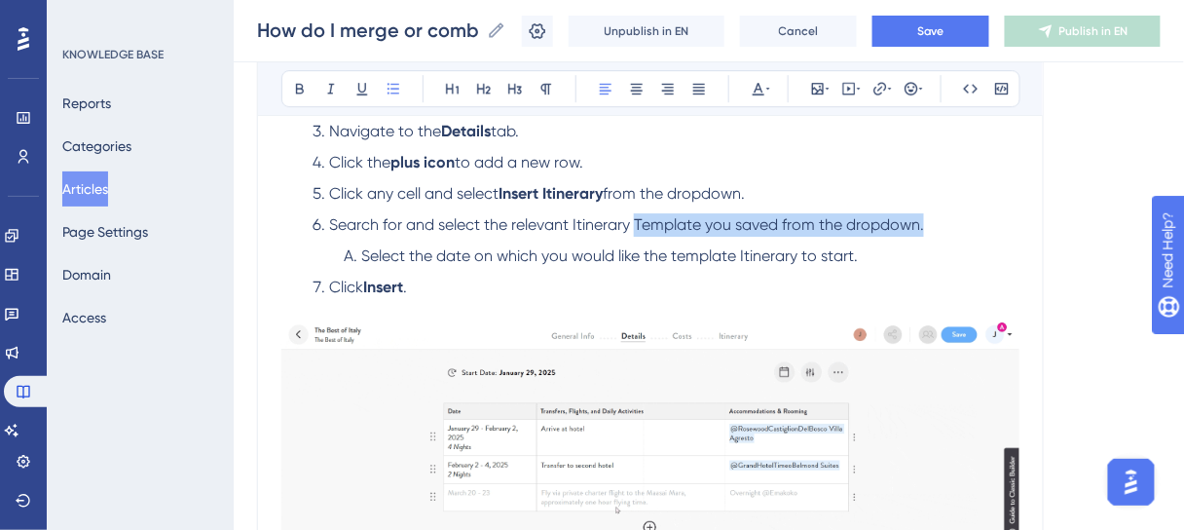
drag, startPoint x: 923, startPoint y: 222, endPoint x: 637, endPoint y: 222, distance: 286.3
click at [637, 222] on li "Search for and select the relevant Itinerary Template you saved from the dropdo…" at bounding box center [662, 224] width 715 height 23
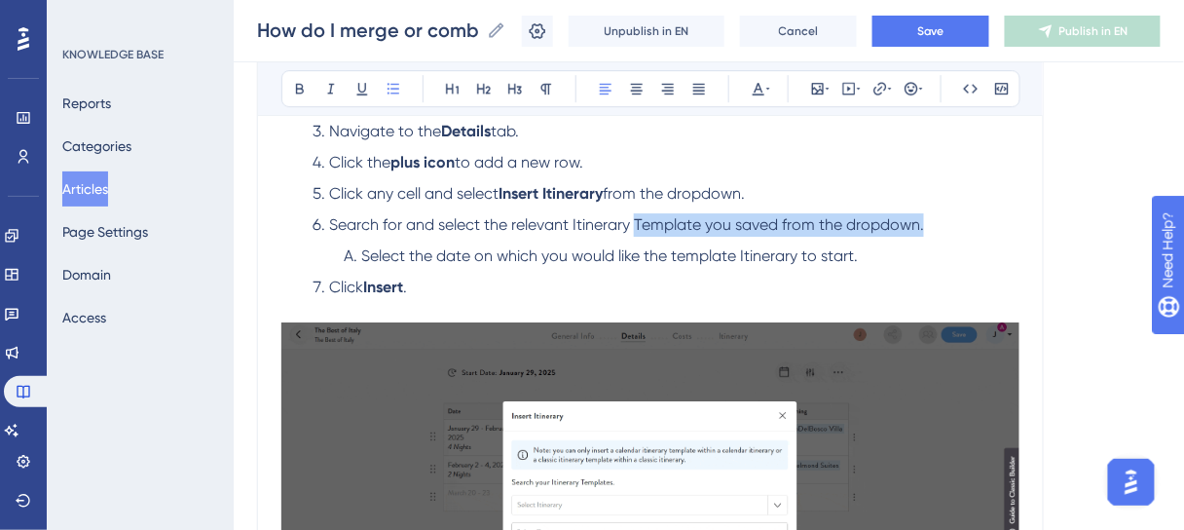
click at [790, 230] on span "Search for and select the relevant Itinerary Template you saved from the dropdo…" at bounding box center [626, 224] width 595 height 19
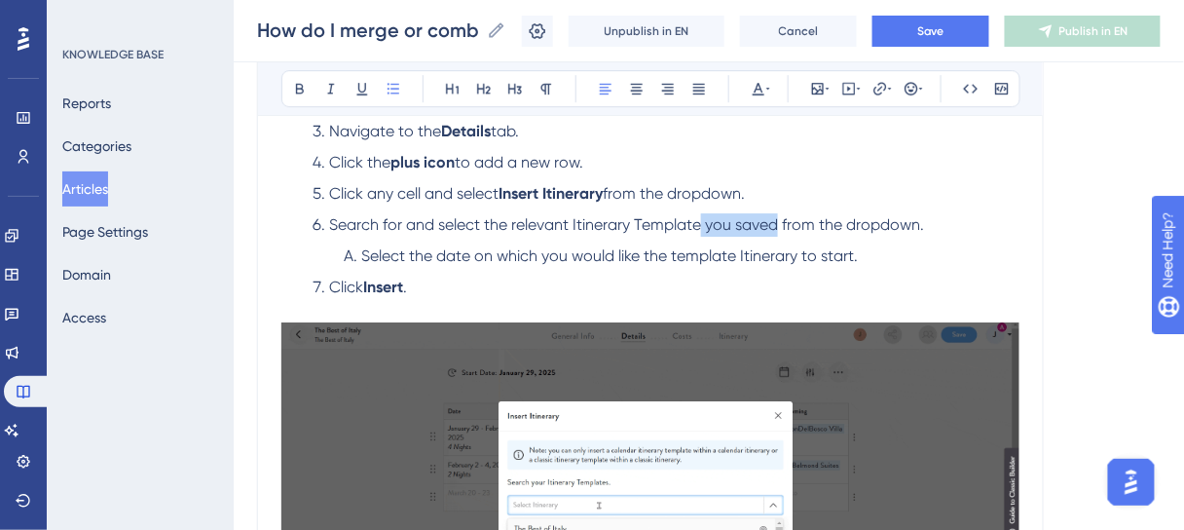
drag, startPoint x: 777, startPoint y: 222, endPoint x: 698, endPoint y: 222, distance: 78.9
click at [698, 222] on span "Search for and select the relevant Itinerary Template you saved from the dropdo…" at bounding box center [626, 224] width 595 height 19
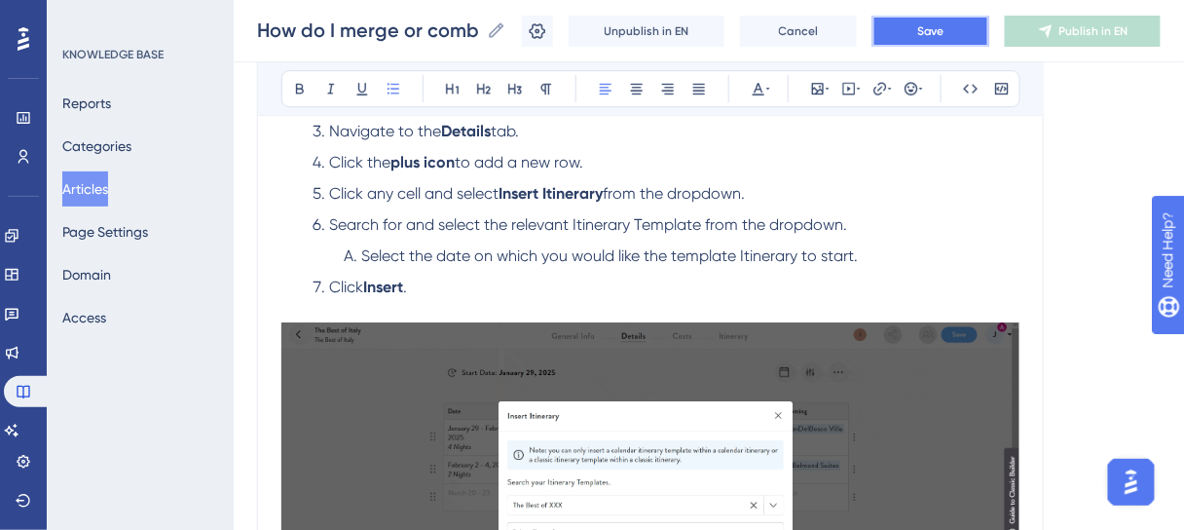
click at [957, 41] on button "Save" at bounding box center [930, 31] width 117 height 31
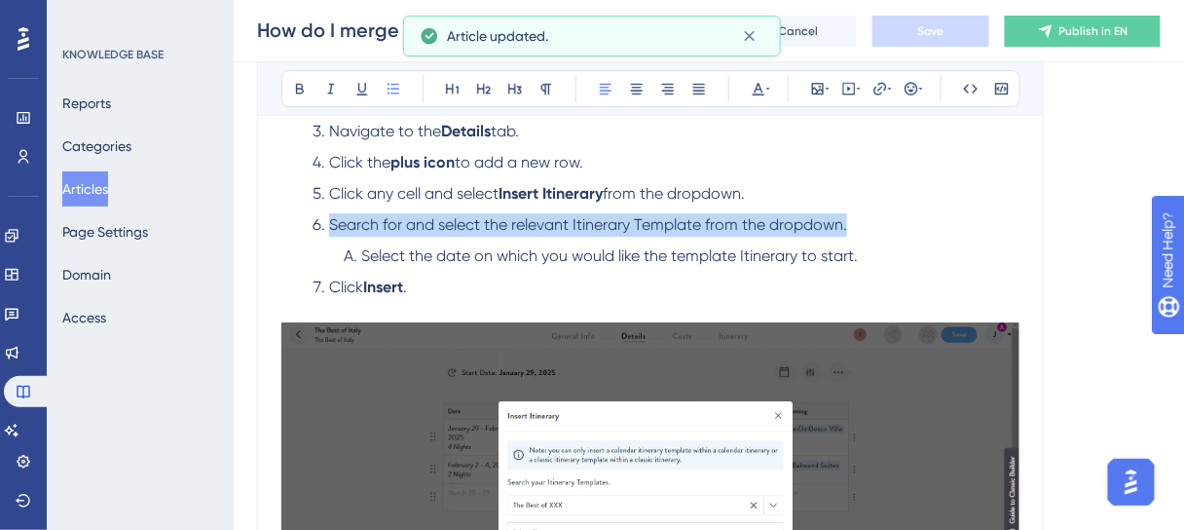
drag, startPoint x: 851, startPoint y: 223, endPoint x: 330, endPoint y: 217, distance: 521.0
click at [330, 217] on li "Search for and select the relevant Itinerary Template from the dropdown." at bounding box center [662, 224] width 715 height 23
copy span "Search for and select the relevant Itinerary Template from the dropdown."
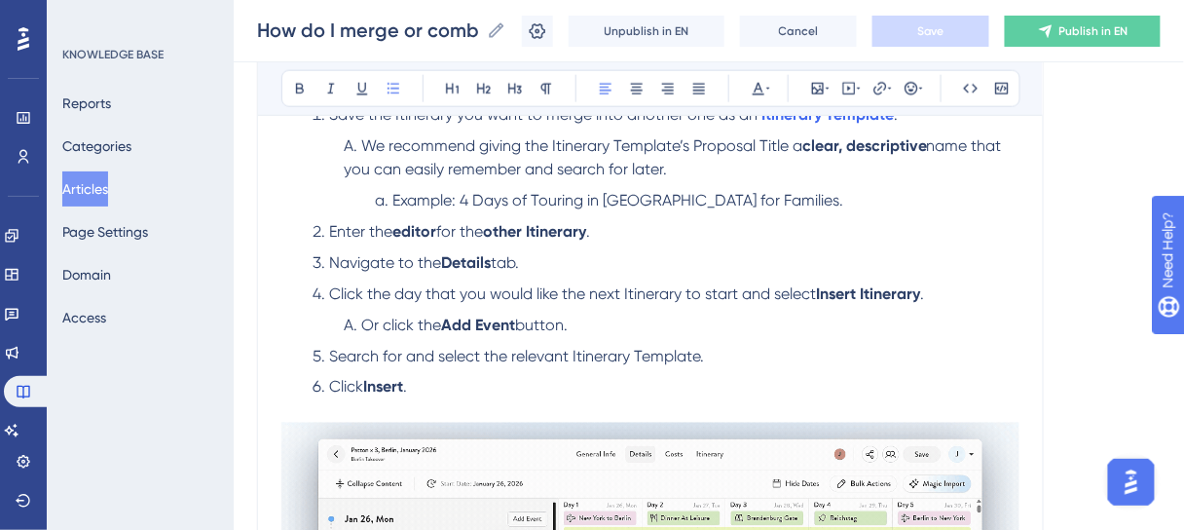
scroll to position [545, 0]
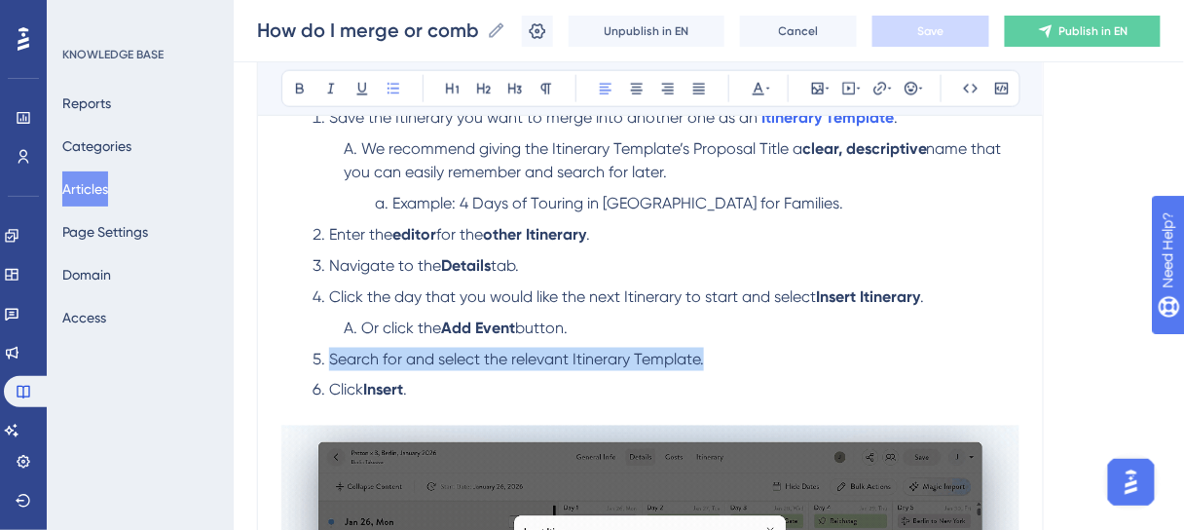
drag, startPoint x: 711, startPoint y: 359, endPoint x: 332, endPoint y: 346, distance: 379.0
click at [332, 348] on li "Search for and select the relevant Itinerary Template." at bounding box center [662, 359] width 715 height 23
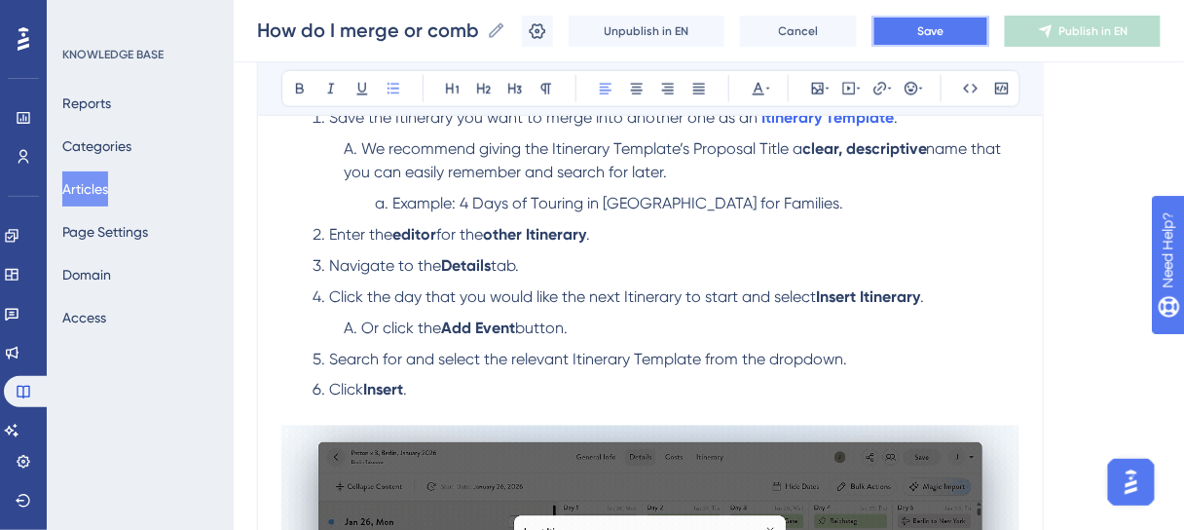
click at [972, 39] on button "Save" at bounding box center [930, 31] width 117 height 31
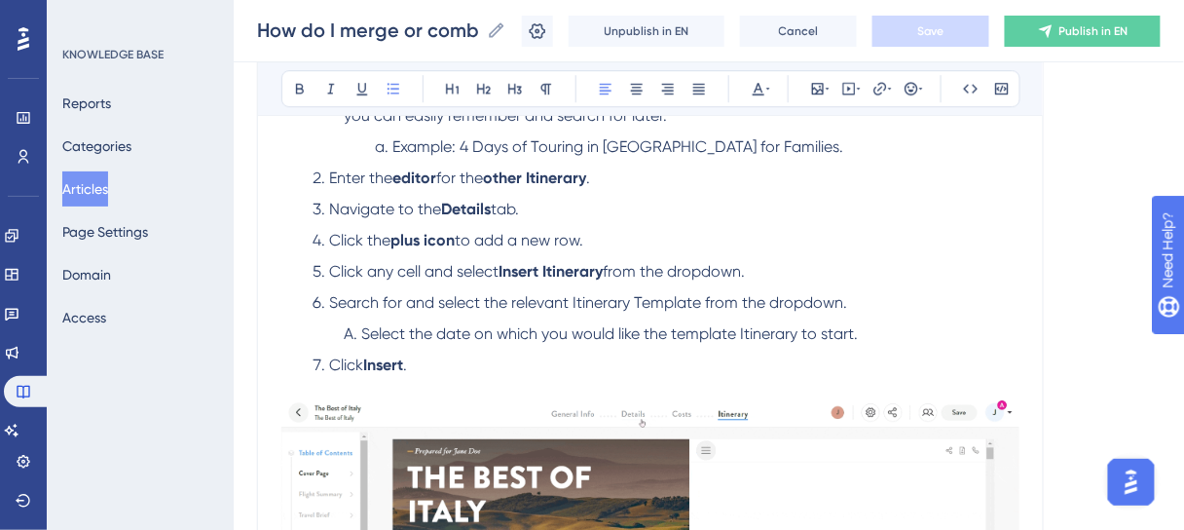
scroll to position [1480, 0]
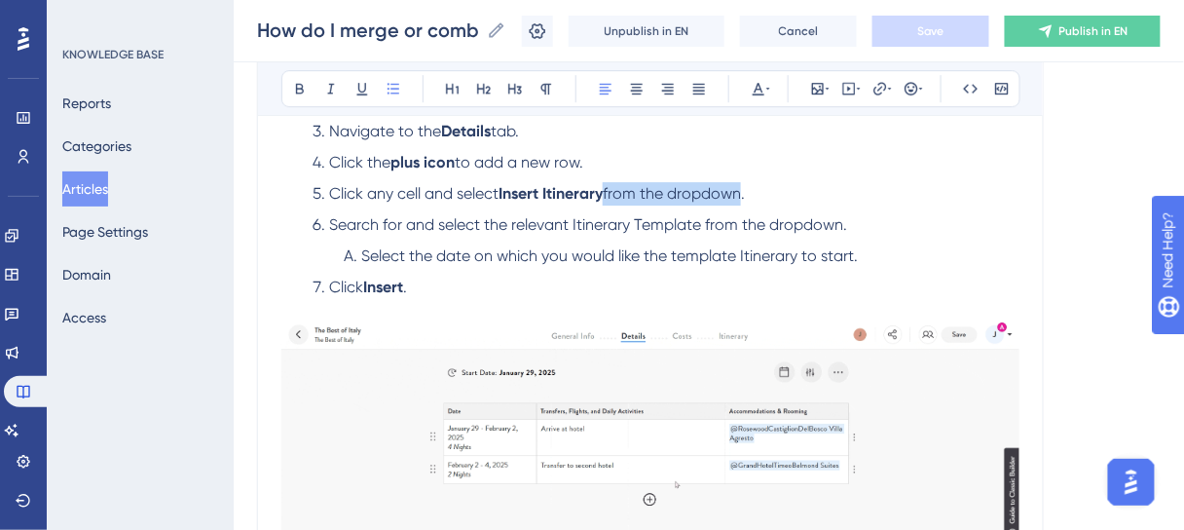
drag, startPoint x: 751, startPoint y: 192, endPoint x: 607, endPoint y: 194, distance: 144.1
click at [607, 194] on li "Click any cell and select Insert Itinerary from the dropdown." at bounding box center [662, 193] width 715 height 23
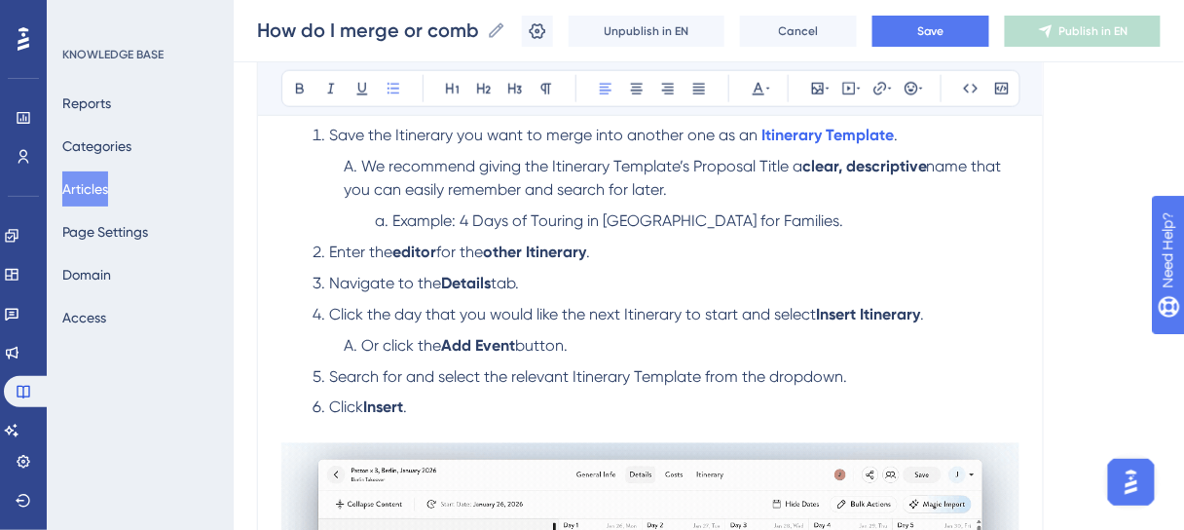
scroll to position [467, 0]
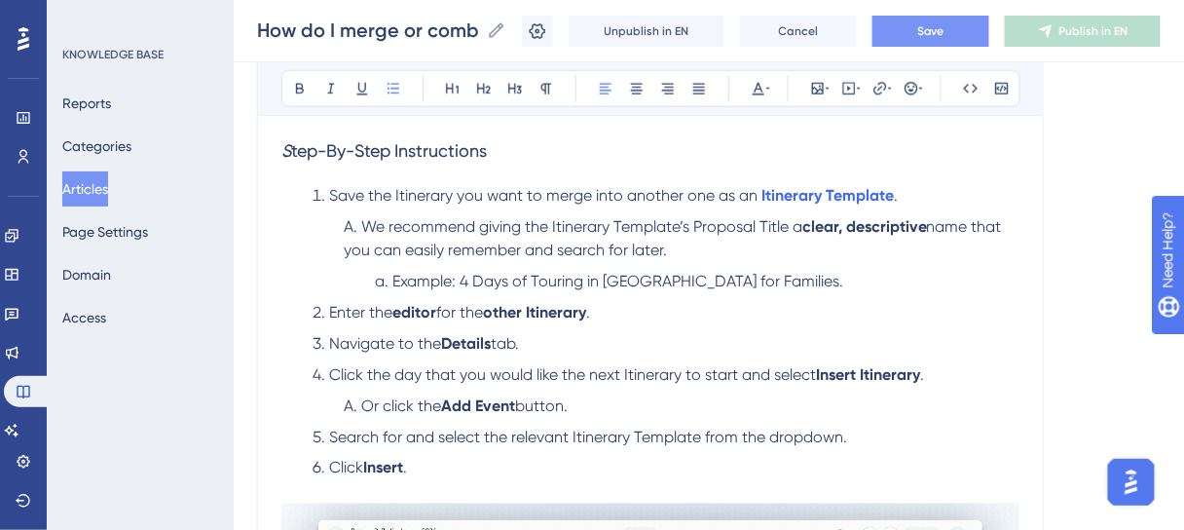
click at [969, 40] on button "Save" at bounding box center [930, 31] width 117 height 31
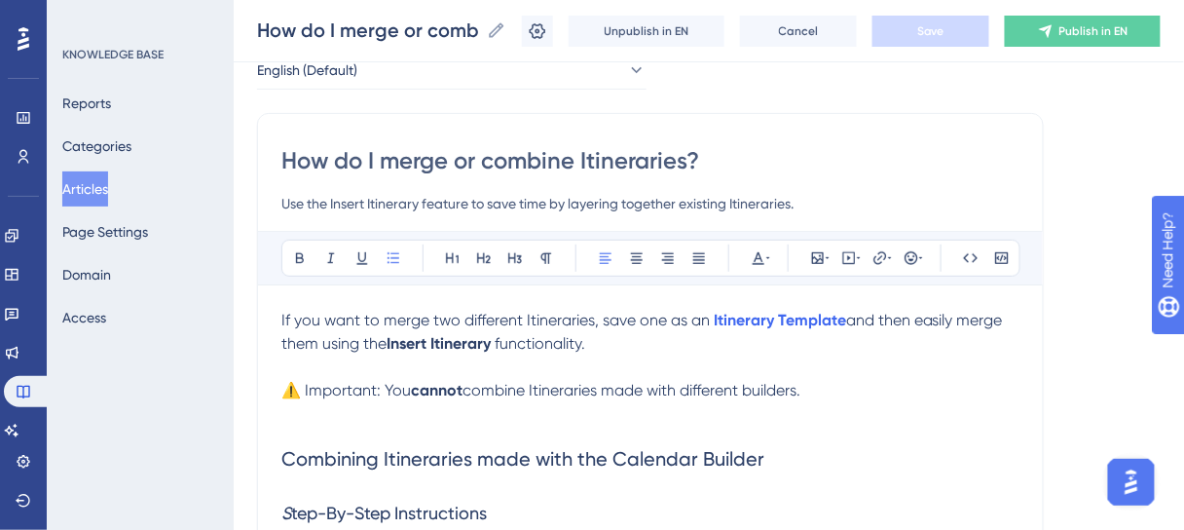
scroll to position [109, 0]
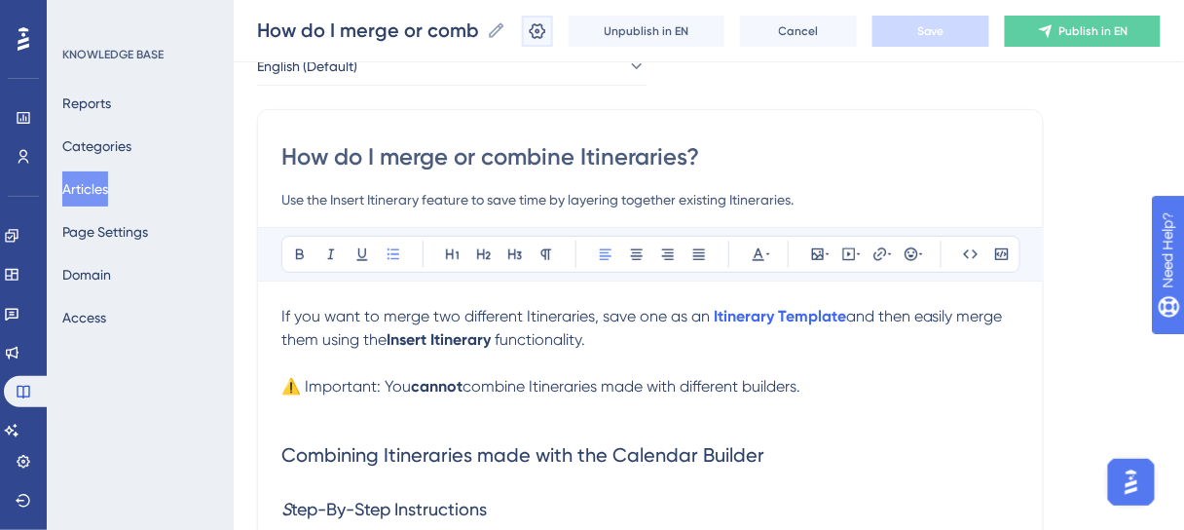
drag, startPoint x: 555, startPoint y: 27, endPoint x: 784, endPoint y: 206, distance: 290.6
click at [547, 27] on icon at bounding box center [537, 30] width 19 height 19
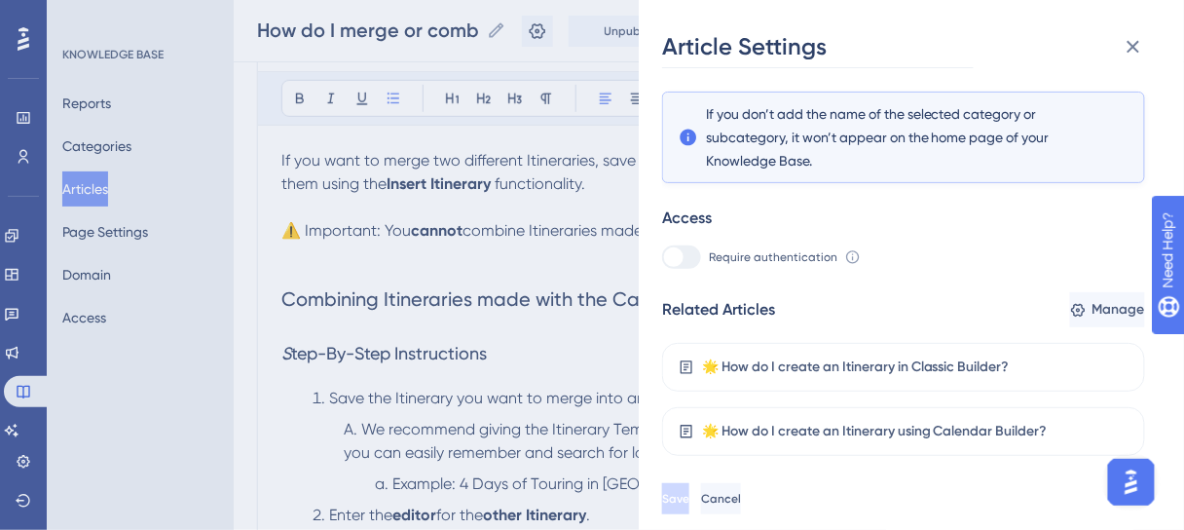
scroll to position [267, 0]
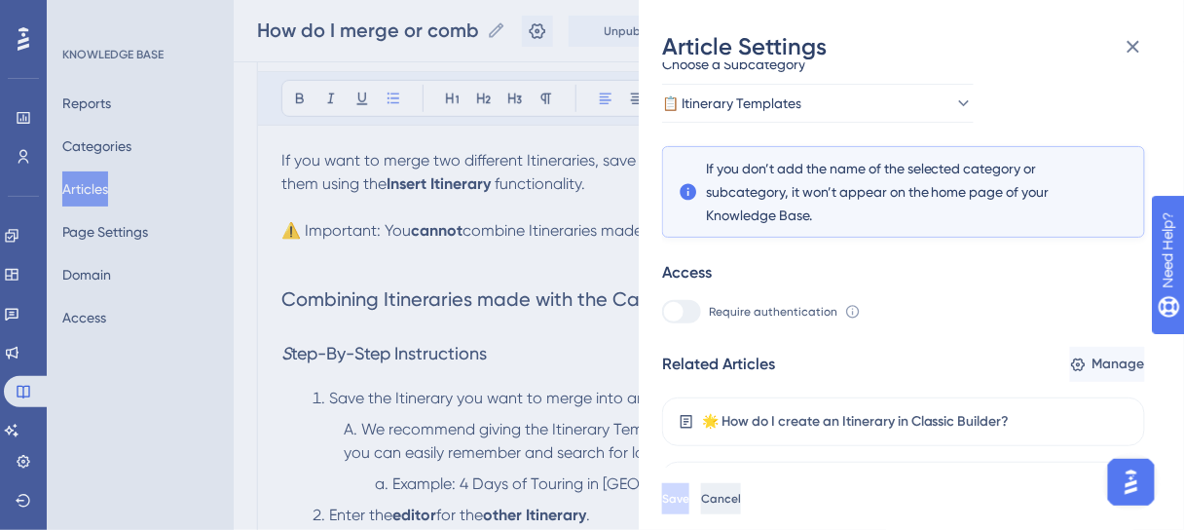
click at [741, 505] on span "Cancel" at bounding box center [721, 499] width 40 height 16
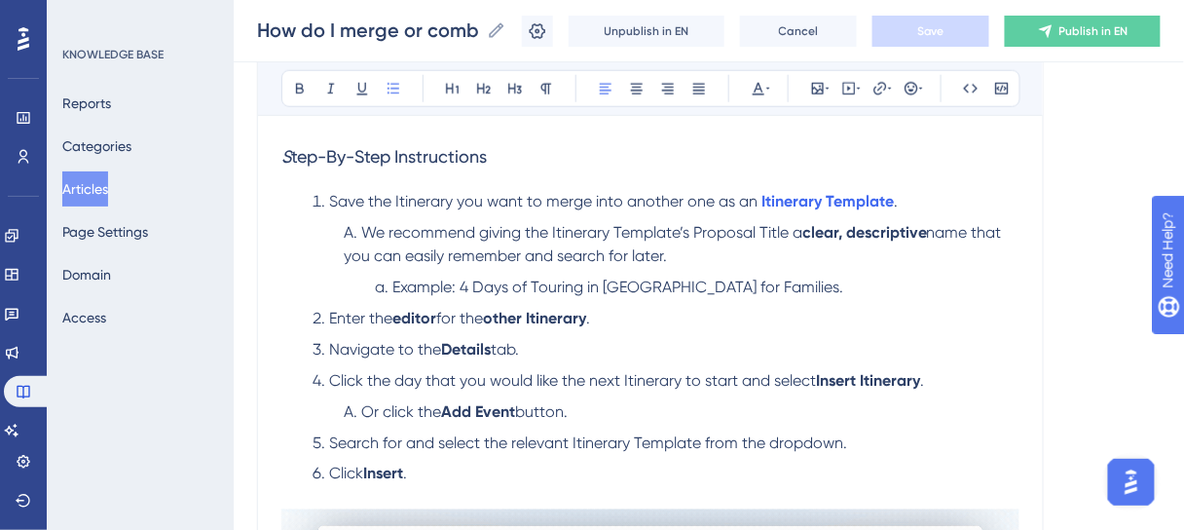
scroll to position [499, 0]
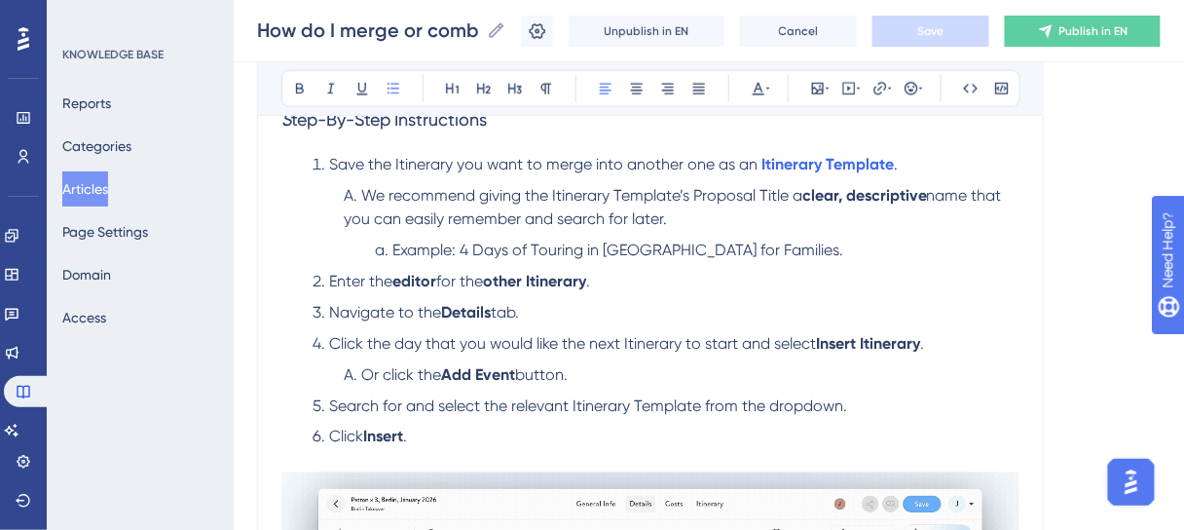
click at [416, 245] on span "Example: 4 Days of Touring in Cape Town for Families." at bounding box center [617, 250] width 451 height 19
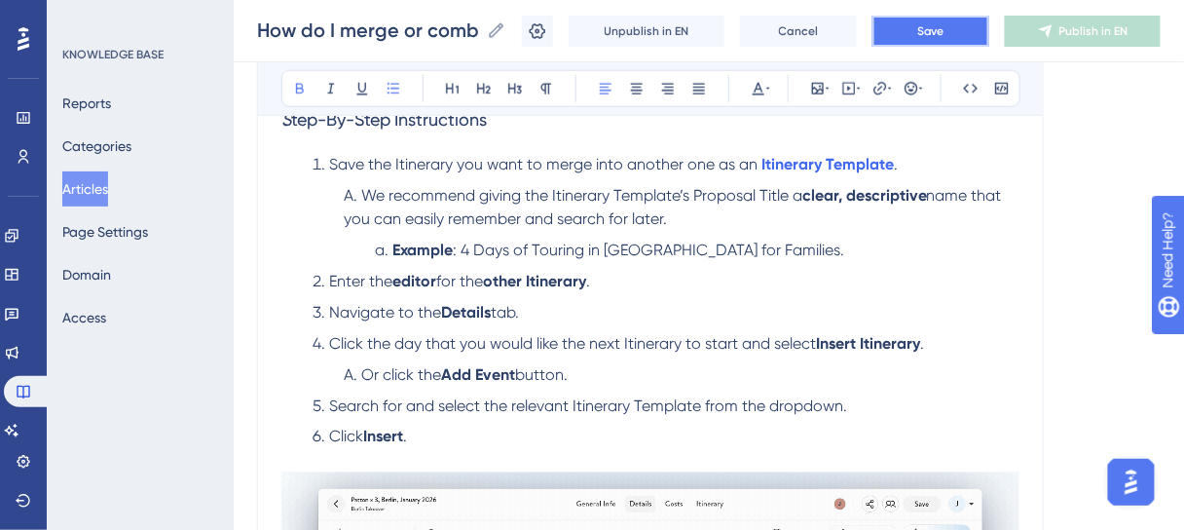
click at [944, 35] on span "Save" at bounding box center [930, 31] width 27 height 16
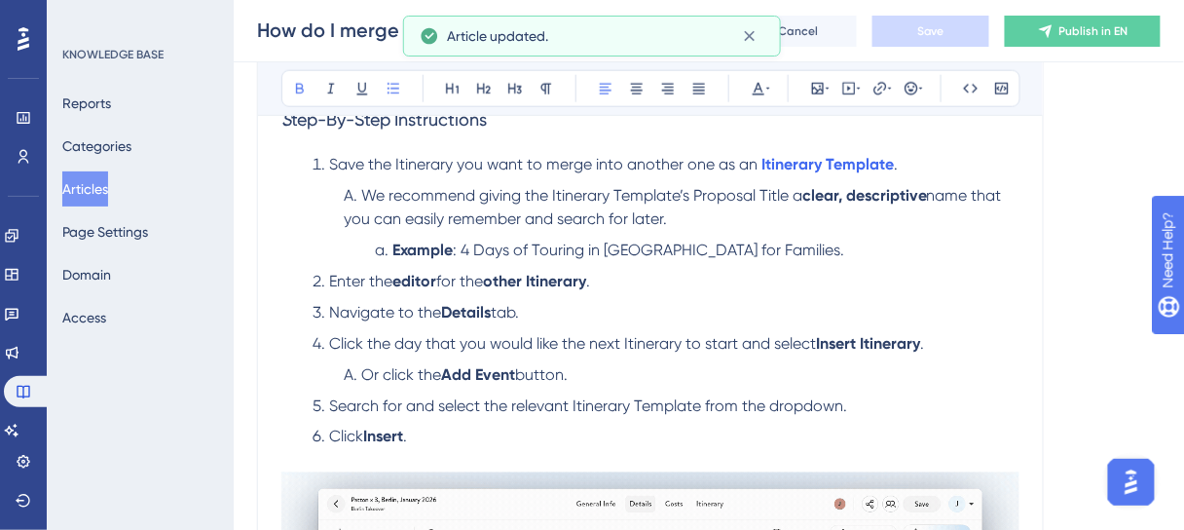
click at [864, 276] on li "Enter the editor for the other Itinerary ." at bounding box center [662, 281] width 715 height 23
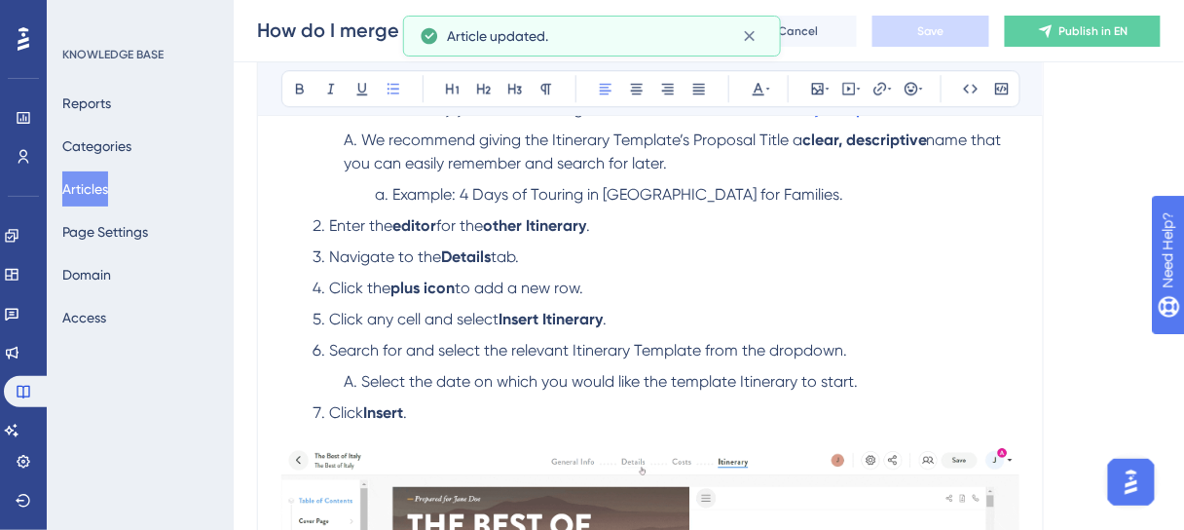
scroll to position [1355, 0]
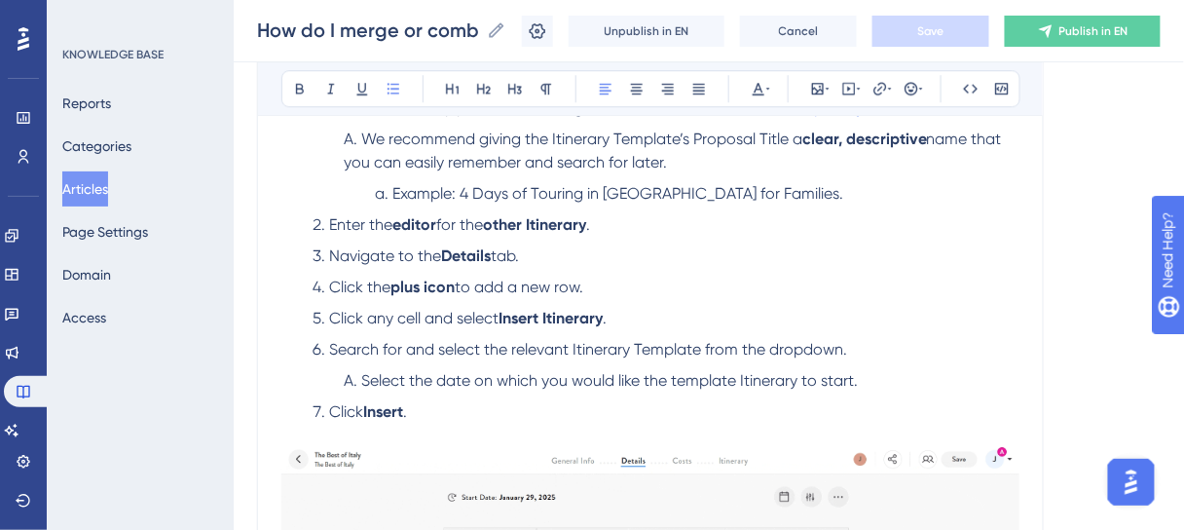
click at [423, 193] on span "Example: 4 Days of Touring in Cape Town for Families." at bounding box center [617, 193] width 451 height 19
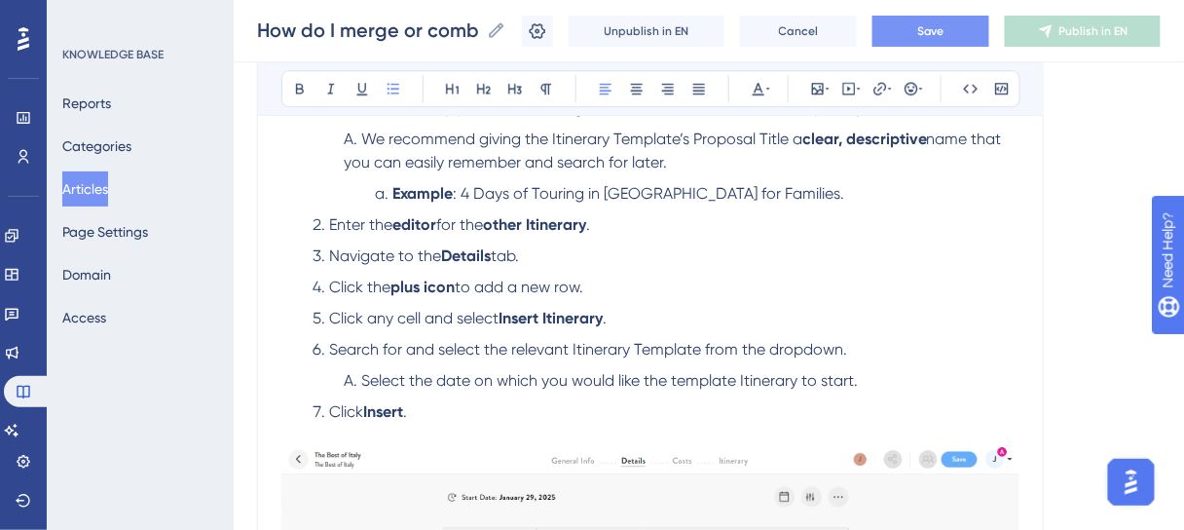
click at [1000, 201] on li "Example : 4 Days of Touring in Cape Town for Families." at bounding box center [693, 193] width 652 height 23
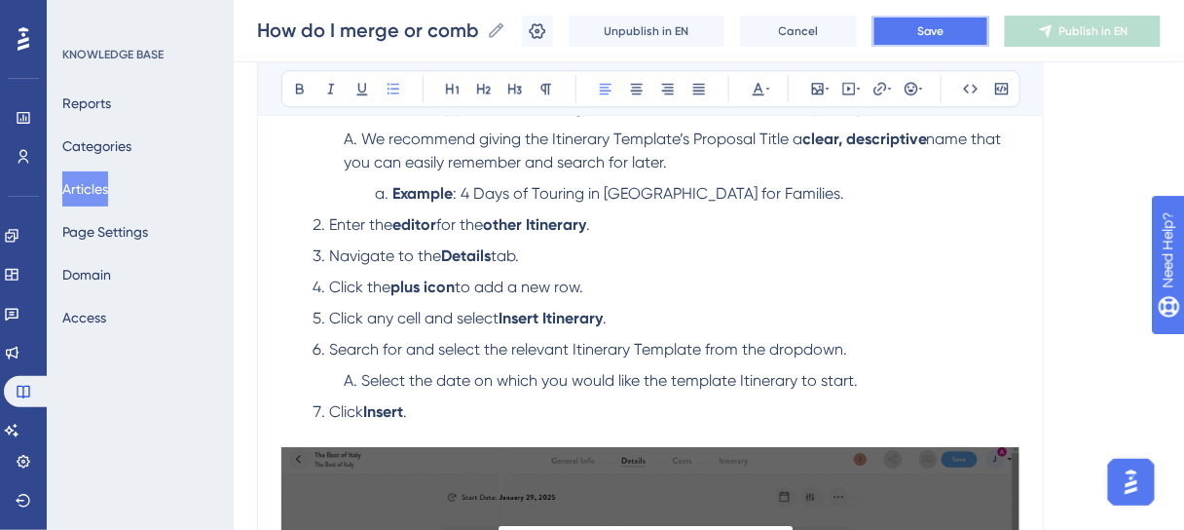
click at [944, 30] on span "Save" at bounding box center [930, 31] width 27 height 16
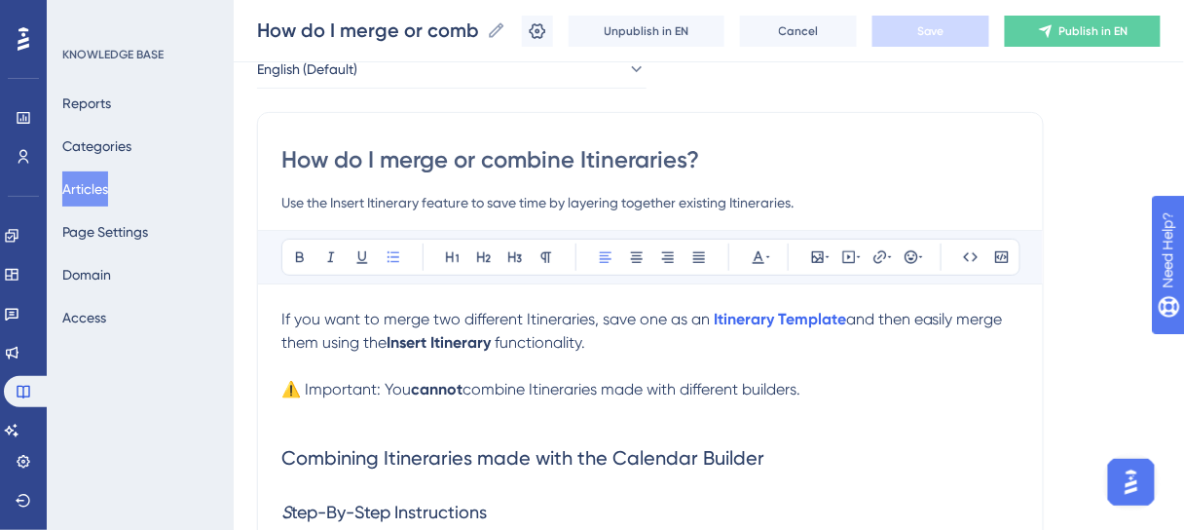
scroll to position [0, 0]
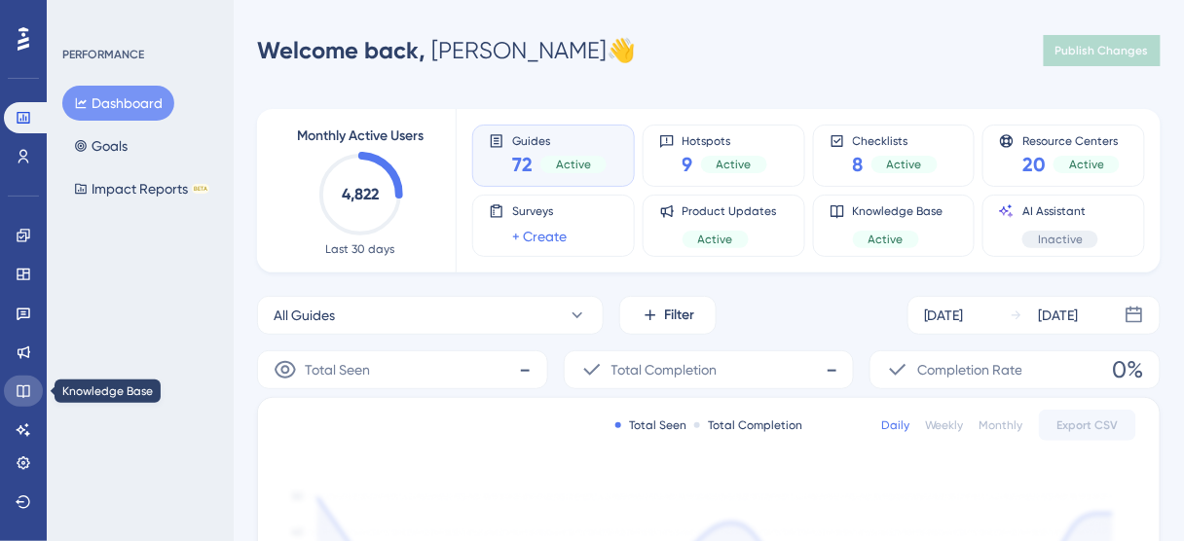
click at [23, 393] on icon at bounding box center [24, 392] width 16 height 16
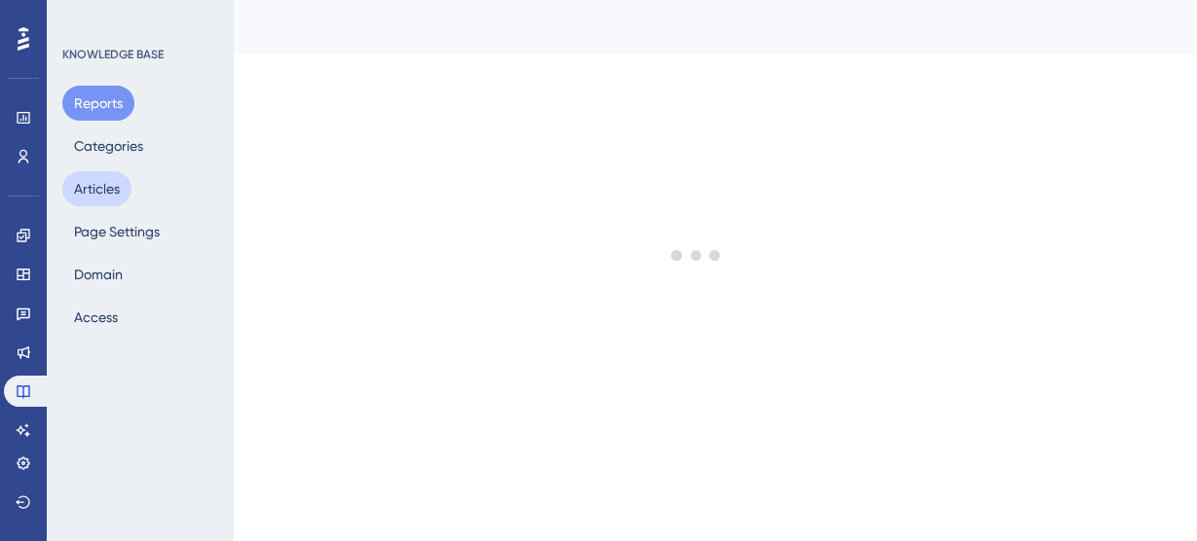
click at [109, 181] on button "Articles" at bounding box center [96, 188] width 69 height 35
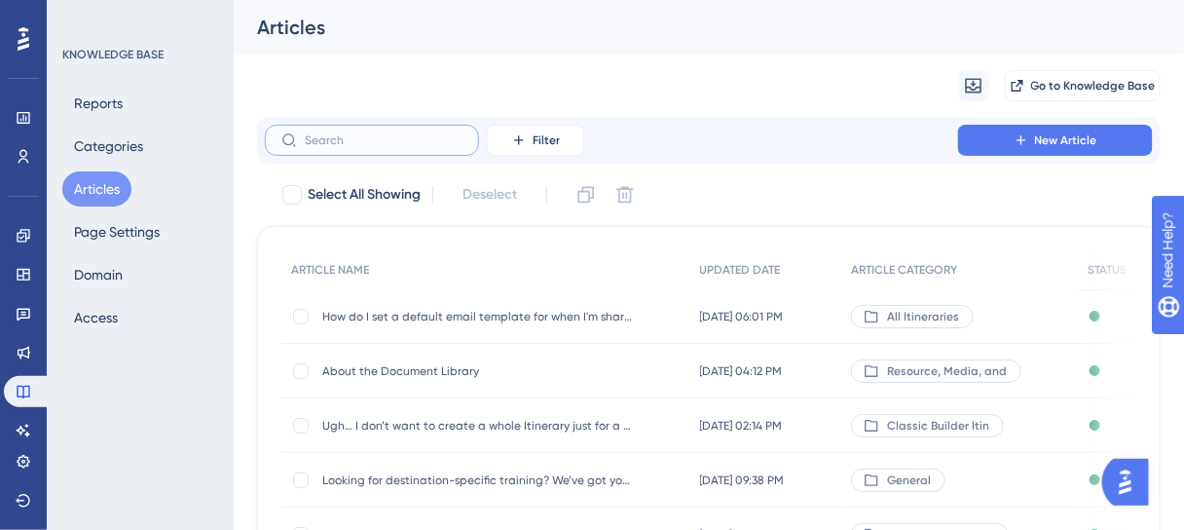
click at [363, 145] on input "text" at bounding box center [384, 140] width 158 height 14
paste input "How do I use the Magic Import feature?"
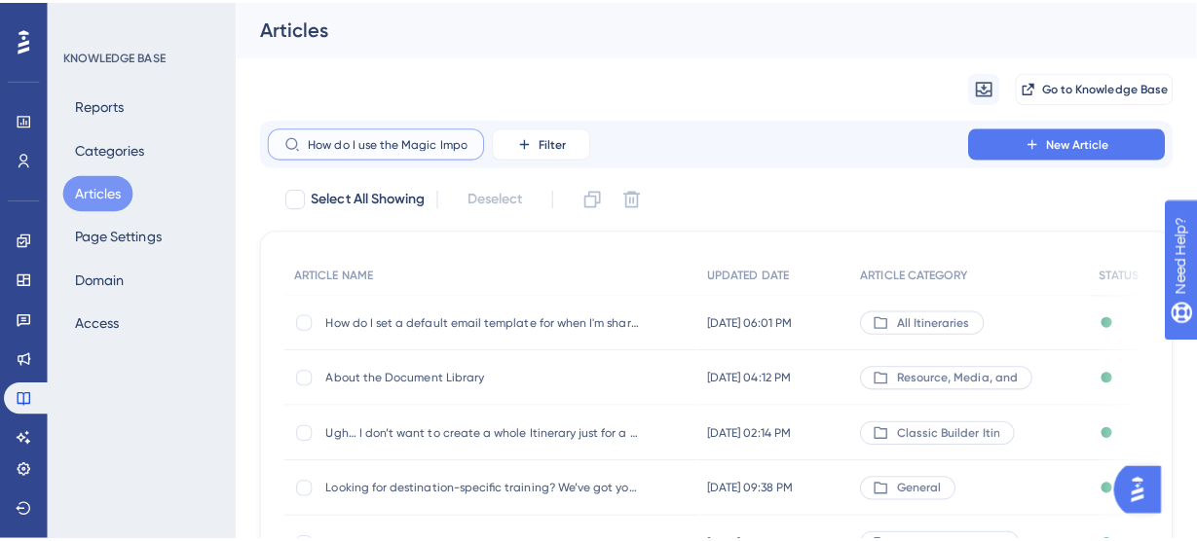
scroll to position [0, 52]
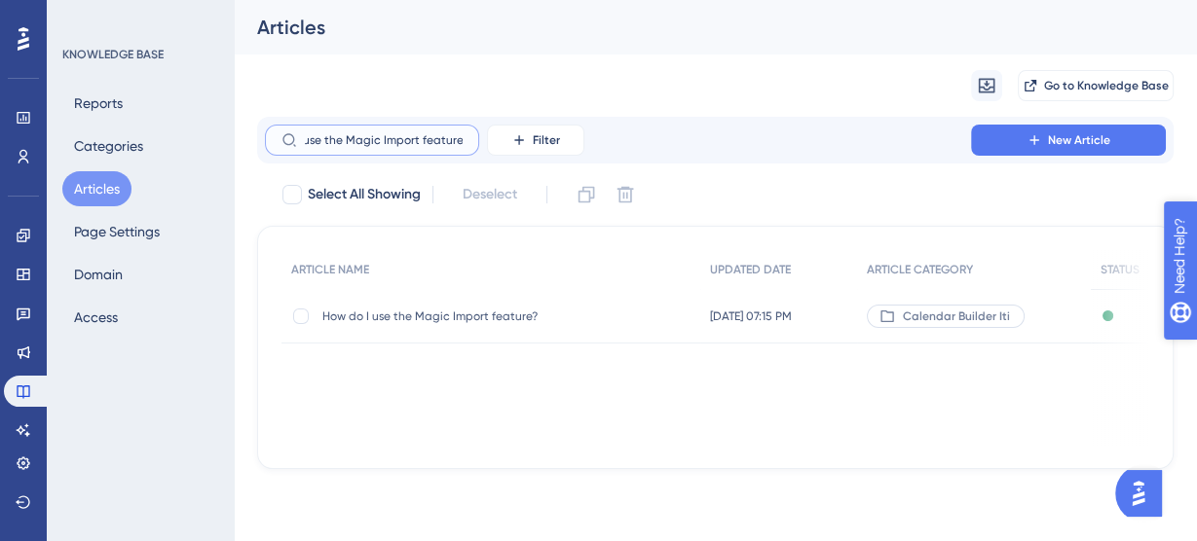
type input "How do I use the Magic Import feature?"
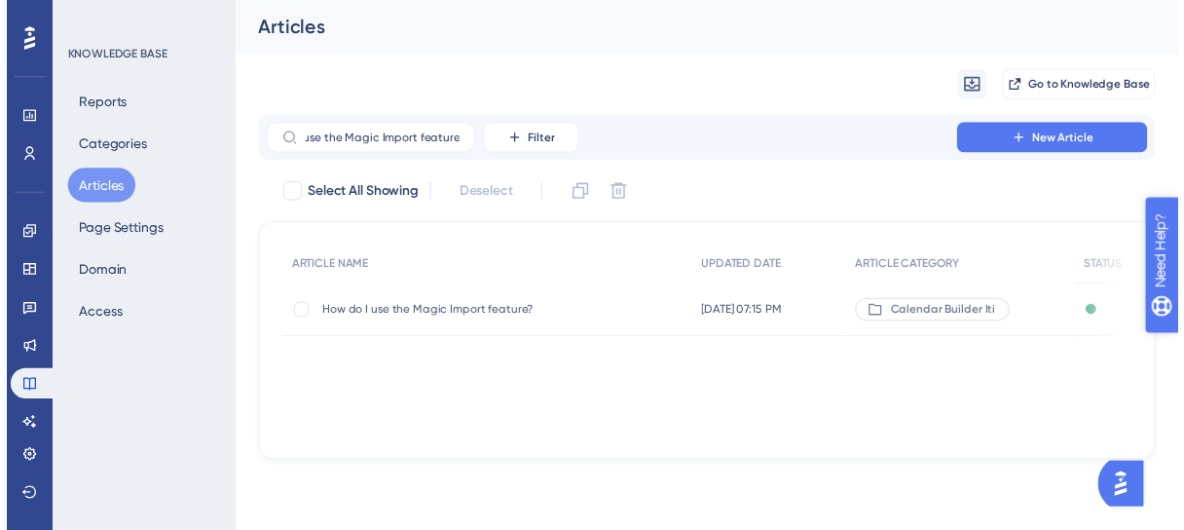
scroll to position [0, 0]
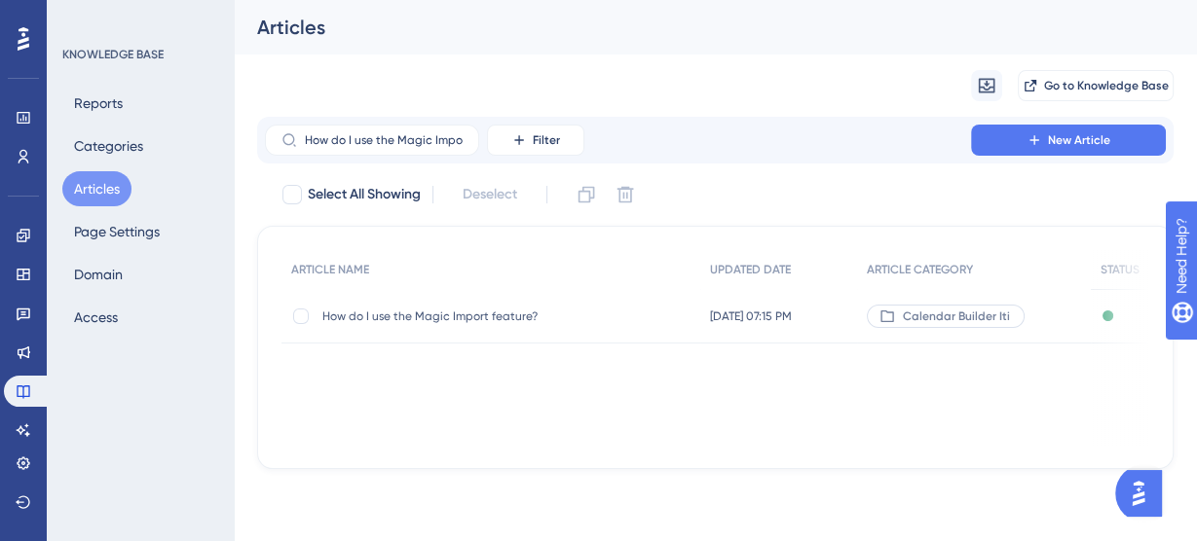
click at [479, 319] on span "How do I use the Magic Import feature?" at bounding box center [478, 317] width 312 height 16
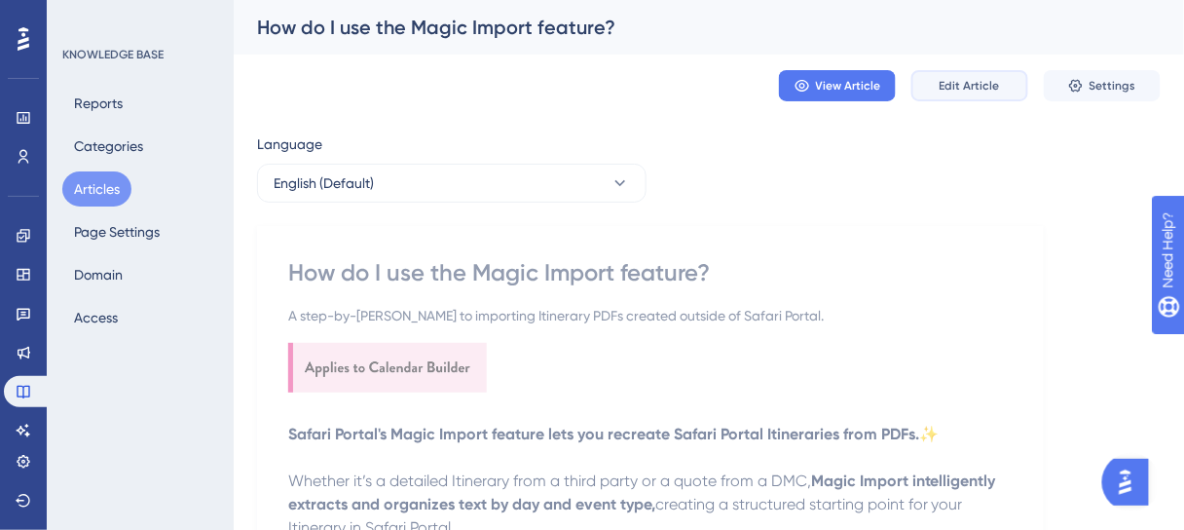
click at [940, 93] on button "Edit Article" at bounding box center [969, 85] width 117 height 31
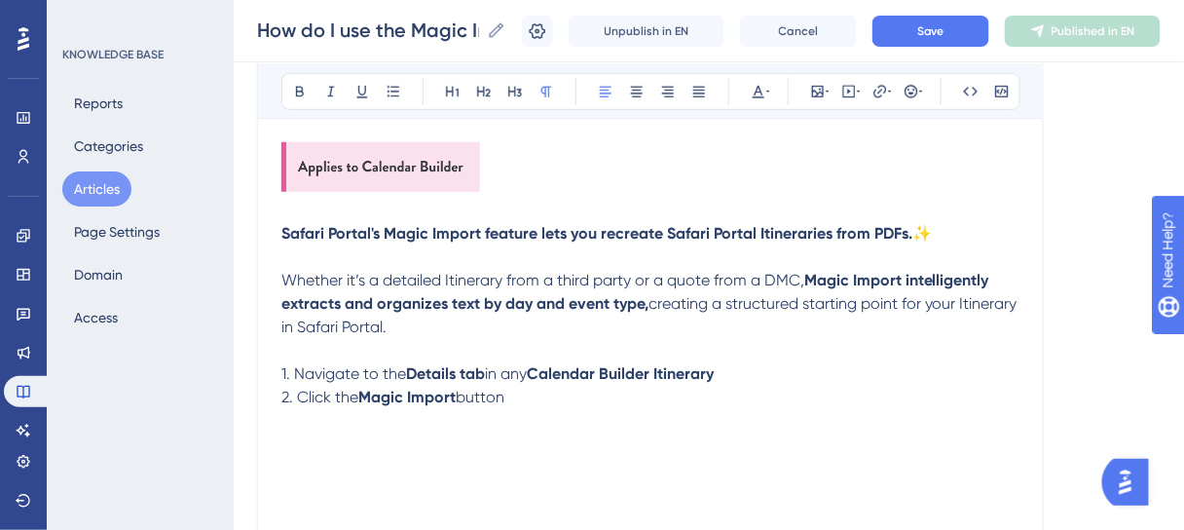
scroll to position [269, 0]
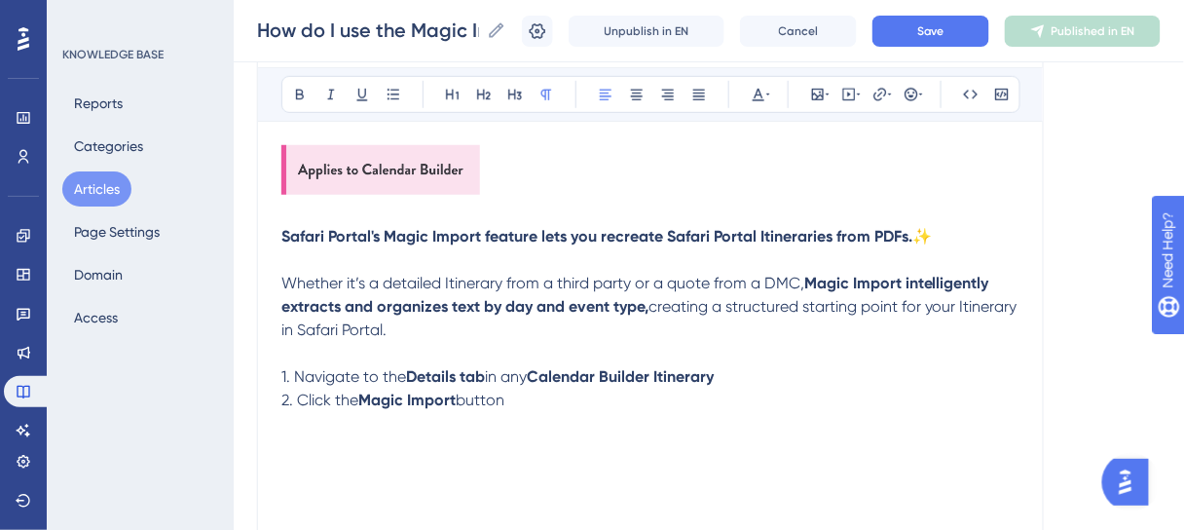
click at [485, 326] on p "Whether it’s a detailed Itinerary from a third party or a quote from a DMC, Mag…" at bounding box center [650, 307] width 738 height 70
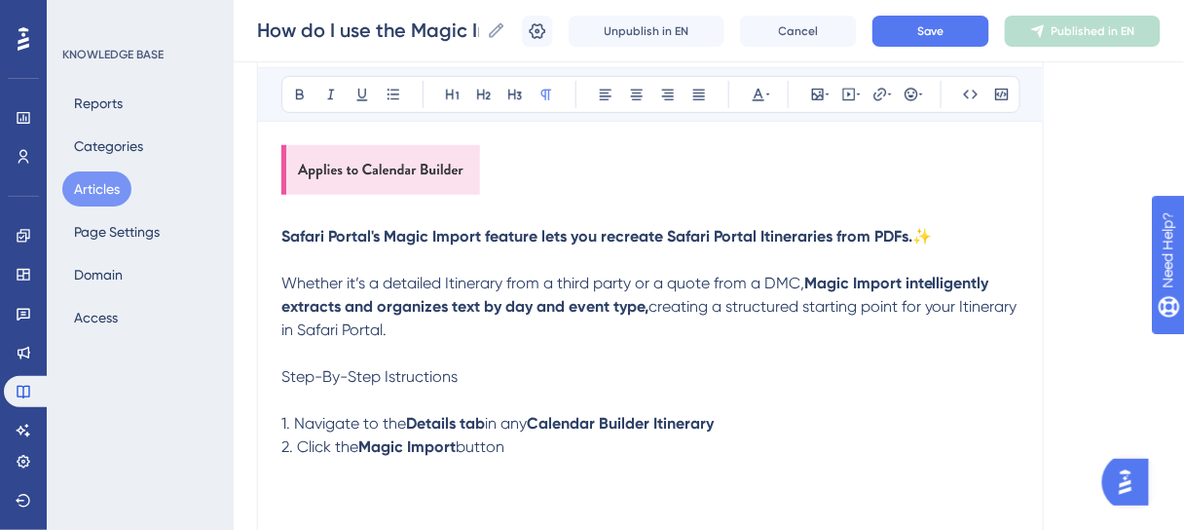
click at [537, 353] on p at bounding box center [650, 353] width 738 height 23
drag, startPoint x: 483, startPoint y: 373, endPoint x: 275, endPoint y: 370, distance: 208.4
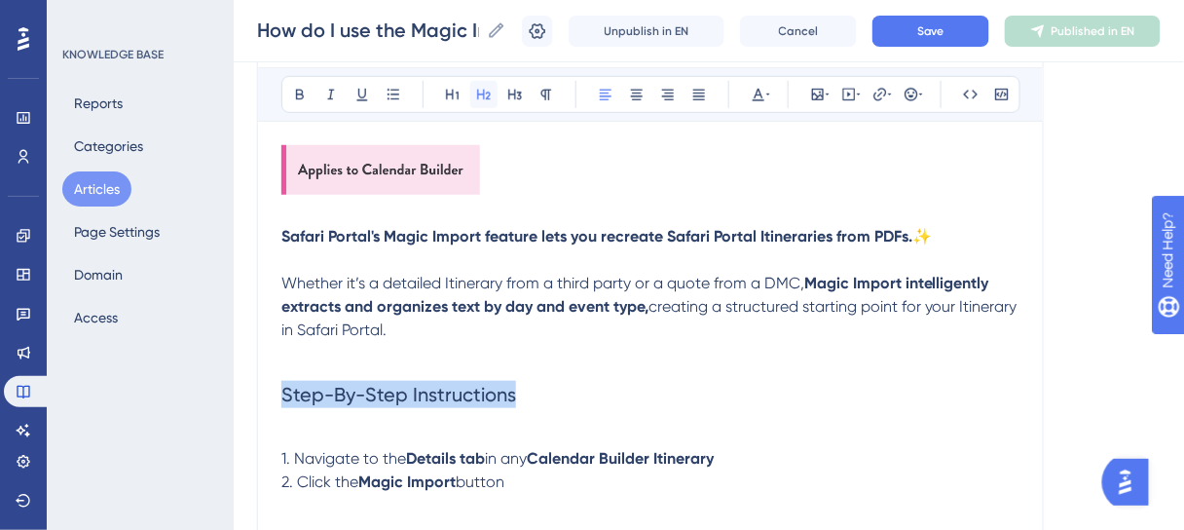
click at [479, 87] on icon at bounding box center [484, 95] width 16 height 16
click at [553, 383] on h2 "Step-By-Step Instructions" at bounding box center [650, 394] width 738 height 58
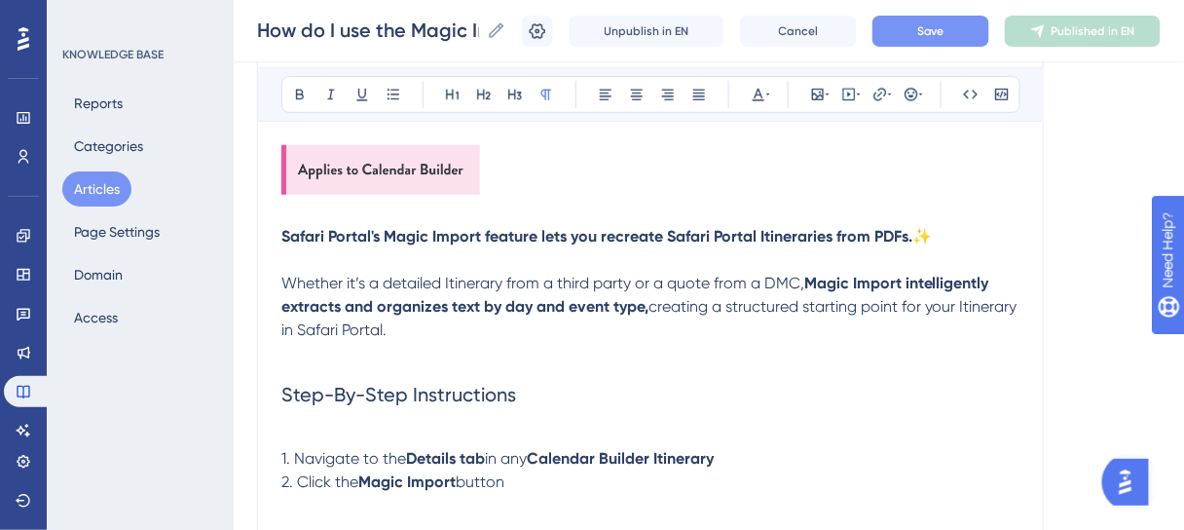
click at [915, 31] on button "Save" at bounding box center [930, 31] width 117 height 31
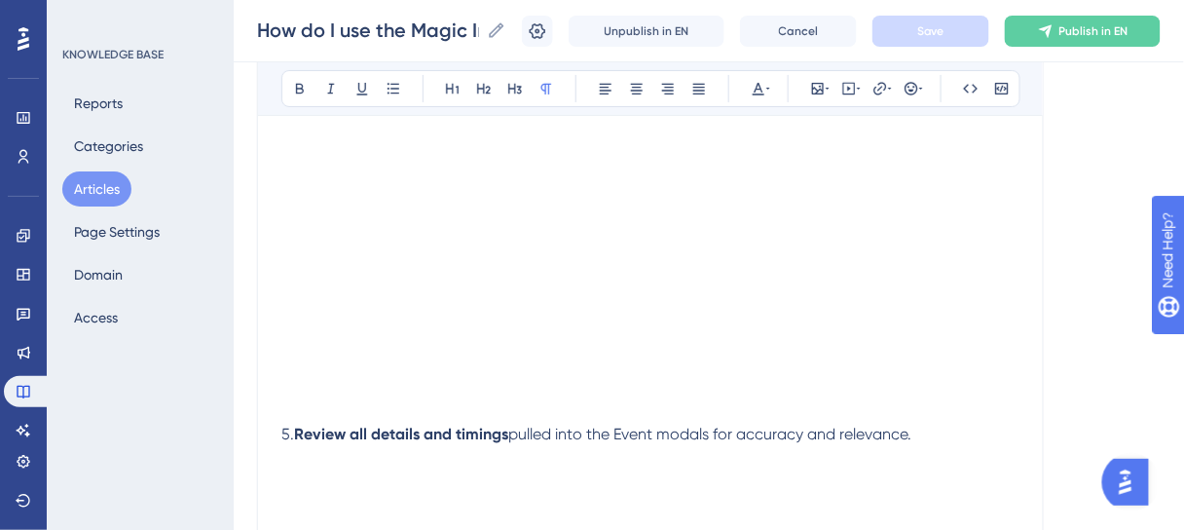
scroll to position [2060, 0]
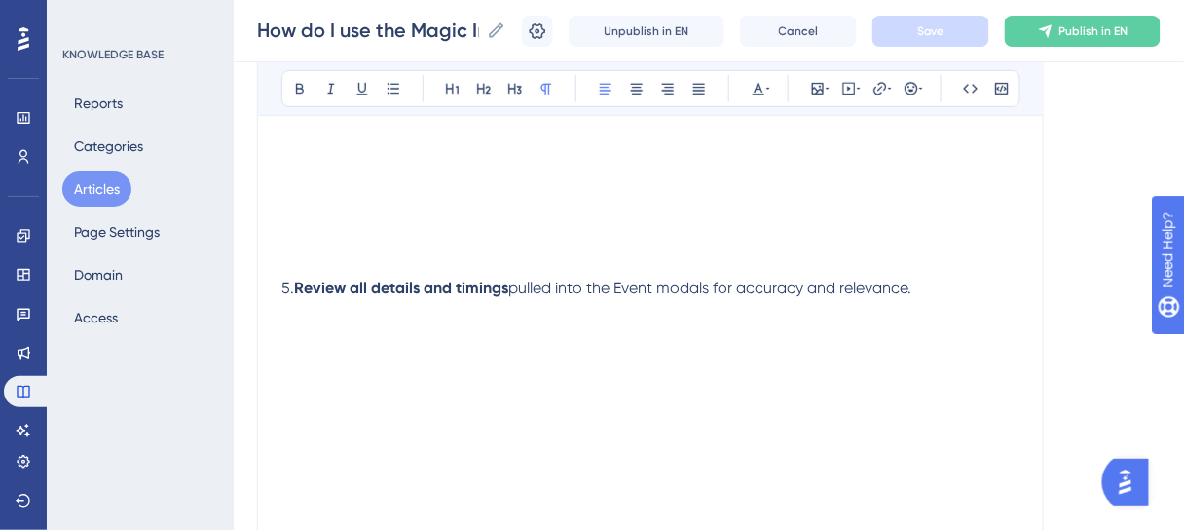
click at [931, 288] on p "5. Review all details and timings pulled into the Event modals for accuracy and…" at bounding box center [650, 288] width 738 height 23
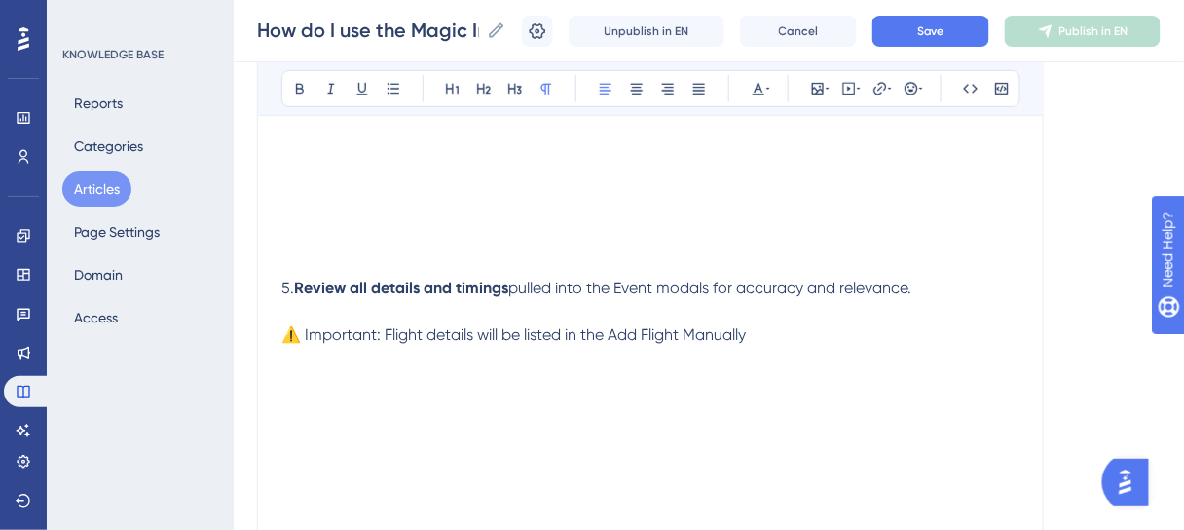
drag, startPoint x: 759, startPoint y: 332, endPoint x: 612, endPoint y: 324, distance: 146.3
click at [613, 328] on p "⚠️ Important: Flight details will be listed in the Add Flight Manually" at bounding box center [650, 334] width 738 height 23
click at [810, 324] on p "⚠️ Important: Flight details will be listed in the Add Flight Manually" at bounding box center [650, 334] width 738 height 23
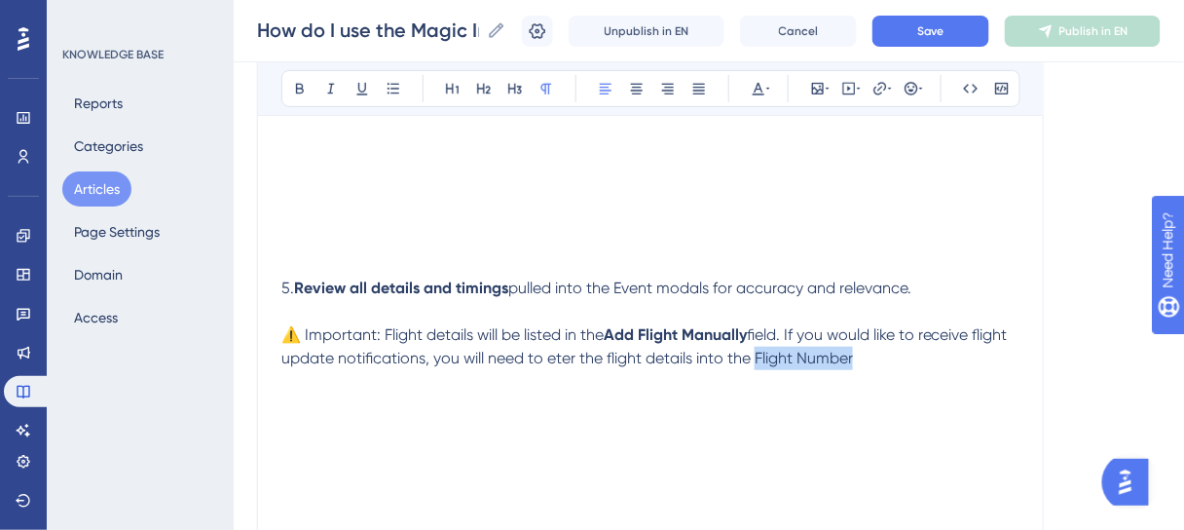
drag, startPoint x: 896, startPoint y: 354, endPoint x: 798, endPoint y: 353, distance: 97.4
click at [798, 353] on p "⚠️ Important: Flight details will be listed in the Add Flight Manually field. I…" at bounding box center [650, 346] width 738 height 47
click at [572, 331] on span "⚠️ Important: Flight details will be listed in the" at bounding box center [442, 334] width 322 height 19
click at [780, 334] on span "field. If you would like to receive flight update notifications, you will need …" at bounding box center [649, 346] width 737 height 42
click at [780, 333] on span "field. If you would like to receive flight update notifications, you will need …" at bounding box center [649, 346] width 737 height 42
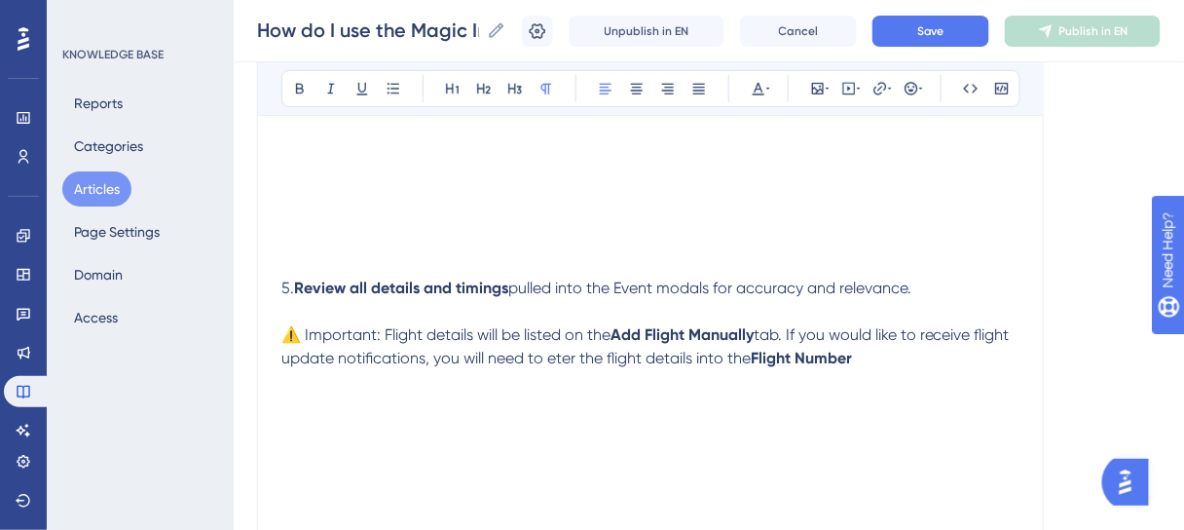
click at [380, 331] on span "⚠️ Important: Flight details will be listed on the" at bounding box center [445, 334] width 329 height 19
drag, startPoint x: 378, startPoint y: 333, endPoint x: 306, endPoint y: 340, distance: 72.4
click at [306, 340] on span "⚠️ Important: Flight details will be listed on the" at bounding box center [445, 334] width 329 height 19
click at [944, 33] on span "Save" at bounding box center [930, 31] width 27 height 16
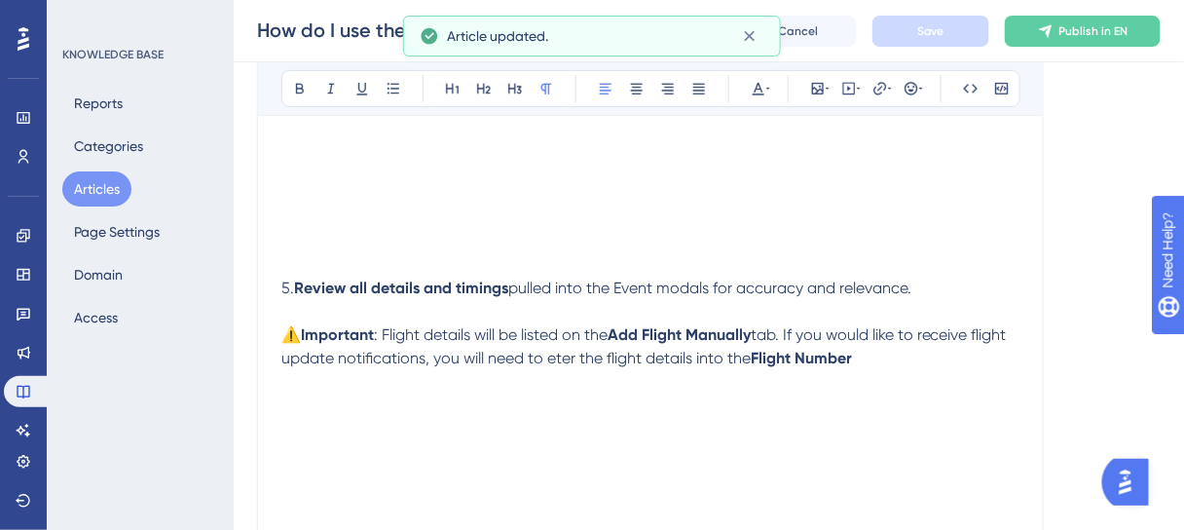
click at [768, 288] on span "Event modals for accuracy and relevance." at bounding box center [762, 287] width 298 height 19
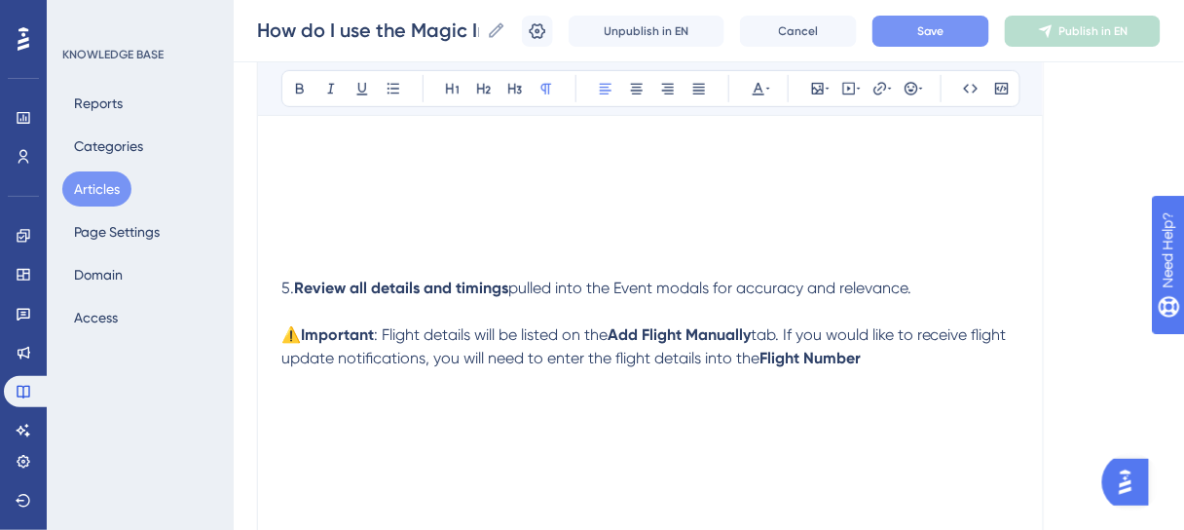
click at [764, 353] on span "tab. If you would like to receive flight update notifications, you will need to…" at bounding box center [645, 346] width 729 height 42
click at [926, 362] on p "⚠️ Important : Flight details will be listed on the Add Flight Manually tab. If…" at bounding box center [650, 346] width 738 height 47
click at [944, 34] on span "Save" at bounding box center [930, 31] width 27 height 16
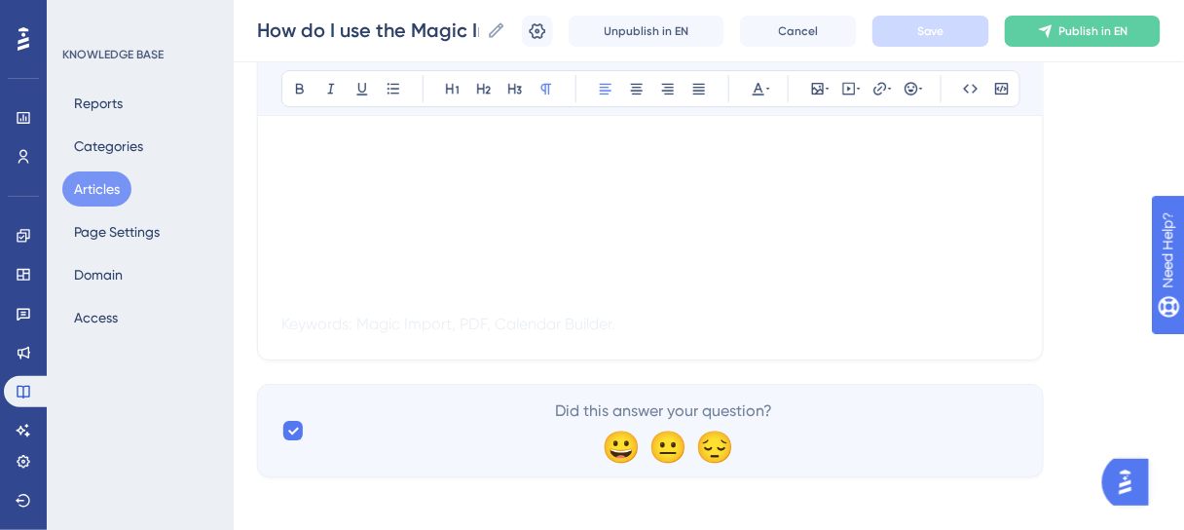
scroll to position [3459, 0]
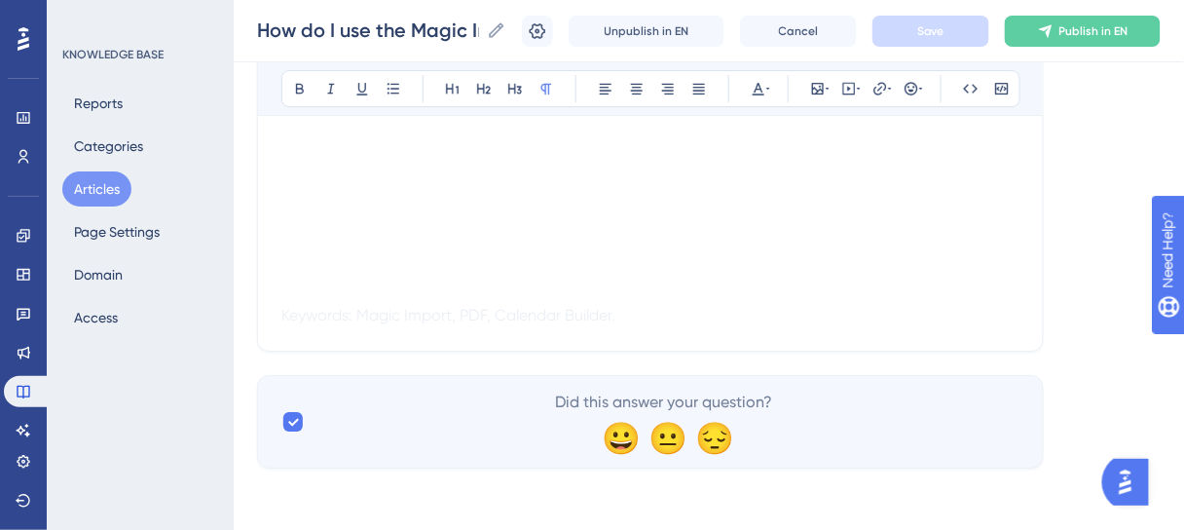
click at [294, 288] on p at bounding box center [650, 291] width 738 height 23
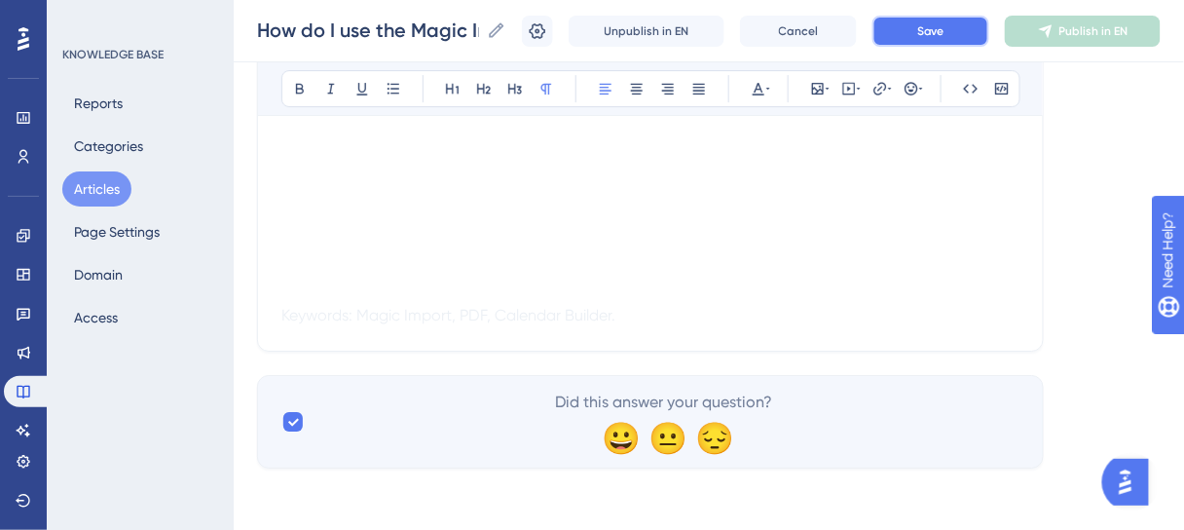
click at [928, 30] on button "Save" at bounding box center [930, 31] width 117 height 31
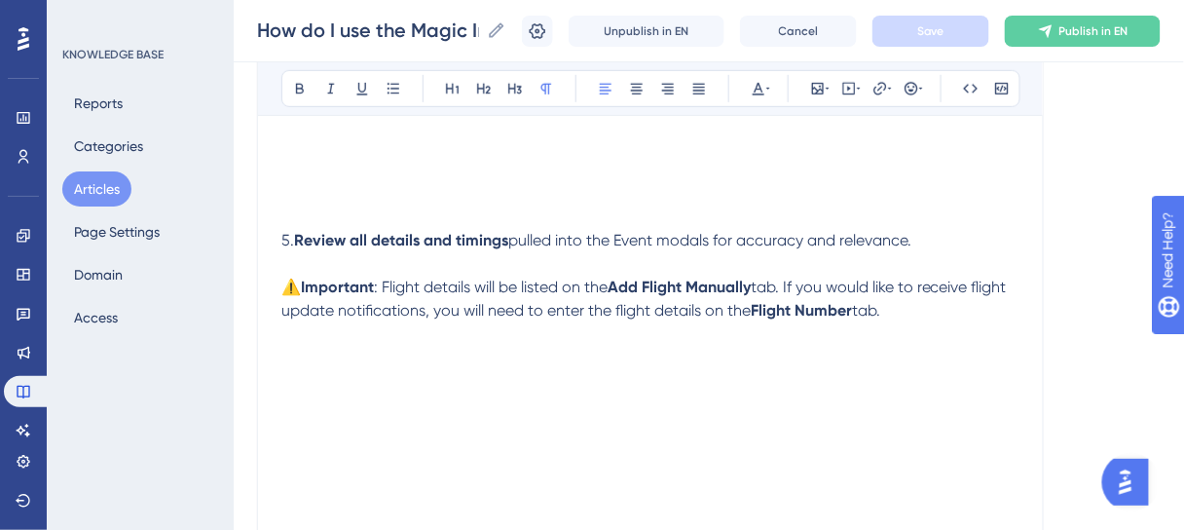
scroll to position [2111, 0]
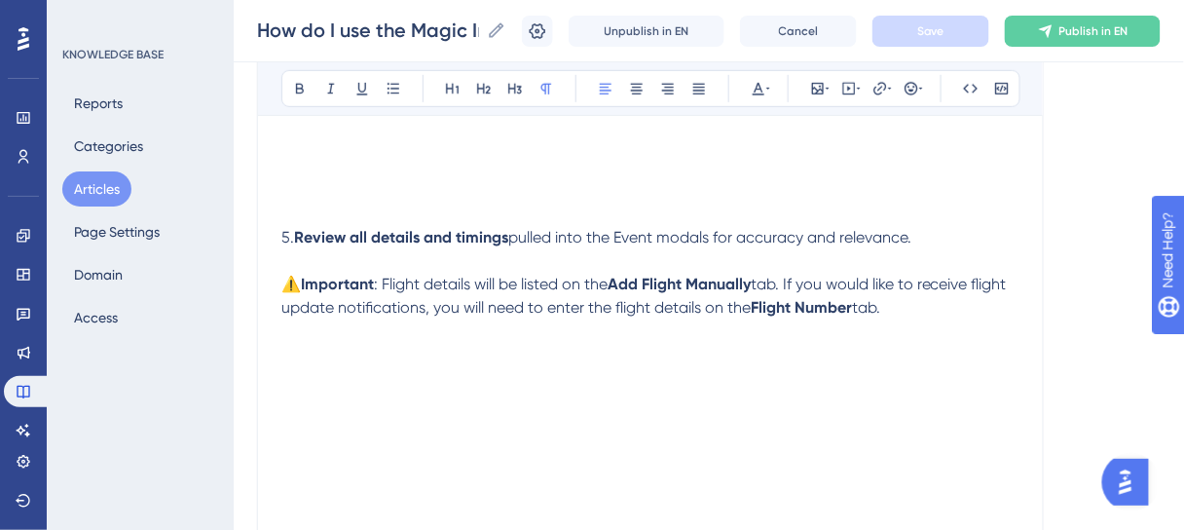
click at [301, 278] on span "⚠️" at bounding box center [290, 284] width 19 height 19
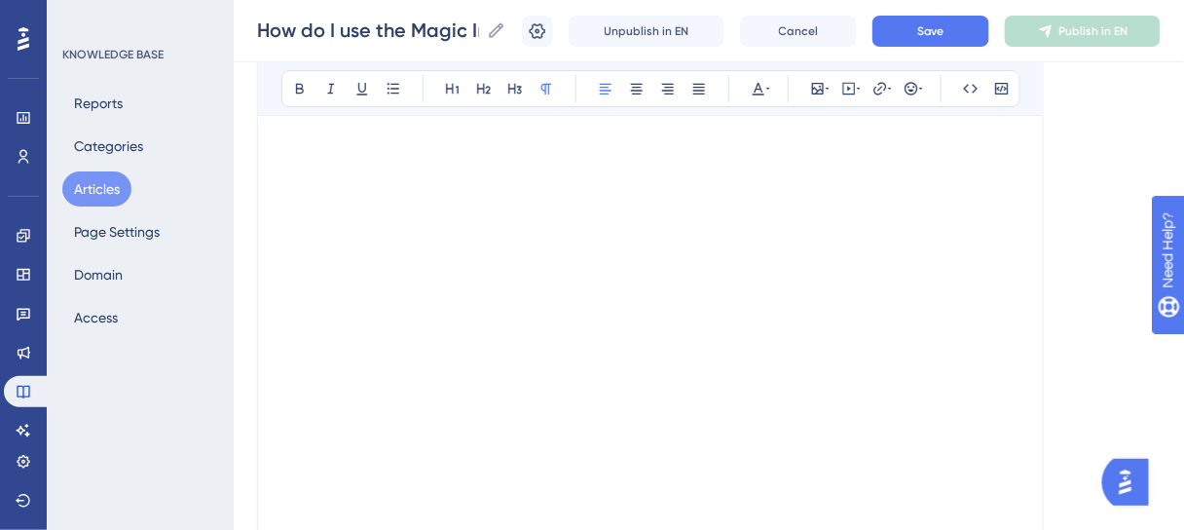
scroll to position [2189, 0]
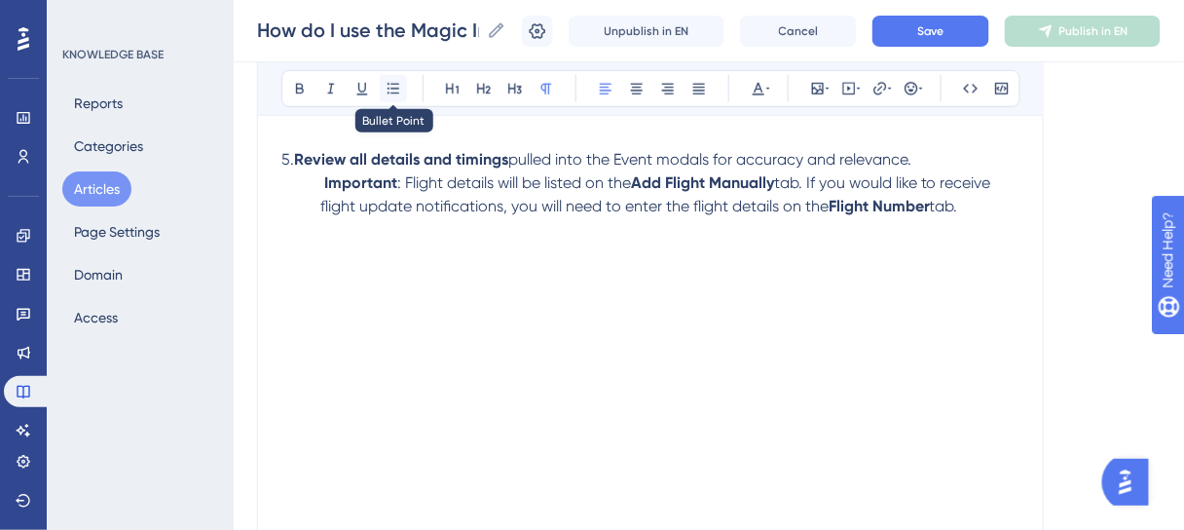
click at [396, 90] on icon at bounding box center [394, 89] width 16 height 16
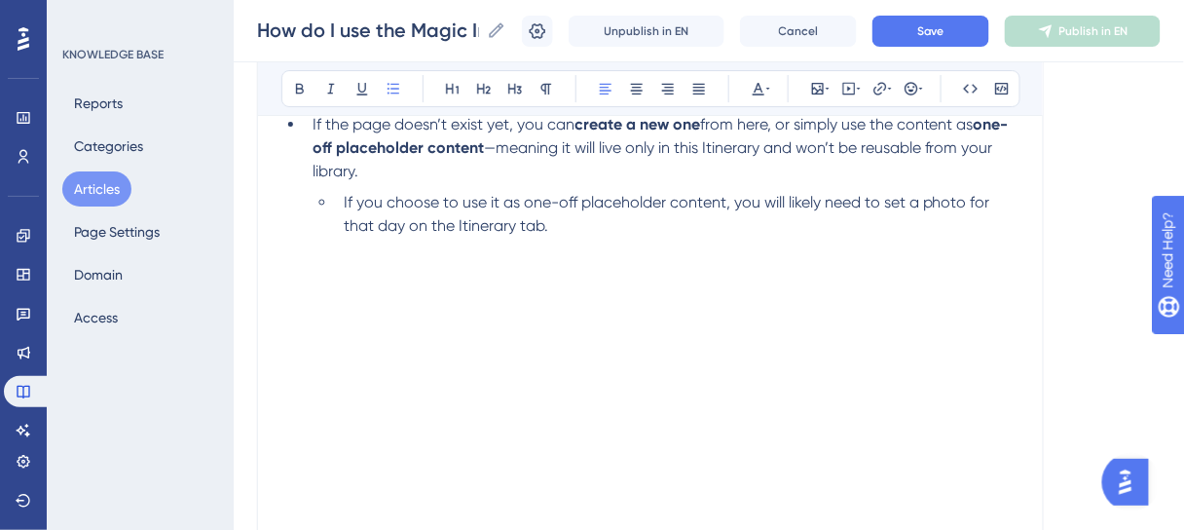
scroll to position [1955, 0]
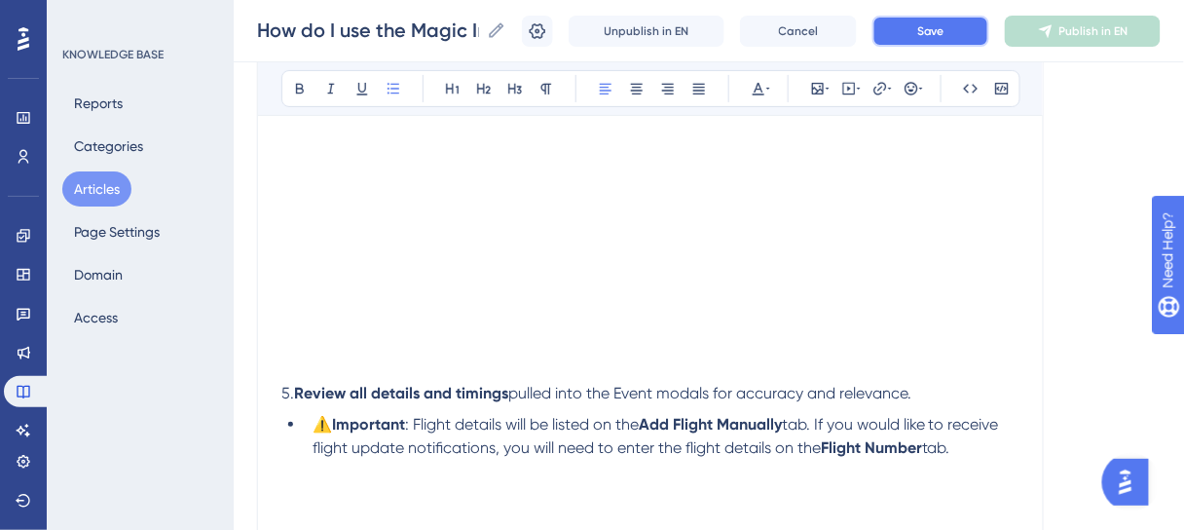
click at [944, 23] on span "Save" at bounding box center [930, 31] width 27 height 16
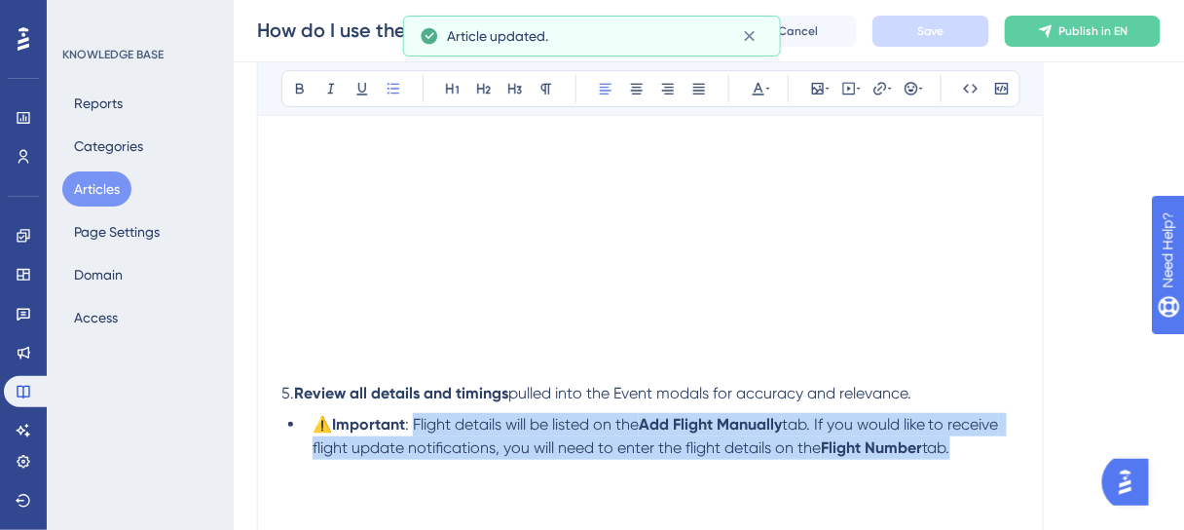
drag, startPoint x: 973, startPoint y: 448, endPoint x: 419, endPoint y: 423, distance: 554.6
click at [419, 423] on li "⚠️ Important : Flight details will be listed on the Add Flight Manually tab. If…" at bounding box center [662, 436] width 715 height 47
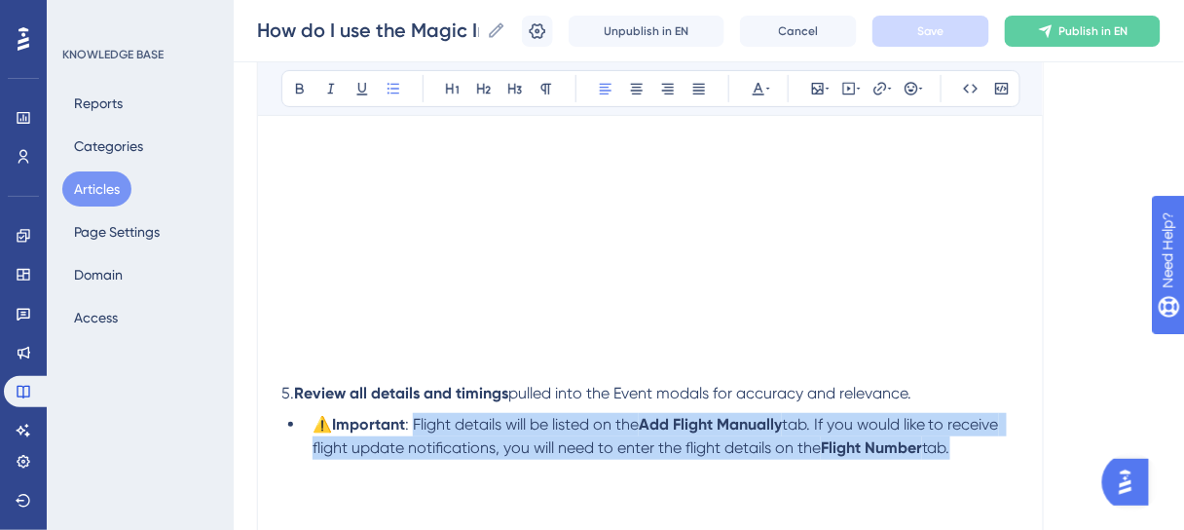
copy li "Flight details will be listed on the Add Flight Manually tab. If you would like…"
click at [950, 439] on span "tab." at bounding box center [936, 447] width 28 height 19
drag, startPoint x: 973, startPoint y: 446, endPoint x: 419, endPoint y: 424, distance: 554.5
click at [419, 426] on li "⚠️ Important : Flight details will be listed on the Add Flight Manually tab. If…" at bounding box center [662, 436] width 715 height 47
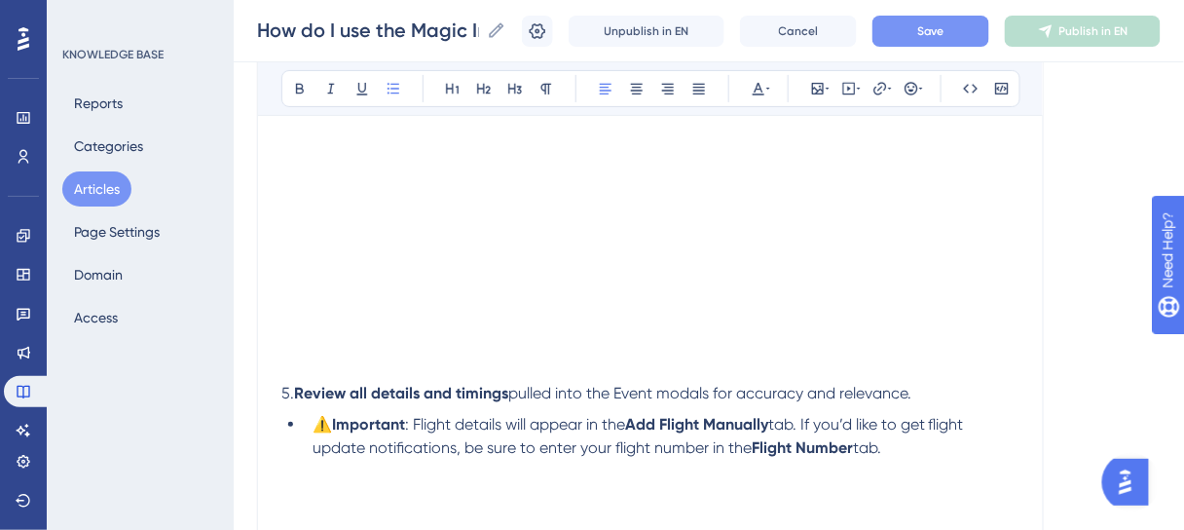
click at [515, 422] on span ": Flight details will appear in the" at bounding box center [515, 424] width 220 height 19
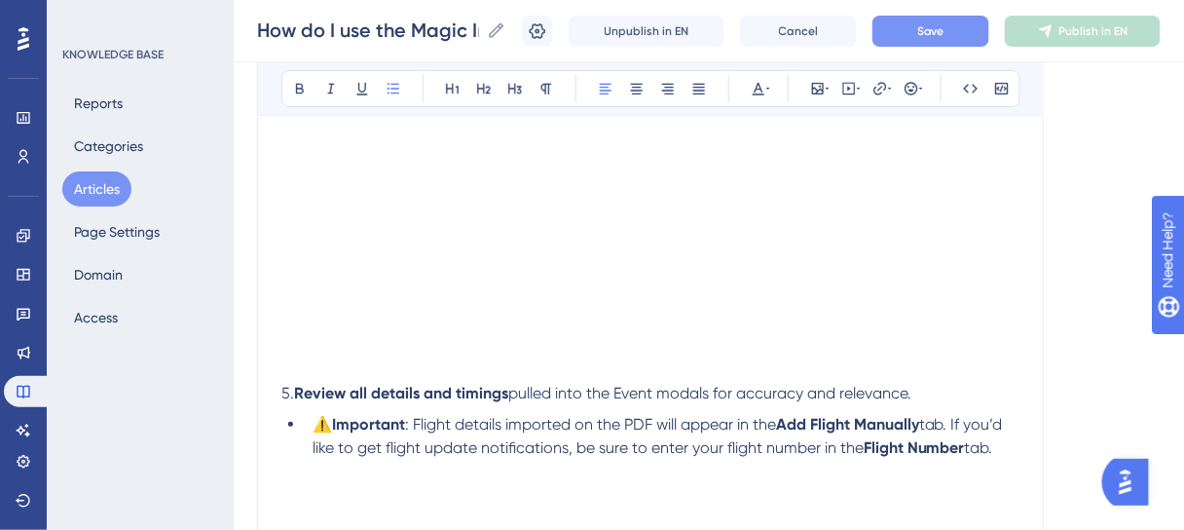
click at [697, 444] on span "tab. If you’d like to get flight update notifications, be sure to enter your fl…" at bounding box center [660, 436] width 694 height 42
drag, startPoint x: 1003, startPoint y: 446, endPoint x: 418, endPoint y: 429, distance: 585.4
click at [418, 429] on li "⚠️ Important : Flight details imported on the PDF will appear in the Add Flight…" at bounding box center [662, 436] width 715 height 47
copy li "Flight details imported on the PDF will appear in the Add Flight Manually tab. …"
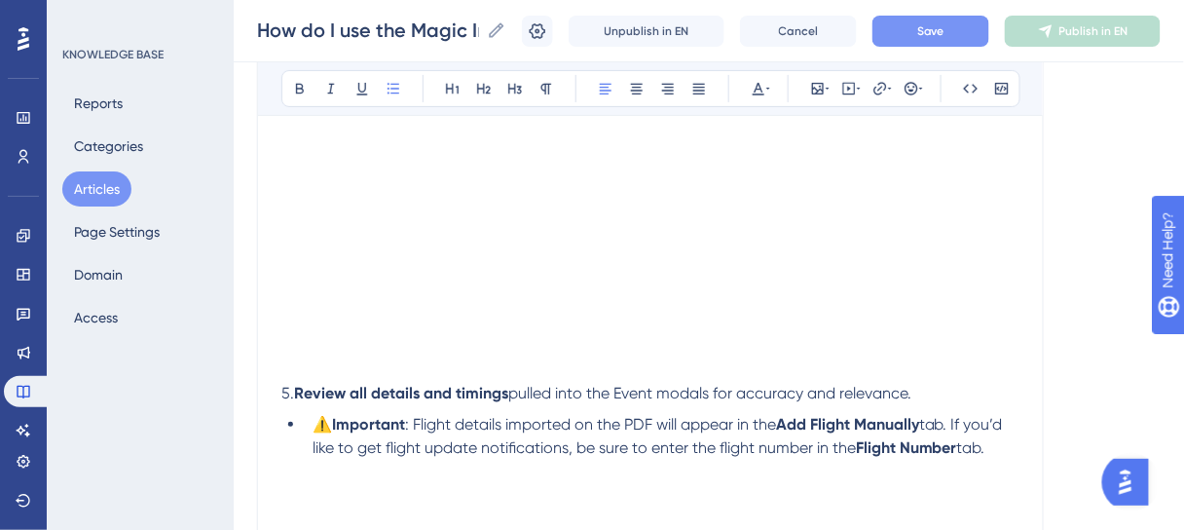
click at [515, 429] on span ": Flight details imported on the PDF will appear in the" at bounding box center [590, 424] width 371 height 19
click at [510, 426] on span ": Flight details imported on the PDF will appear in the" at bounding box center [590, 424] width 371 height 19
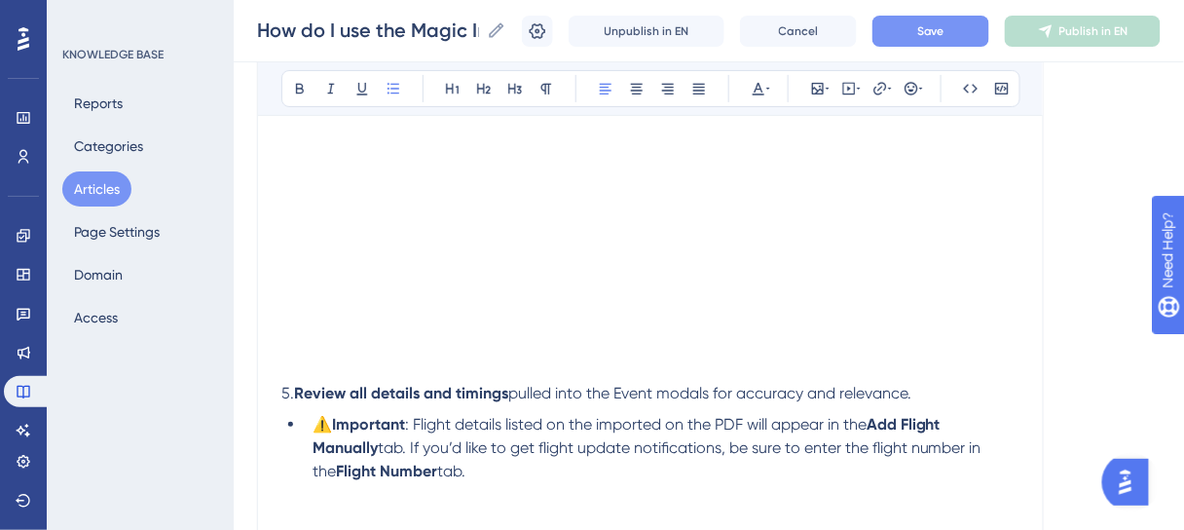
click at [705, 421] on span ": Flight details listed on the imported on the PDF will appear in the" at bounding box center [636, 424] width 462 height 19
click at [706, 420] on span ": Flight details listed on the imported on the PDF will appear in the" at bounding box center [636, 424] width 462 height 19
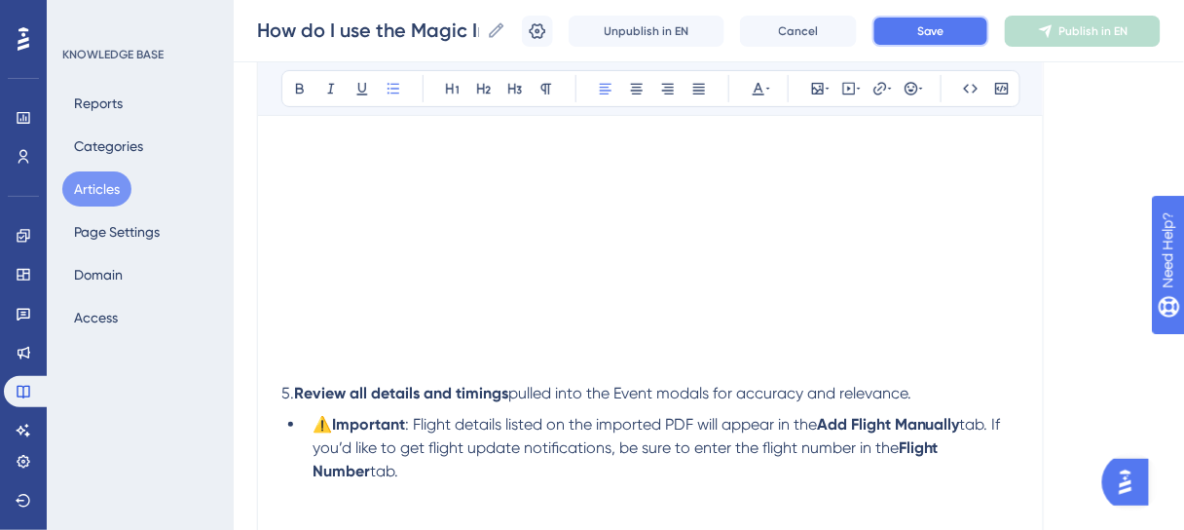
click at [965, 32] on button "Save" at bounding box center [930, 31] width 117 height 31
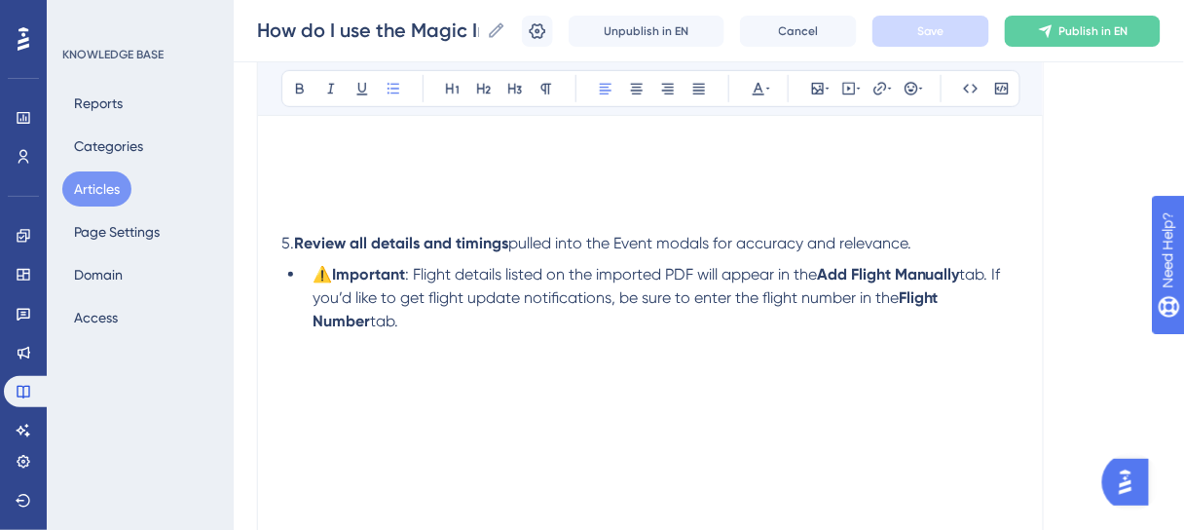
scroll to position [2111, 0]
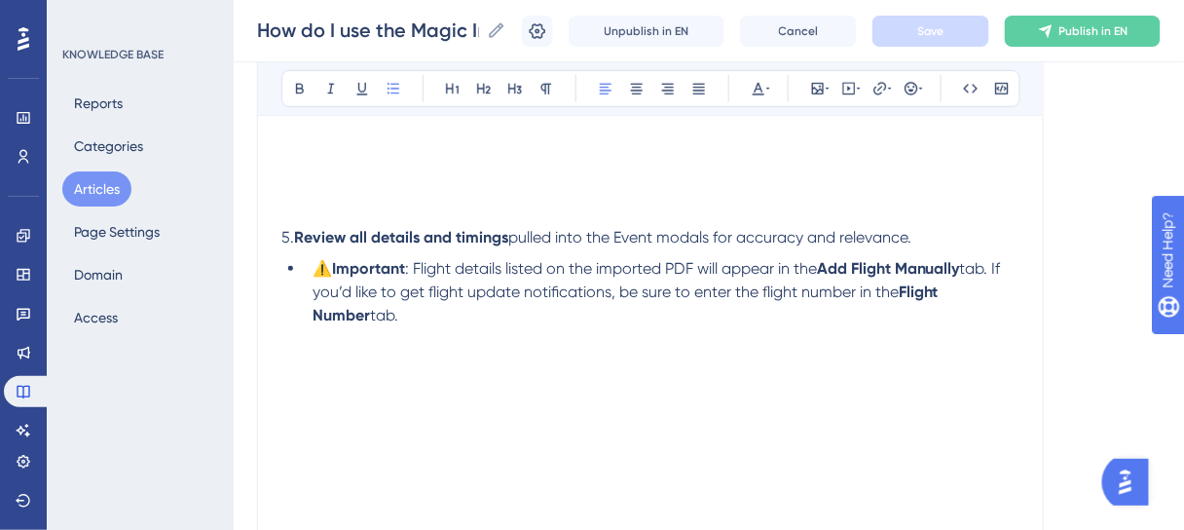
drag, startPoint x: 348, startPoint y: 313, endPoint x: 419, endPoint y: 270, distance: 83.0
click at [419, 270] on li "⚠️ Important : Flight details listed on the imported PDF will appear in the Add…" at bounding box center [662, 292] width 715 height 70
copy li "Flight details listed on the imported PDF will appear in the Add Flight Manuall…"
click at [712, 311] on li "⚠️ Important : Flight details listed on the imported PDF will appear in the Add…" at bounding box center [662, 292] width 715 height 70
click at [494, 288] on span "tab. If you’d like to get flight update notifications, be sure to enter the fli…" at bounding box center [659, 280] width 692 height 42
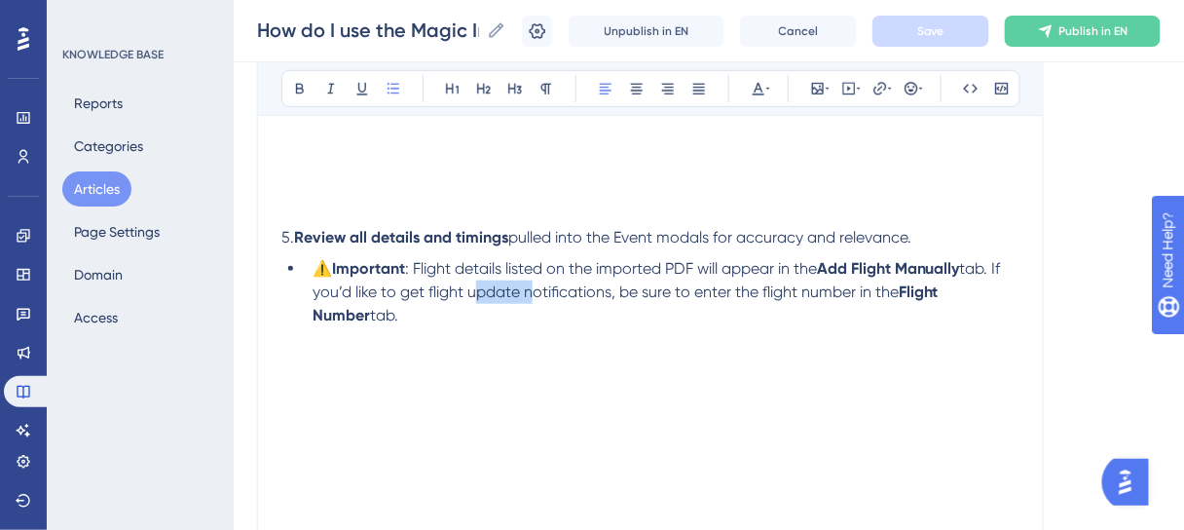
click at [494, 288] on span "tab. If you’d like to get flight update notifications, be sure to enter the fli…" at bounding box center [659, 280] width 692 height 42
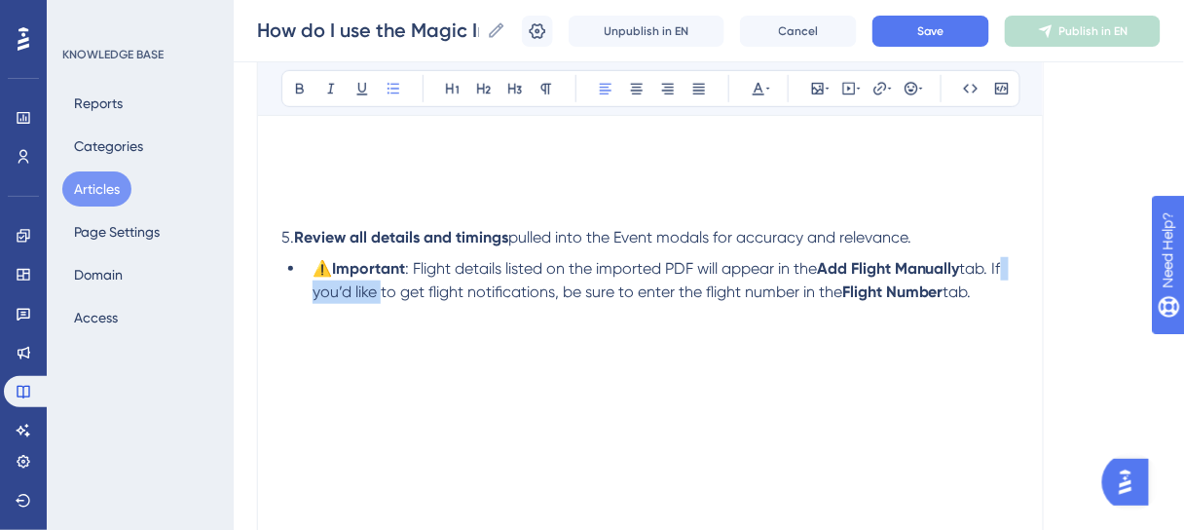
drag, startPoint x: 377, startPoint y: 284, endPoint x: 1013, endPoint y: 266, distance: 636.1
click at [1005, 266] on span "tab. If you’d like to get flight notifications, be sure to enter the flight num…" at bounding box center [659, 280] width 692 height 42
click at [403, 289] on span "tab. In order to get flight notifications, be sure to enter the flight number i…" at bounding box center [661, 280] width 696 height 42
drag, startPoint x: 649, startPoint y: 293, endPoint x: 583, endPoint y: 295, distance: 66.2
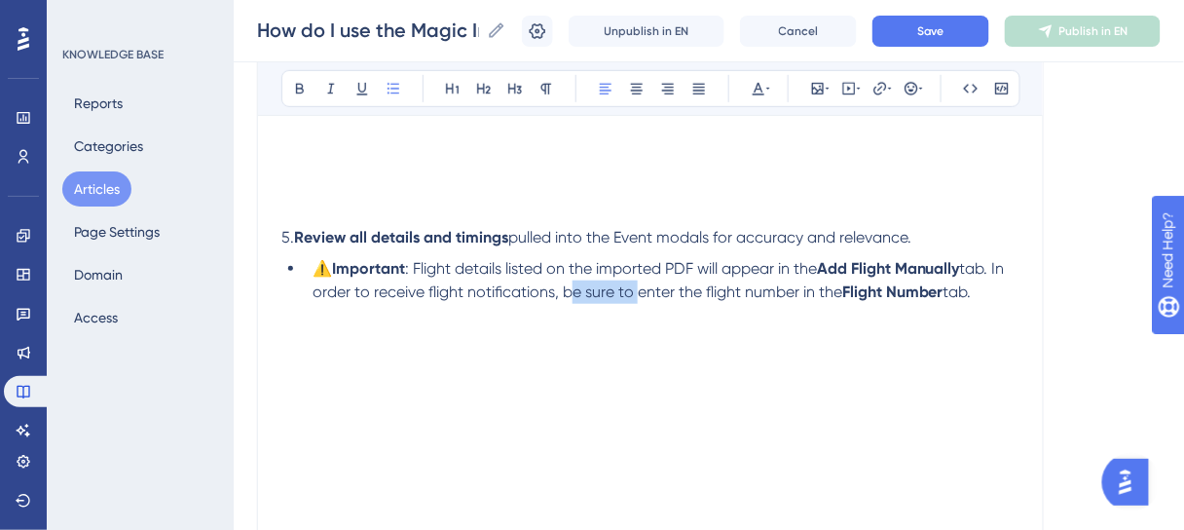
click at [583, 295] on span "tab. In order to receive flight notifications, be sure to enter the flight numb…" at bounding box center [661, 280] width 696 height 42
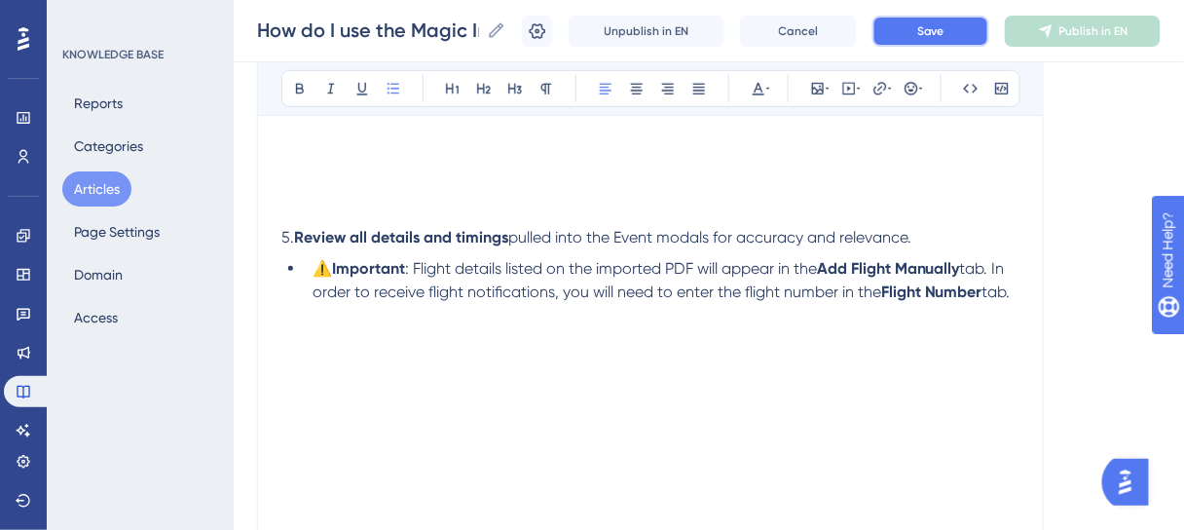
click at [934, 32] on span "Save" at bounding box center [930, 31] width 27 height 16
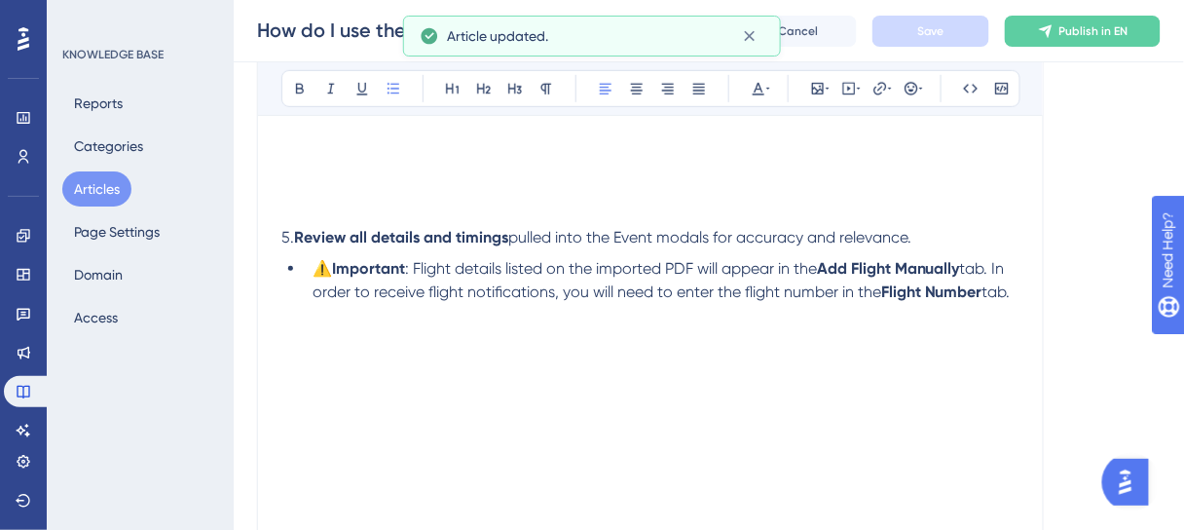
click at [982, 301] on span "tab." at bounding box center [996, 291] width 28 height 19
drag, startPoint x: 345, startPoint y: 314, endPoint x: 417, endPoint y: 275, distance: 81.9
click at [417, 275] on li "⚠️ Important : Flight details listed on the imported PDF will appear in the Add…" at bounding box center [662, 280] width 715 height 47
copy li "Flight details listed on the imported PDF will appear in the Add Flight Manuall…"
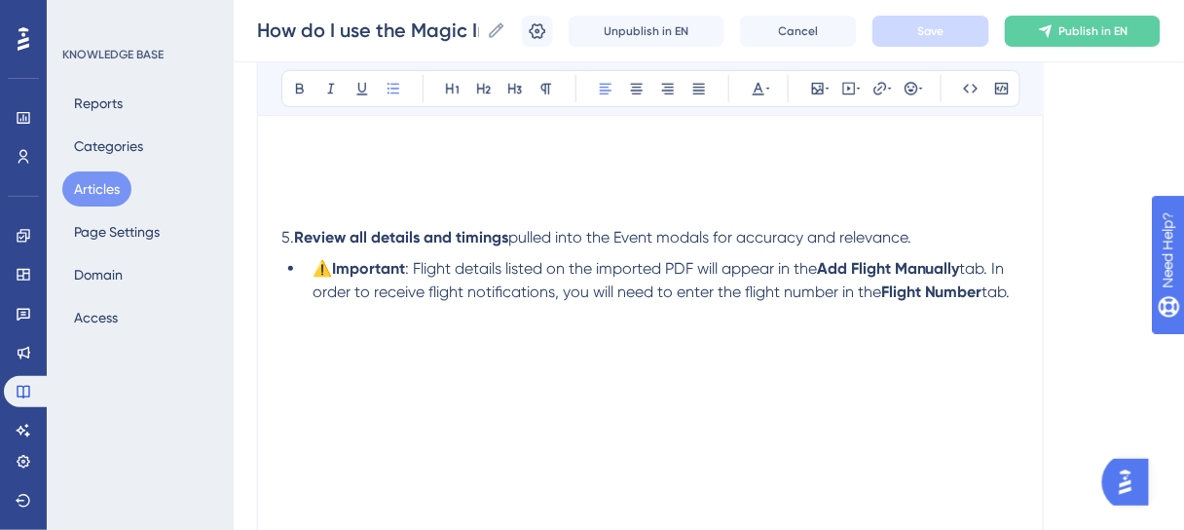
click at [877, 327] on p at bounding box center [650, 315] width 738 height 23
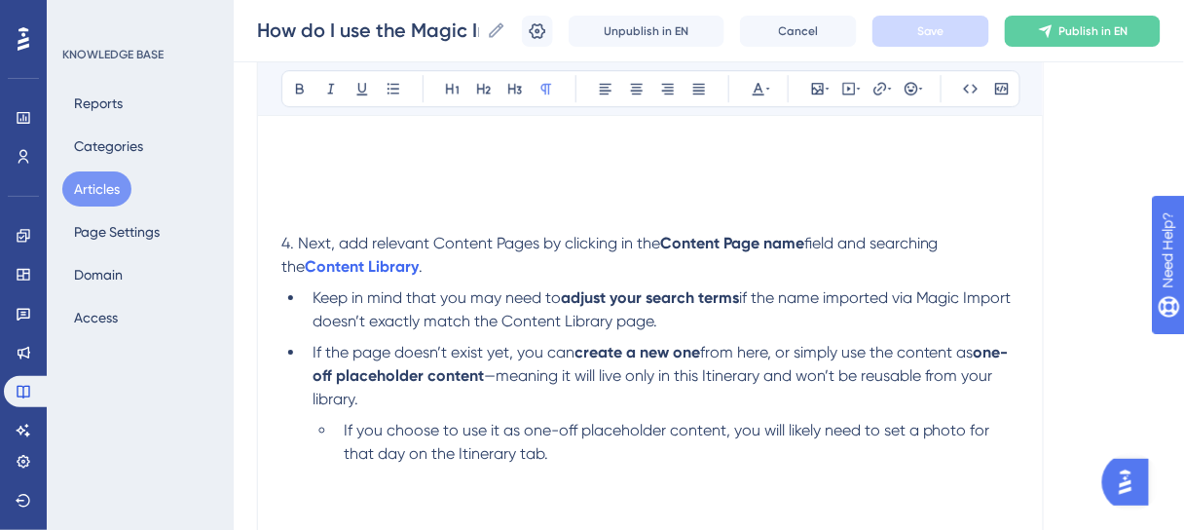
scroll to position [1488, 0]
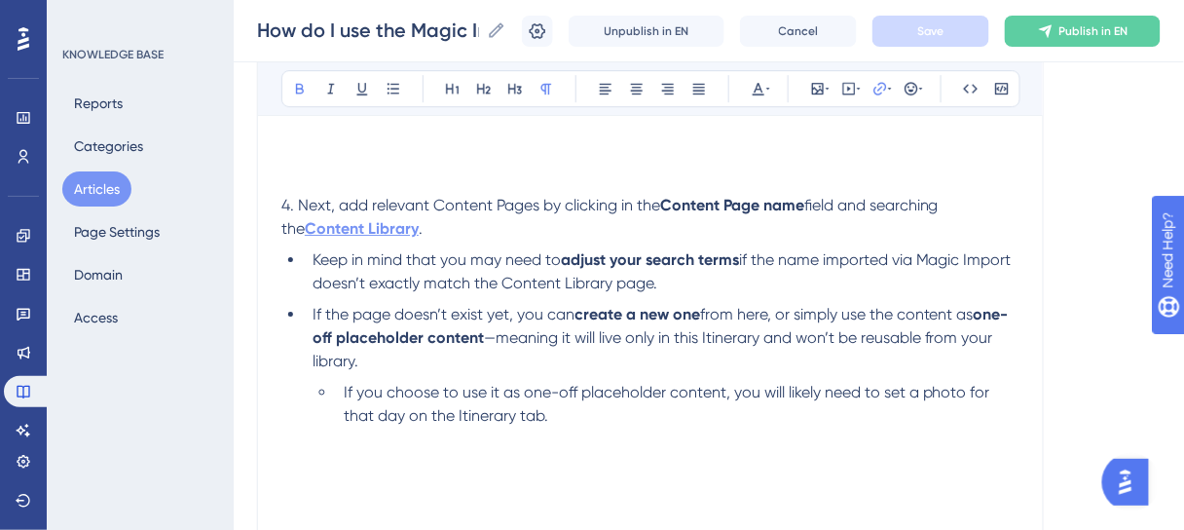
click at [368, 233] on strong "Content Library" at bounding box center [362, 228] width 114 height 19
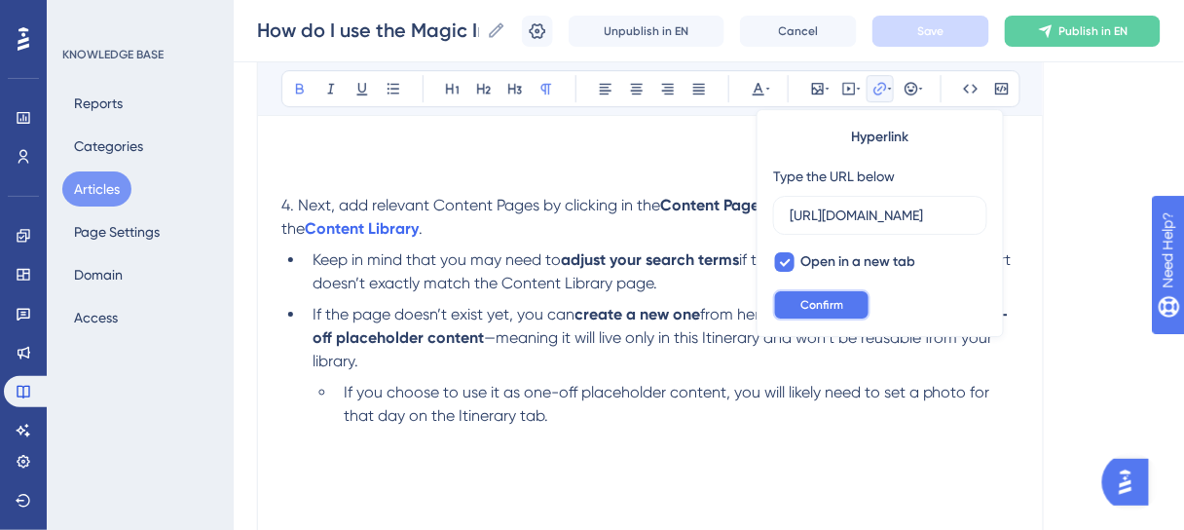
scroll to position [0, 0]
click at [822, 299] on span "Confirm" at bounding box center [821, 305] width 43 height 16
